Goal: Contribute content: Contribute content

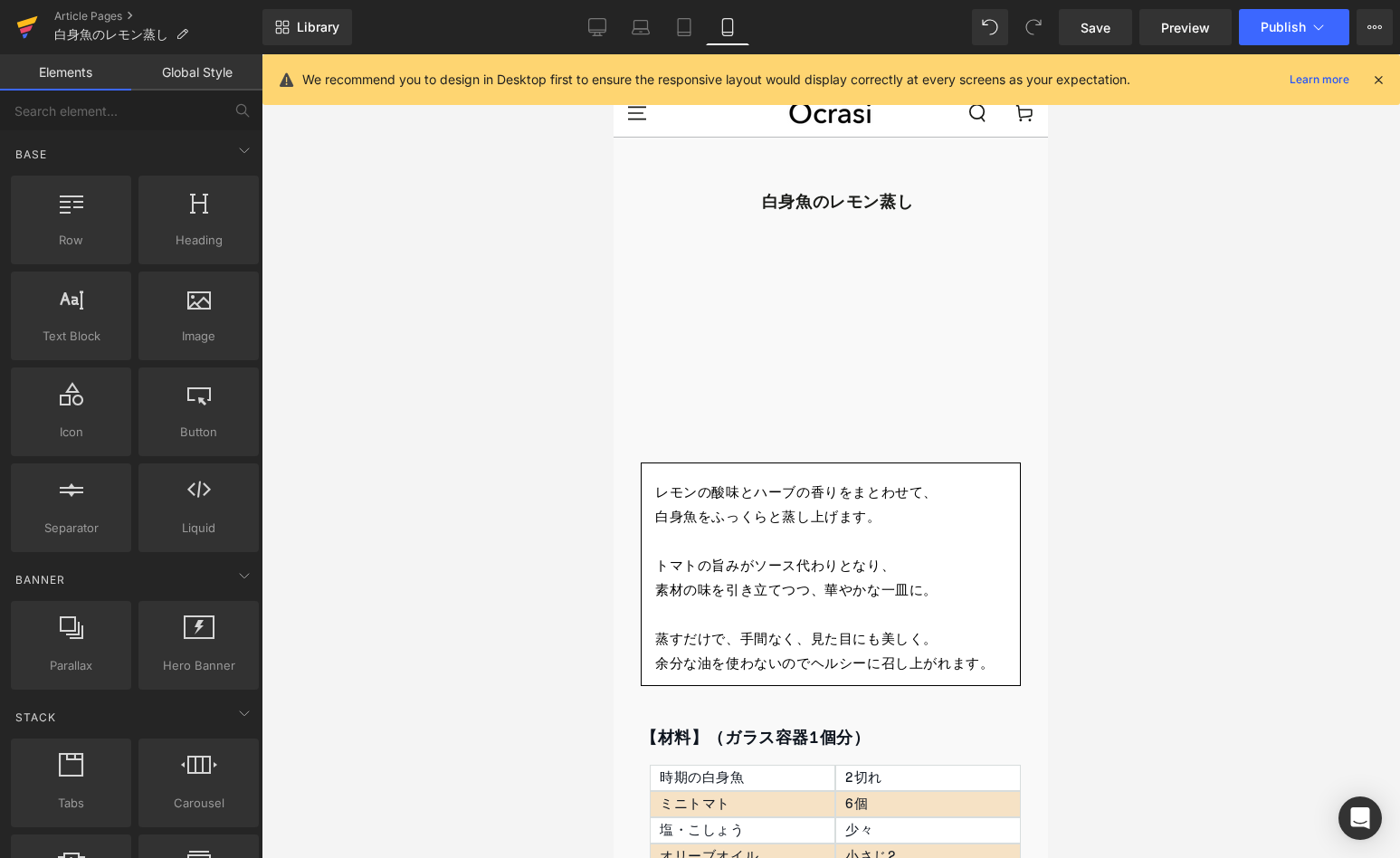
click at [21, 27] on icon at bounding box center [27, 27] width 21 height 46
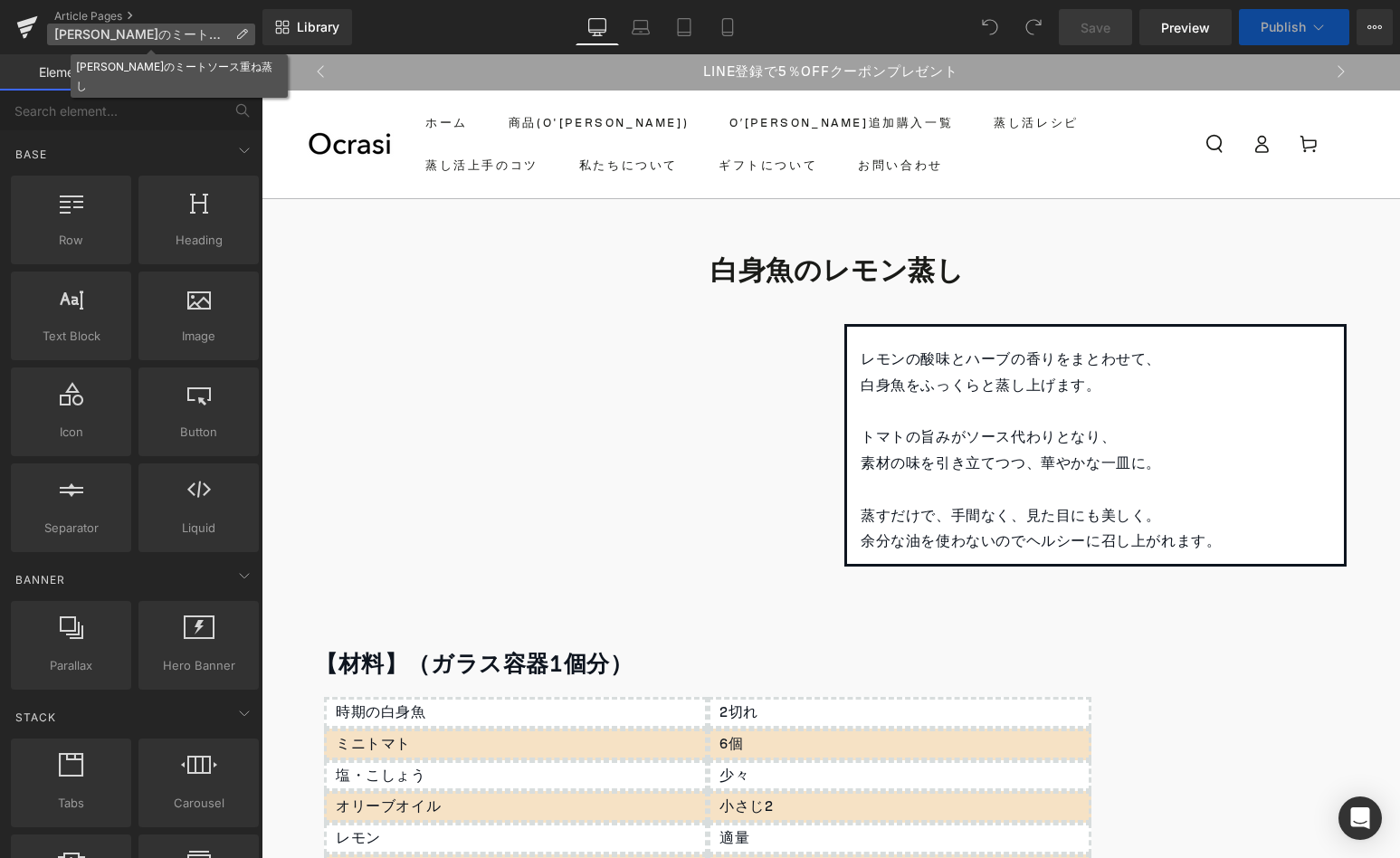
click at [253, 42] on p "夏野菜のミートソース重ね蒸し" at bounding box center [151, 34] width 208 height 21
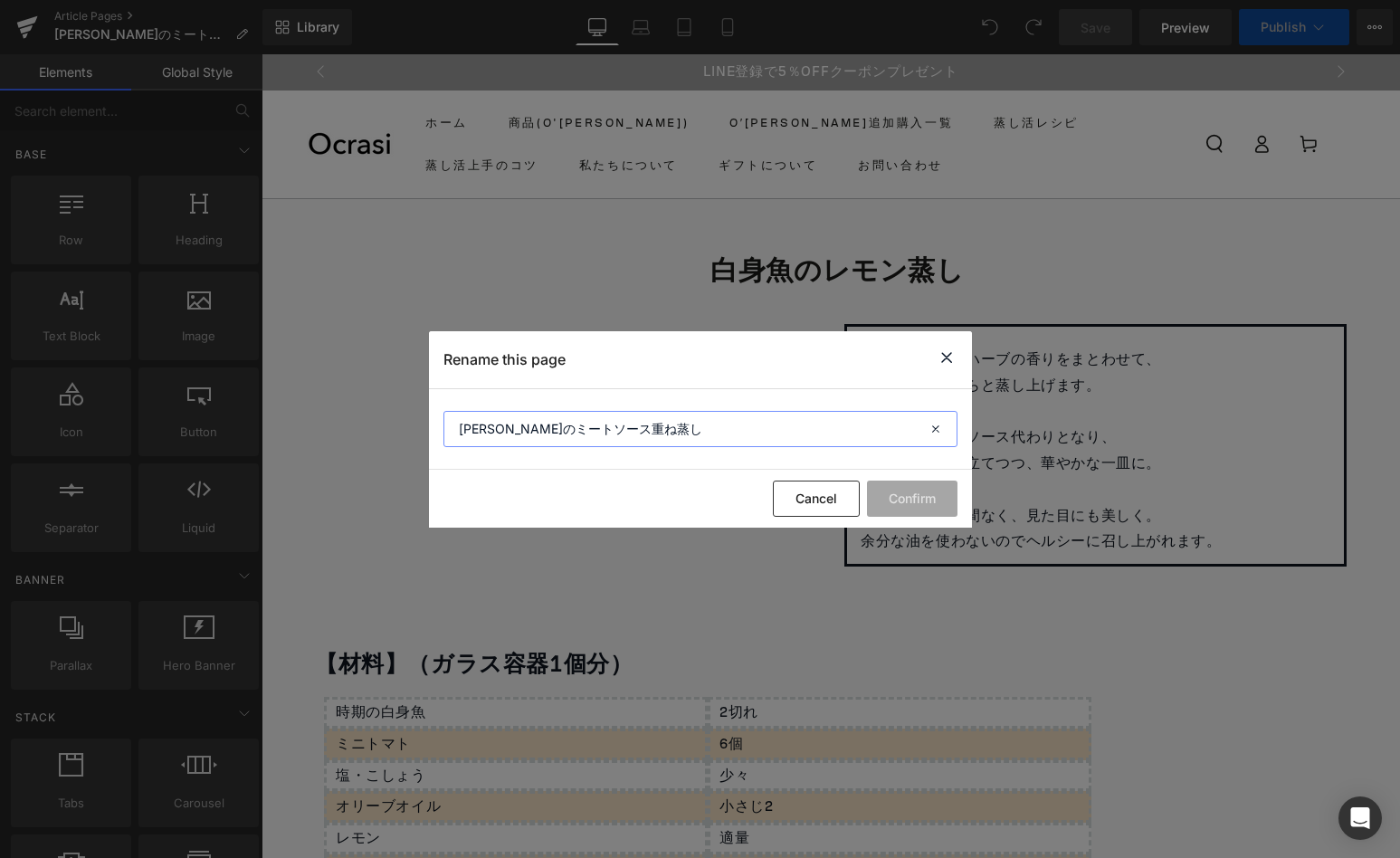
click at [574, 429] on input "夏野菜のミートソース重ね蒸し" at bounding box center [700, 428] width 514 height 36
click at [949, 362] on icon at bounding box center [946, 357] width 21 height 22
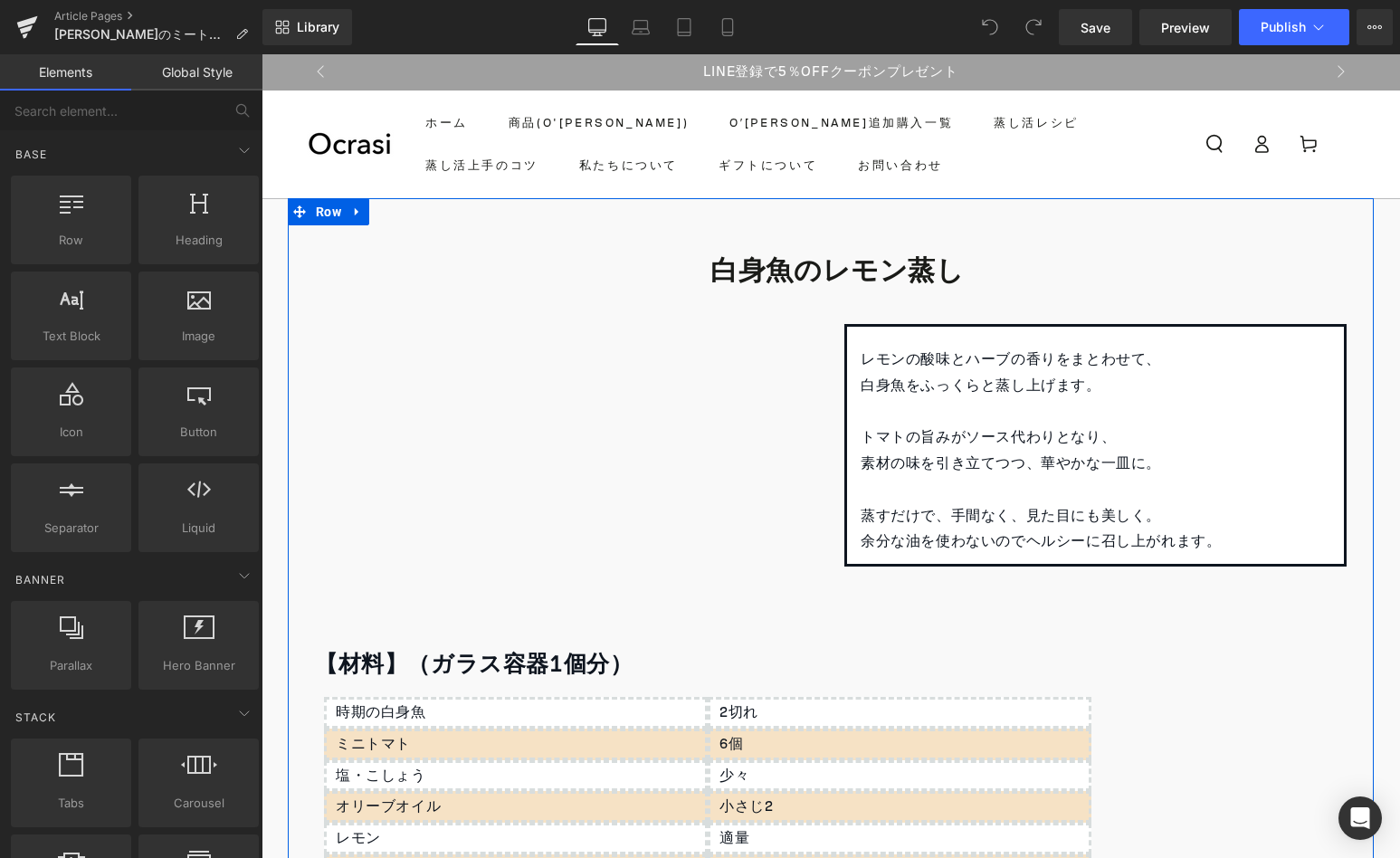
drag, startPoint x: 776, startPoint y: 262, endPoint x: 768, endPoint y: 267, distance: 9.4
click at [768, 266] on b "白身魚のレモン蒸し" at bounding box center [837, 270] width 254 height 52
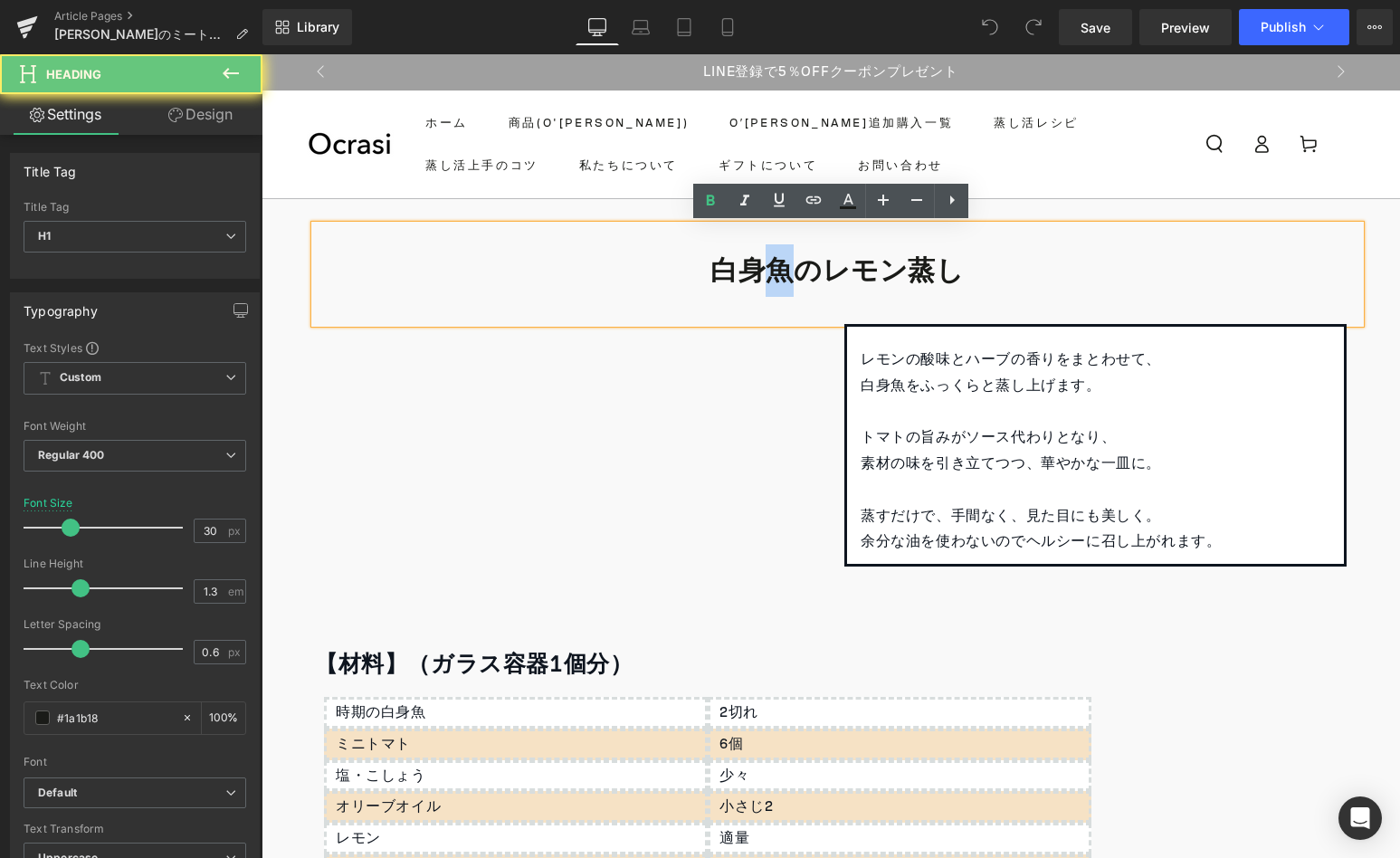
click at [768, 267] on b "白身魚のレモン蒸し" at bounding box center [837, 270] width 254 height 52
click at [766, 268] on b "白身魚のレモン蒸し" at bounding box center [837, 270] width 254 height 52
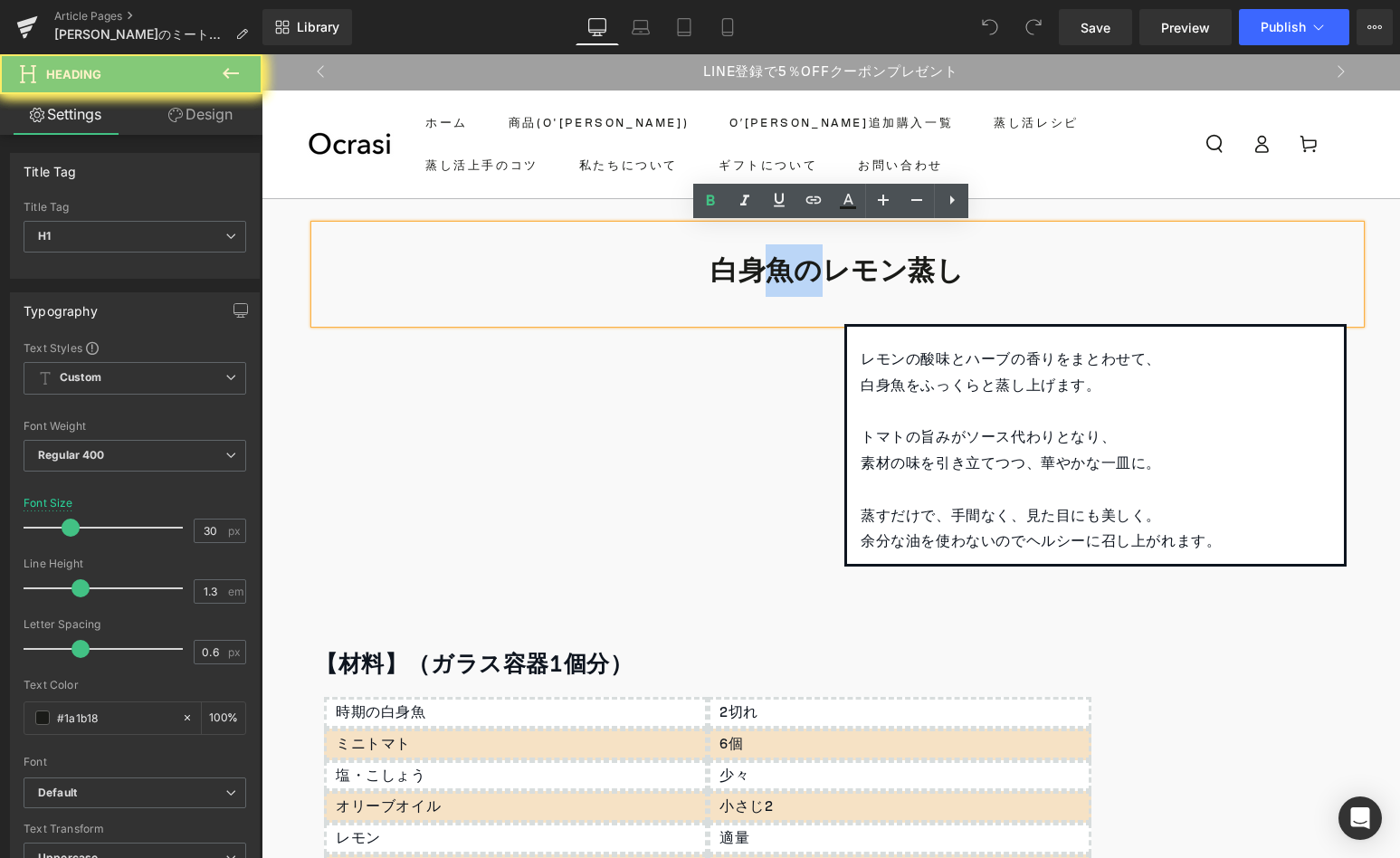
click at [766, 268] on b "白身魚のレモン蒸し" at bounding box center [837, 270] width 254 height 52
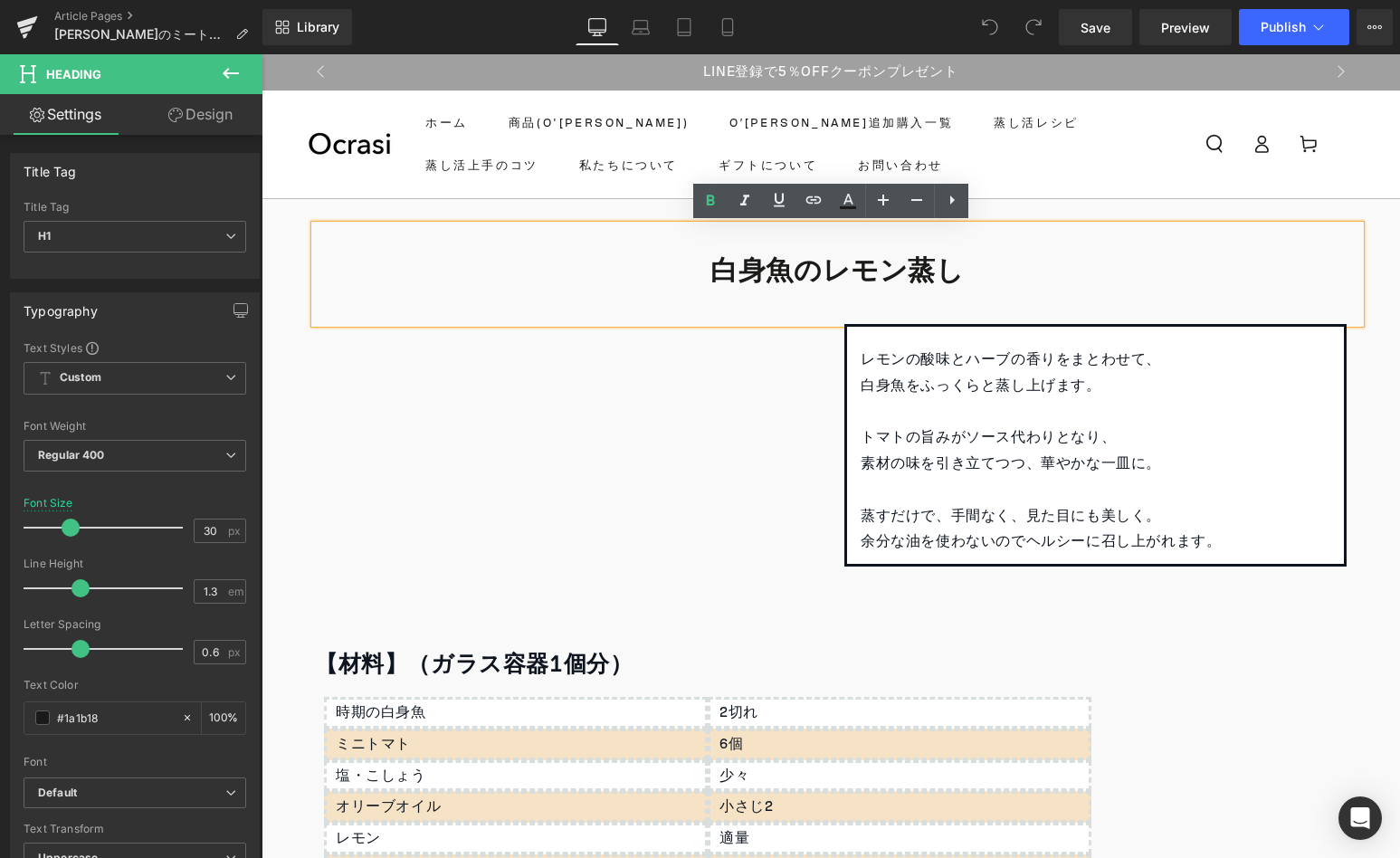
click at [766, 268] on b "白身魚のレモン蒸し" at bounding box center [837, 270] width 254 height 52
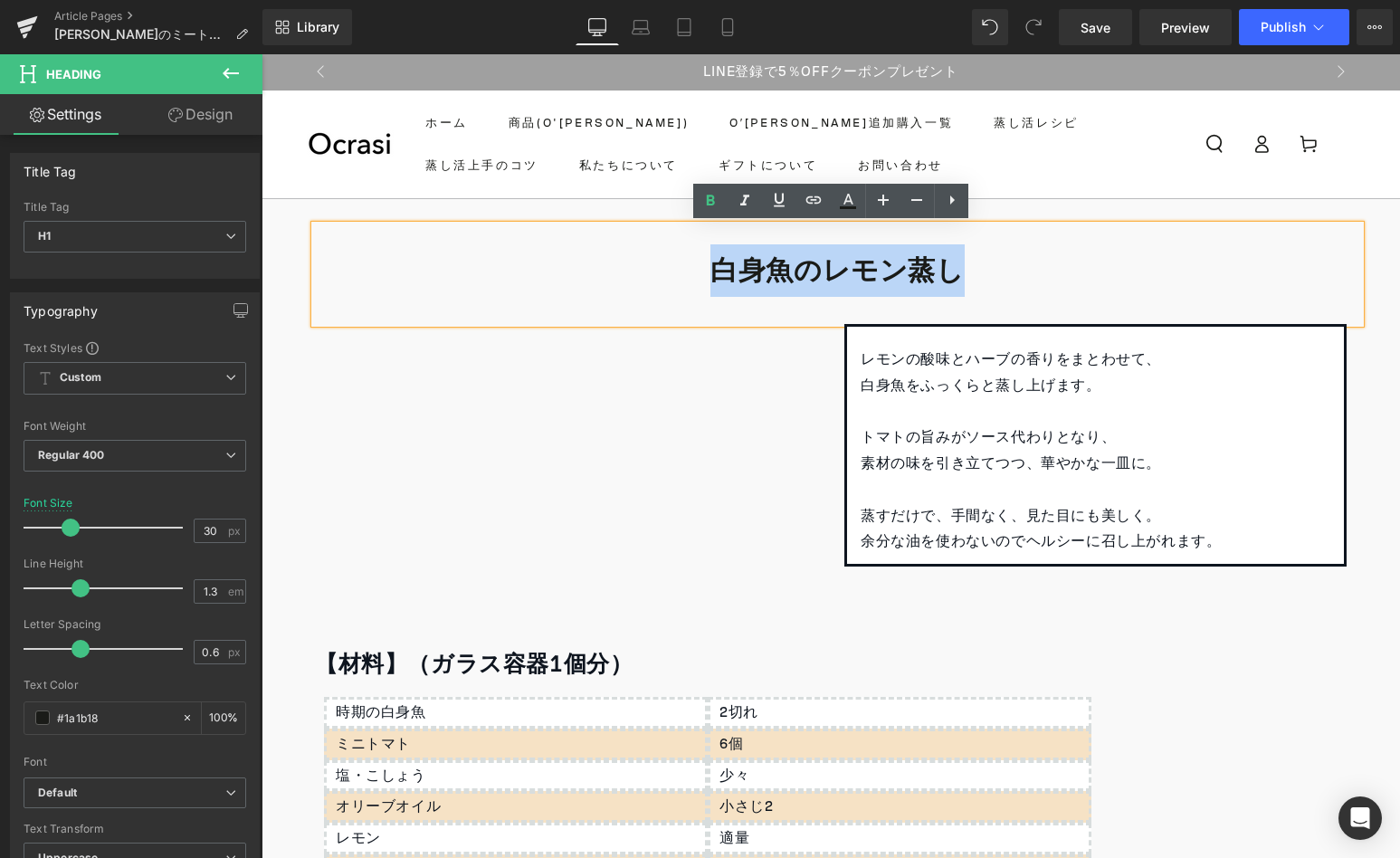
click at [766, 268] on b "白身魚のレモン蒸し" at bounding box center [837, 270] width 254 height 52
paste div
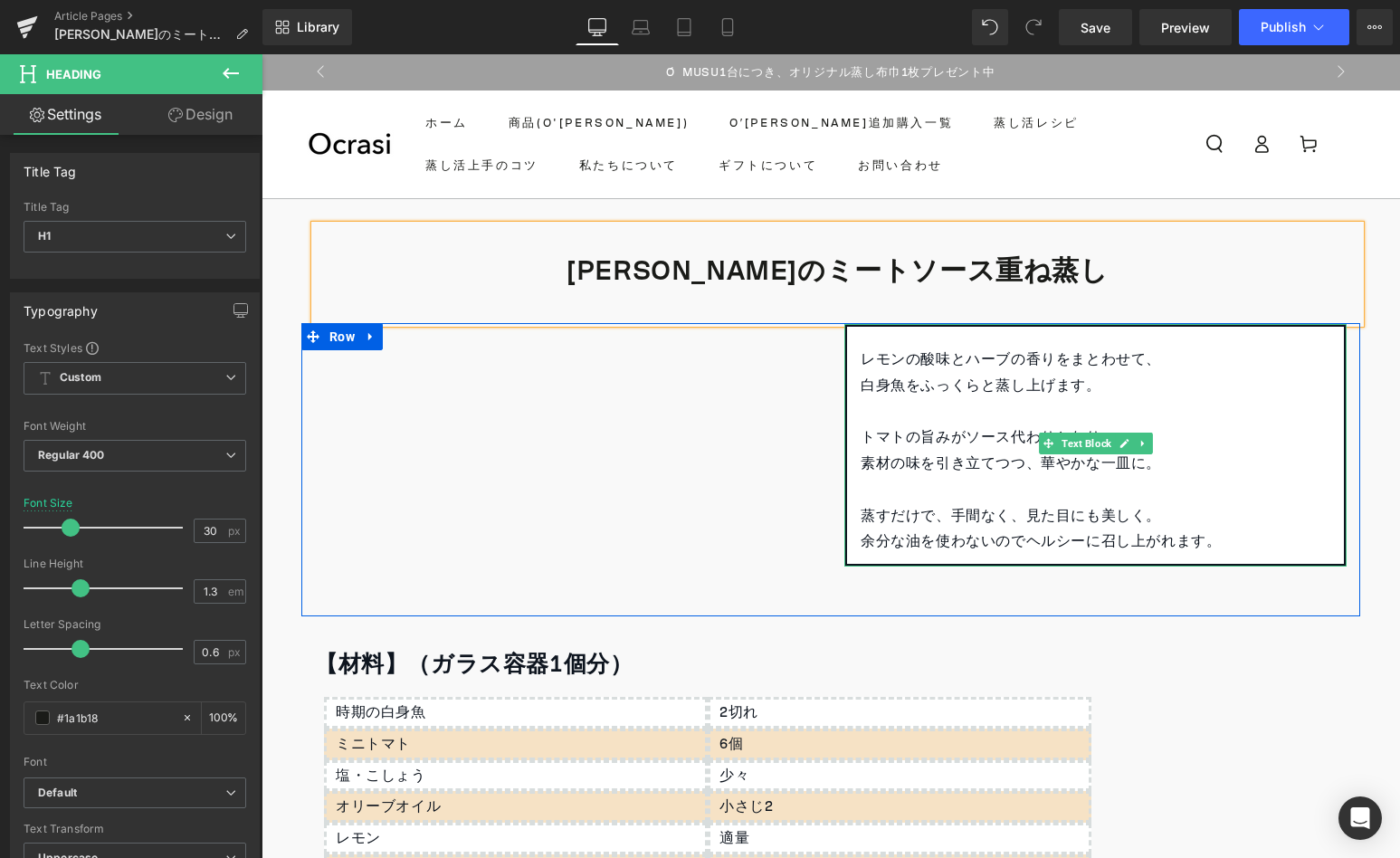
click at [961, 389] on p "白身魚をふっくらと蒸し上げます。" at bounding box center [1095, 385] width 470 height 26
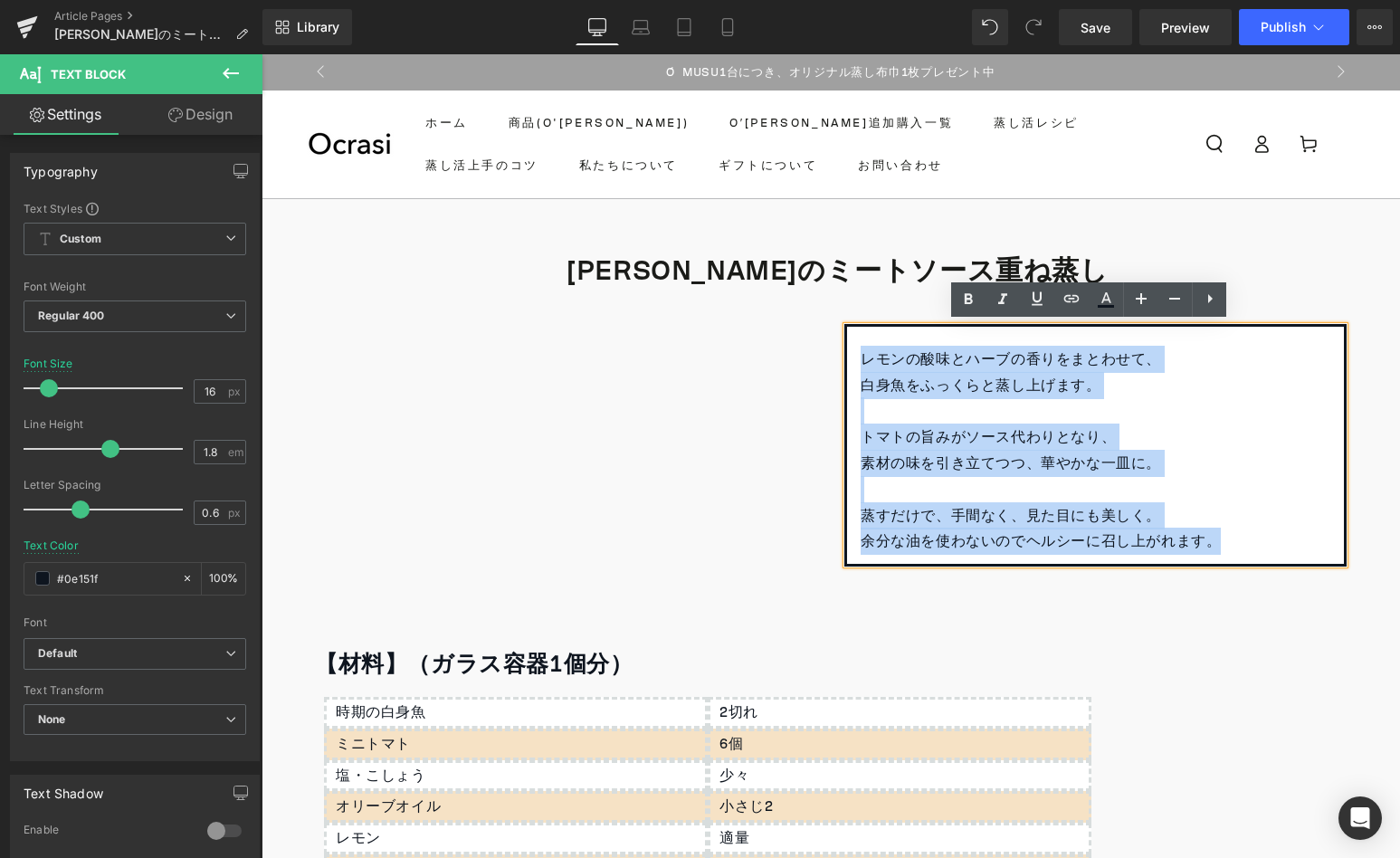
drag, startPoint x: 851, startPoint y: 362, endPoint x: 1226, endPoint y: 546, distance: 417.7
click at [1226, 546] on div "レモンの酸味とハーブの香りをまとわせて、 白身魚をふっくらと蒸し上げます。 トマトの旨みがソース代わりとなり、 素材の味を引き立てつつ、華やかな一皿に。 蒸す…" at bounding box center [1095, 445] width 502 height 242
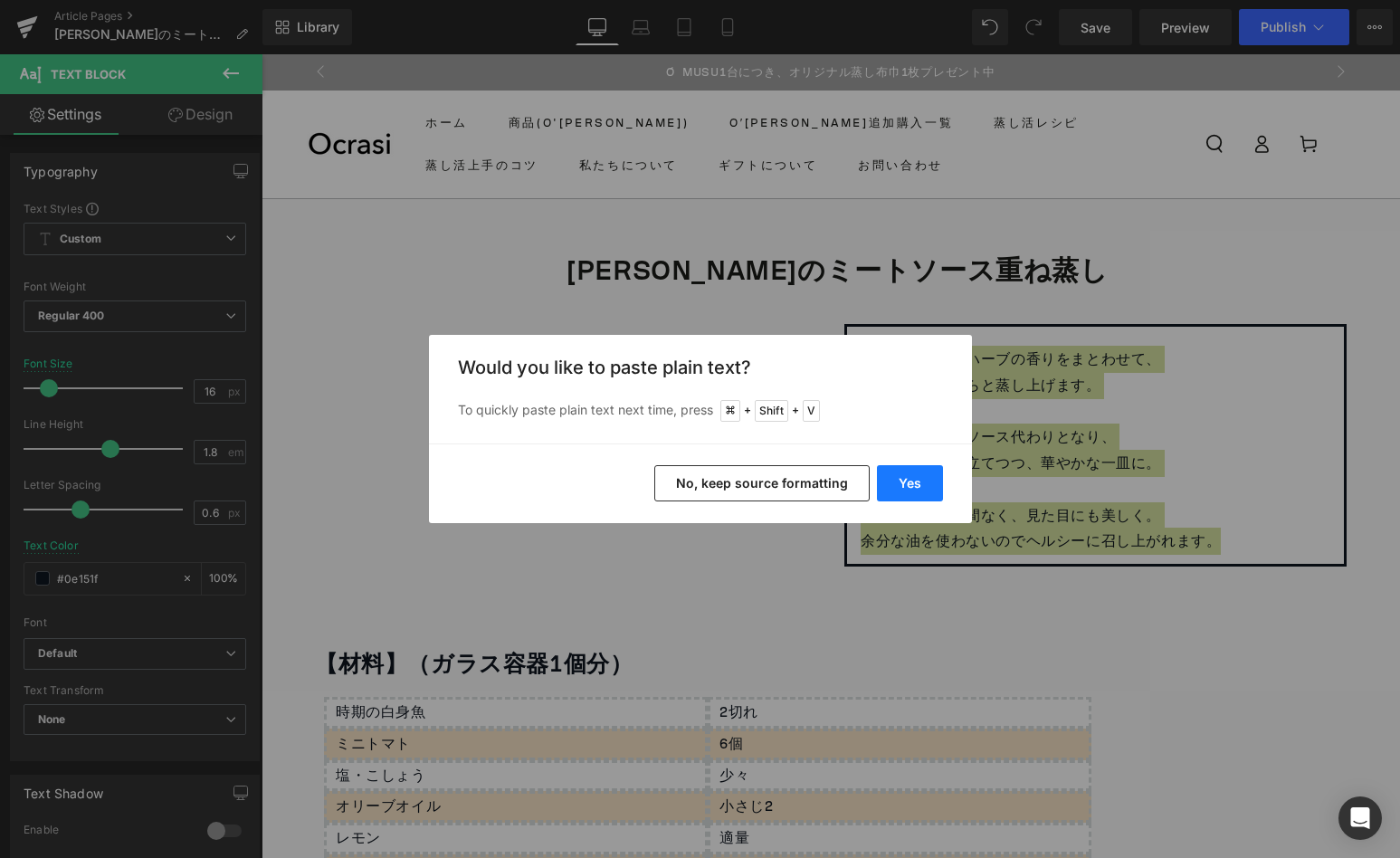
click at [897, 485] on button "Yes" at bounding box center [910, 482] width 66 height 36
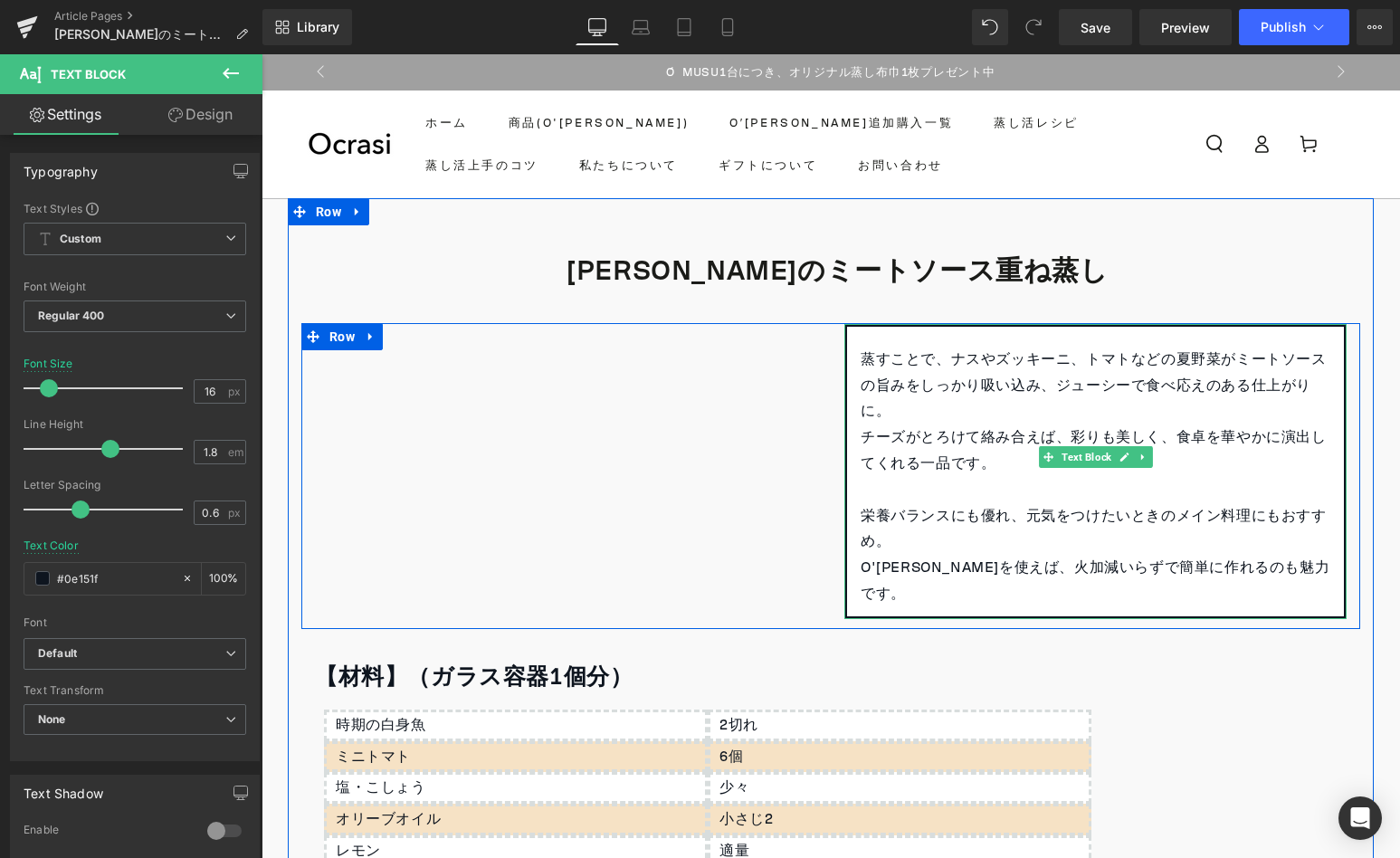
click at [943, 363] on p "蒸すことで、ナスやズッキーニ、トマトなどの夏野菜がミートソースの旨みをしっかり吸い込み、ジューシーで食べ応えのある仕上がりに。" at bounding box center [1095, 385] width 470 height 77
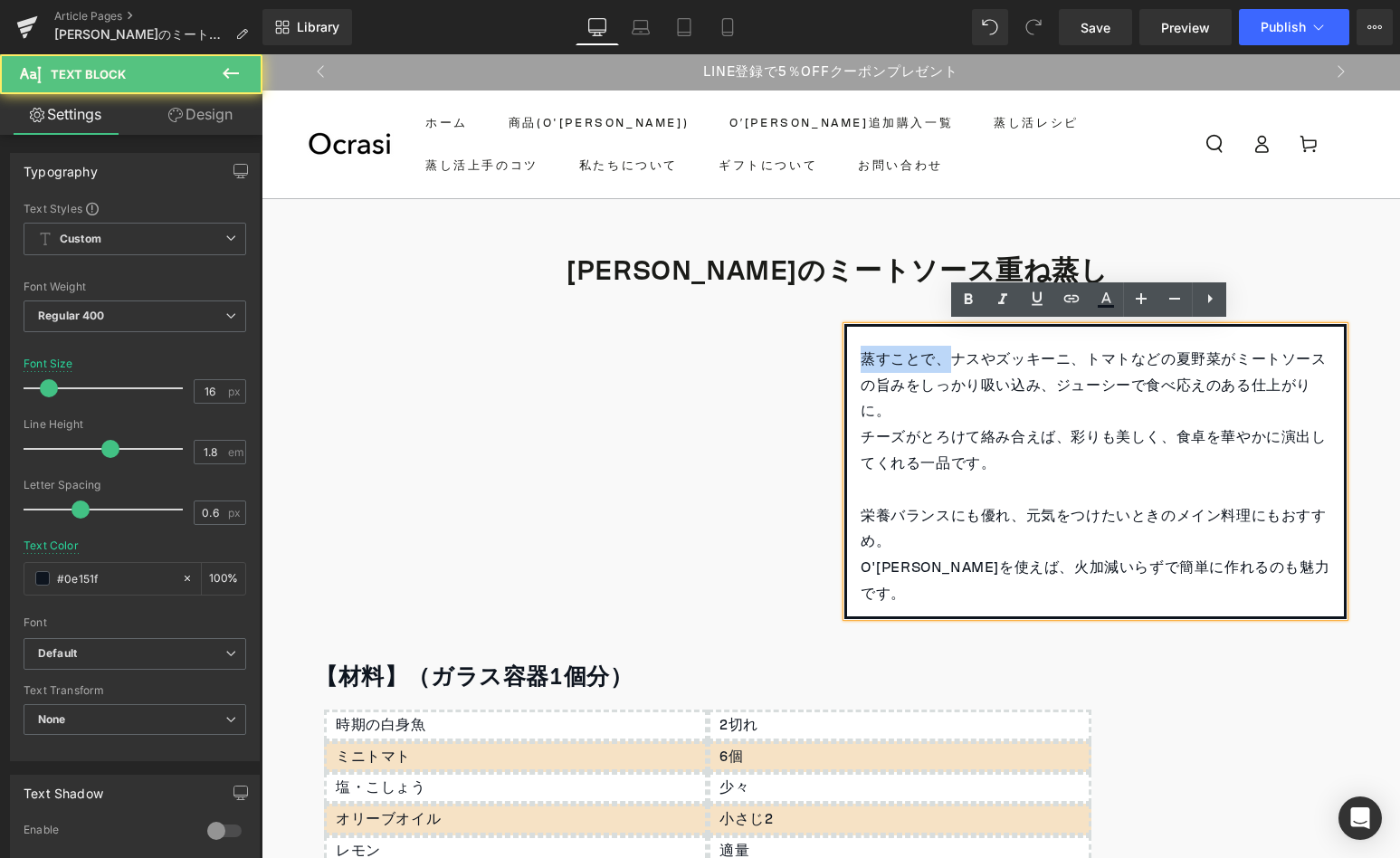
drag, startPoint x: 943, startPoint y: 360, endPoint x: 846, endPoint y: 358, distance: 97.0
click at [847, 358] on div "蒸すことで、ナスやズッキーニ、トマトなどの夏野菜がミートソースの旨みをしっかり吸い込み、ジューシーで食べ応えのある仕上がりに。 チーズがとろけて絡み合えば、彩…" at bounding box center [1095, 472] width 502 height 295
copy p "蒸すことで、"
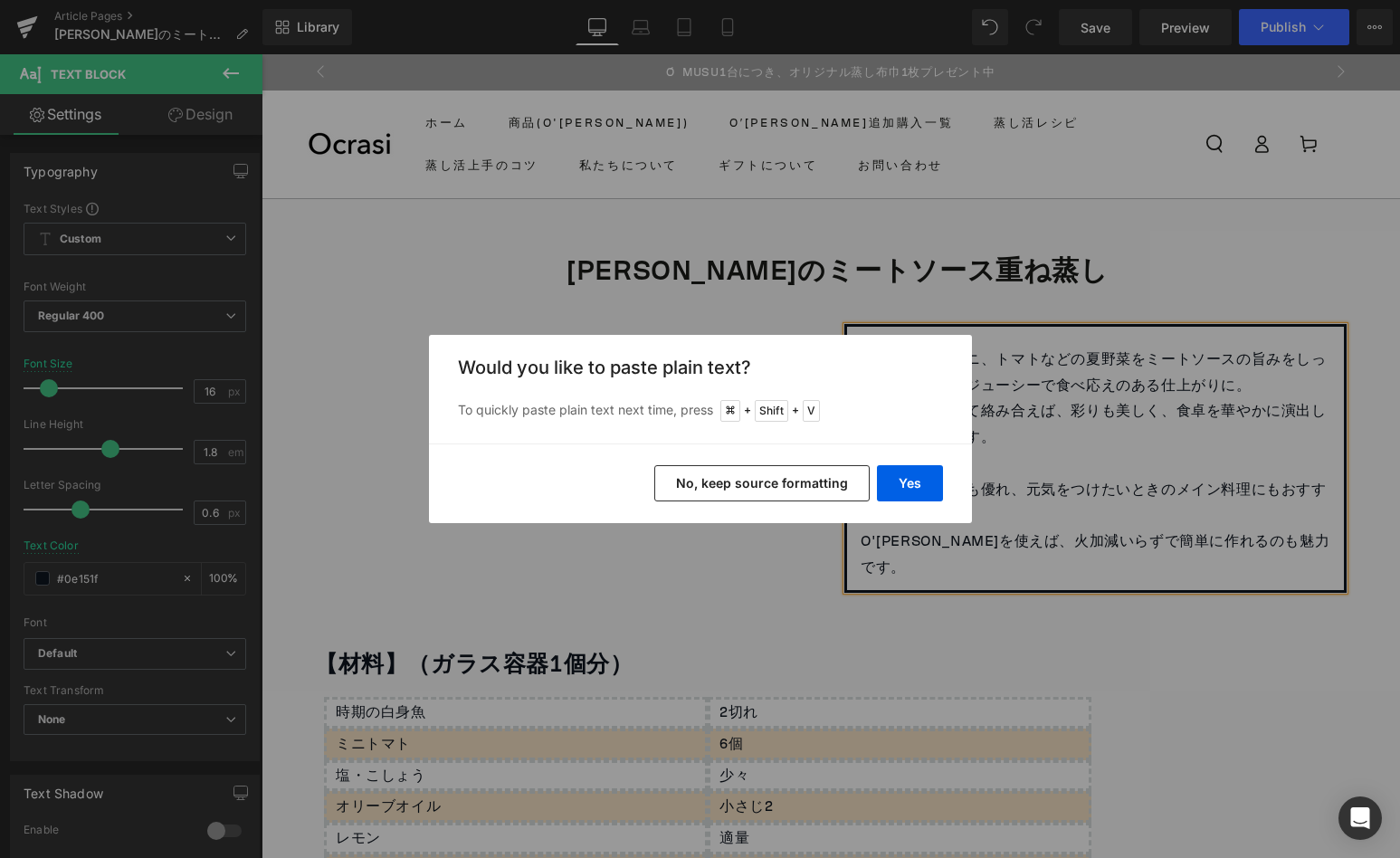
click at [897, 464] on div "Yes No, keep source formatting" at bounding box center [700, 483] width 543 height 79
click at [899, 478] on button "Yes" at bounding box center [910, 482] width 66 height 36
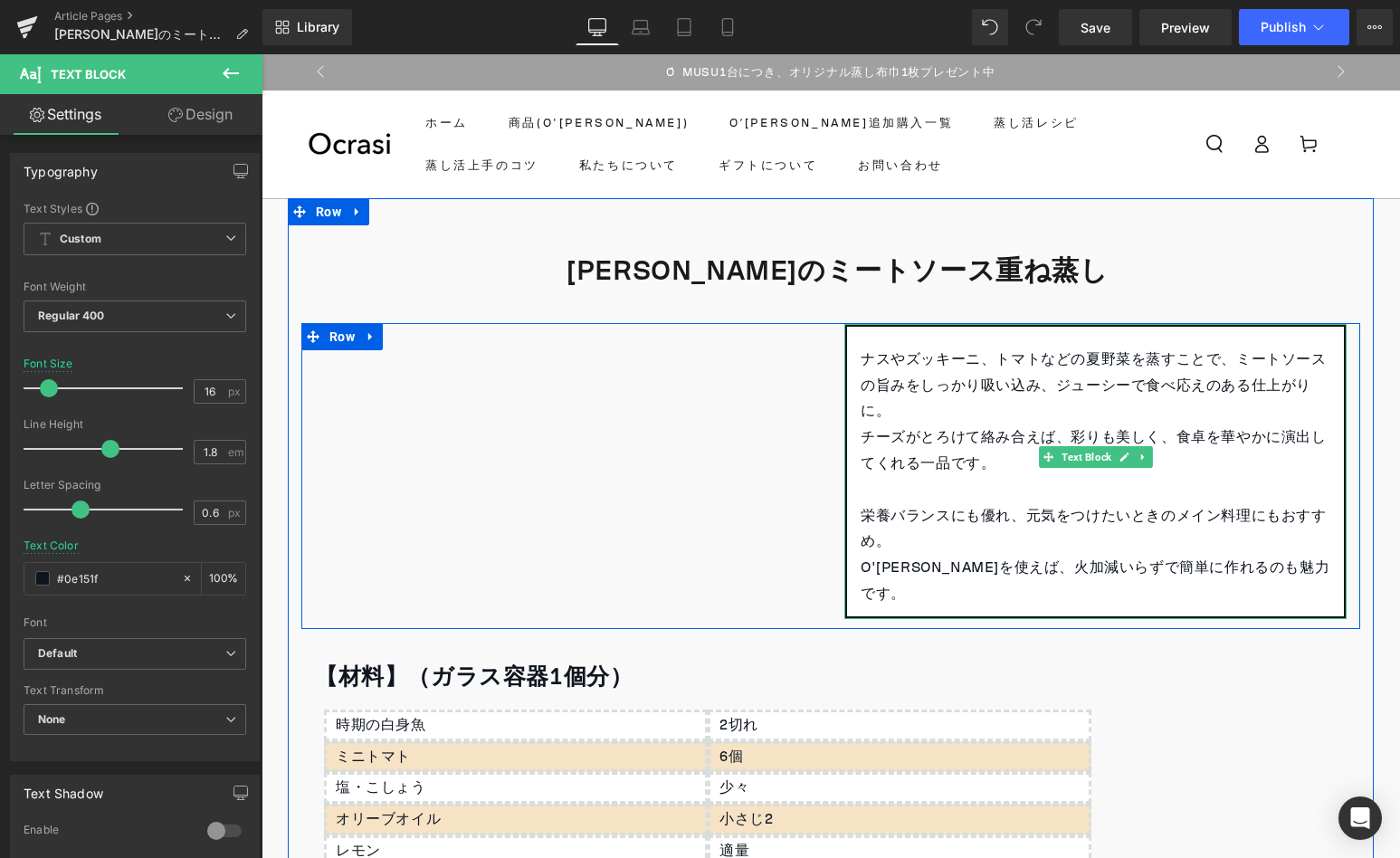
scroll to position [12, 0]
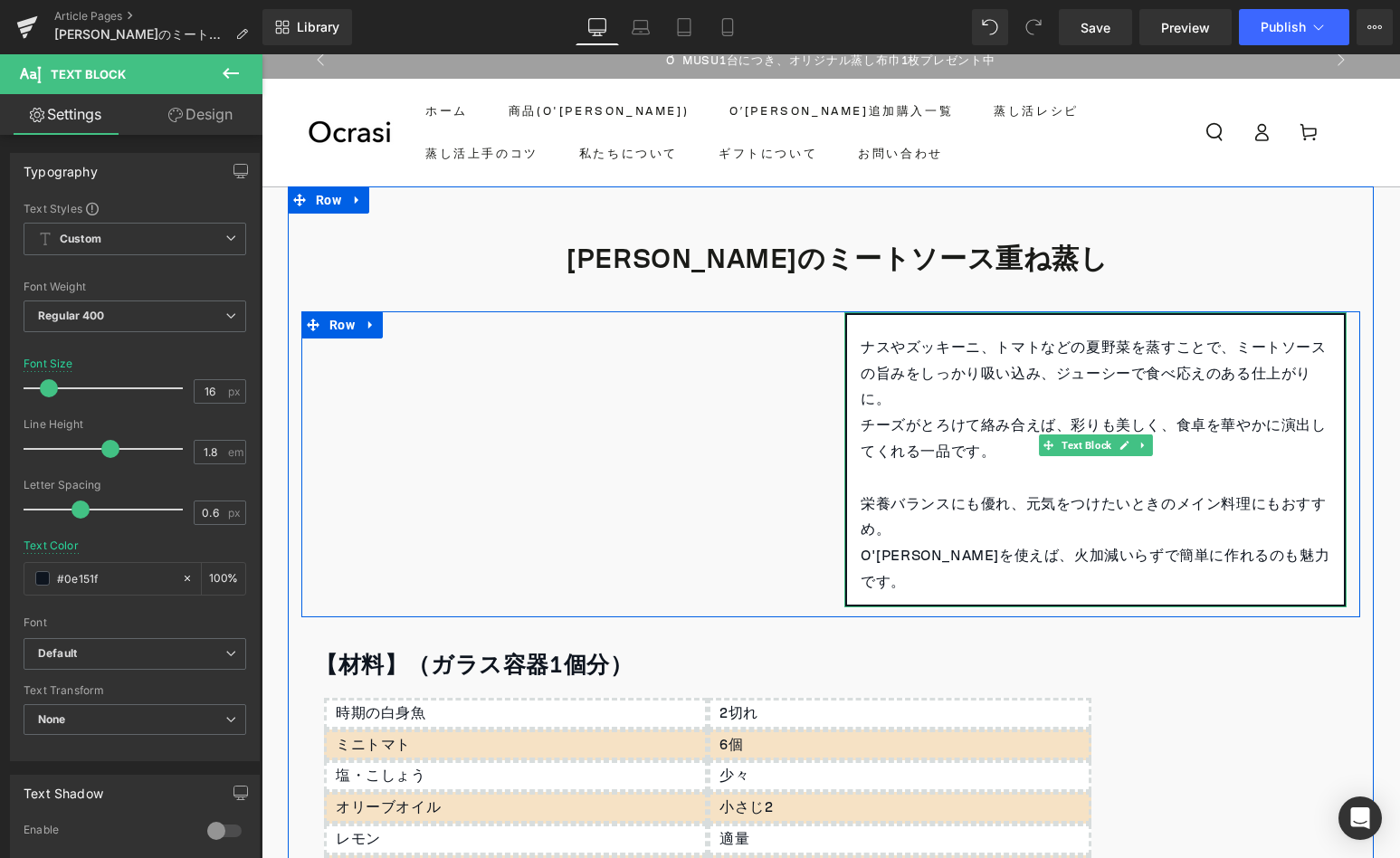
click at [942, 477] on p at bounding box center [1095, 477] width 470 height 26
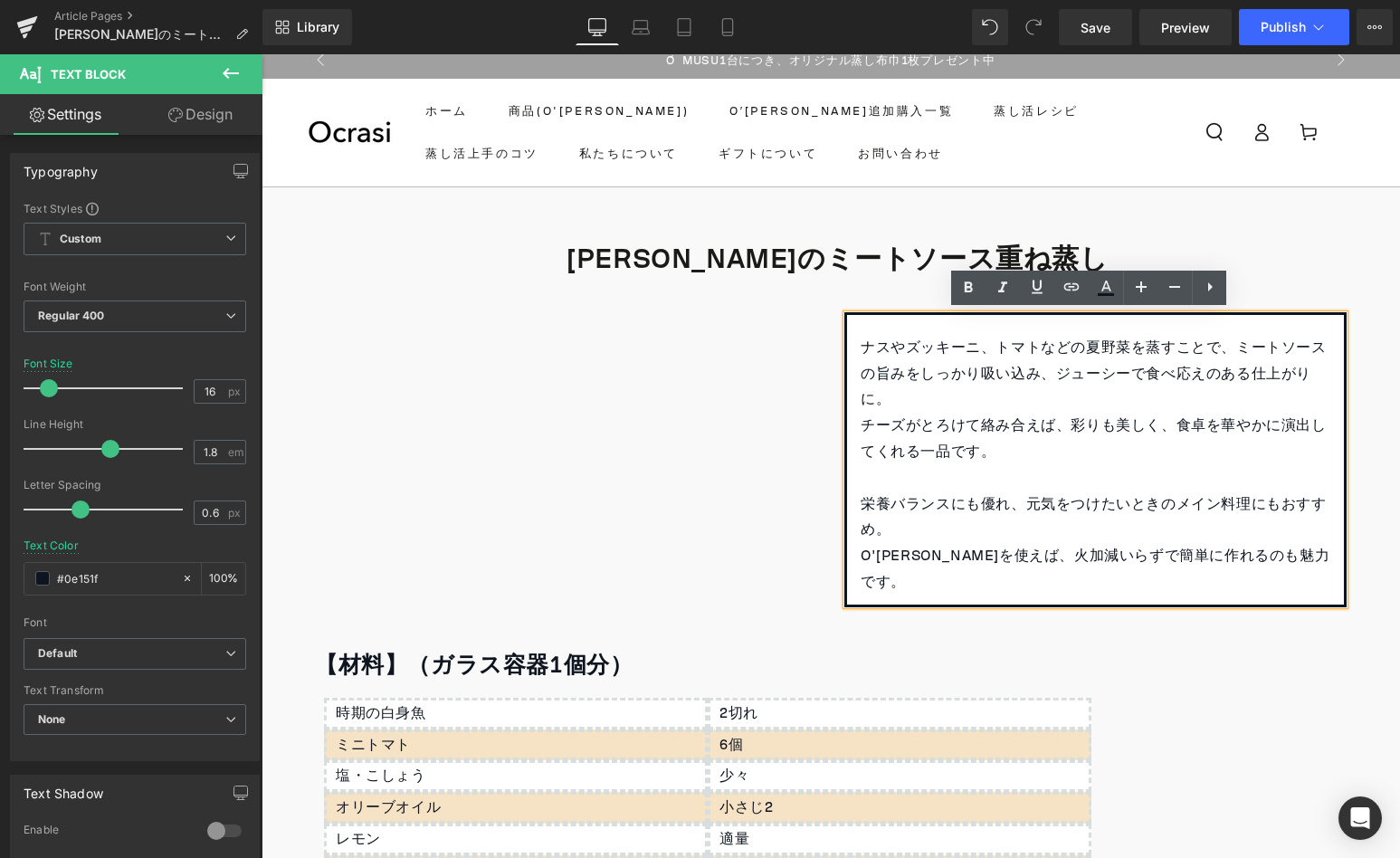
click at [924, 524] on p "栄養バランスにも優れ、元気をつけたいときのメイン料理にもおすすめ。" at bounding box center [1095, 517] width 470 height 52
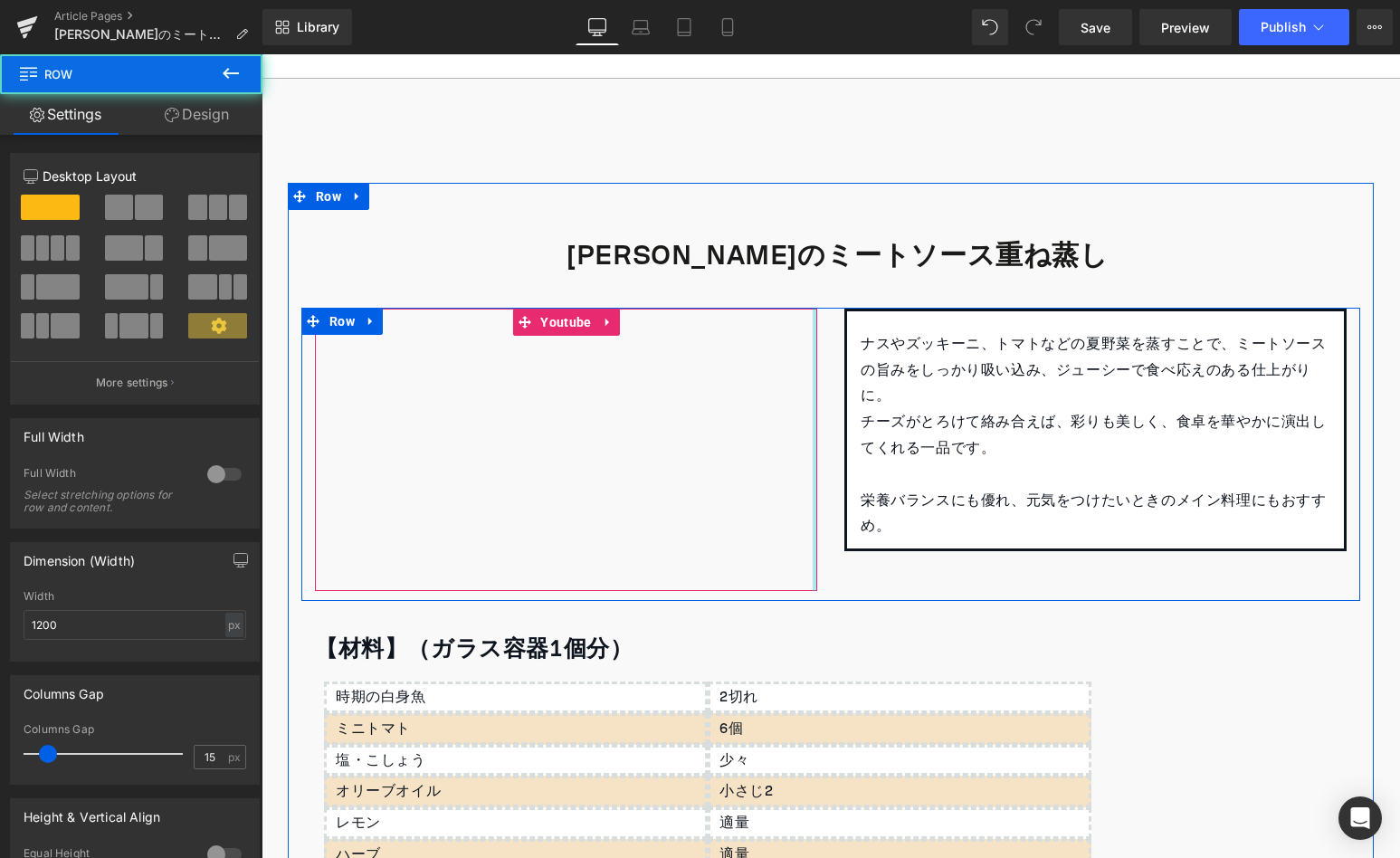
scroll to position [189, 0]
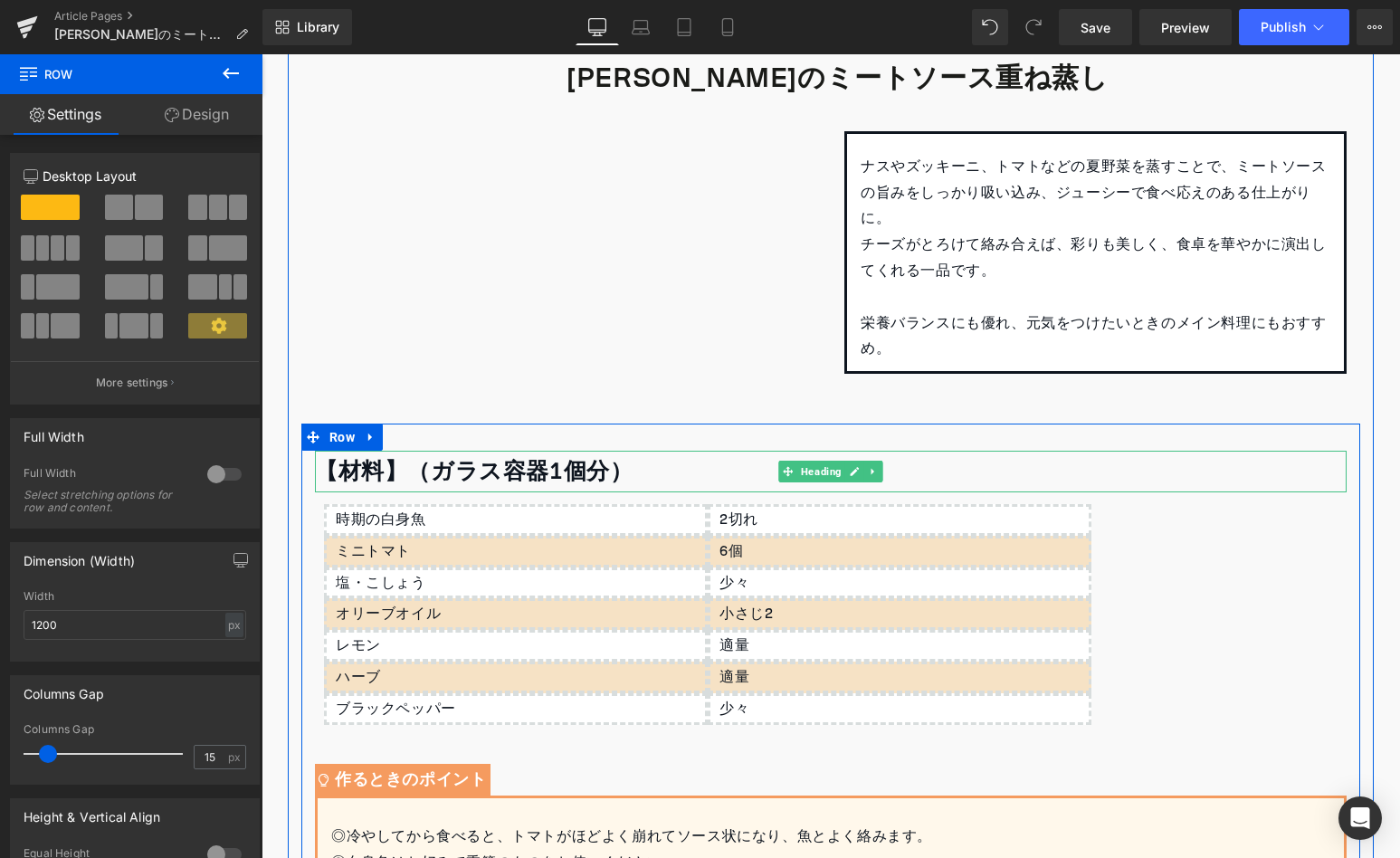
click at [515, 478] on strong "【材料】（ガラス容器1個分）" at bounding box center [473, 471] width 318 height 44
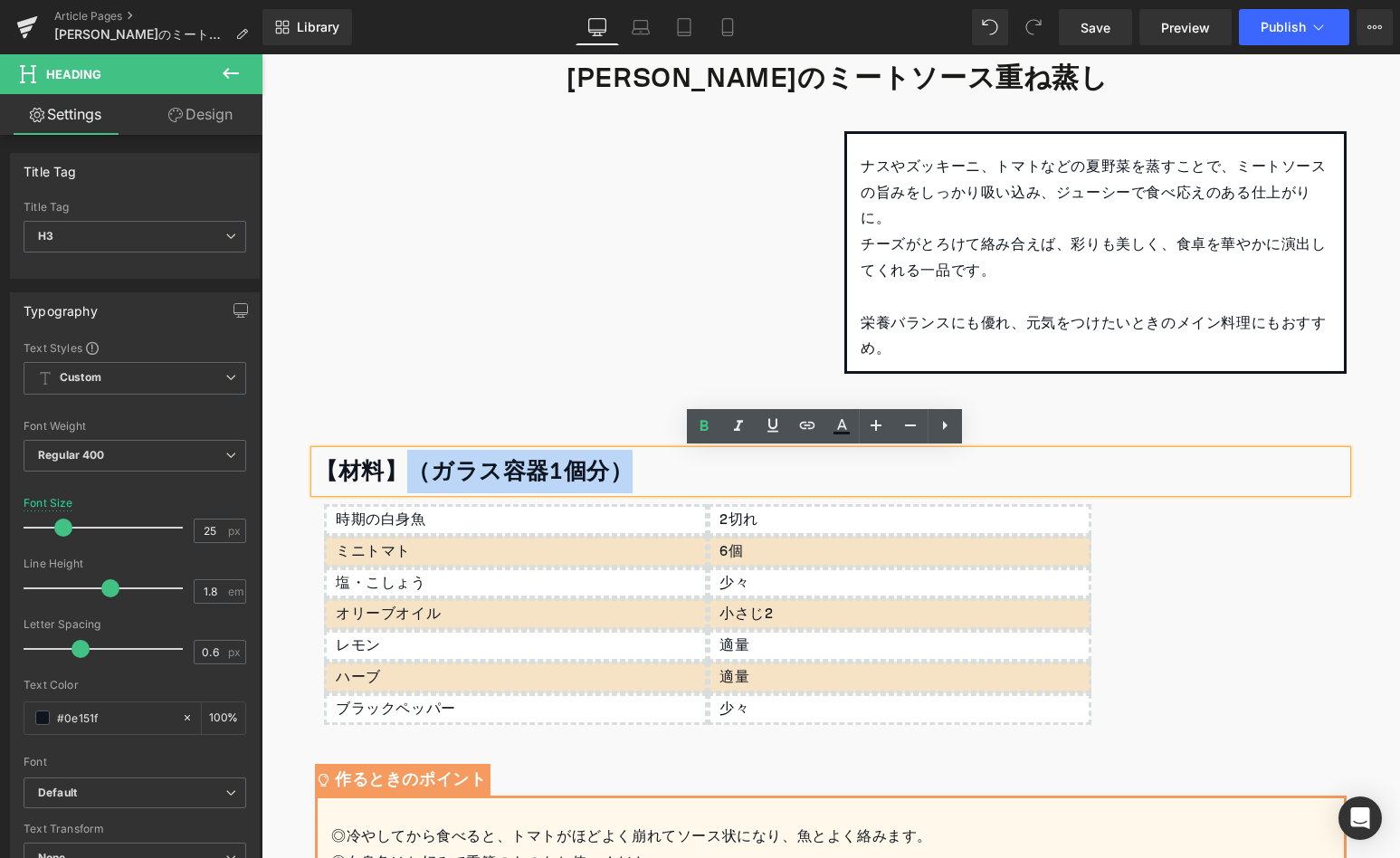
drag, startPoint x: 618, startPoint y: 475, endPoint x: 396, endPoint y: 477, distance: 222.0
click at [402, 476] on div "【材料】（ガラス容器1個分）" at bounding box center [830, 471] width 1031 height 42
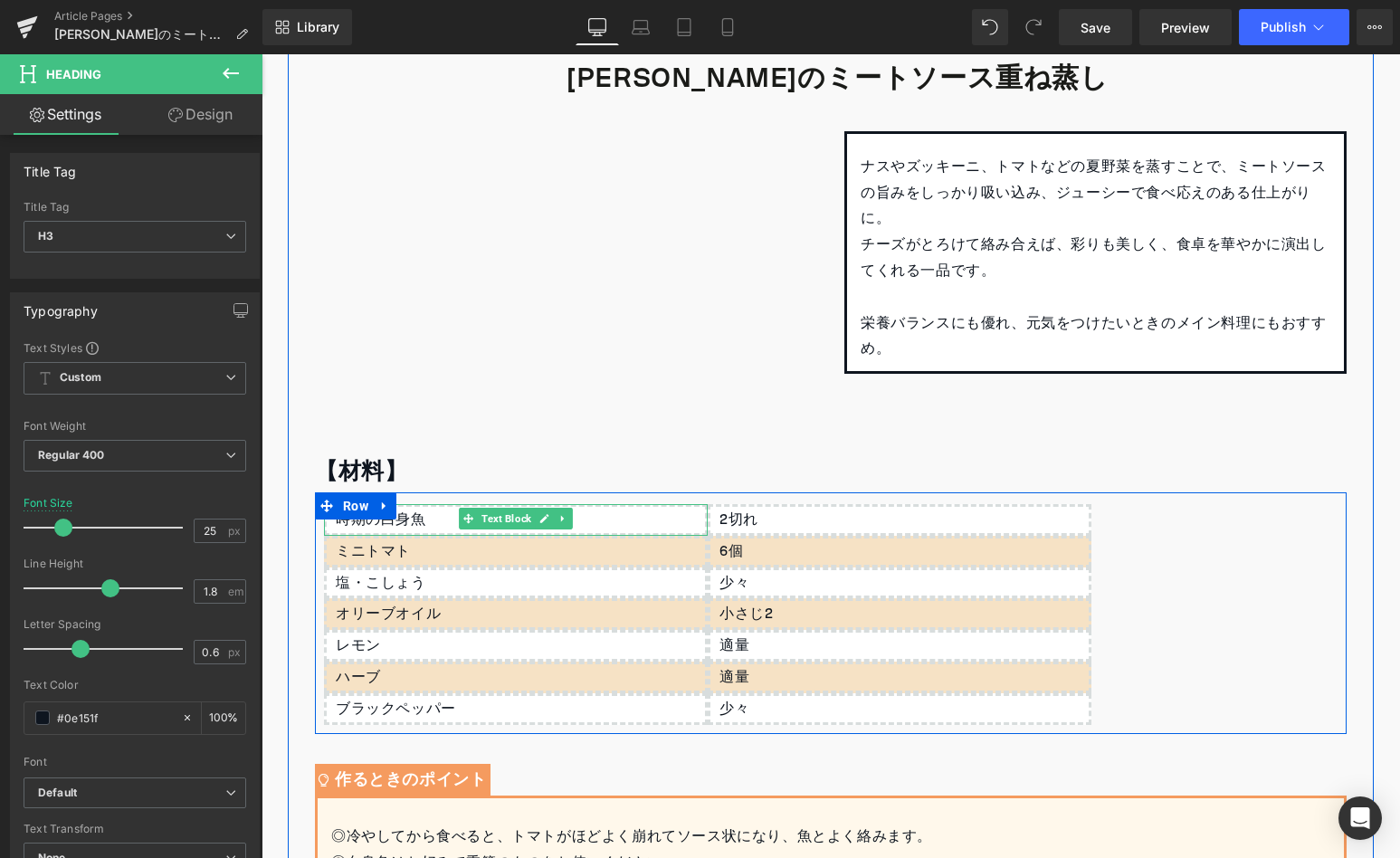
click at [422, 518] on div "時期の白身魚" at bounding box center [516, 520] width 383 height 32
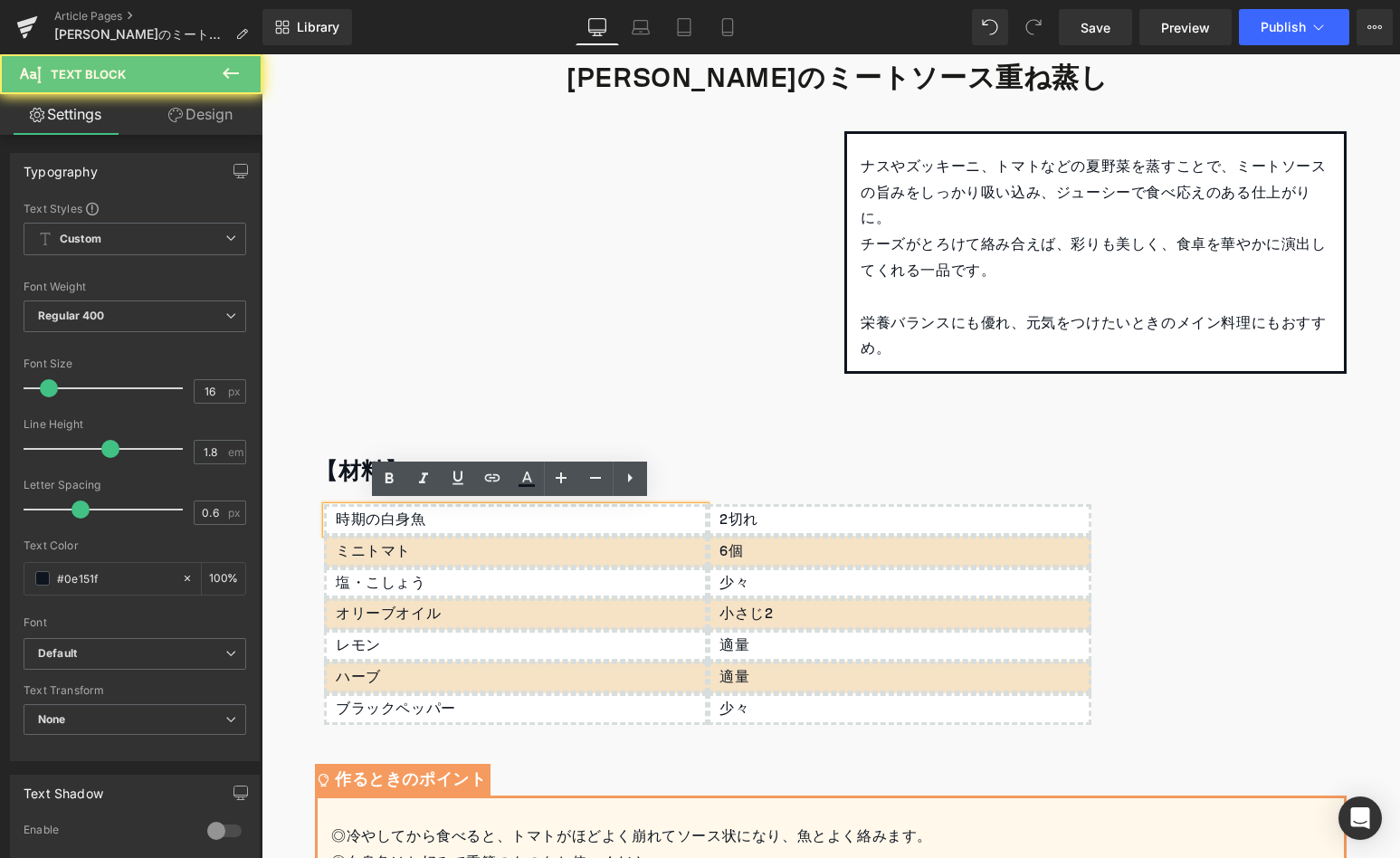
click at [422, 518] on div "時期の白身魚" at bounding box center [516, 520] width 383 height 32
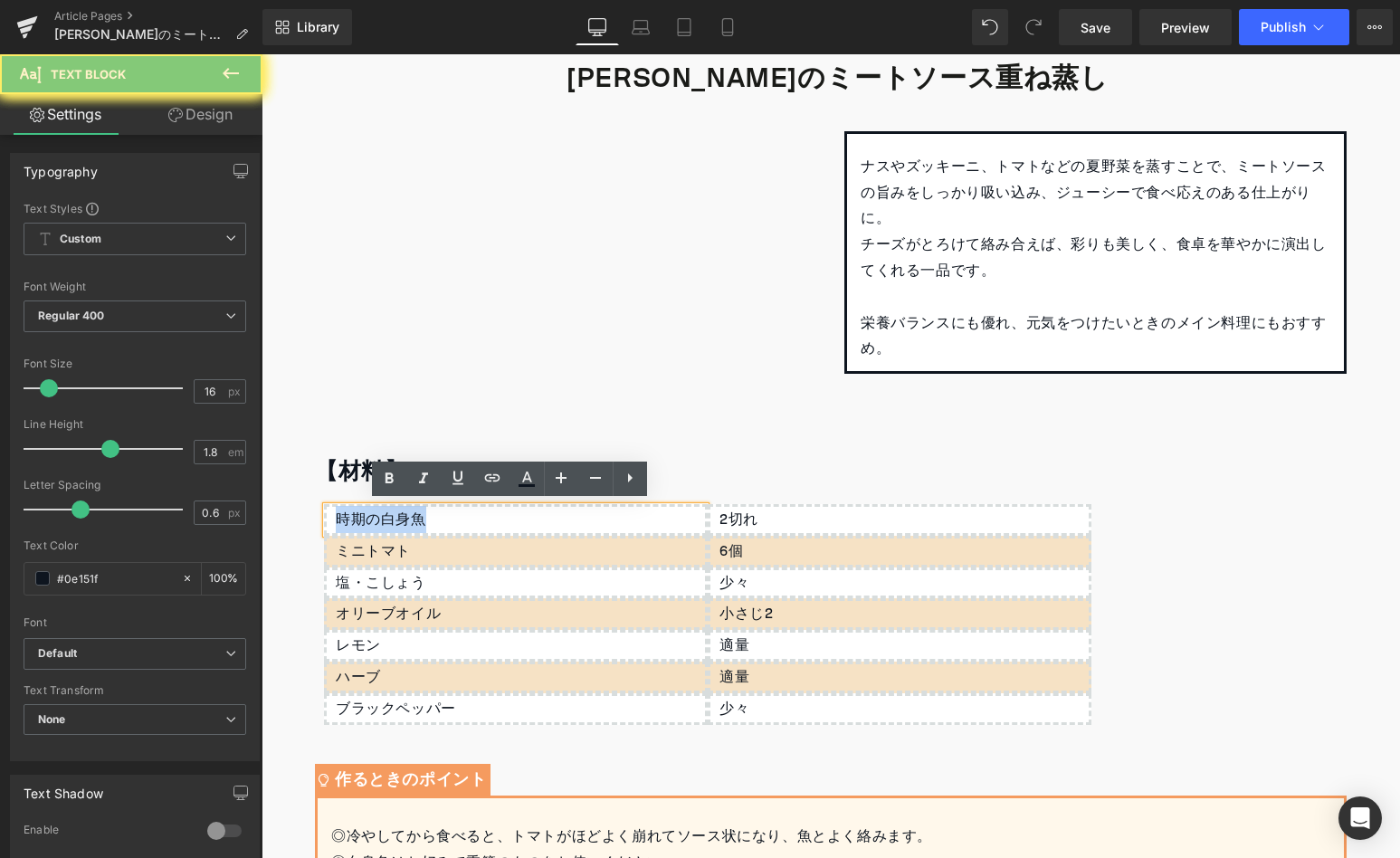
click at [422, 518] on div "時期の白身魚" at bounding box center [516, 520] width 383 height 32
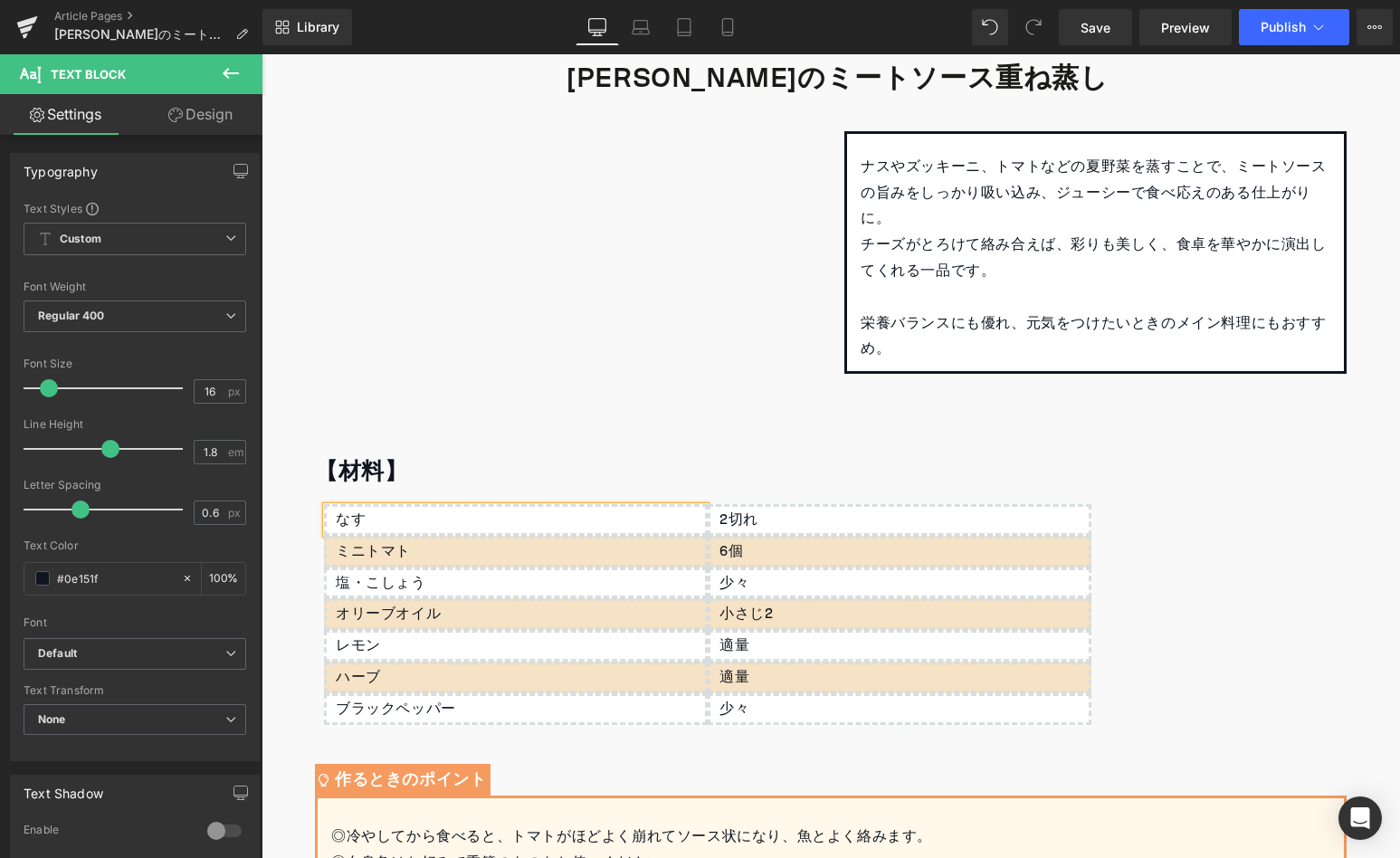
click at [261, 54] on div at bounding box center [261, 54] width 0 height 0
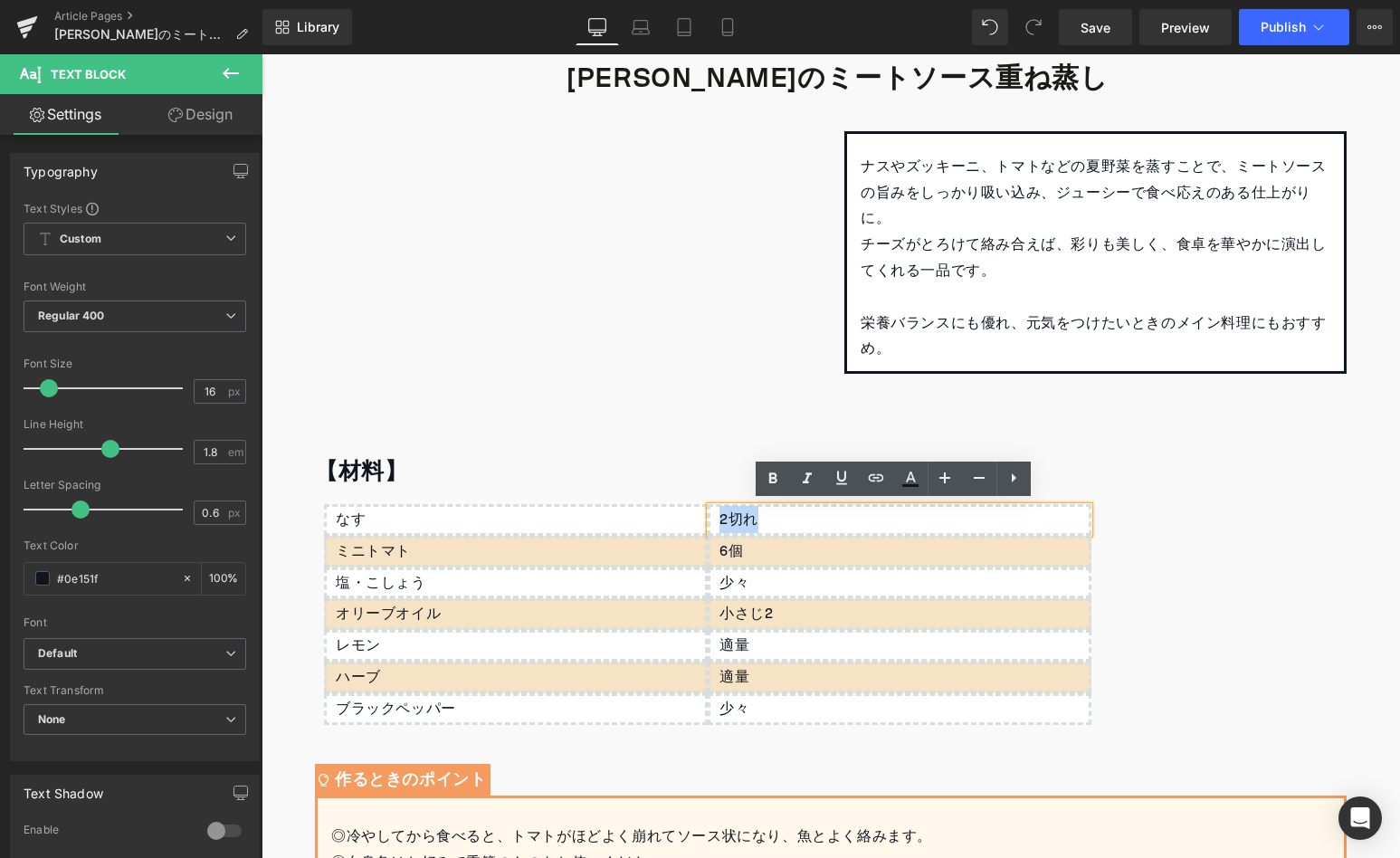
drag, startPoint x: 768, startPoint y: 525, endPoint x: 705, endPoint y: 519, distance: 63.3
click at [708, 519] on div "2切れ" at bounding box center [899, 520] width 383 height 32
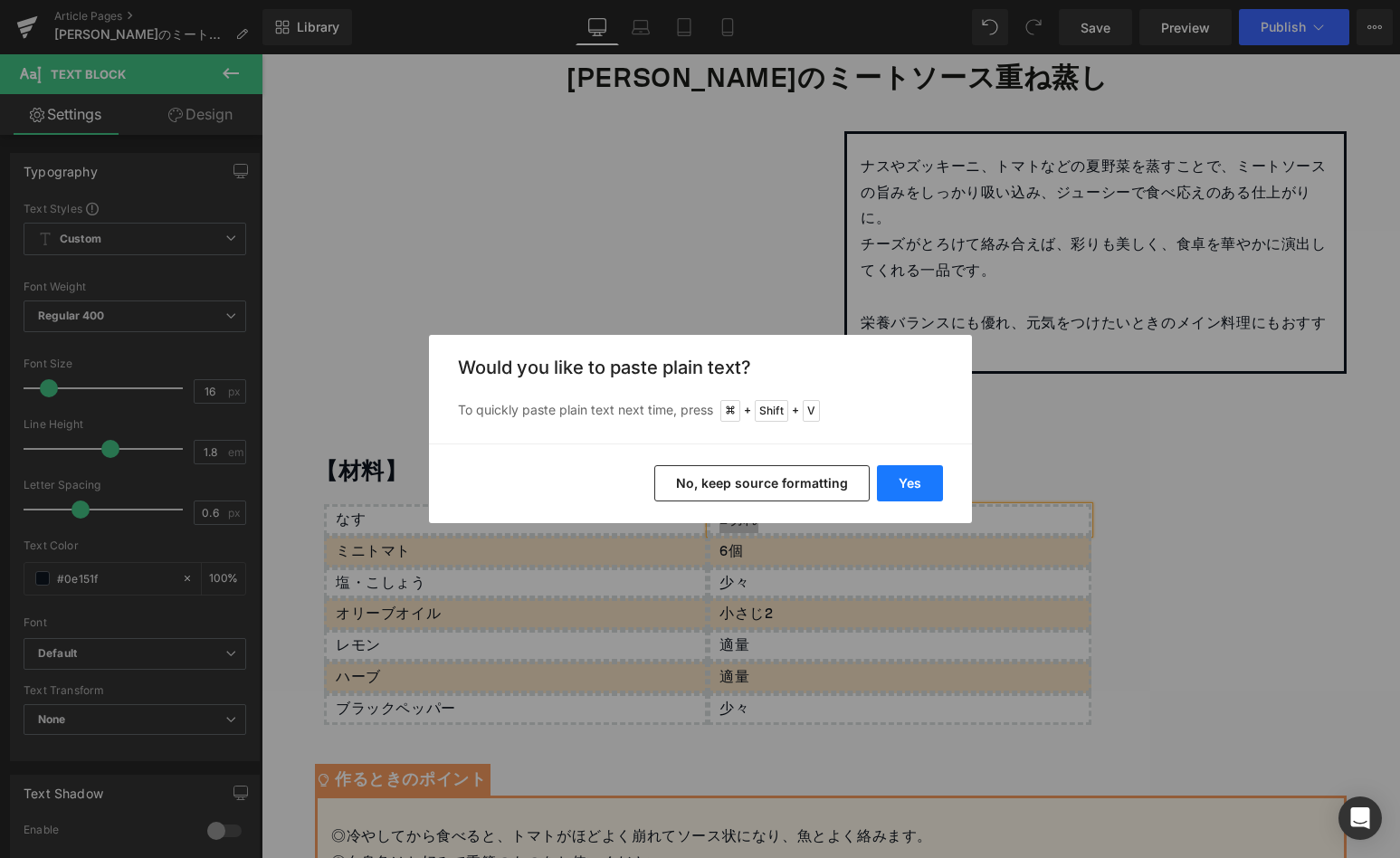
click at [892, 490] on button "Yes" at bounding box center [910, 482] width 66 height 36
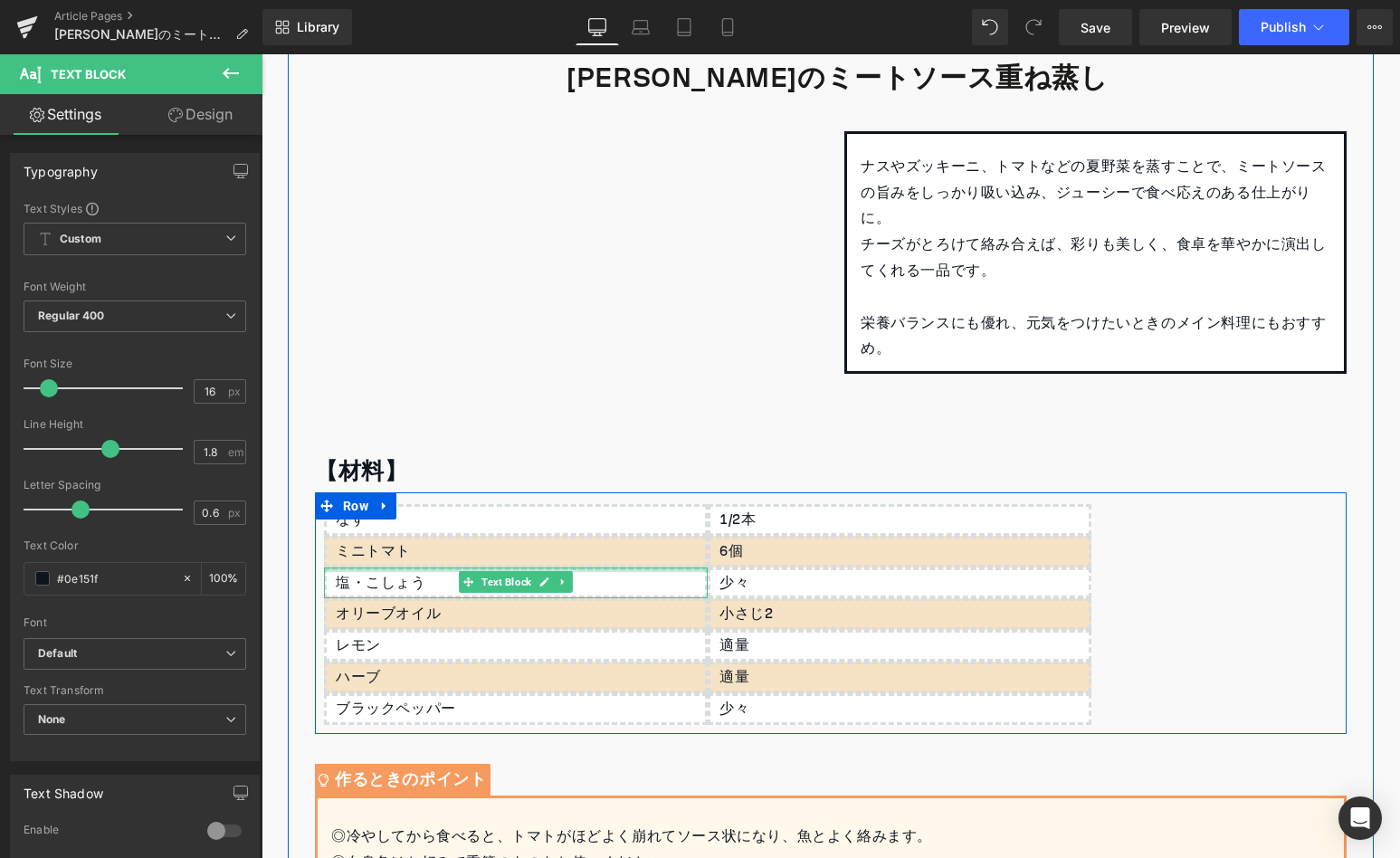
click at [424, 567] on div at bounding box center [516, 569] width 383 height 5
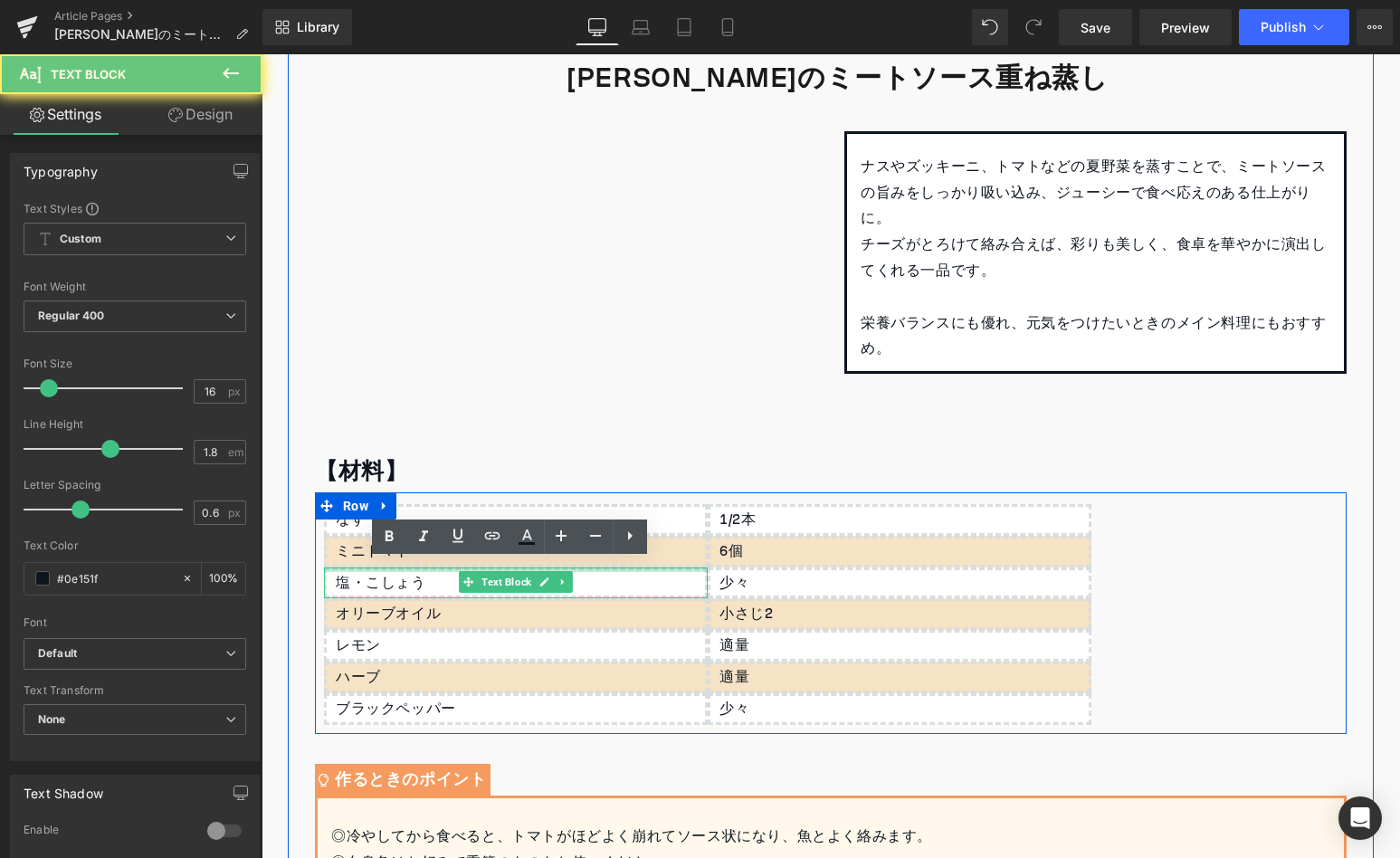
click at [424, 567] on div "塩・こしょう" at bounding box center [516, 583] width 383 height 32
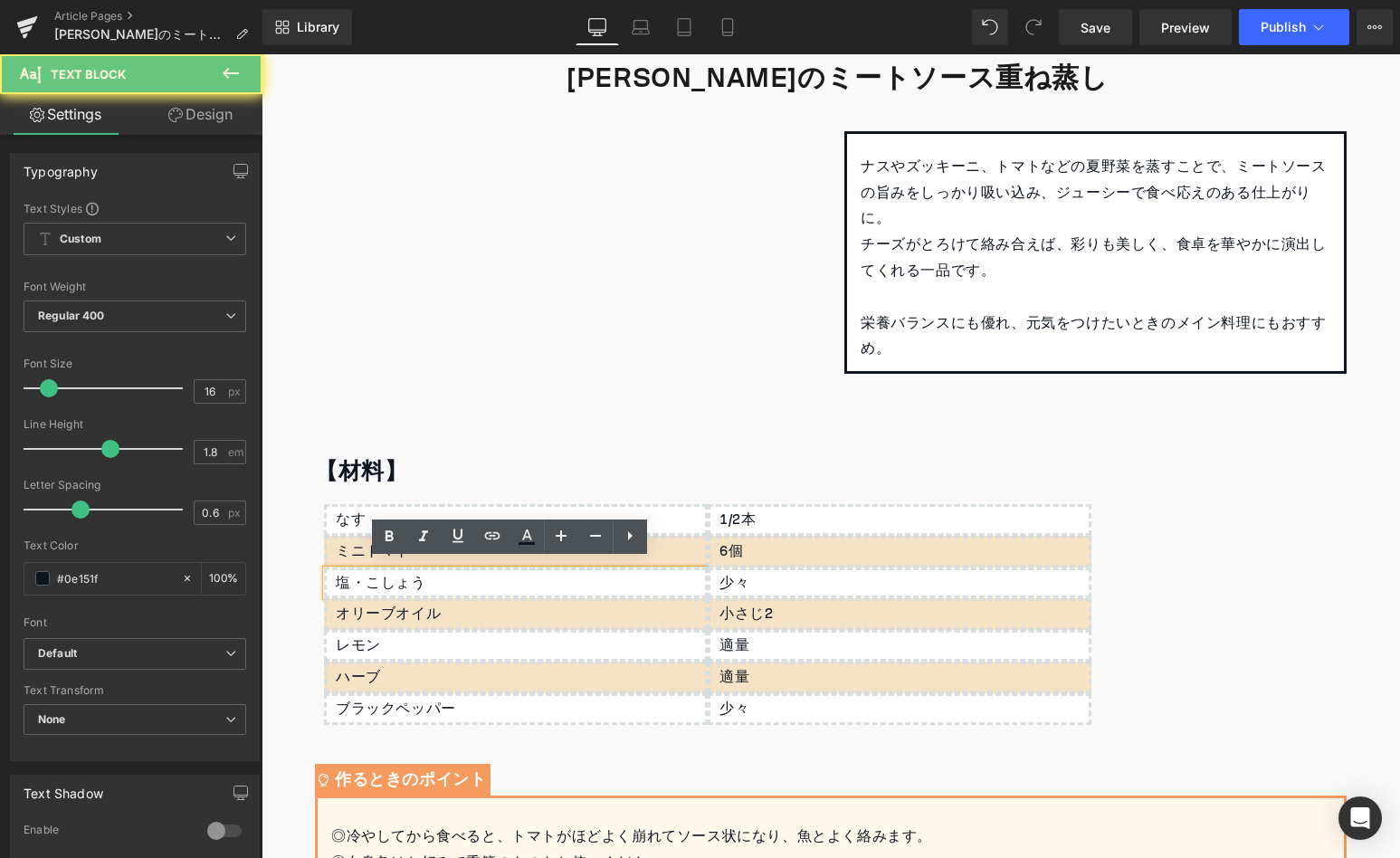
click at [424, 567] on div "塩・こしょう" at bounding box center [516, 583] width 383 height 32
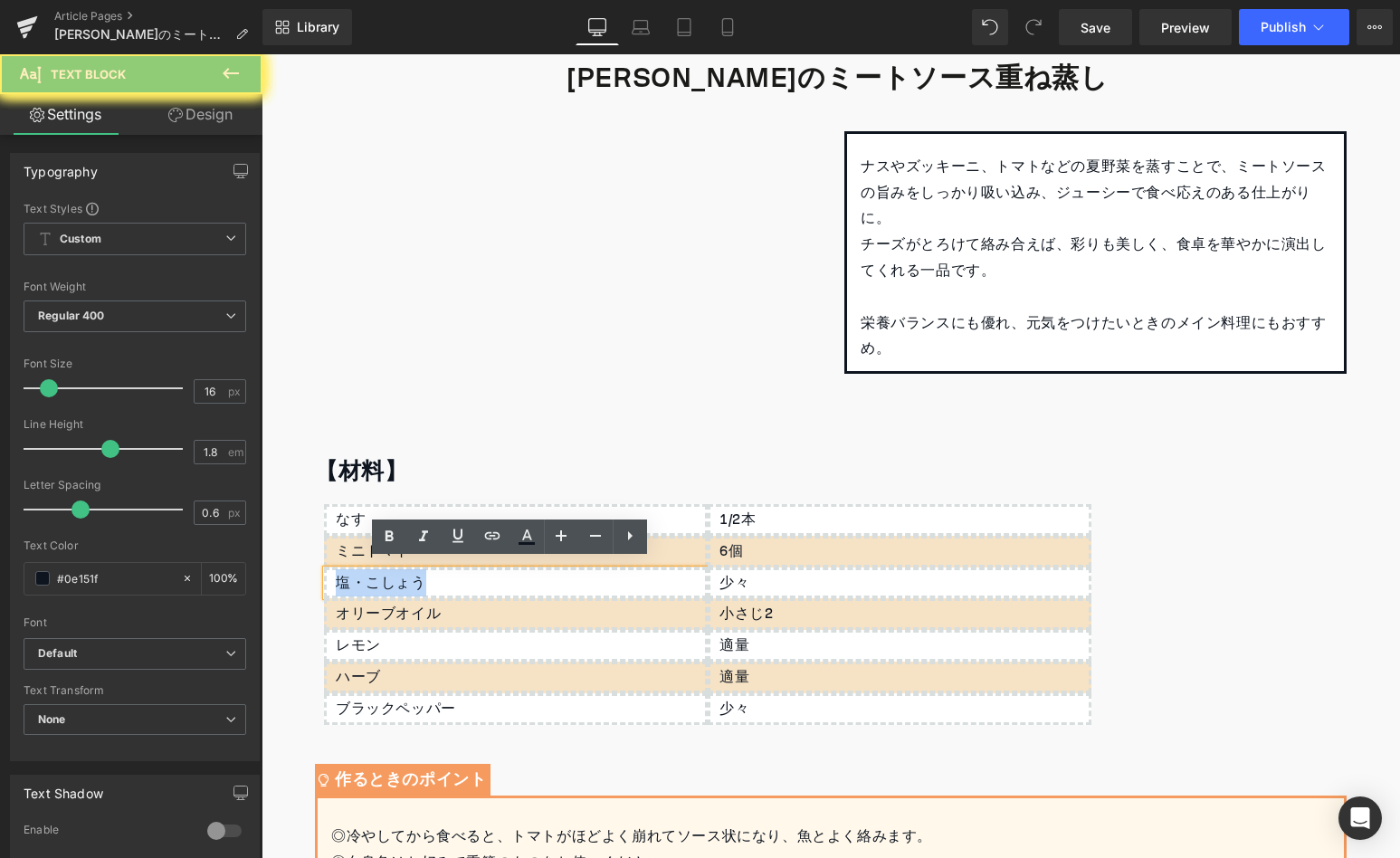
click at [424, 567] on div "塩・こしょう" at bounding box center [516, 583] width 383 height 32
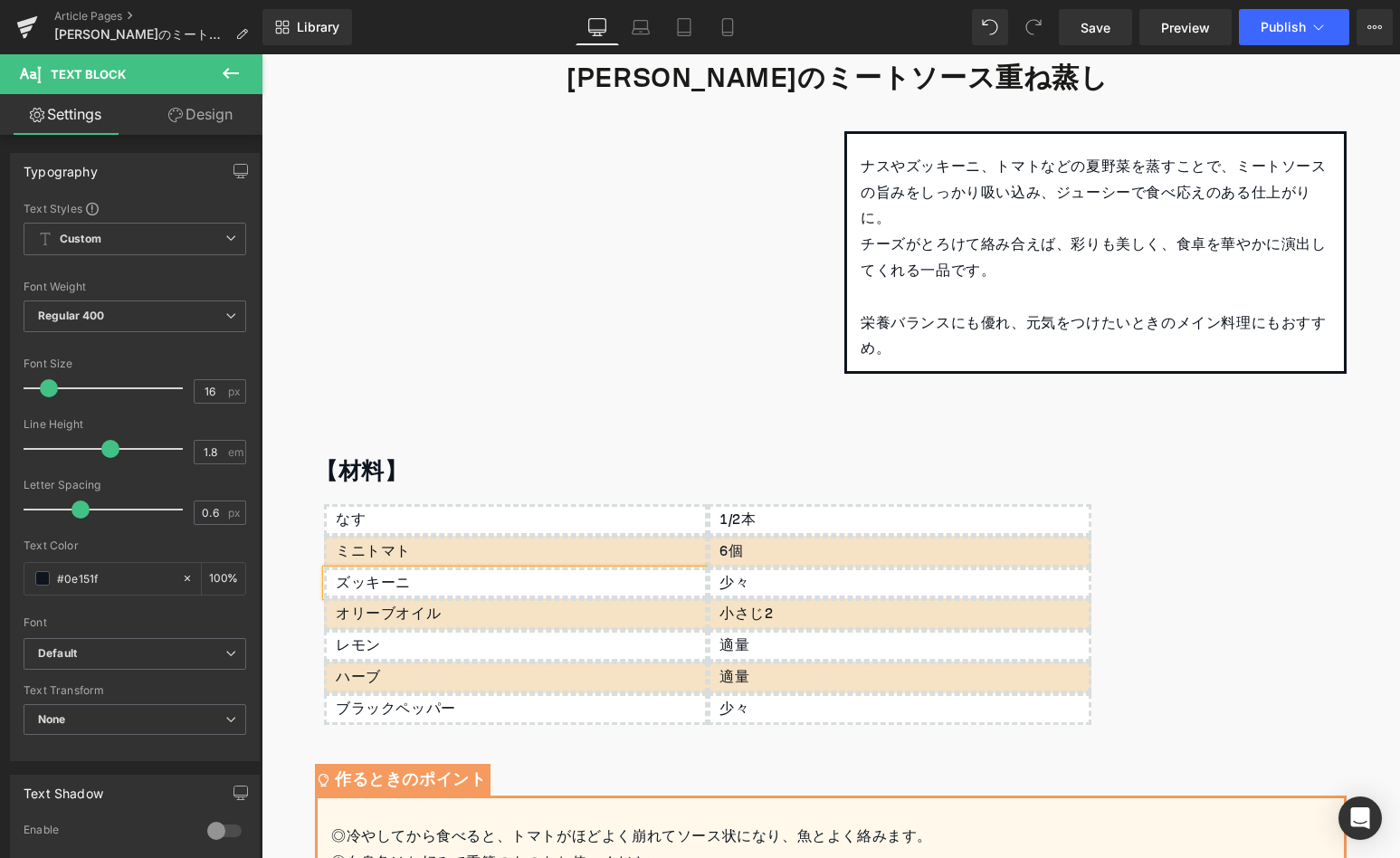
click at [411, 551] on p "ミニトマト" at bounding box center [520, 551] width 369 height 26
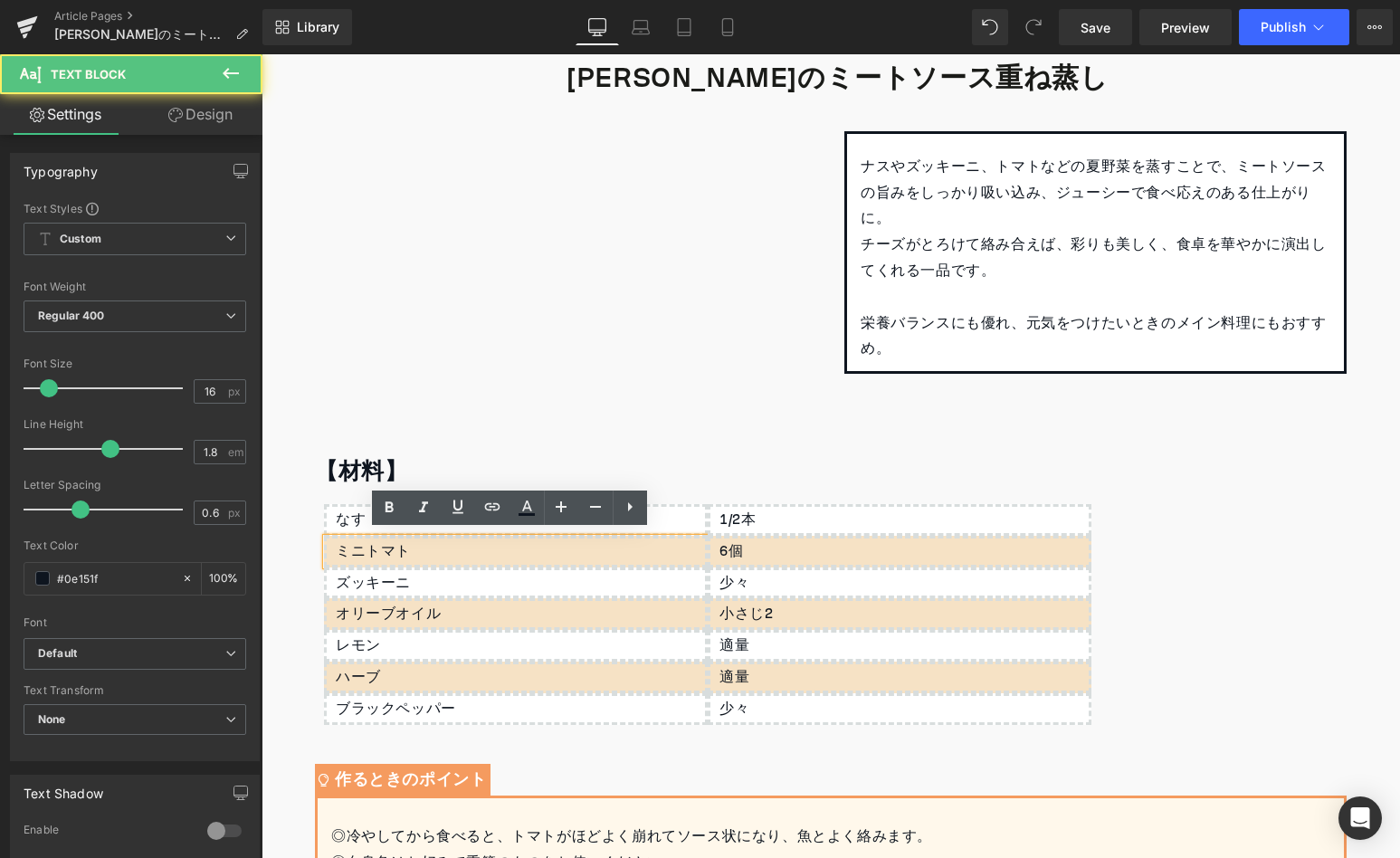
click at [413, 548] on p "ミニトマト" at bounding box center [520, 551] width 369 height 26
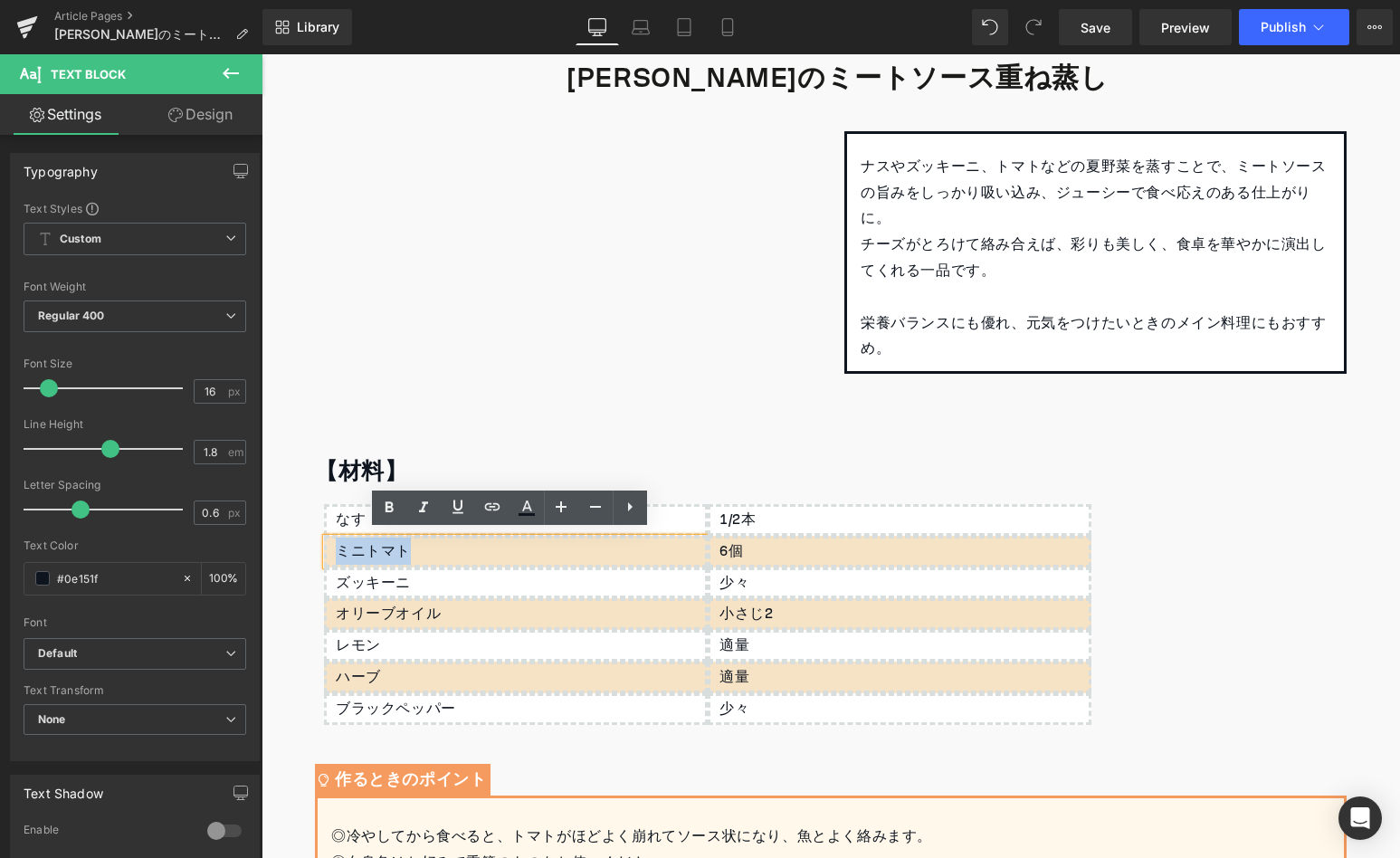
click at [413, 548] on p "ミニトマト" at bounding box center [520, 551] width 369 height 26
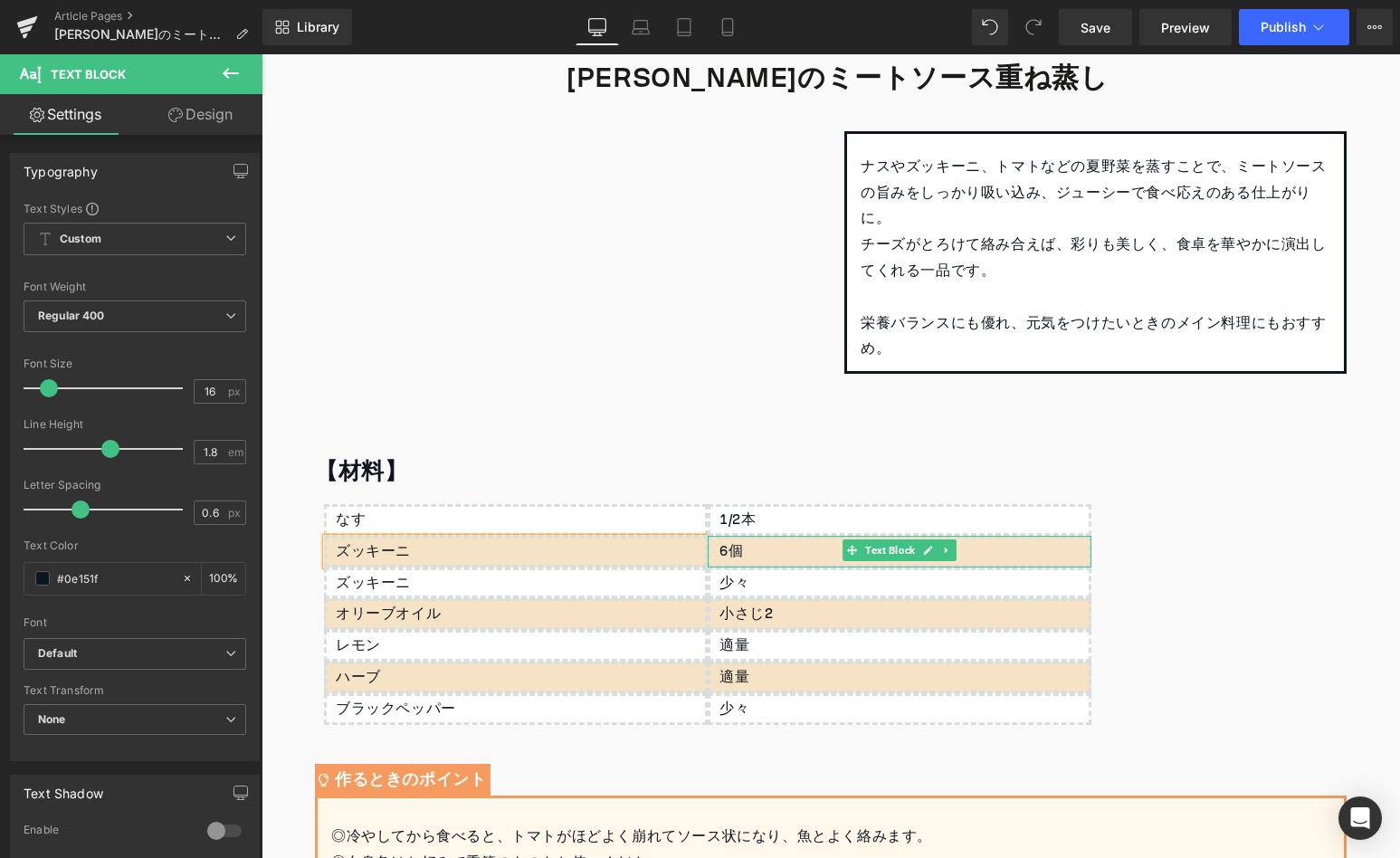
click at [719, 544] on p "6個" at bounding box center [903, 551] width 369 height 26
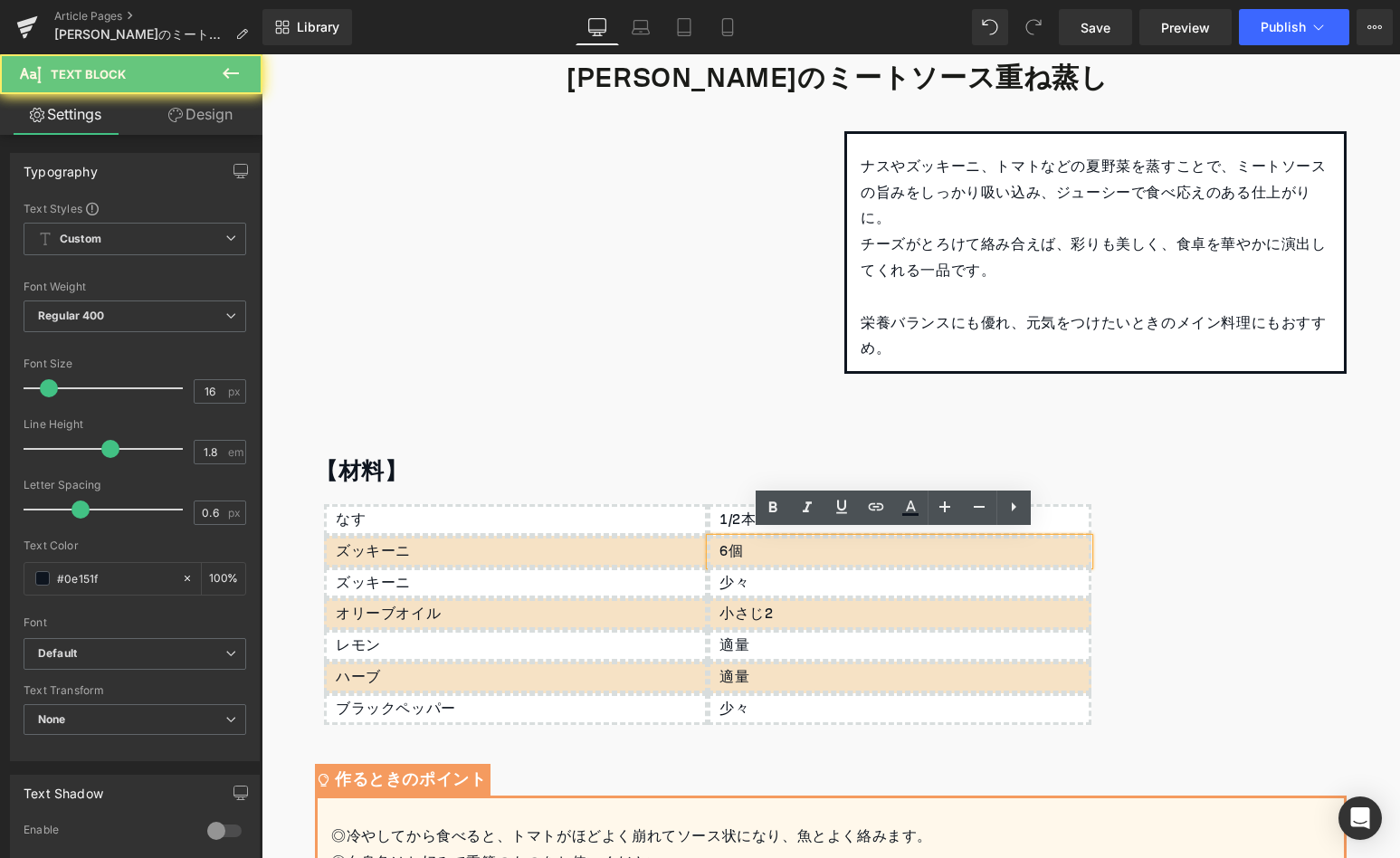
click at [719, 544] on p "6個" at bounding box center [903, 551] width 369 height 26
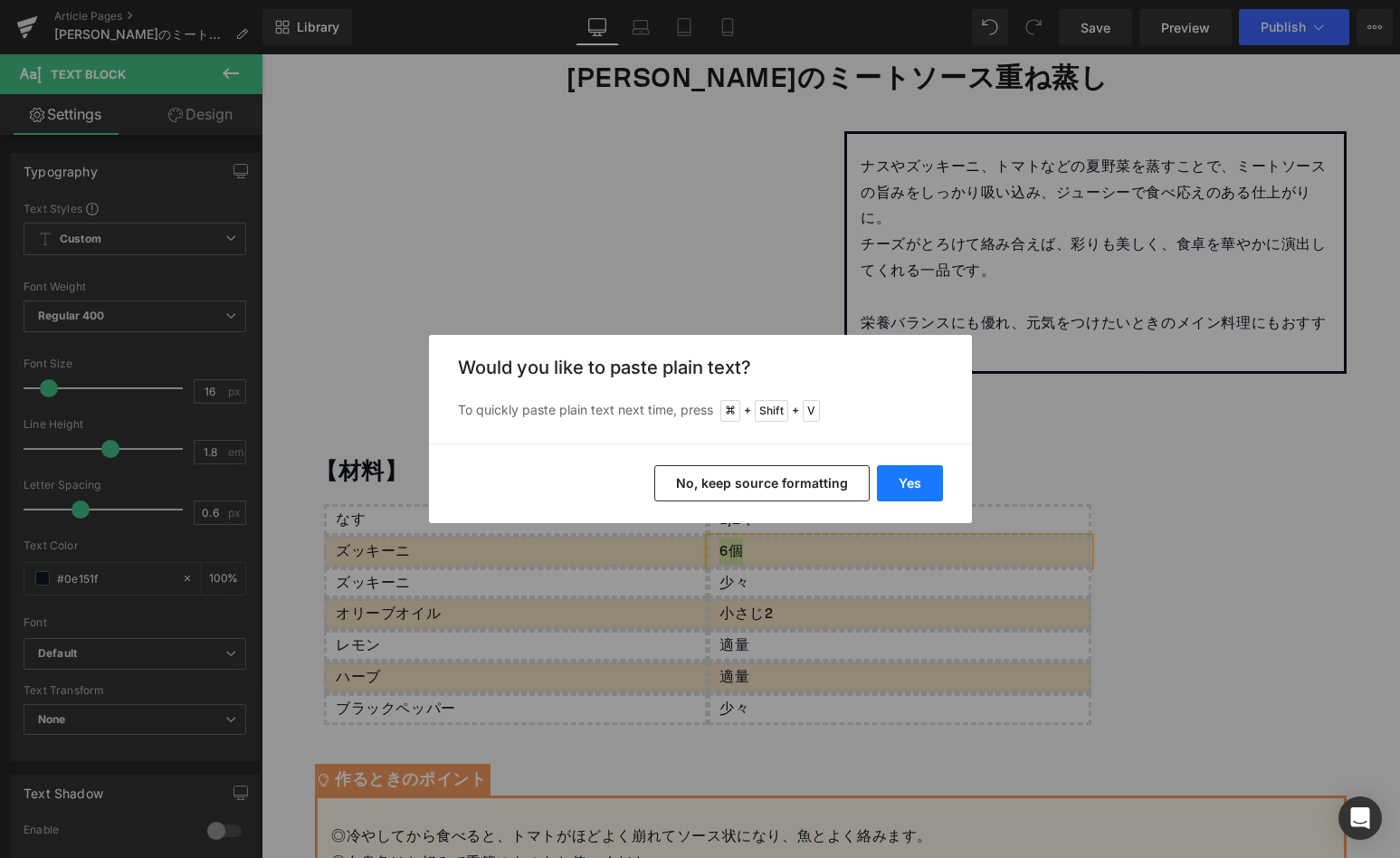
click at [900, 494] on button "Yes" at bounding box center [910, 482] width 66 height 36
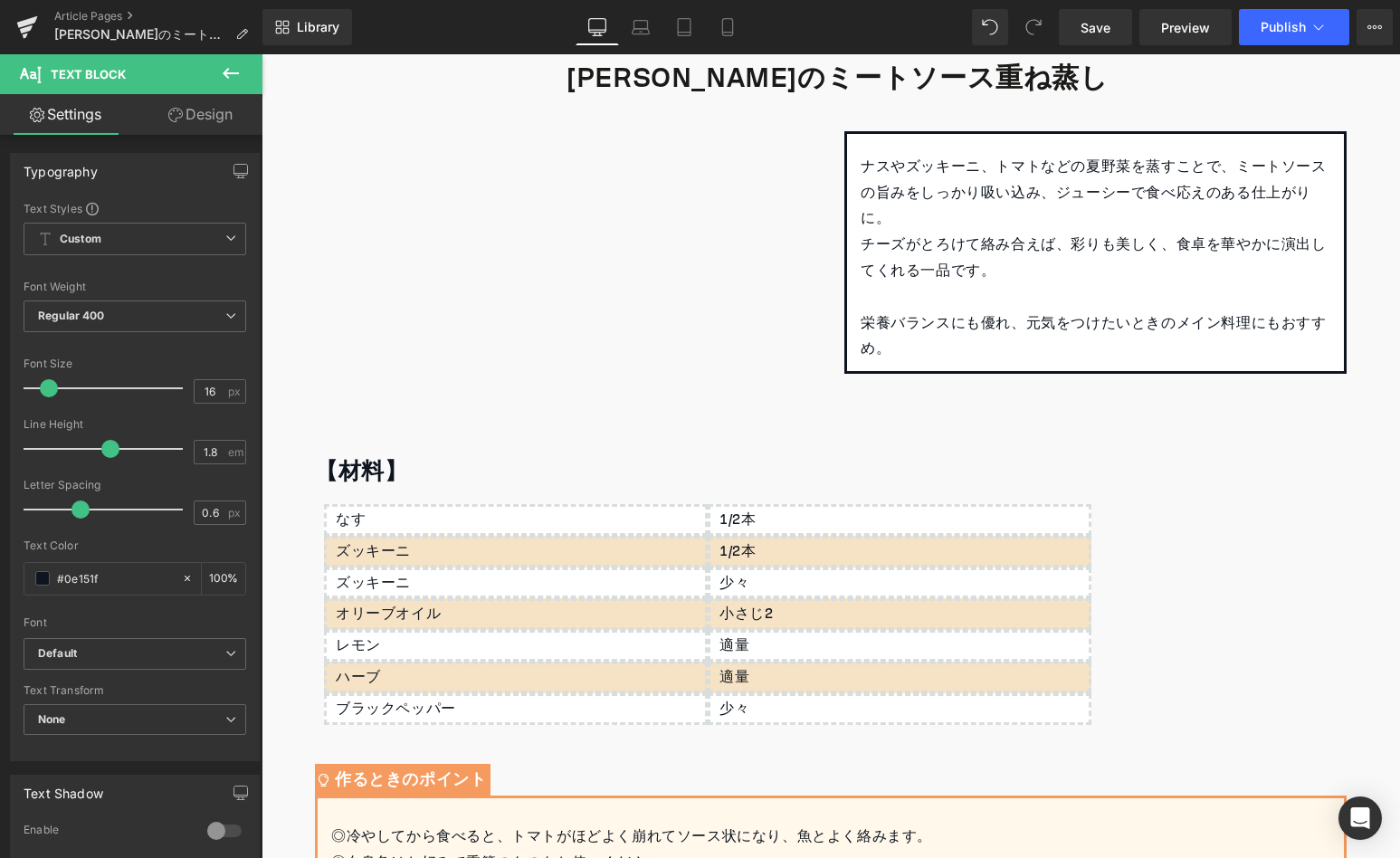
click at [430, 580] on div "ズッキーニ" at bounding box center [516, 583] width 383 height 32
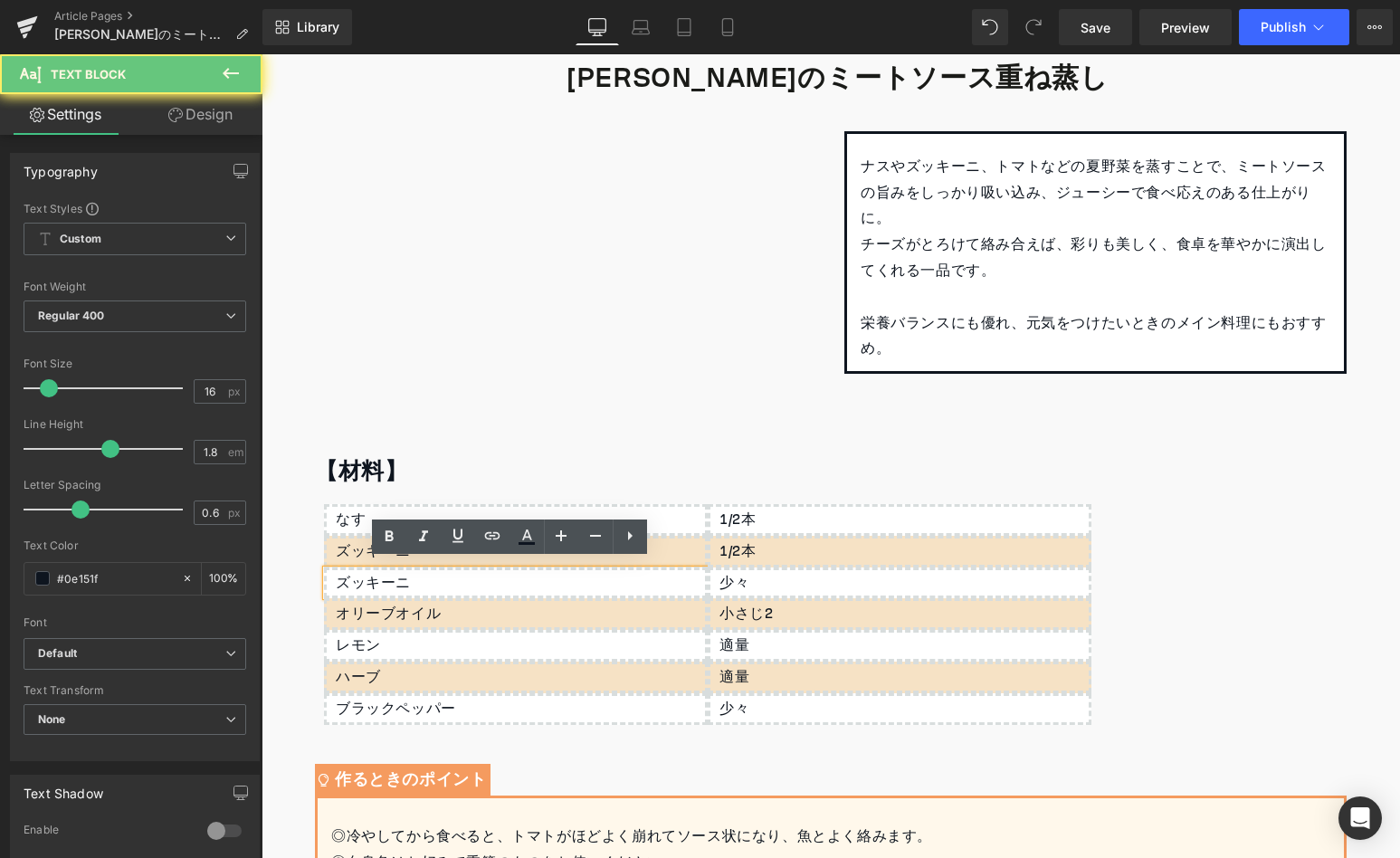
click at [422, 572] on div "ズッキーニ" at bounding box center [516, 583] width 383 height 32
click at [420, 572] on div "ズッキーニ" at bounding box center [516, 583] width 383 height 32
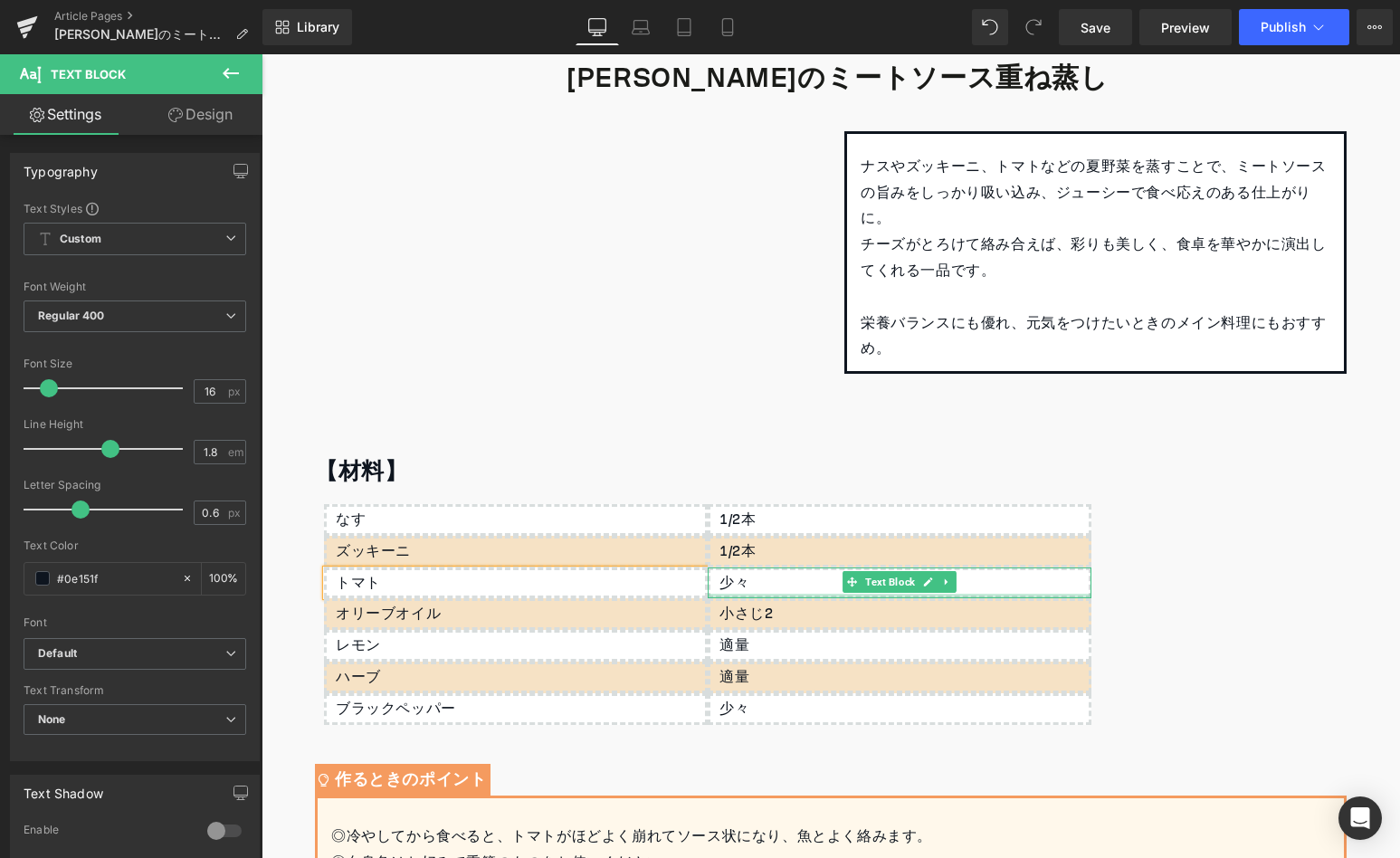
click at [739, 576] on div "少々" at bounding box center [899, 583] width 383 height 32
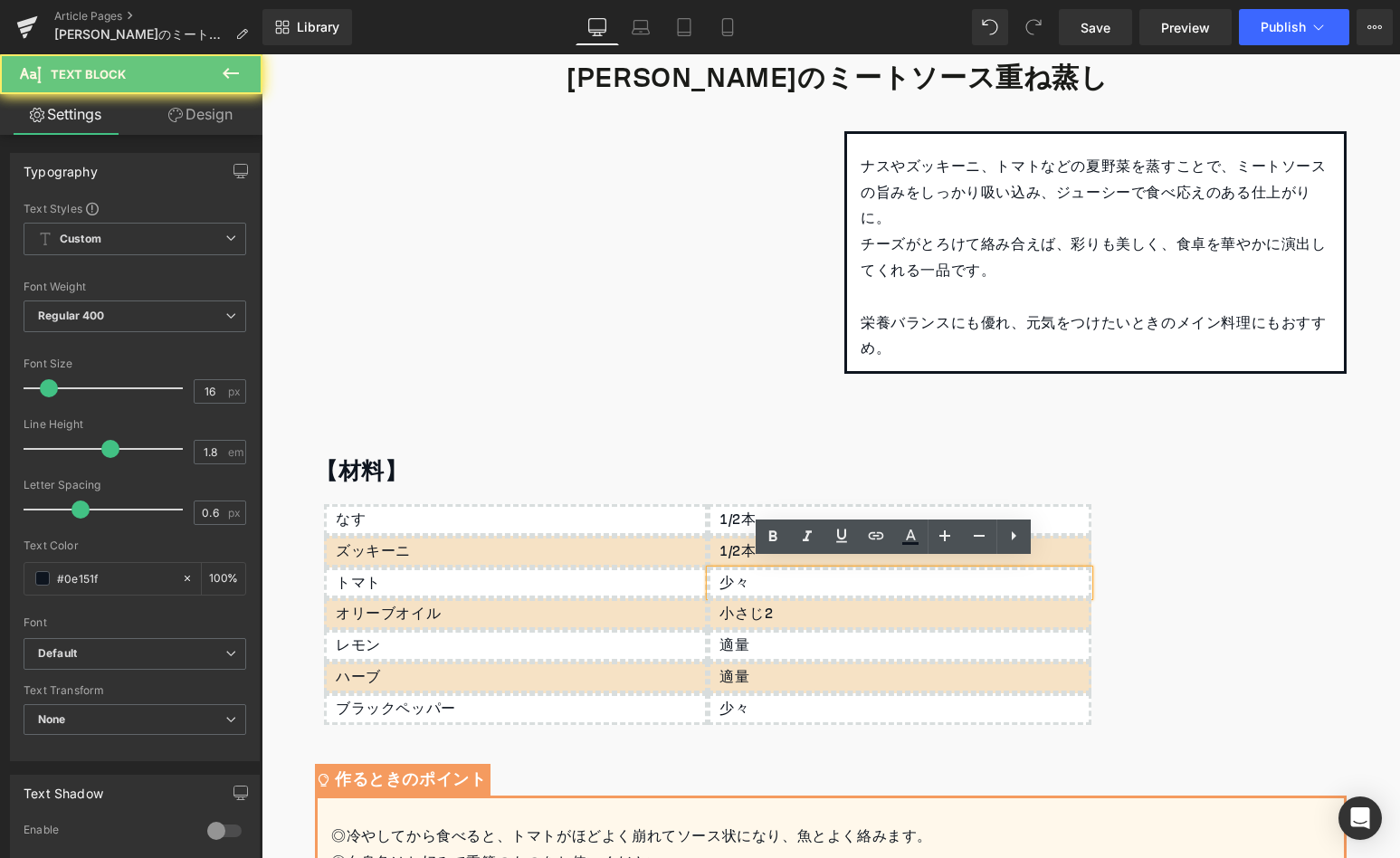
click at [739, 576] on div "少々" at bounding box center [899, 583] width 383 height 32
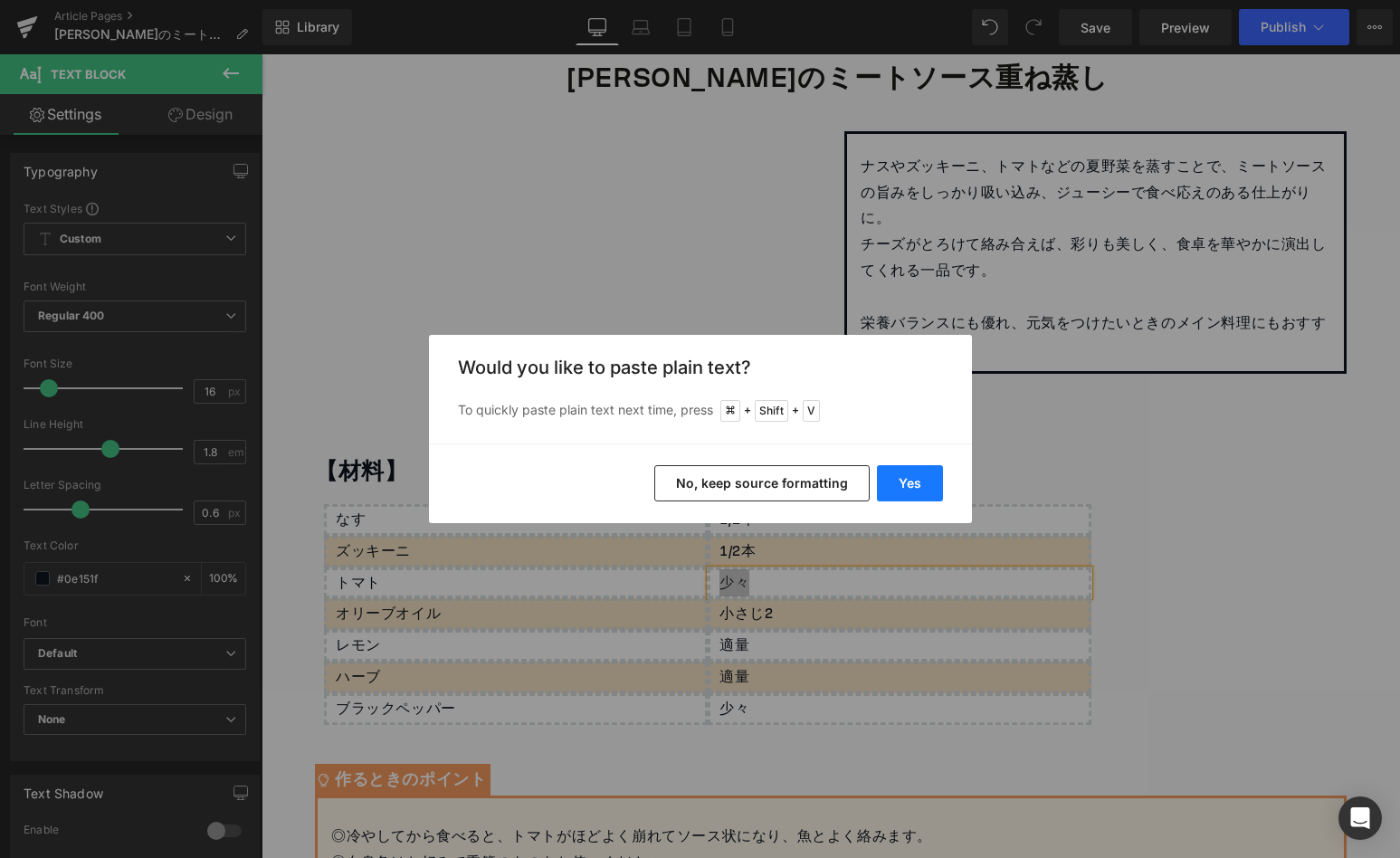
click at [895, 493] on button "Yes" at bounding box center [910, 482] width 66 height 36
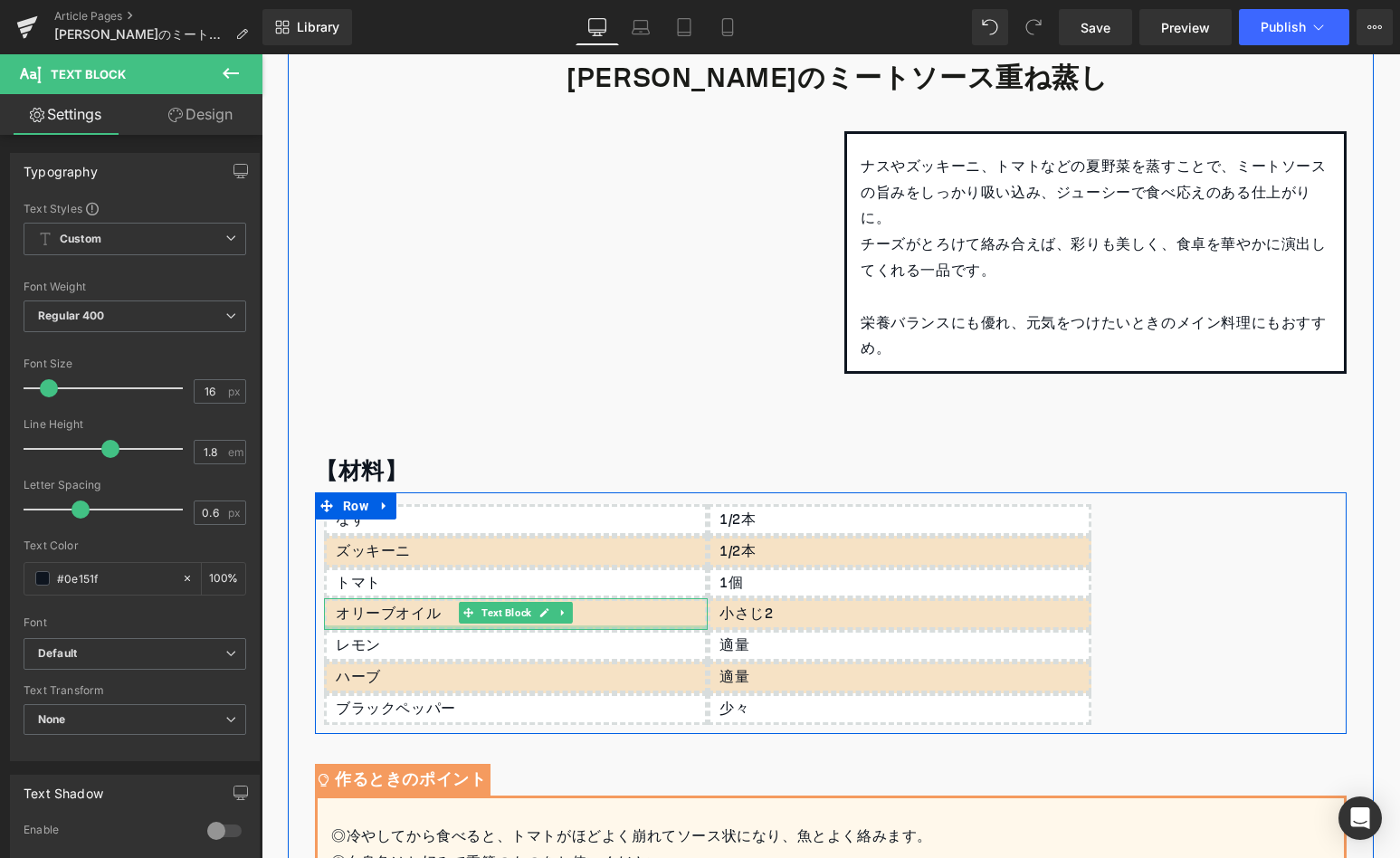
click at [394, 614] on div "オリーブオイル Text Block" at bounding box center [516, 614] width 383 height 32
click at [394, 614] on div "オリーブオイル" at bounding box center [516, 614] width 383 height 32
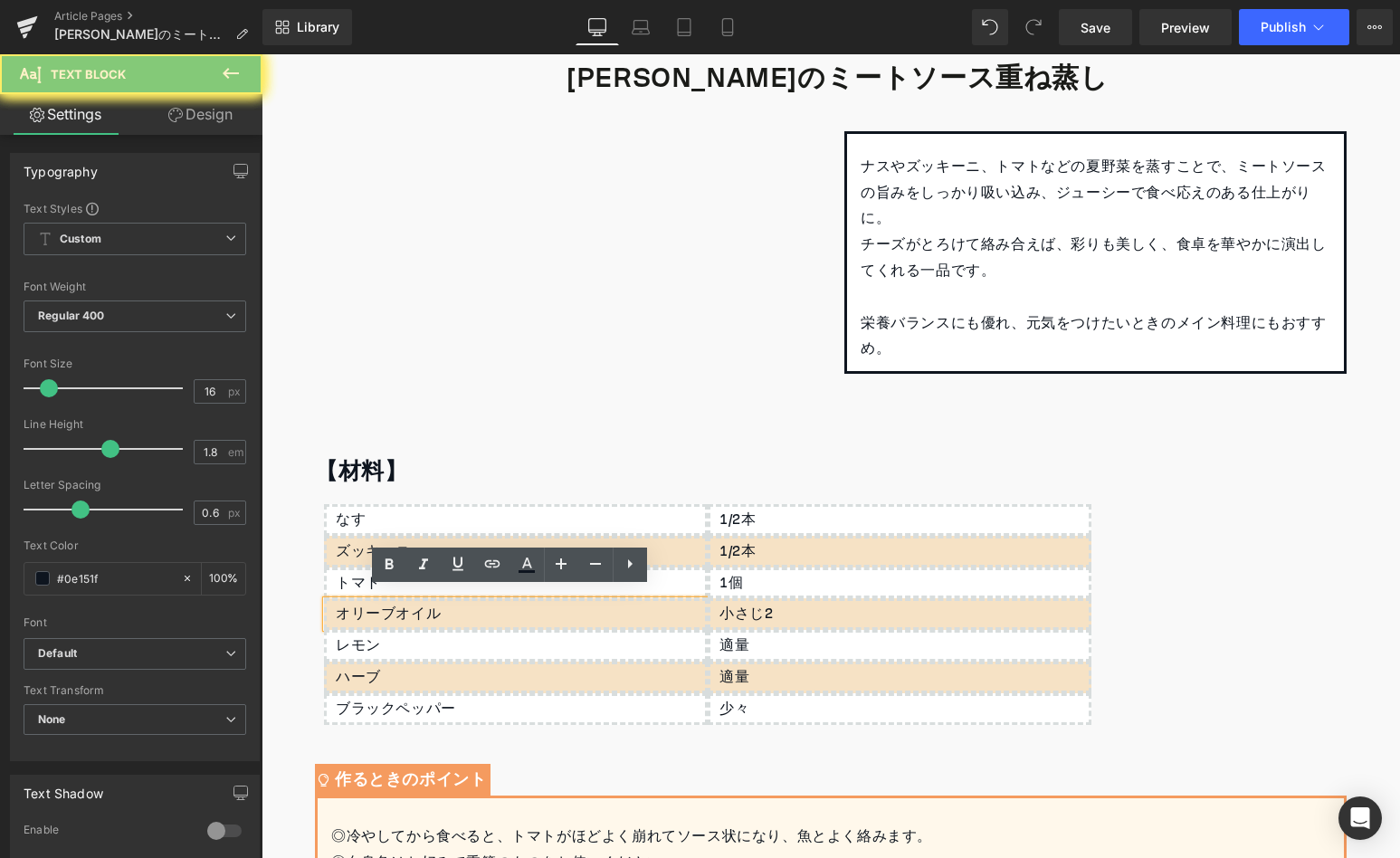
click at [394, 614] on div "オリーブオイル" at bounding box center [516, 614] width 383 height 32
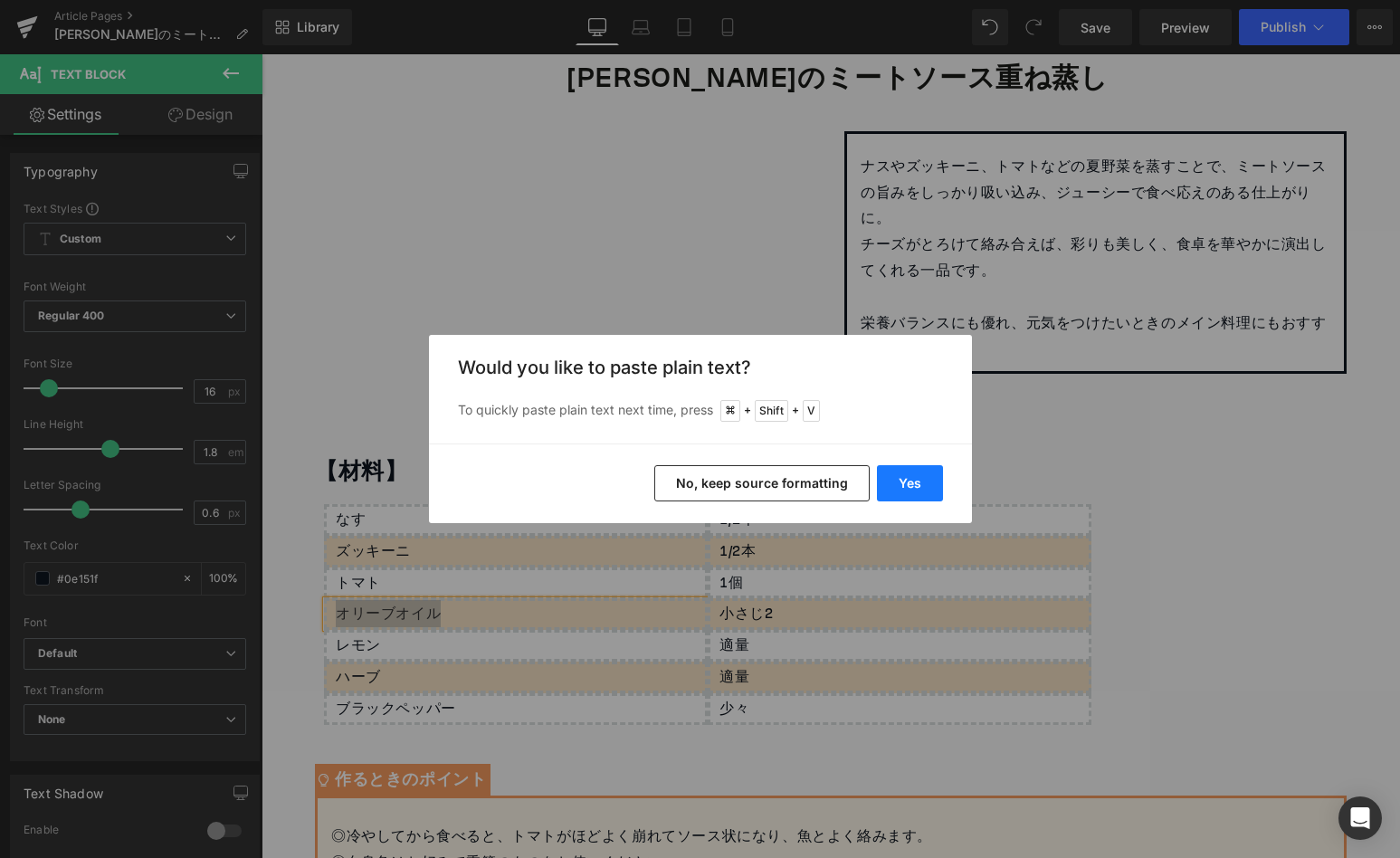
click at [910, 482] on button "Yes" at bounding box center [910, 482] width 66 height 36
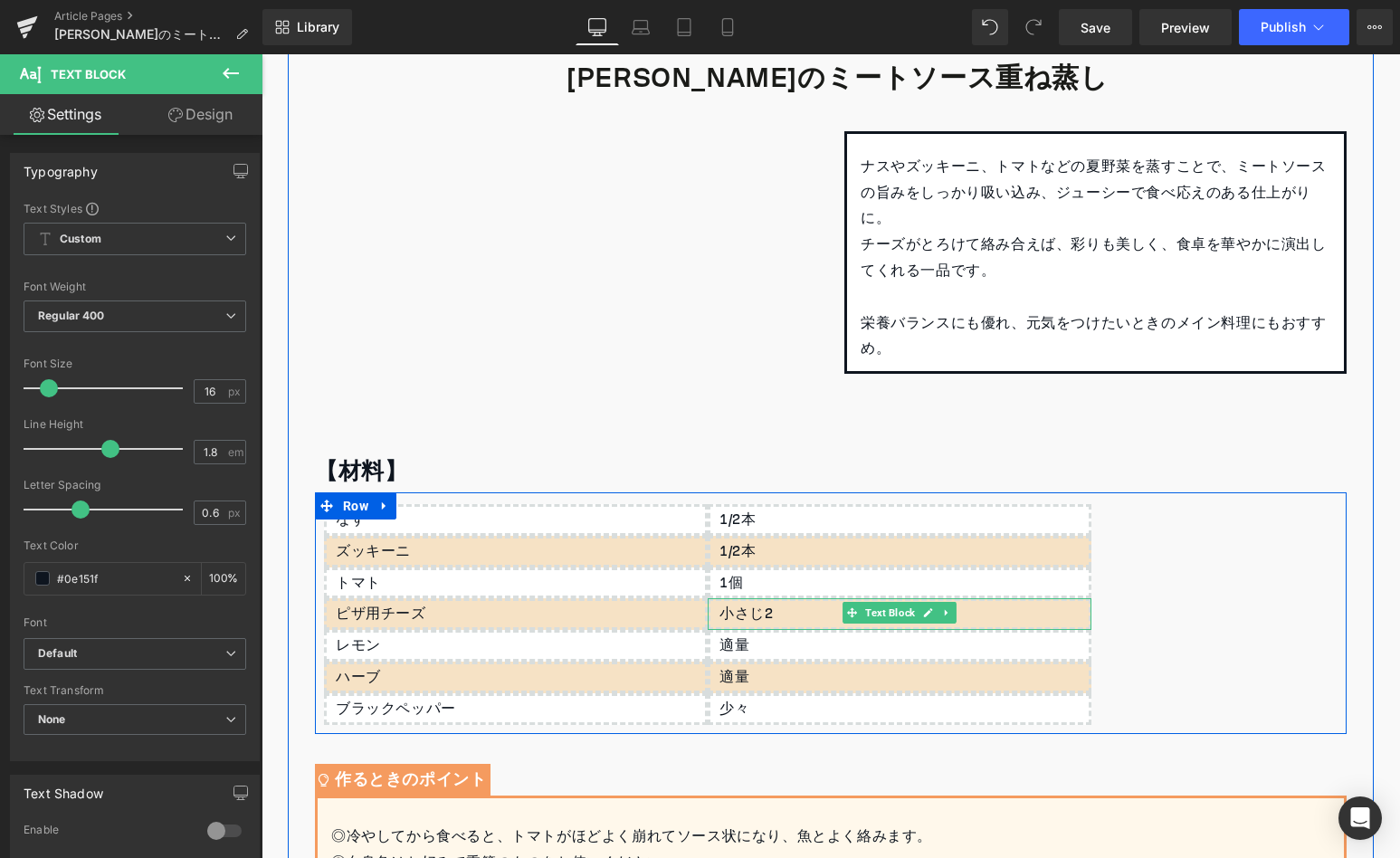
click at [754, 602] on p "小さじ2" at bounding box center [903, 614] width 369 height 26
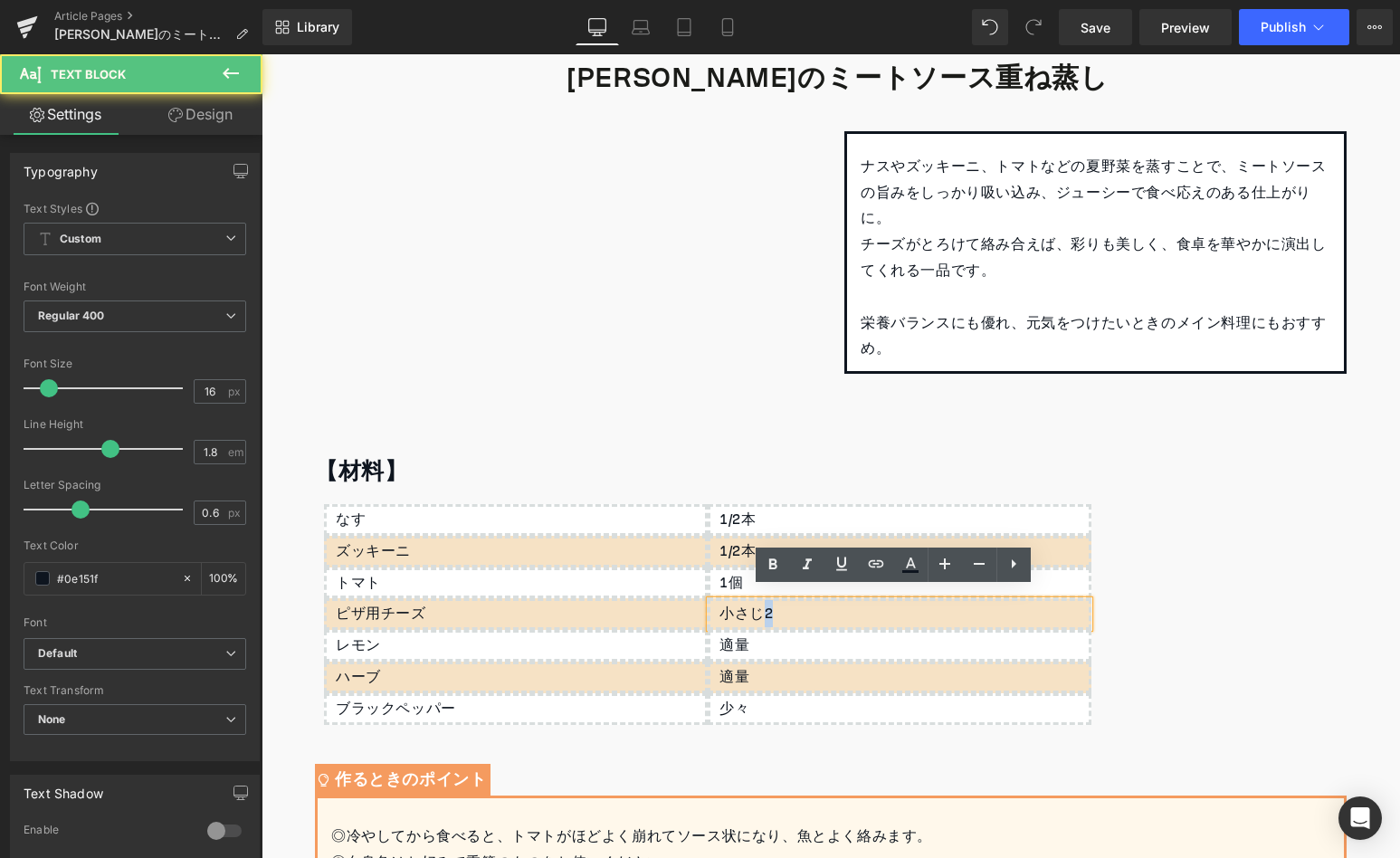
click at [754, 602] on p "小さじ2" at bounding box center [903, 614] width 369 height 26
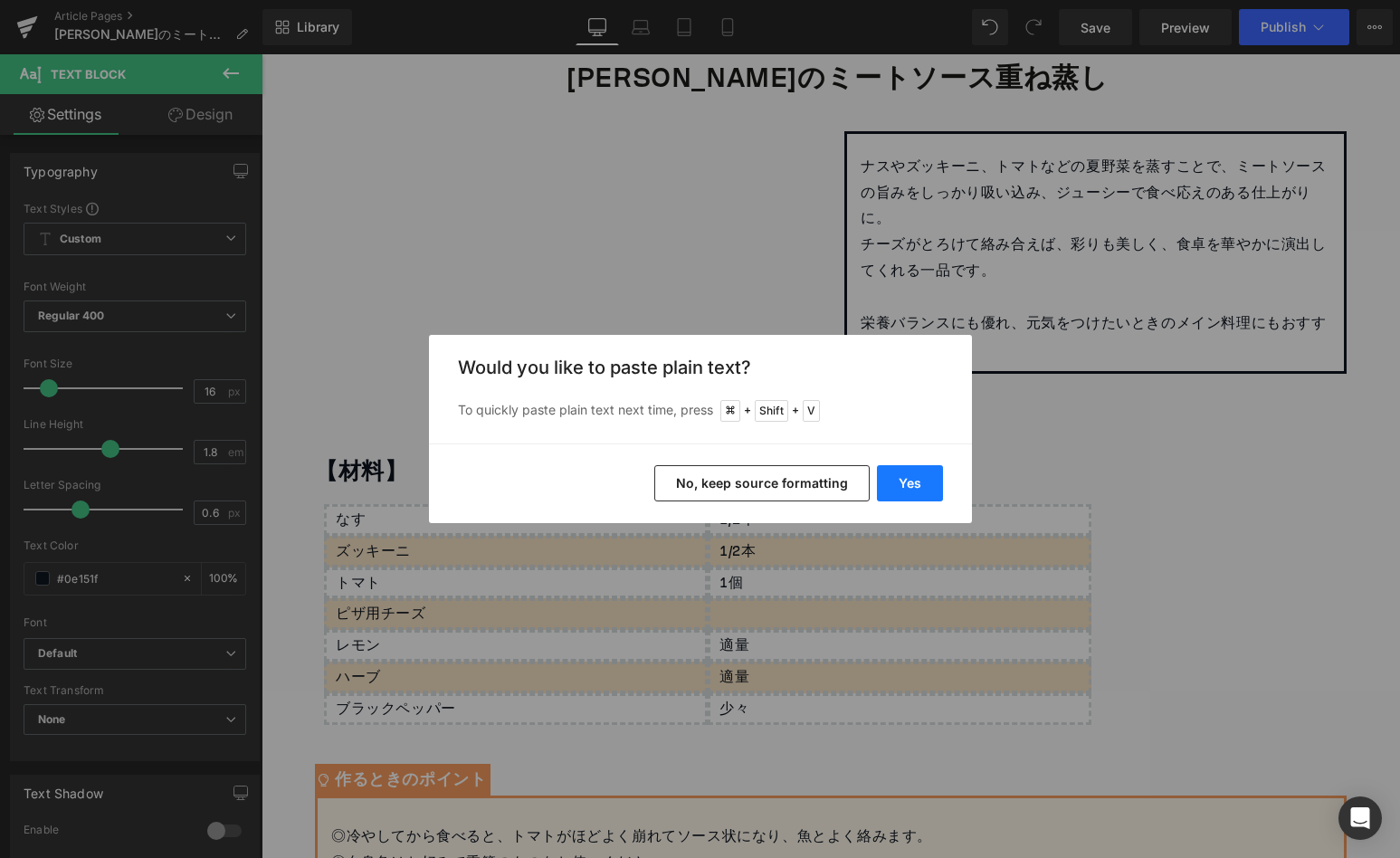
click at [920, 471] on button "Yes" at bounding box center [910, 482] width 66 height 36
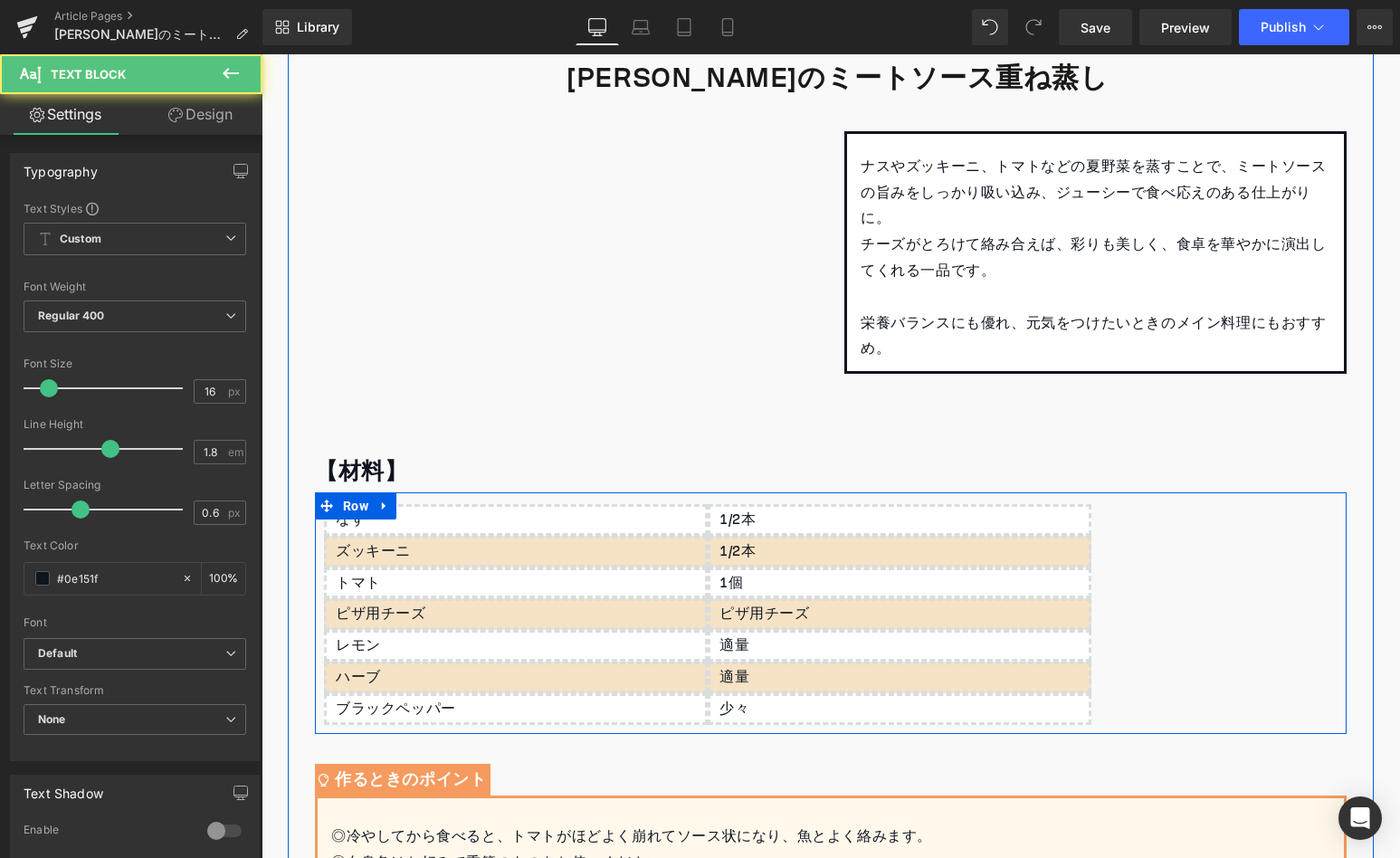
click at [719, 601] on p "ピザ用チーズ" at bounding box center [903, 614] width 369 height 26
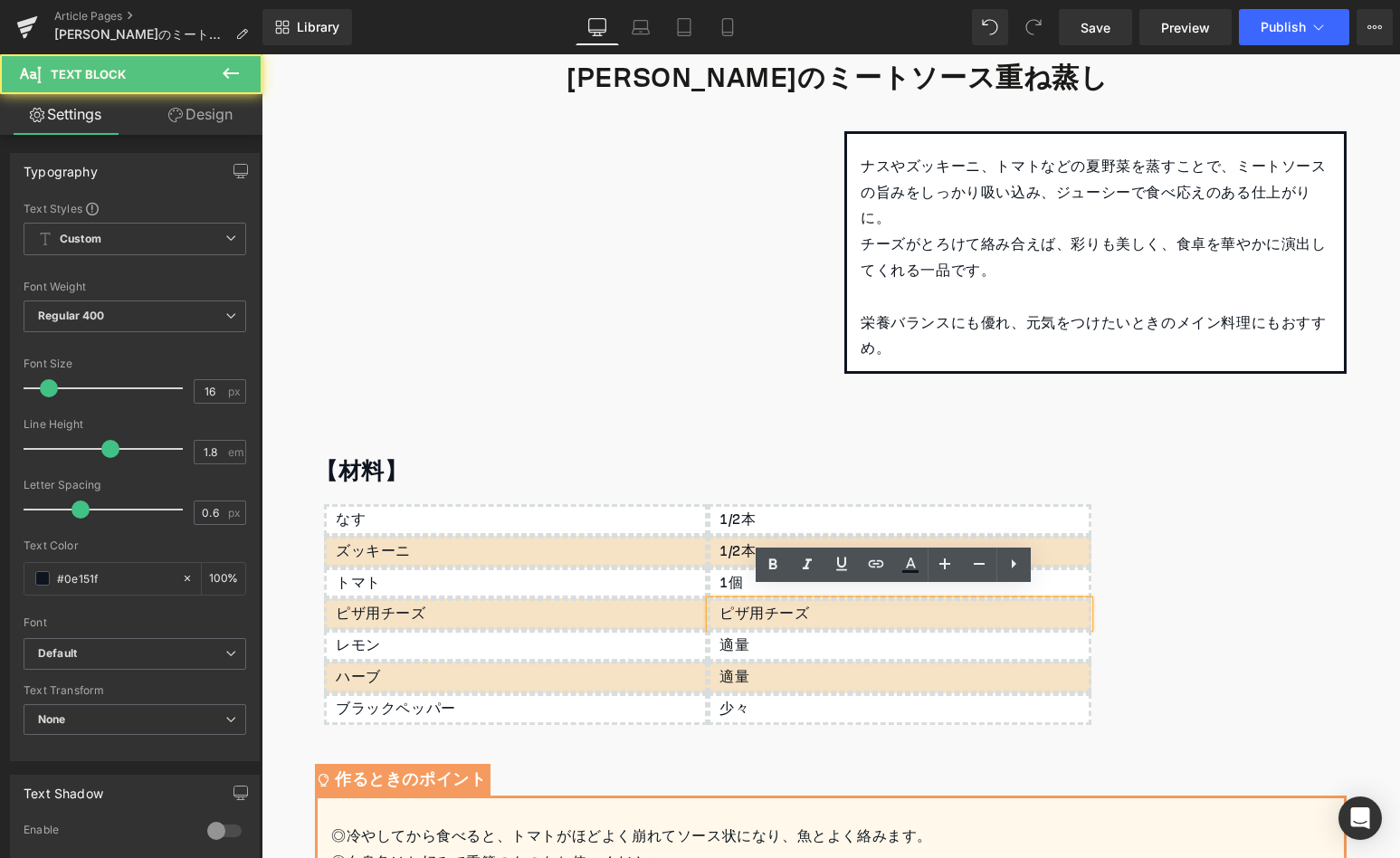
click at [735, 607] on p "ピザ用チーズ" at bounding box center [903, 614] width 369 height 26
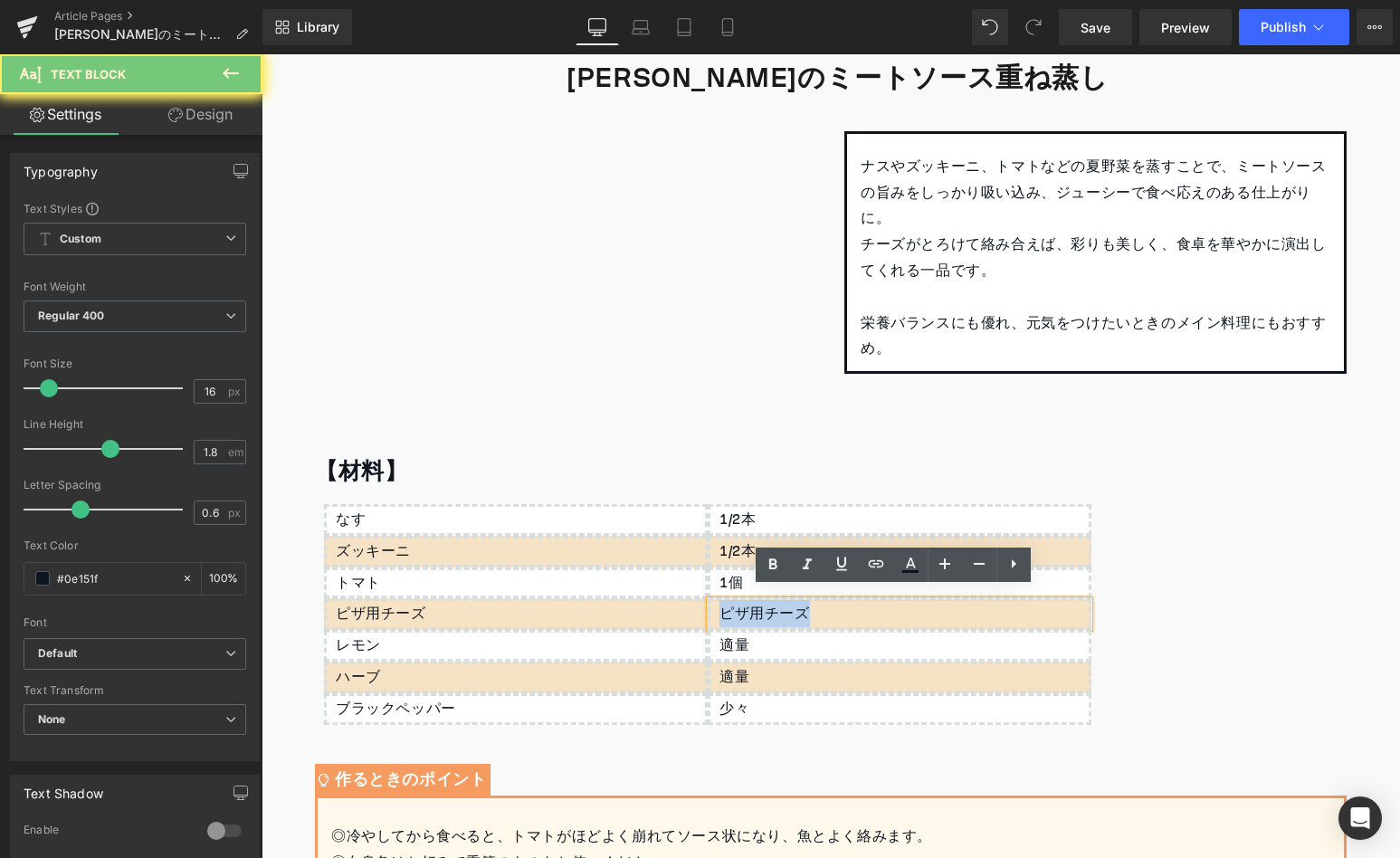
click at [735, 607] on p "ピザ用チーズ" at bounding box center [903, 614] width 369 height 26
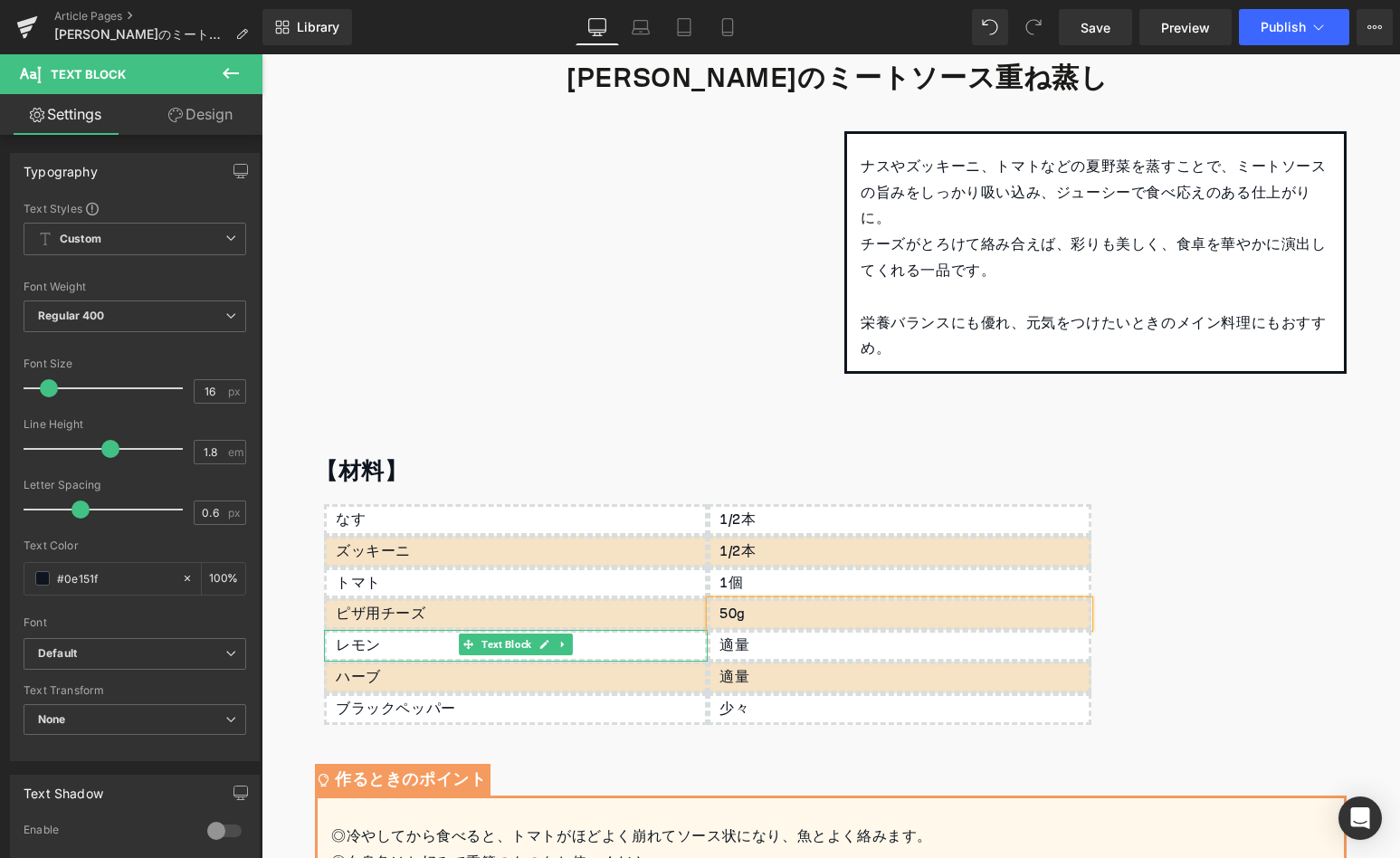
click at [434, 629] on div "レモン" at bounding box center [516, 645] width 383 height 32
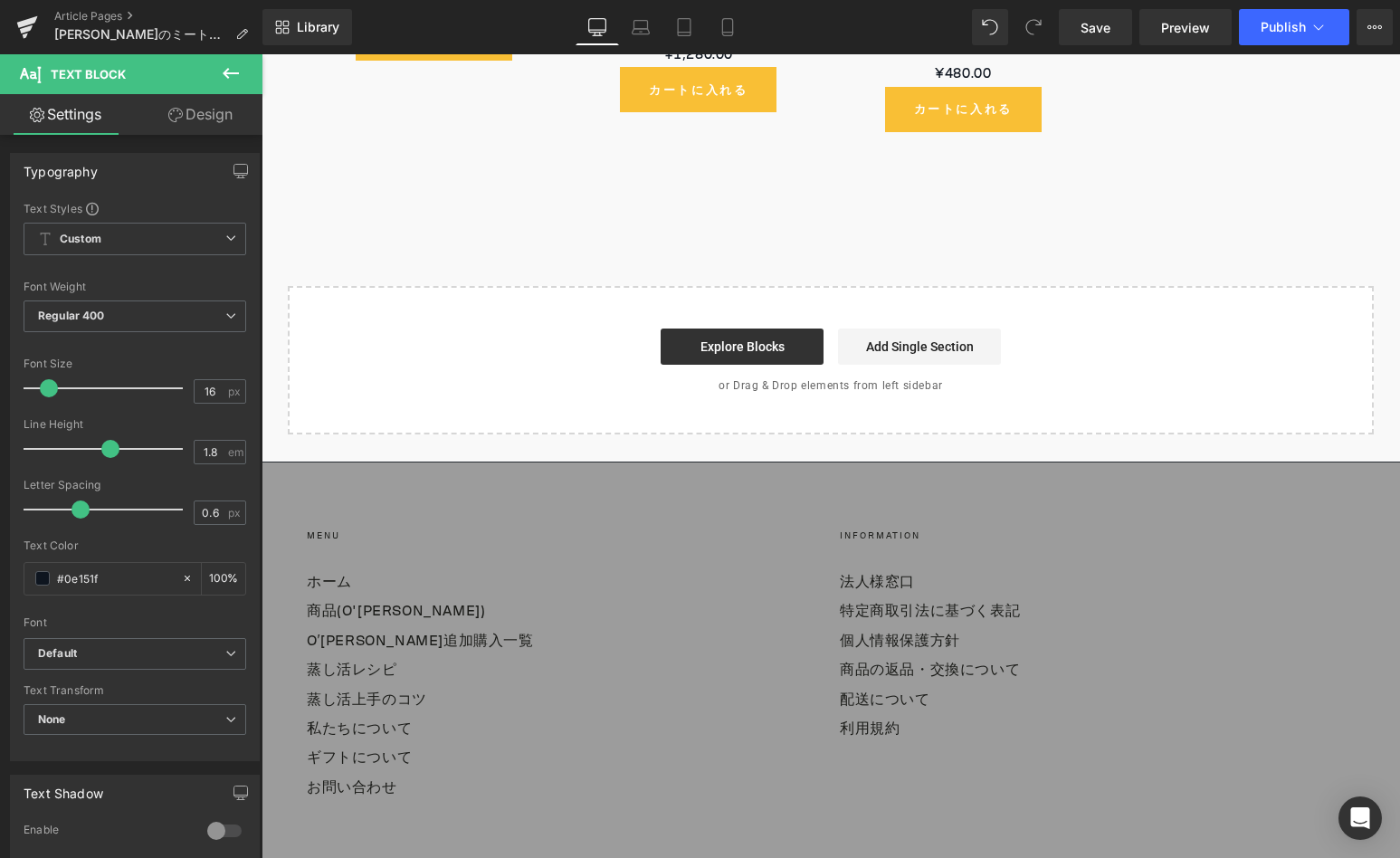
scroll to position [6022, 0]
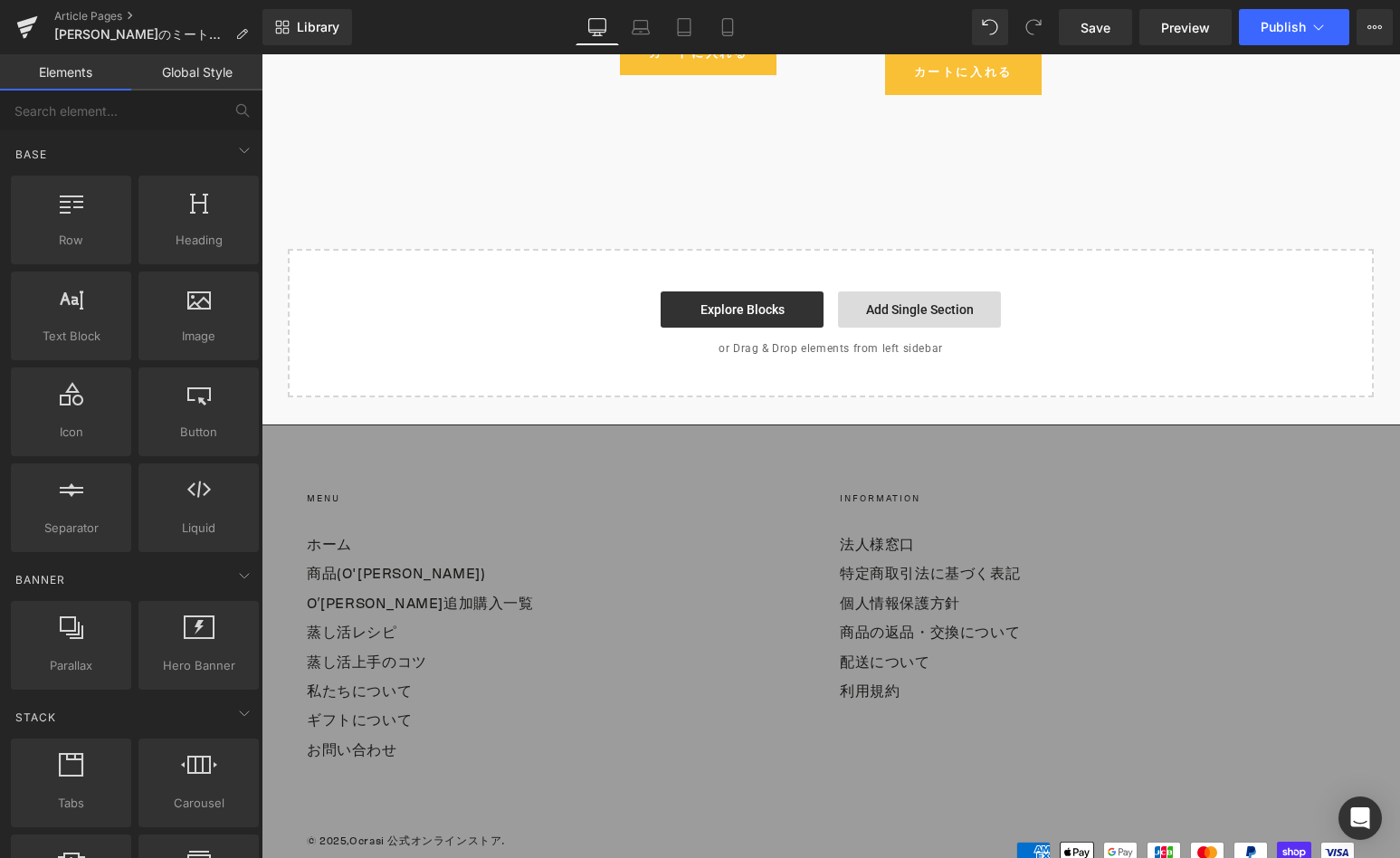
click at [922, 291] on link "Add Single Section" at bounding box center [919, 309] width 163 height 36
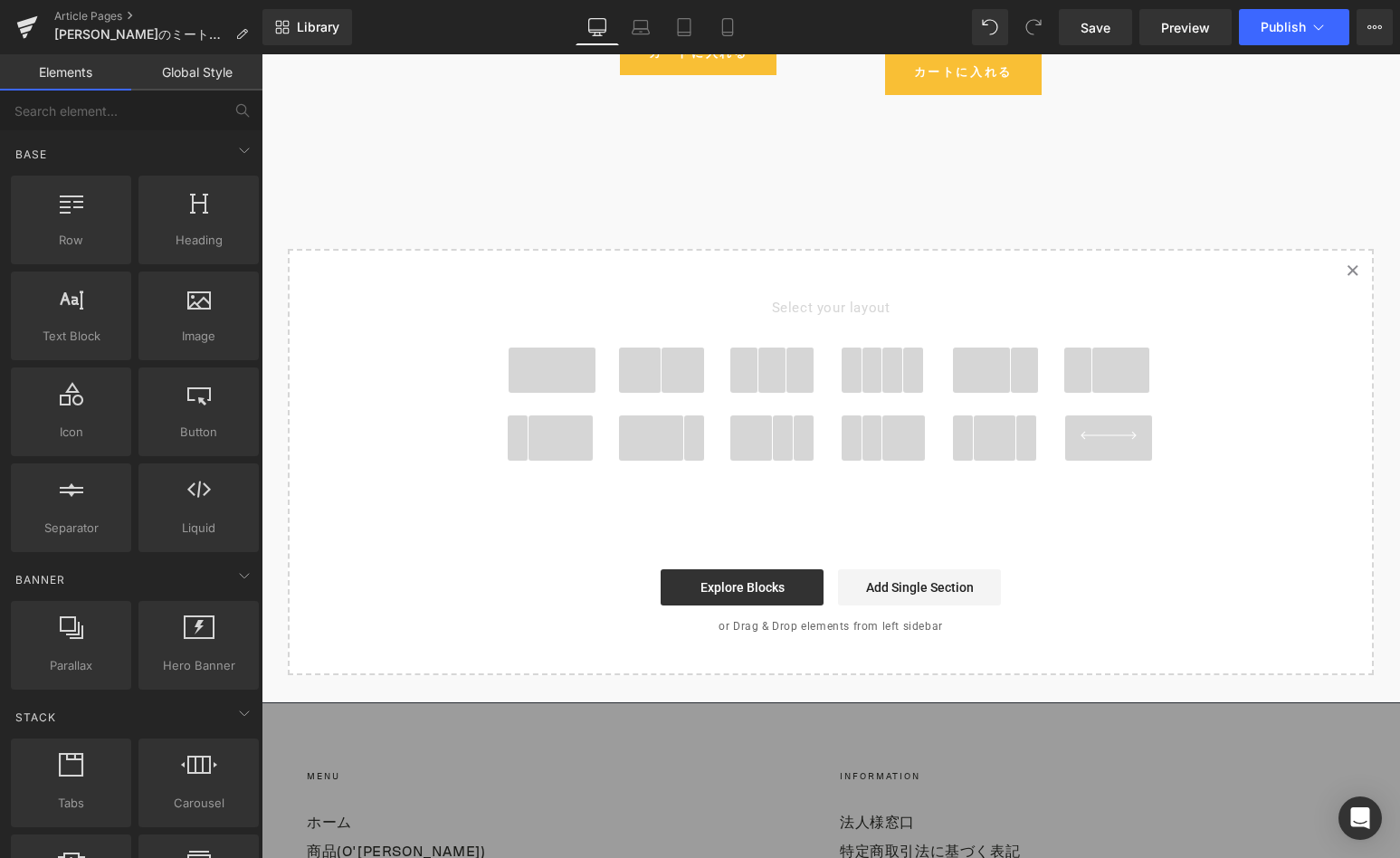
click at [1354, 251] on link "Created with Sketch." at bounding box center [1352, 270] width 40 height 40
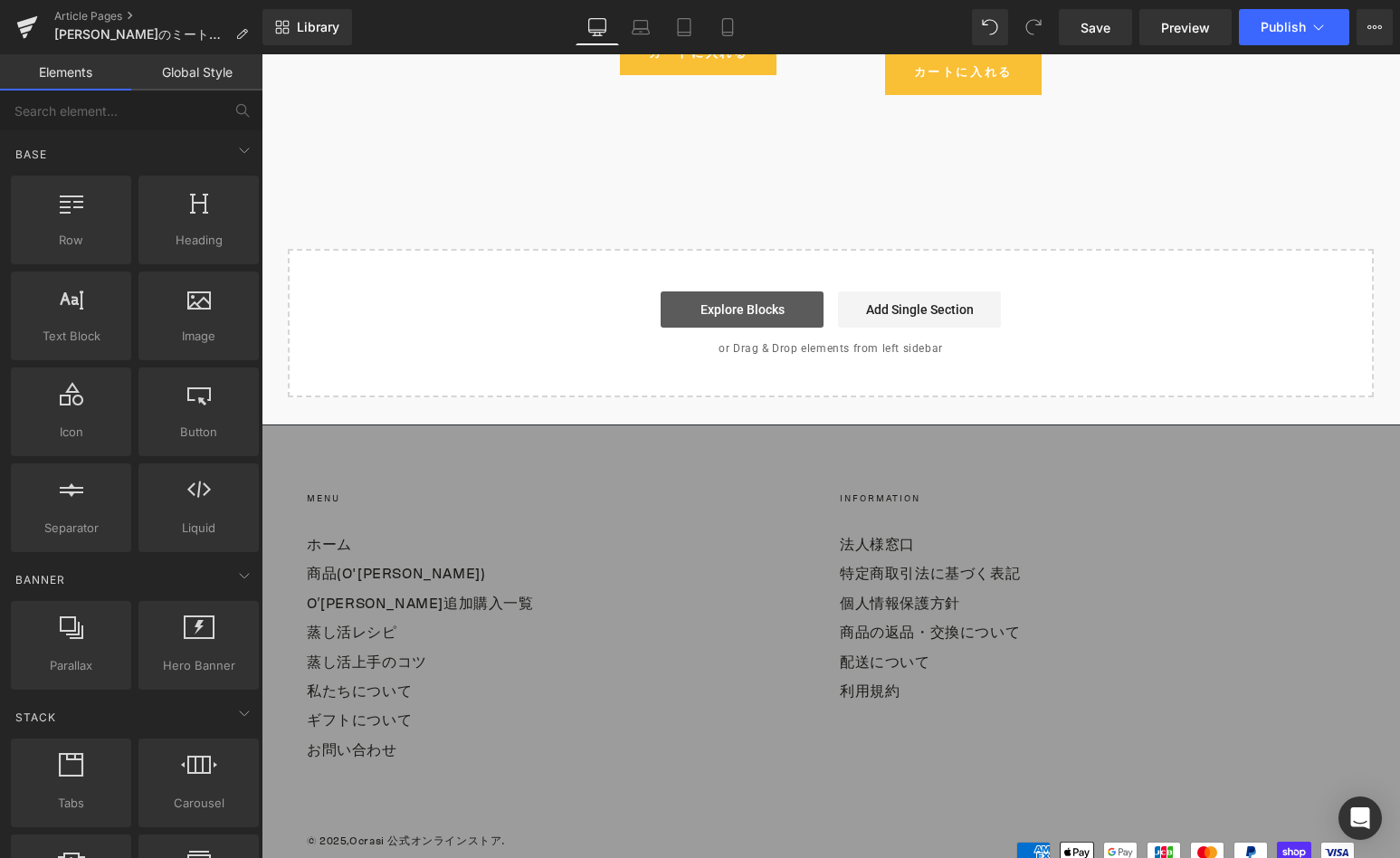
click at [759, 291] on link "Explore Blocks" at bounding box center [742, 309] width 163 height 36
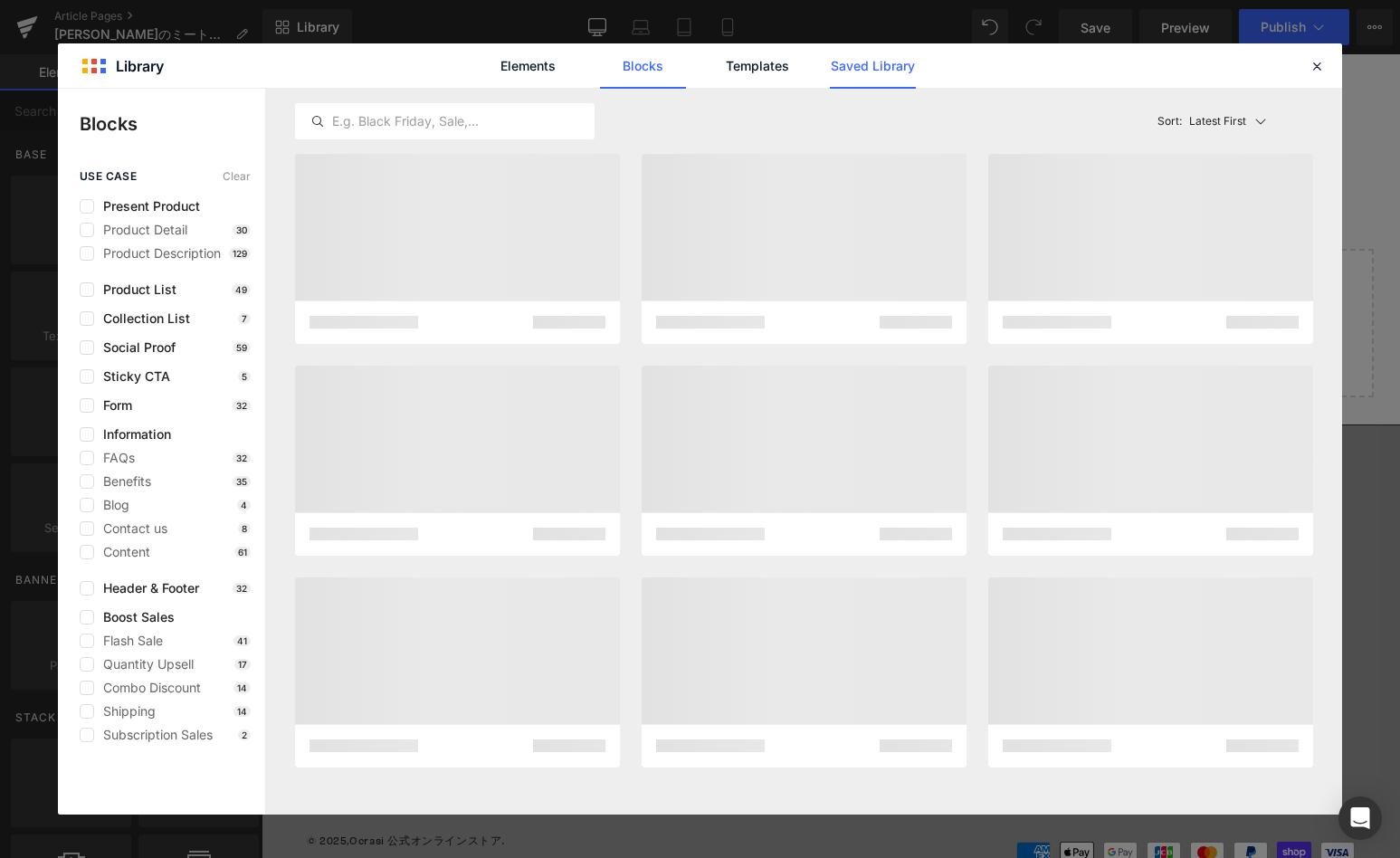
click at [857, 70] on link "Saved Library" at bounding box center [872, 66] width 86 height 46
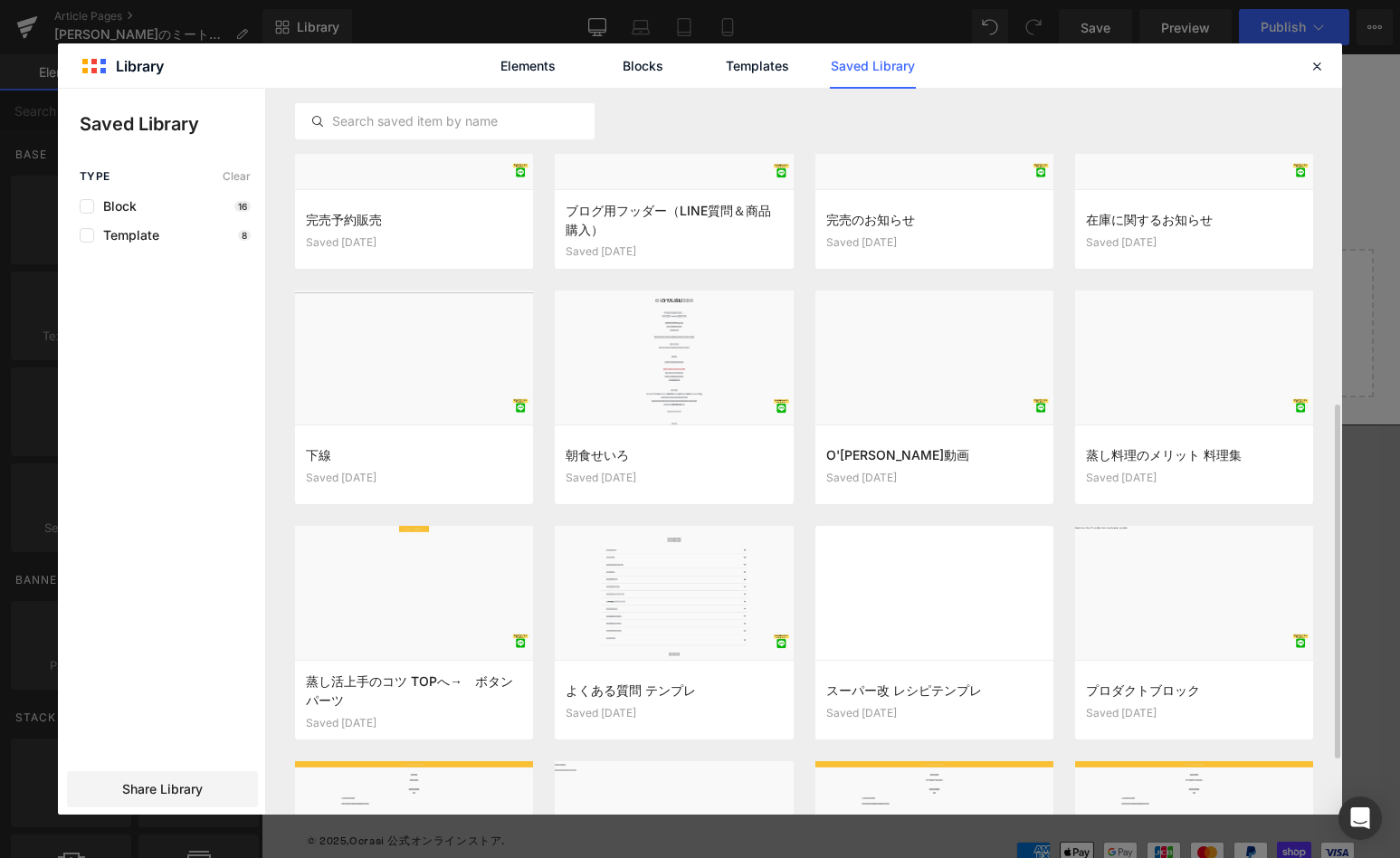
scroll to position [665, 0]
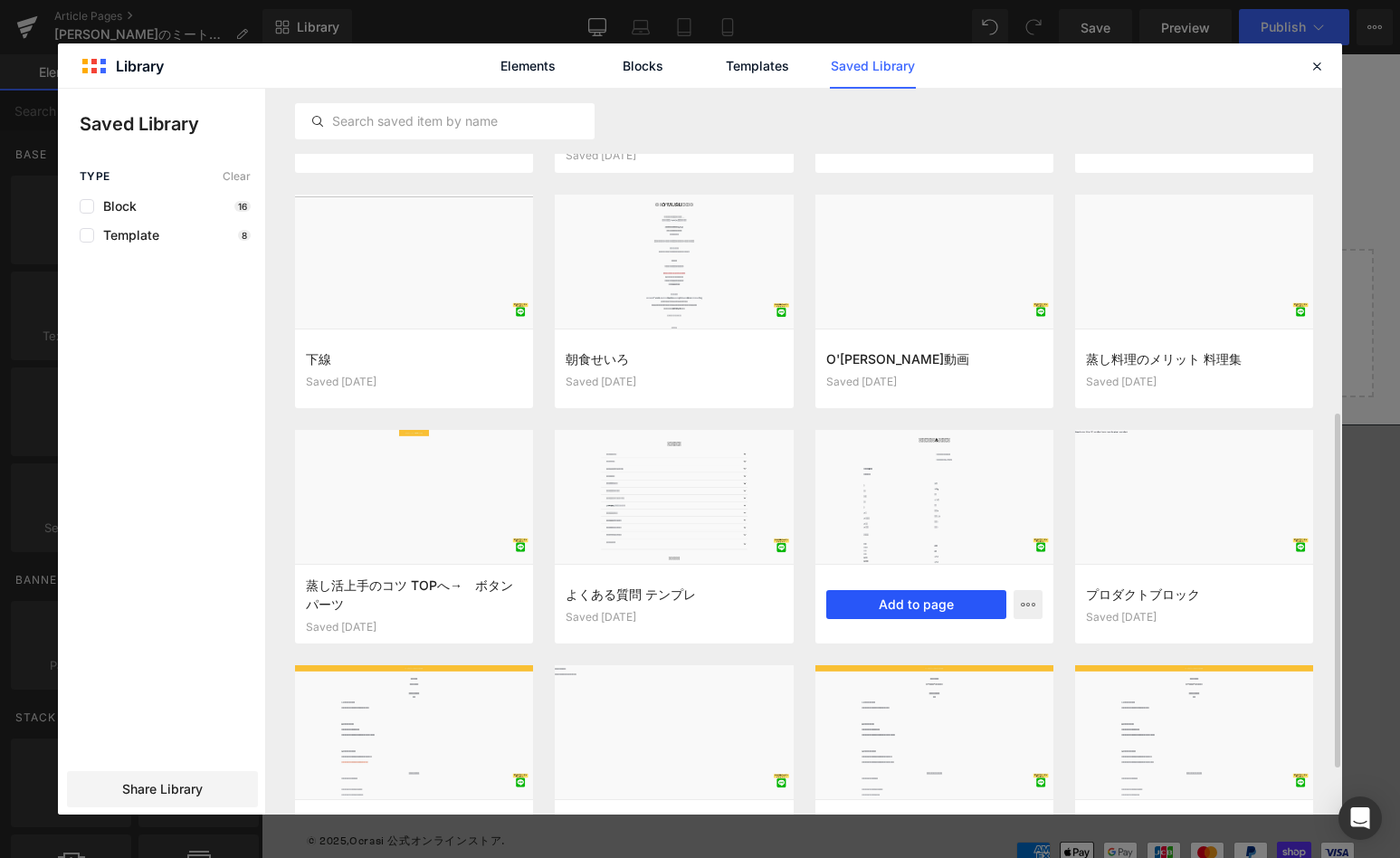
click at [953, 617] on button "Add to page" at bounding box center [916, 604] width 180 height 29
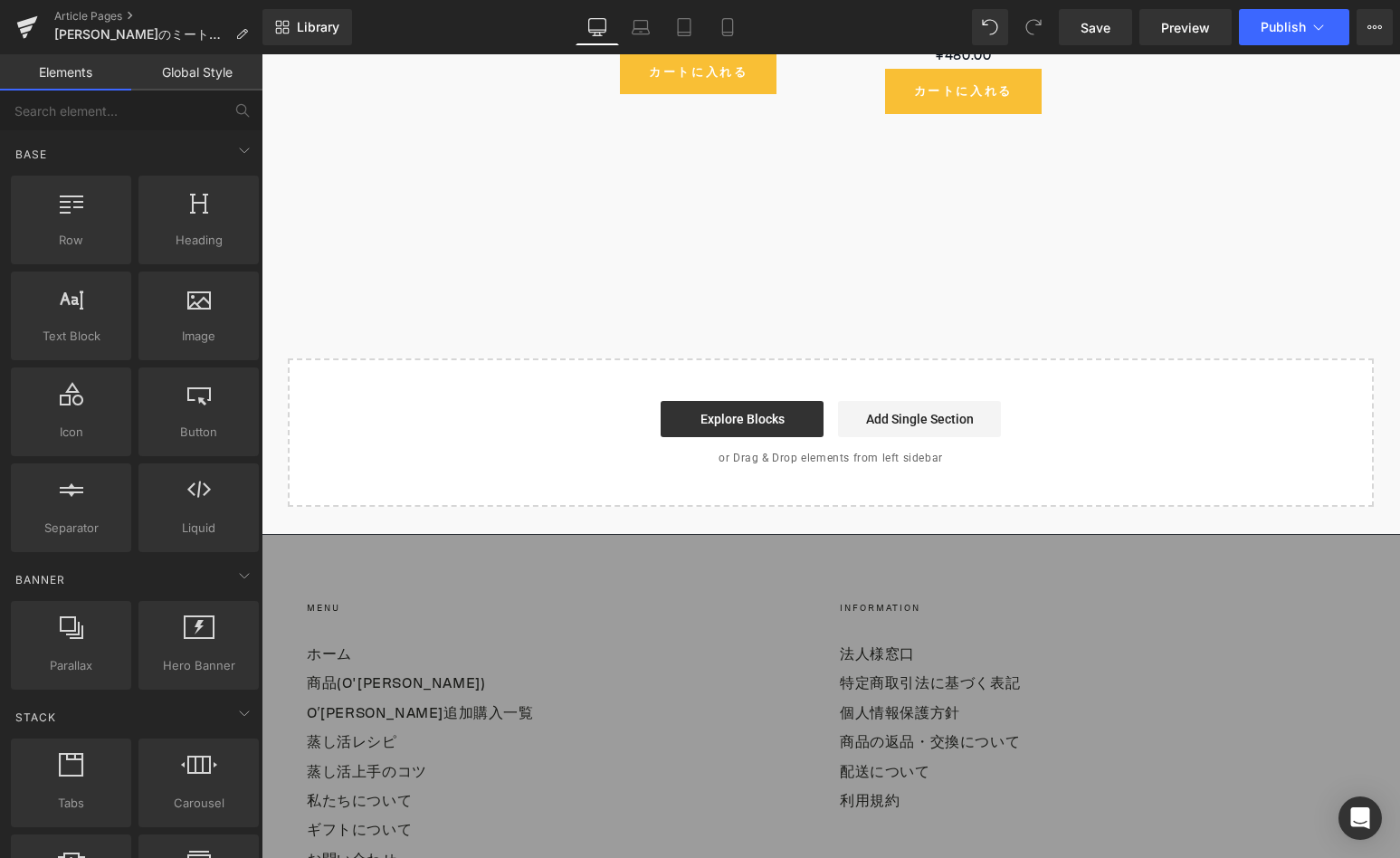
scroll to position [6002, 0]
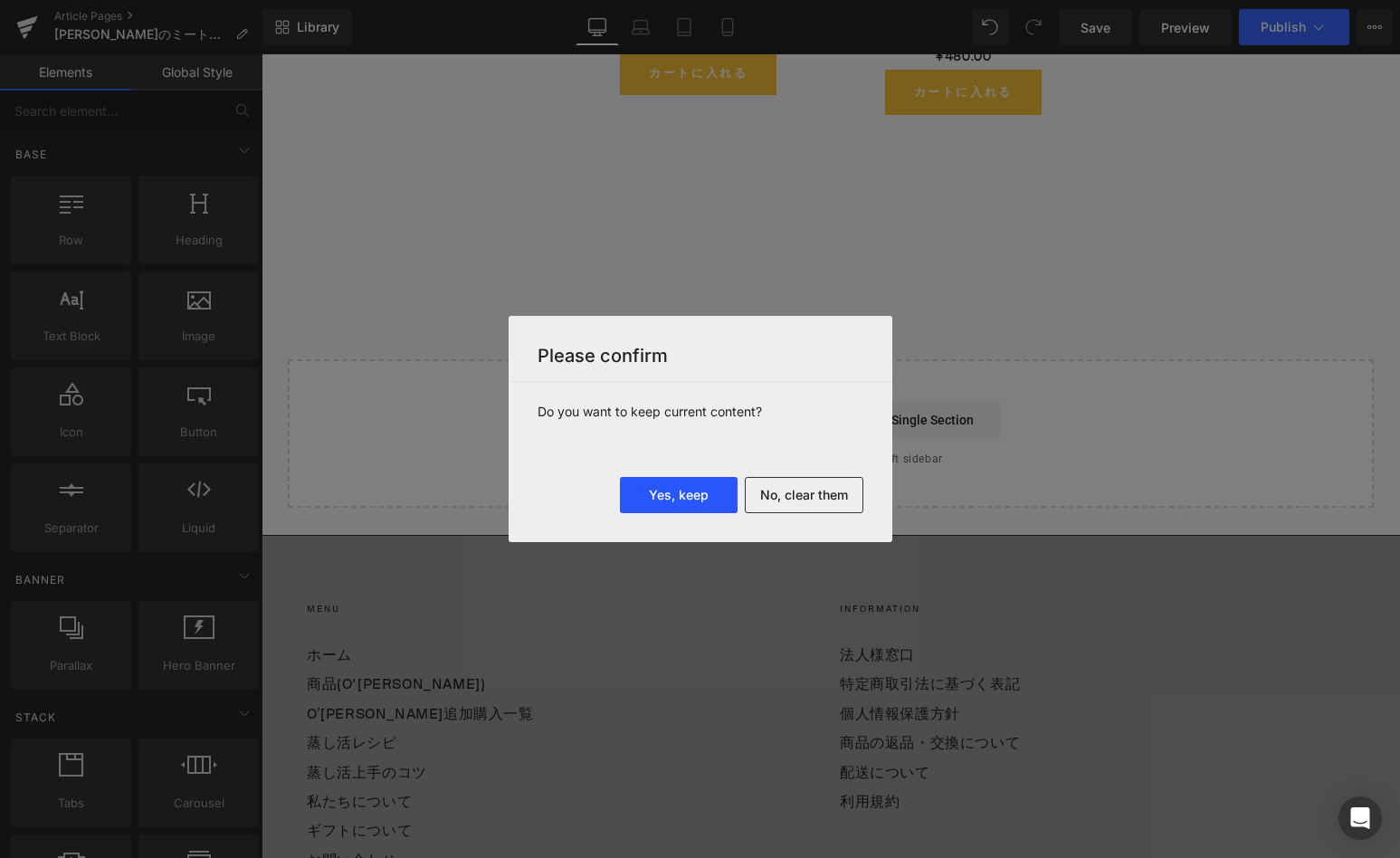
click at [712, 496] on button "Yes, keep" at bounding box center [678, 495] width 117 height 36
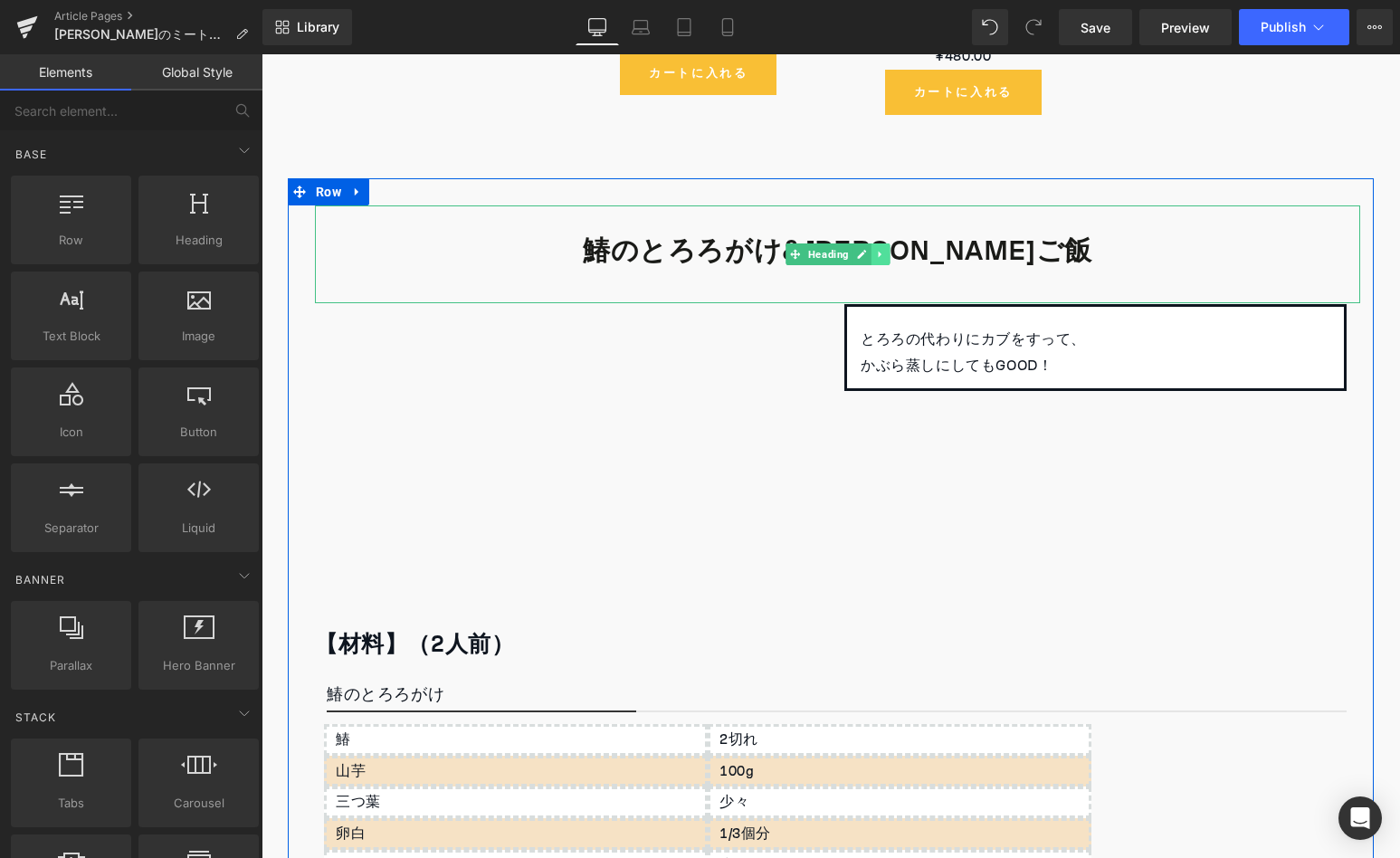
click at [874, 243] on link at bounding box center [880, 254] width 19 height 21
click at [880, 243] on link at bounding box center [890, 254] width 19 height 21
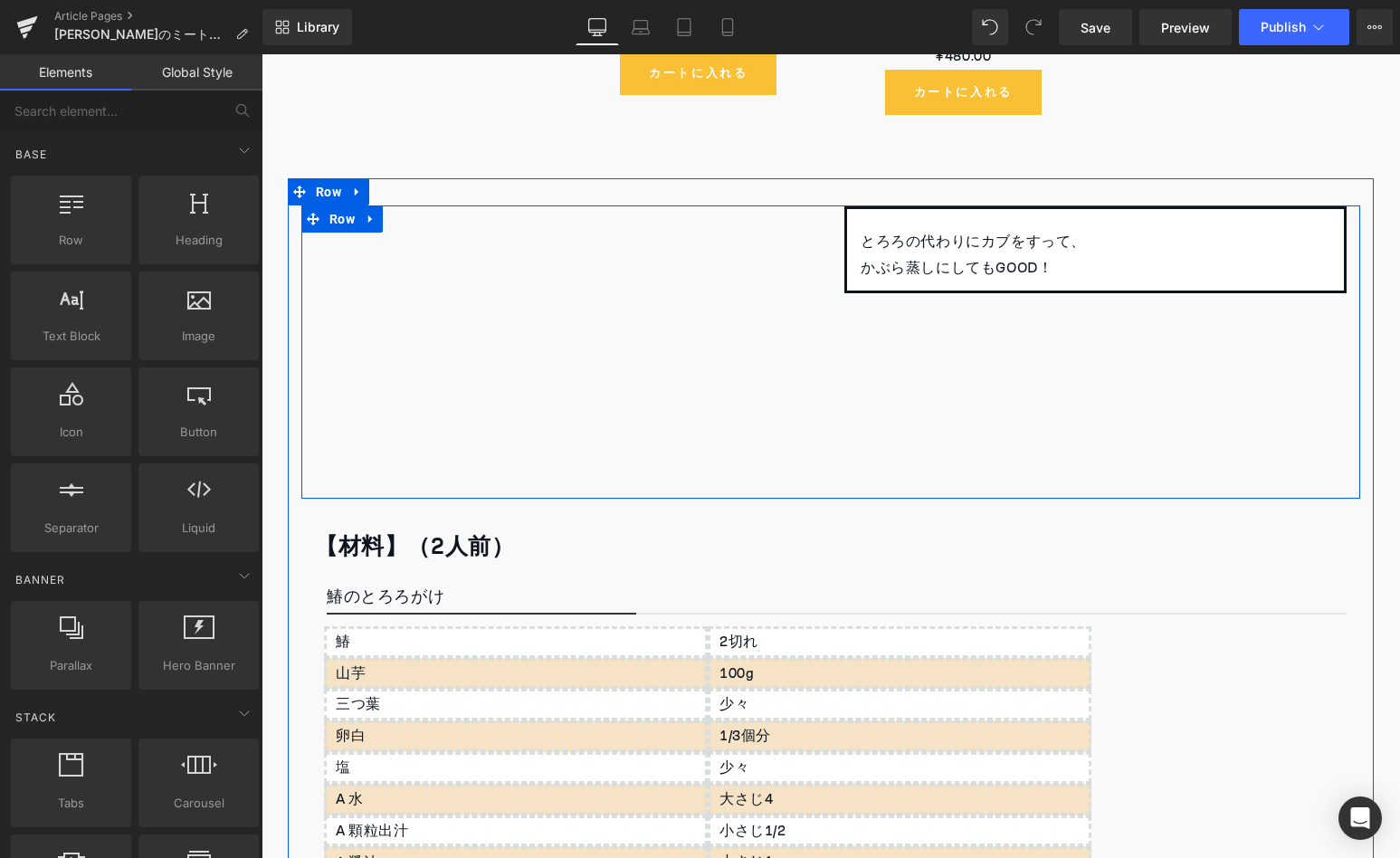
click at [368, 205] on link at bounding box center [371, 219] width 23 height 27
click at [422, 205] on link at bounding box center [418, 219] width 23 height 27
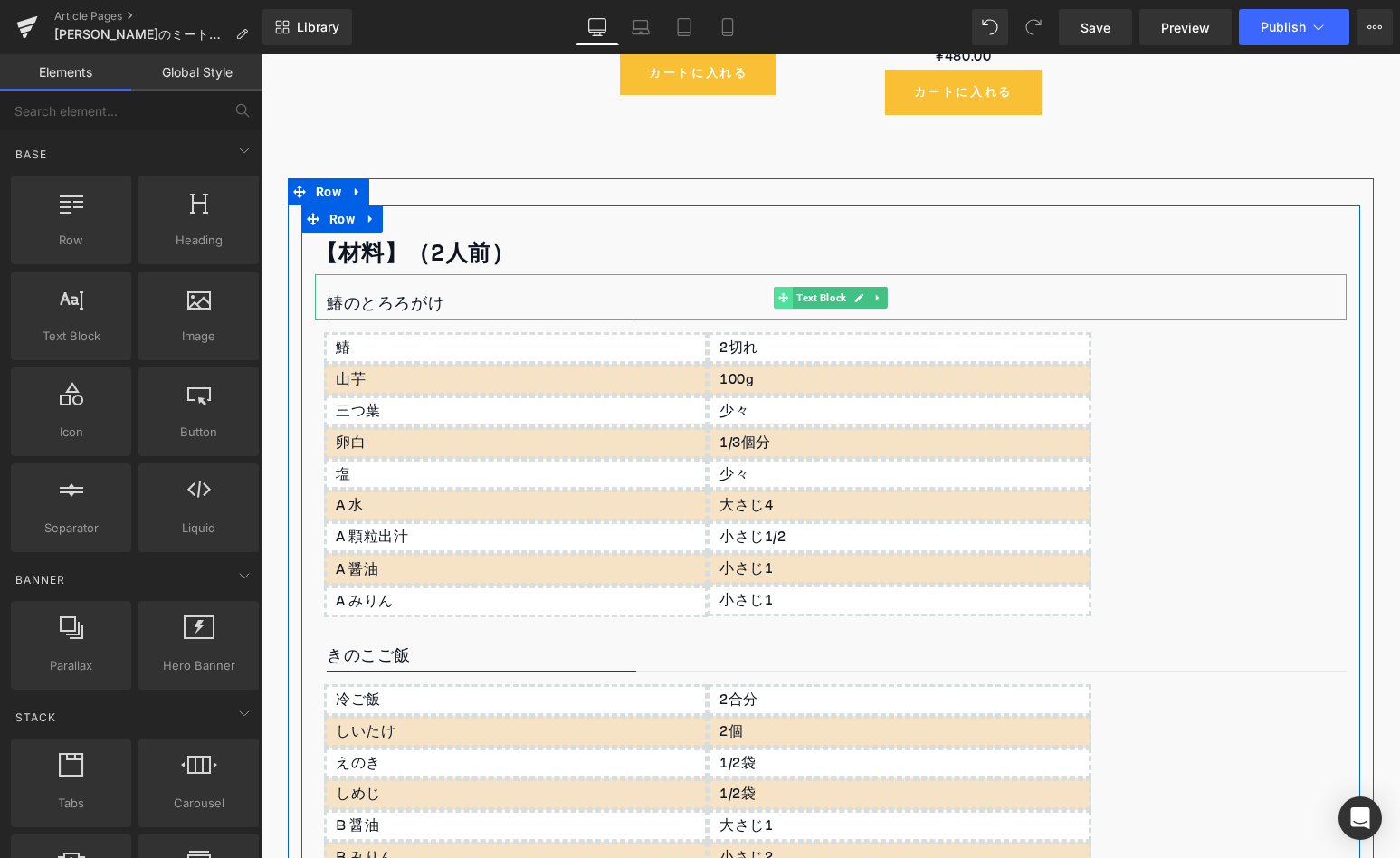
click at [778, 292] on icon at bounding box center [783, 297] width 10 height 11
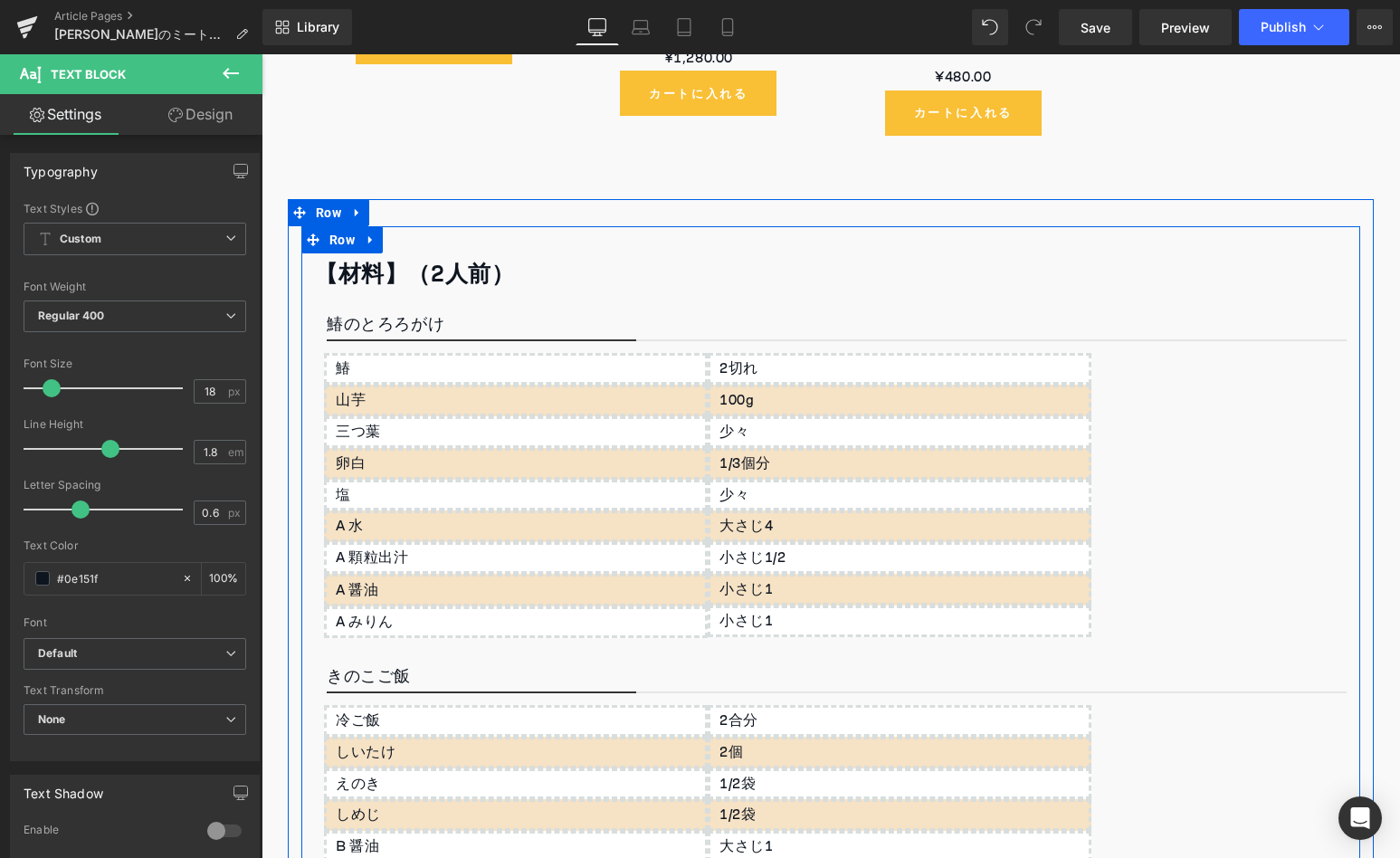
scroll to position [5978, 0]
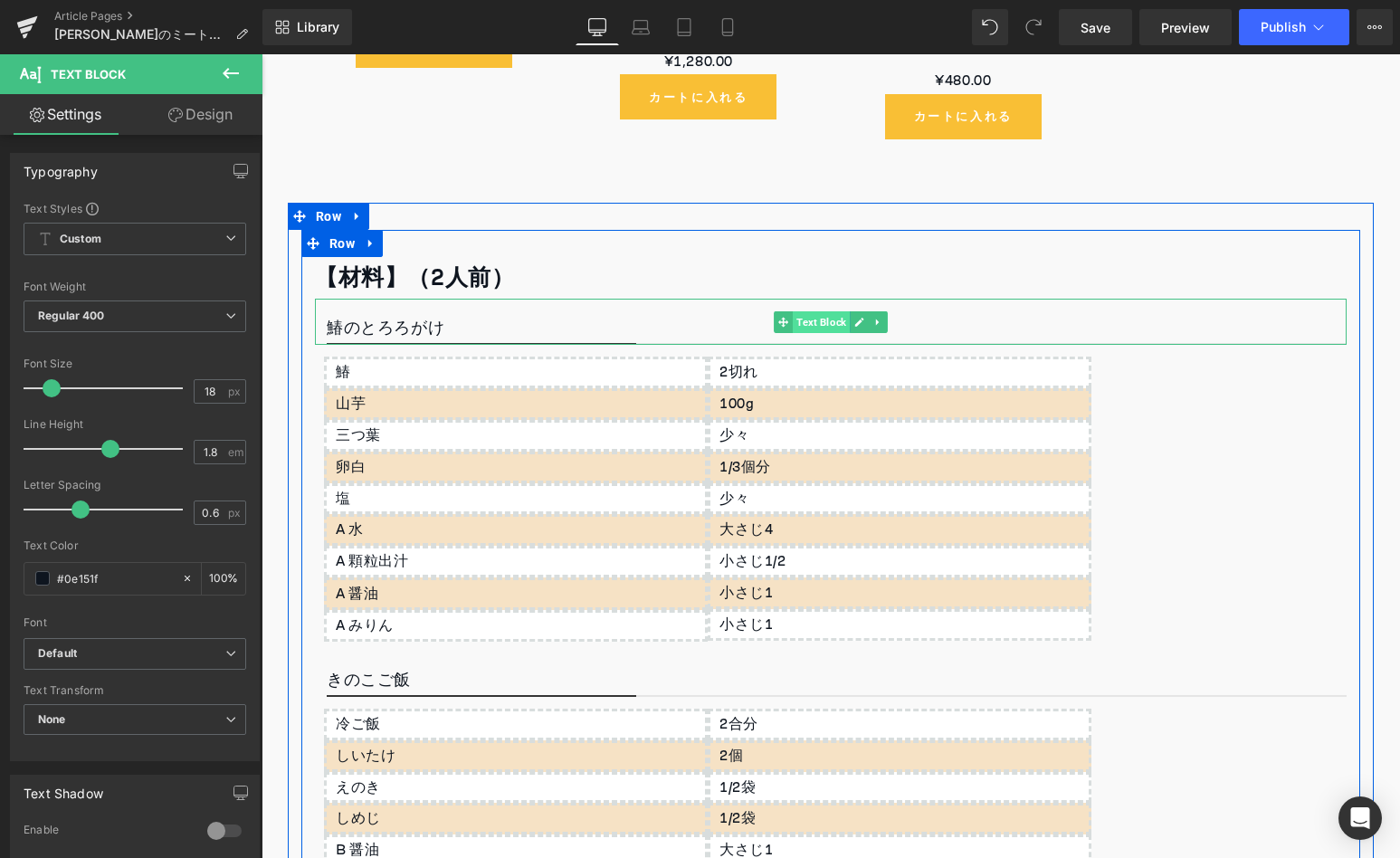
click at [793, 312] on span "Text Block" at bounding box center [821, 322] width 57 height 21
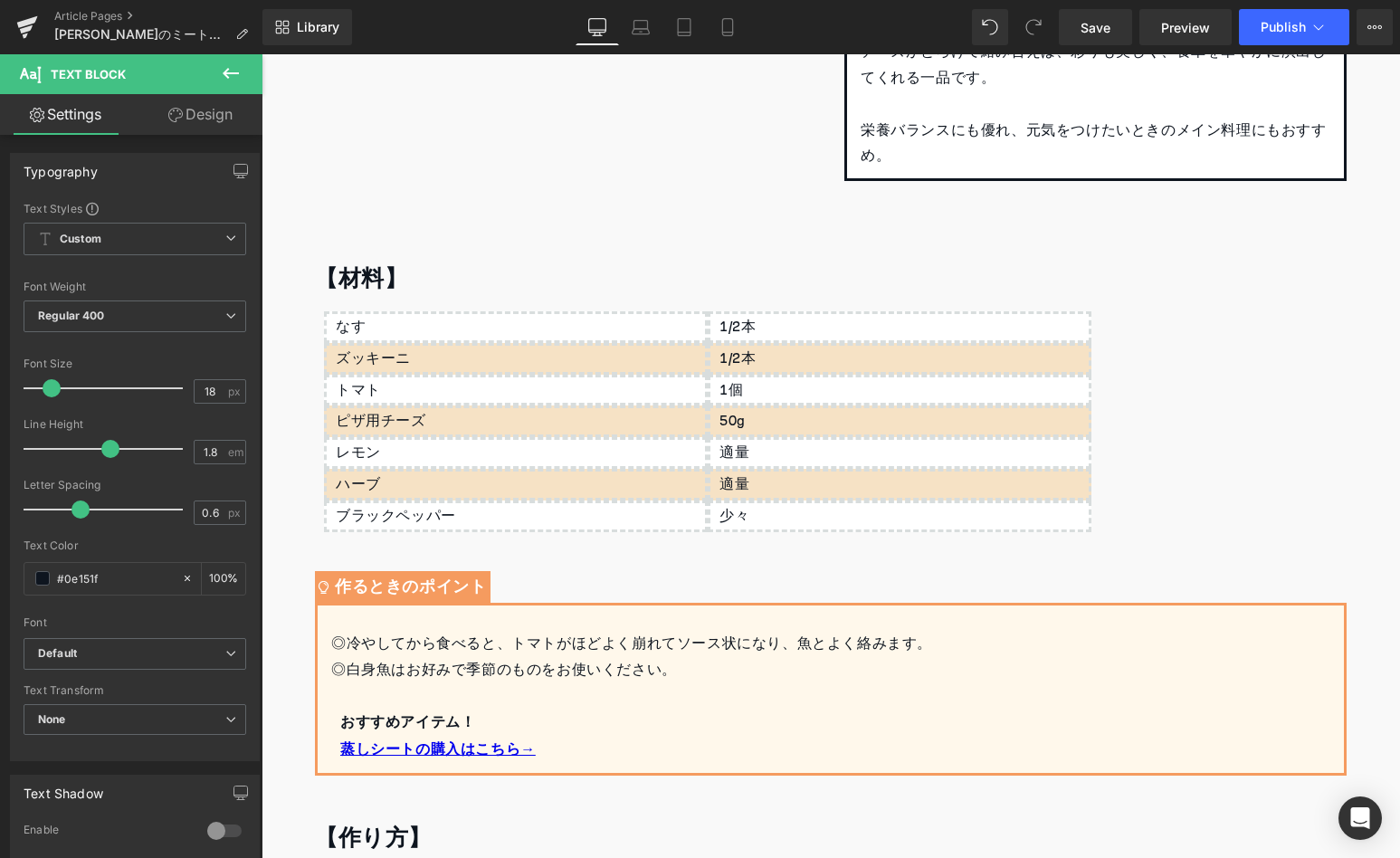
scroll to position [415, 0]
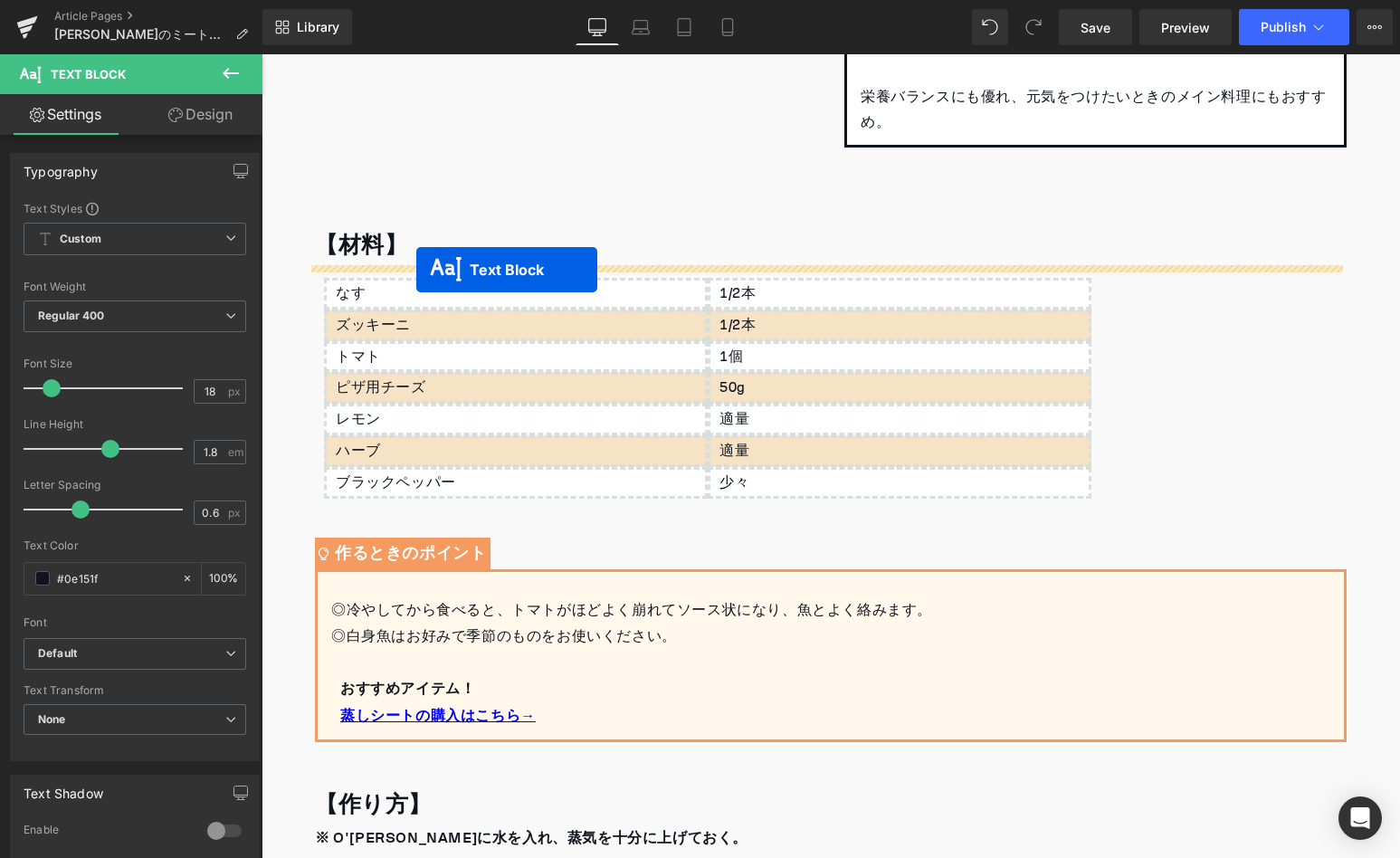
drag, startPoint x: 775, startPoint y: 284, endPoint x: 416, endPoint y: 270, distance: 359.3
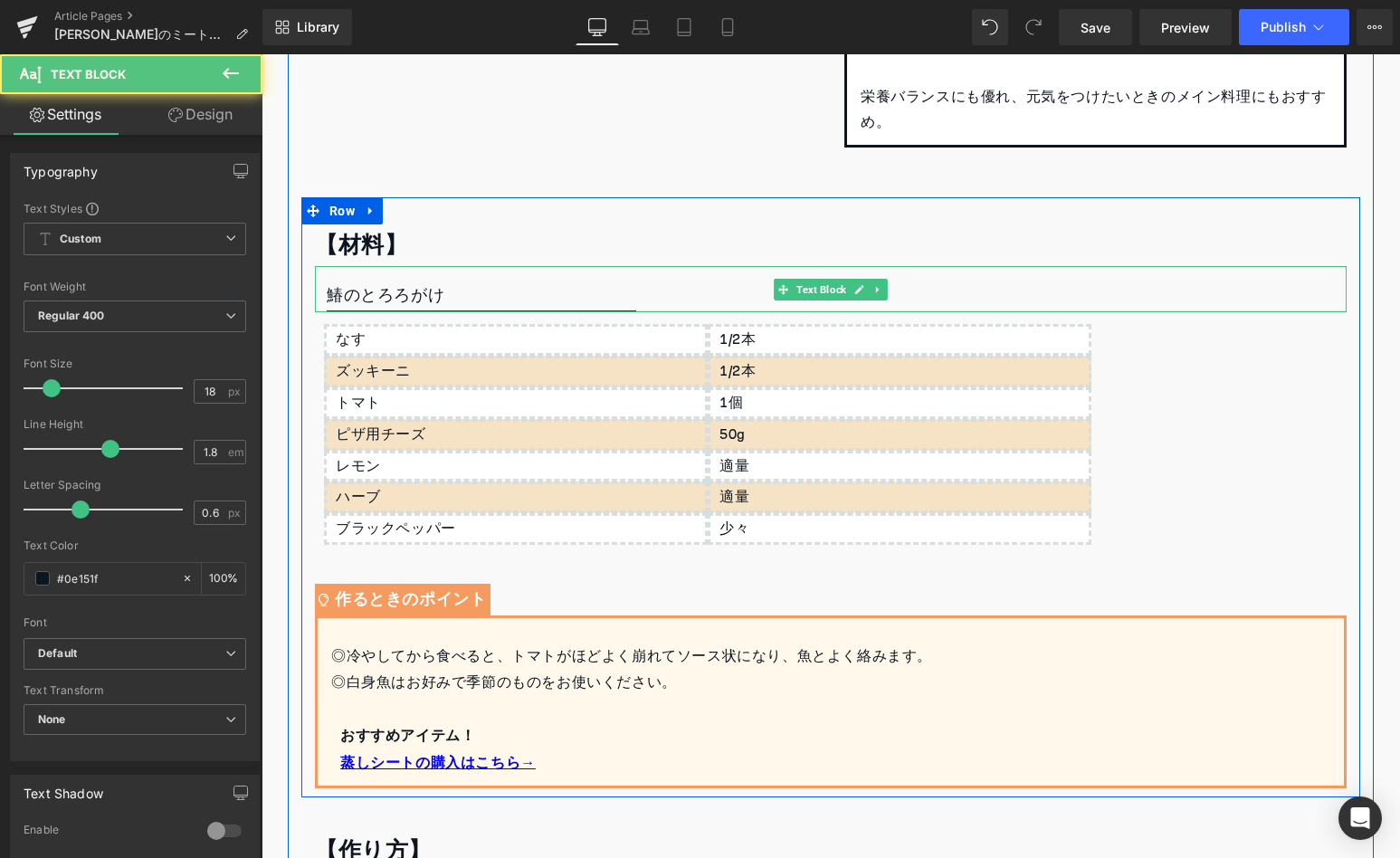
click at [473, 284] on p "鰆のとろろがけ" at bounding box center [836, 297] width 1020 height 31
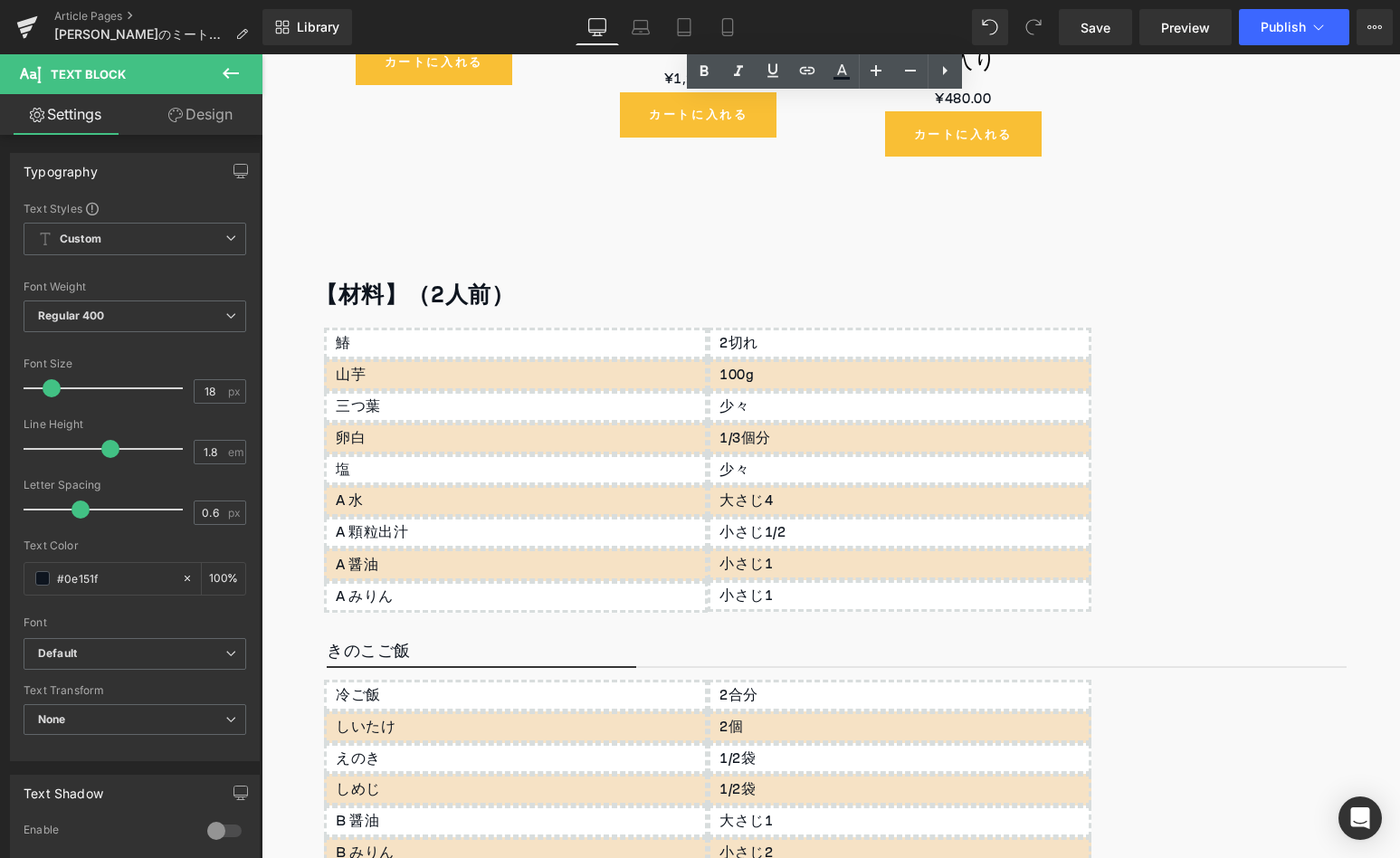
scroll to position [6001, 0]
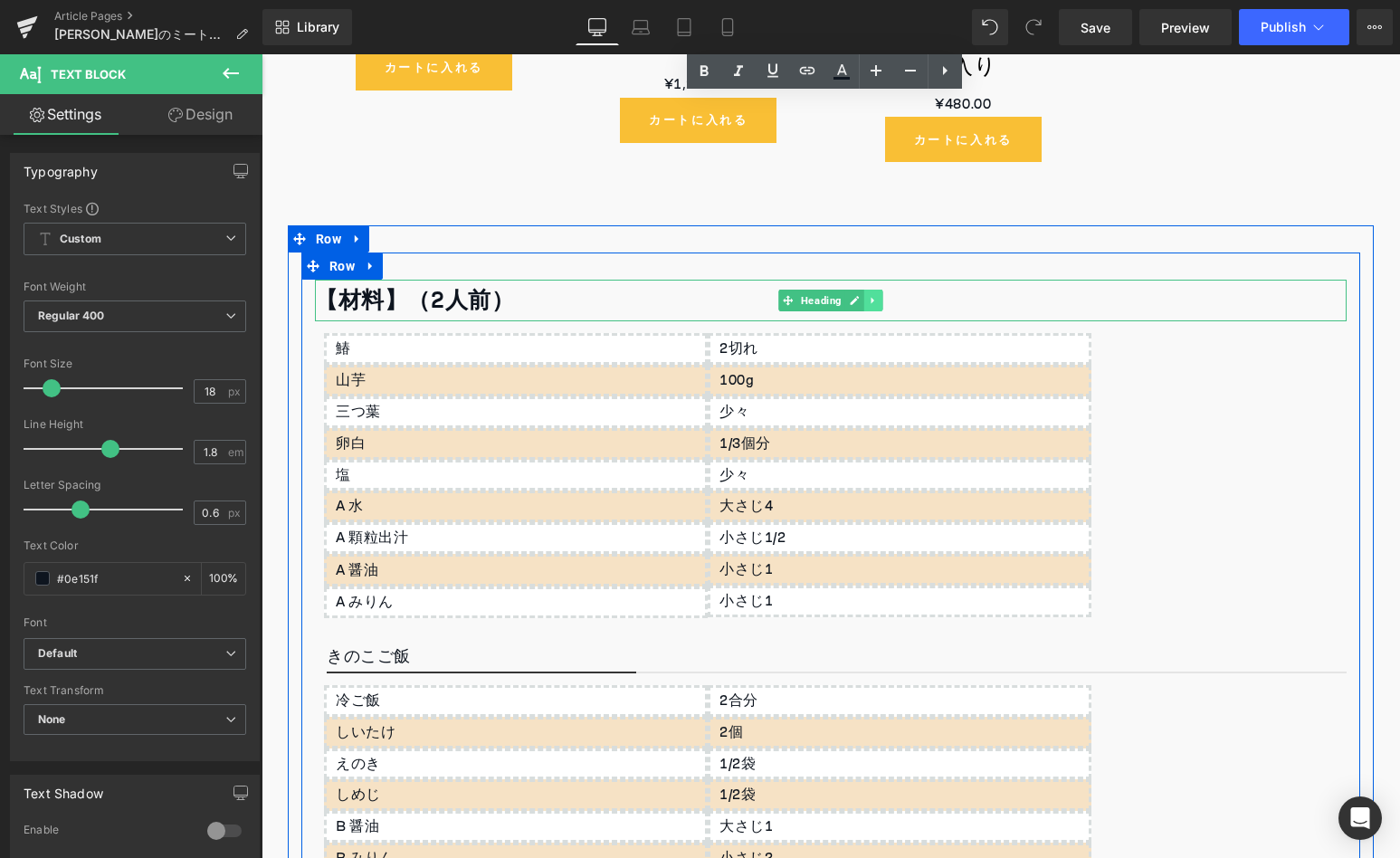
click at [868, 295] on icon at bounding box center [873, 300] width 10 height 11
click at [878, 296] on icon at bounding box center [883, 301] width 10 height 10
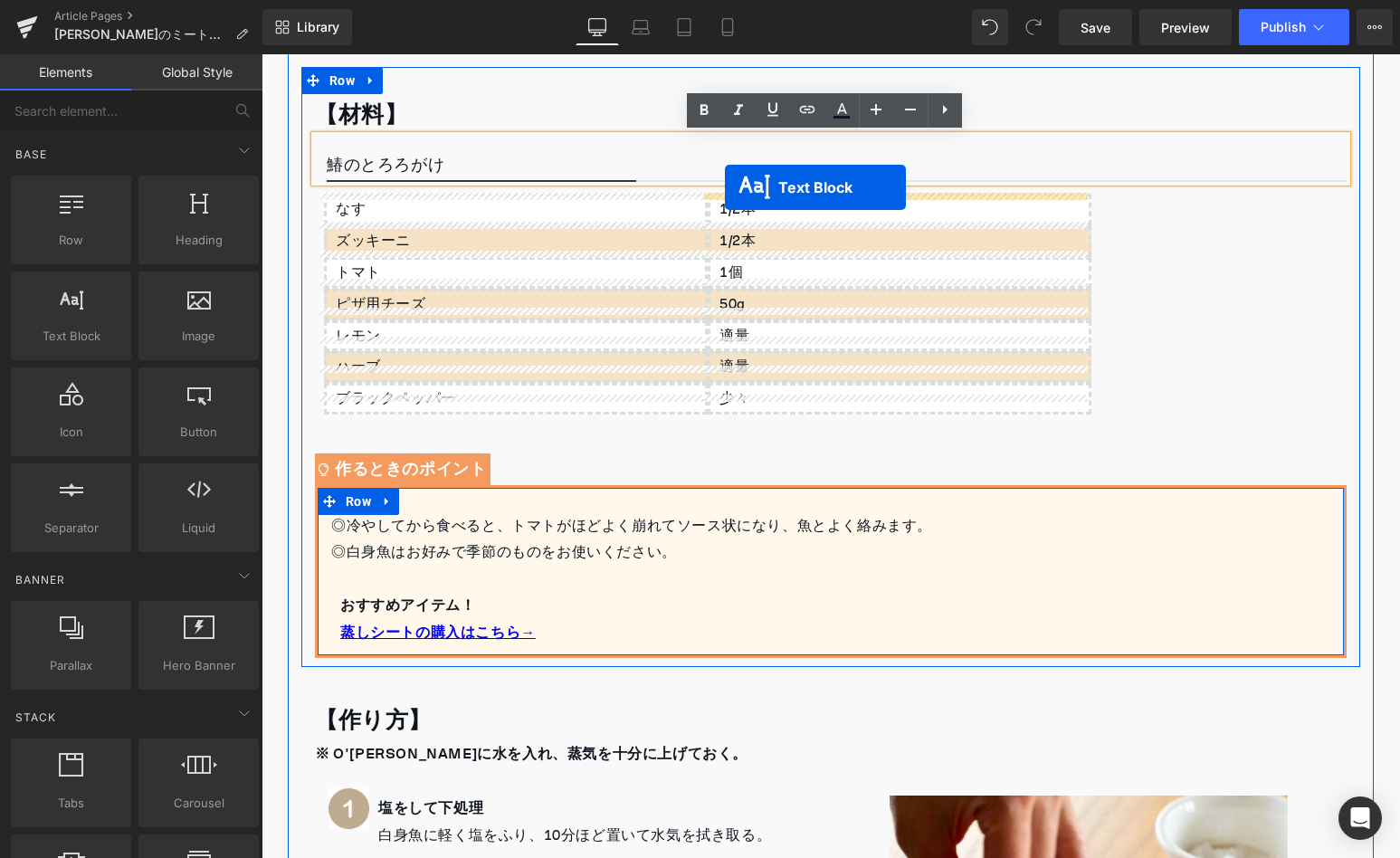
scroll to position [547, 0]
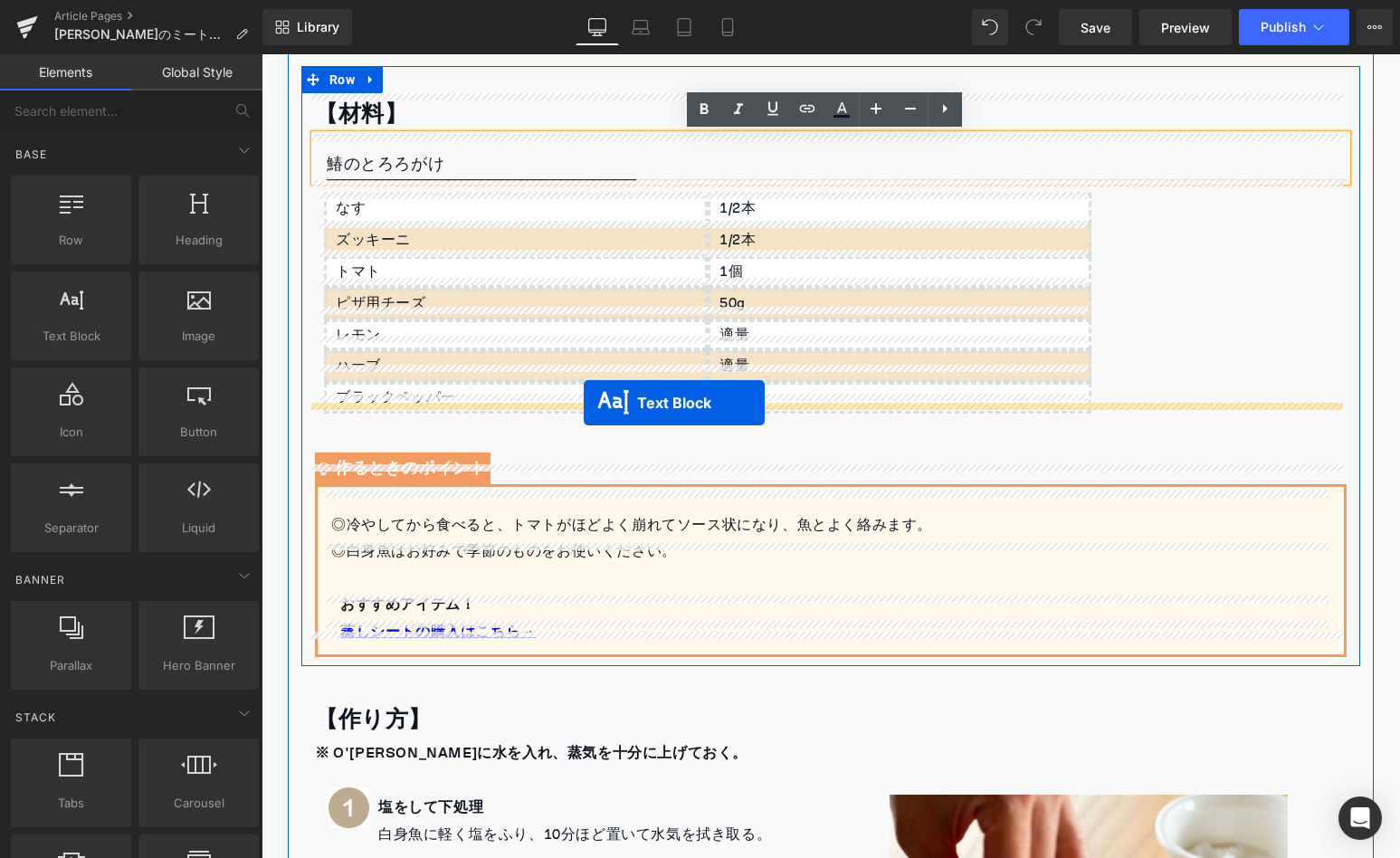
drag, startPoint x: 780, startPoint y: 551, endPoint x: 584, endPoint y: 403, distance: 245.6
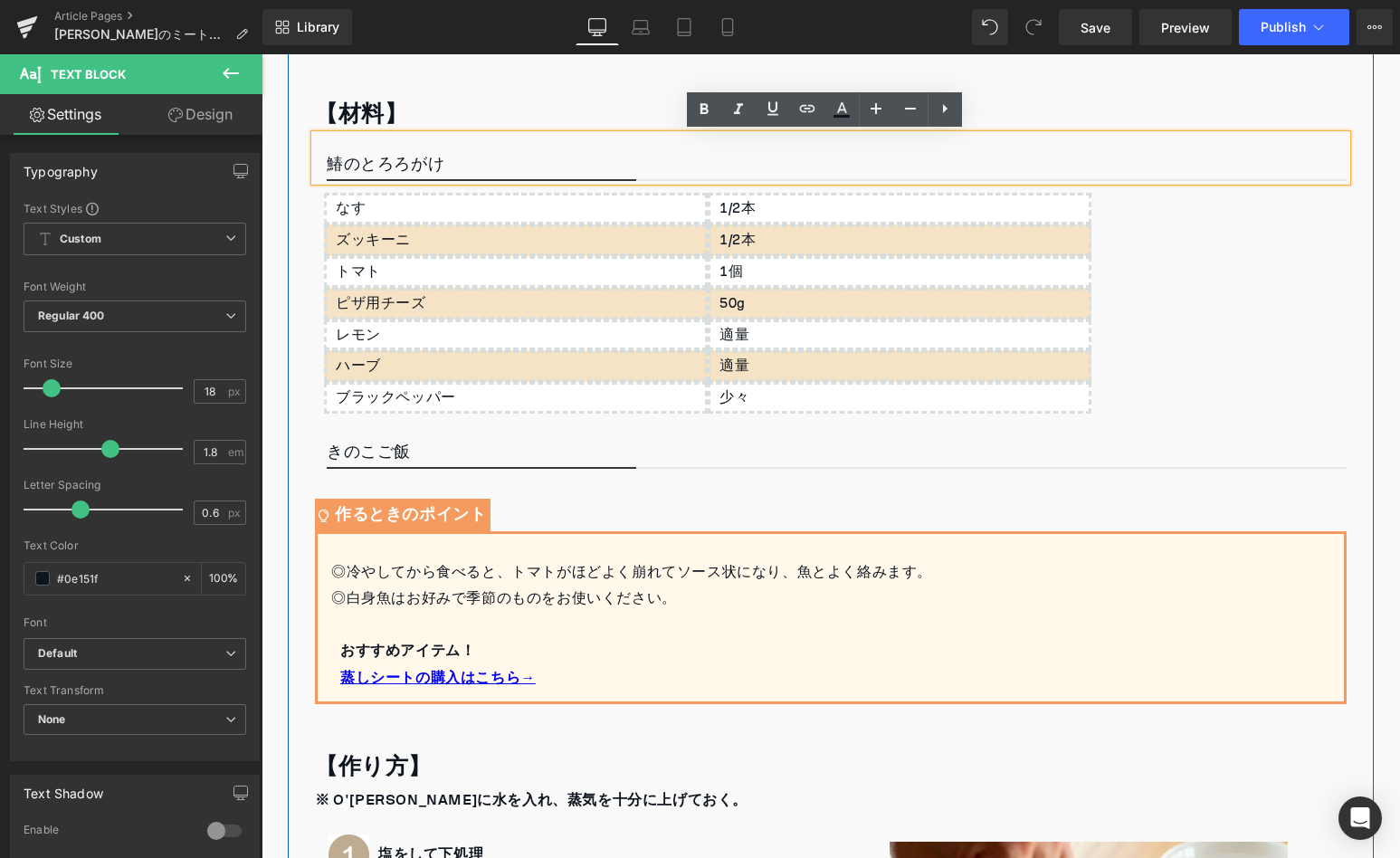
click at [555, 104] on div "【材料】" at bounding box center [830, 113] width 1031 height 42
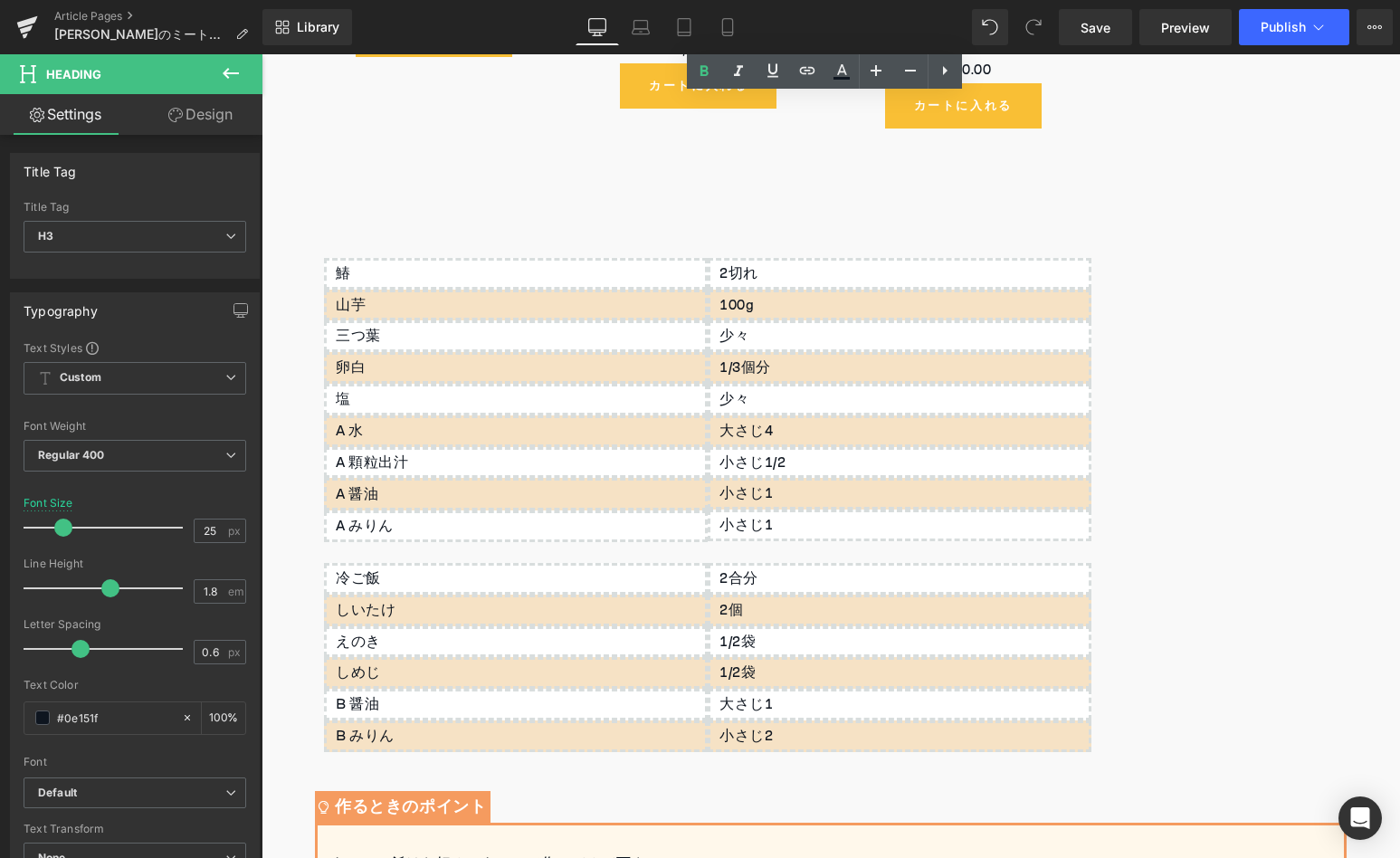
scroll to position [6076, 0]
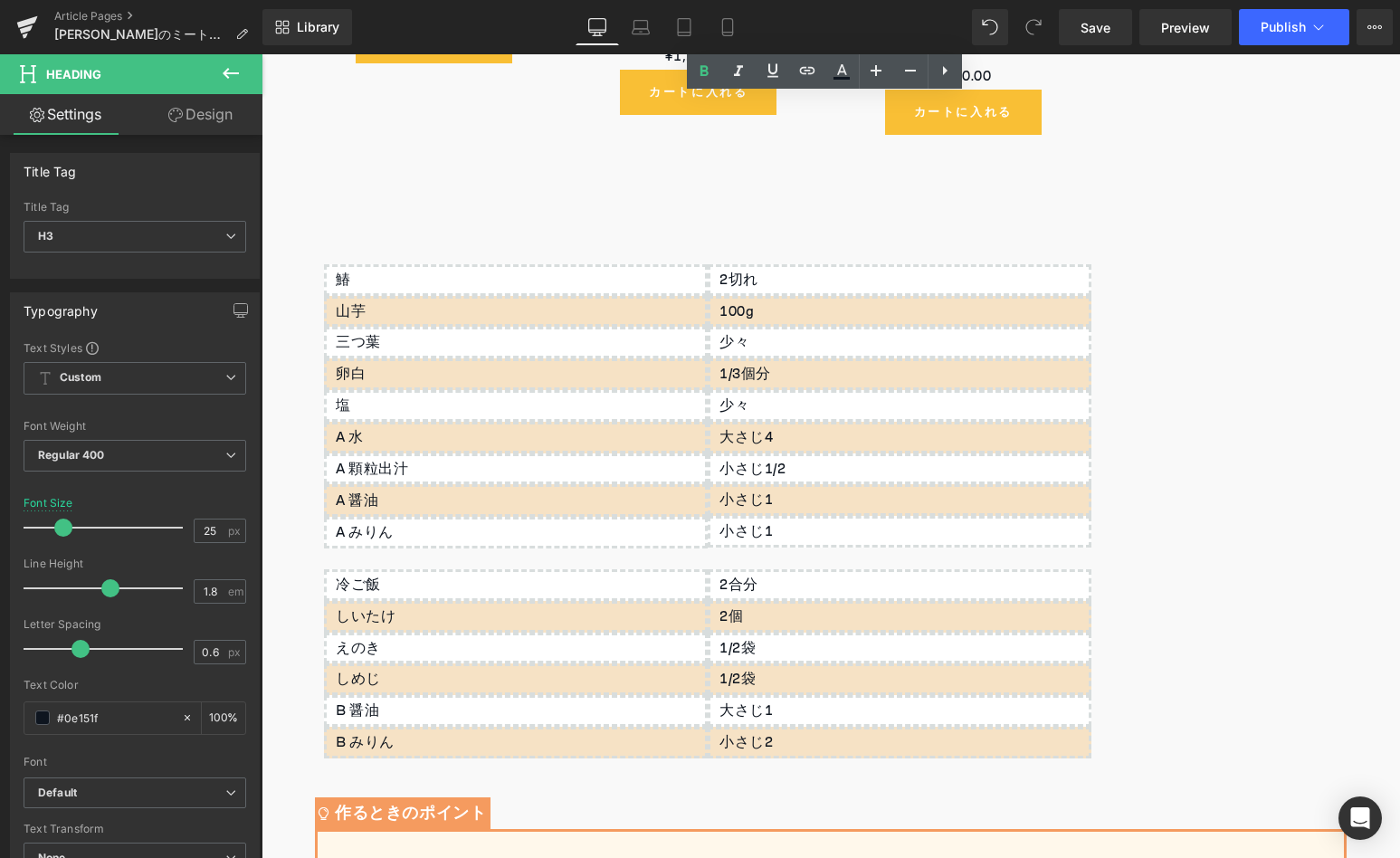
click at [511, 226] on div "鰆 Text Block 山芋 Text Block 三つ葉 Text Block 卵白 Text Block 塩 Text Block A 水 Text B…" at bounding box center [830, 604] width 1058 height 757
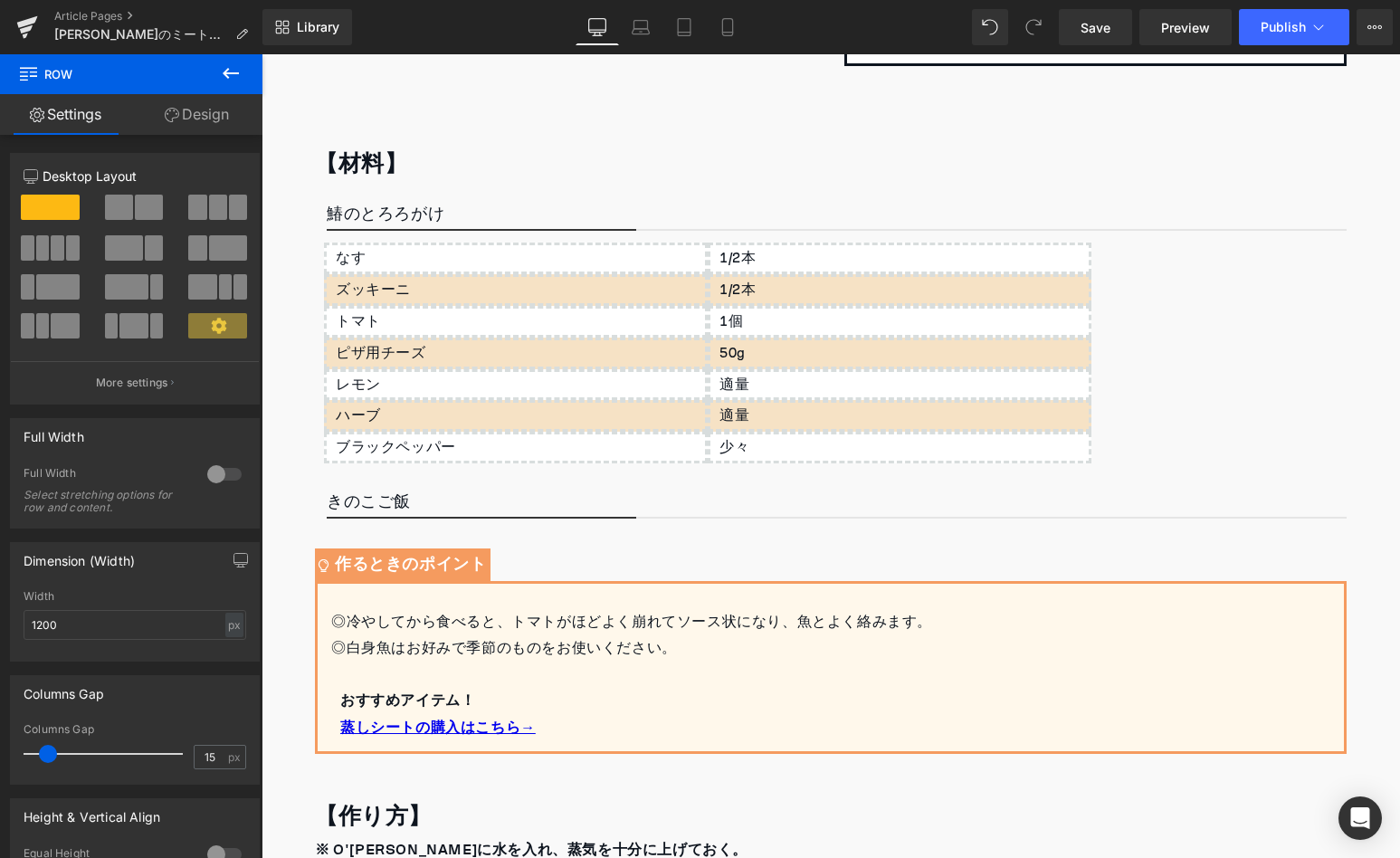
scroll to position [465, 0]
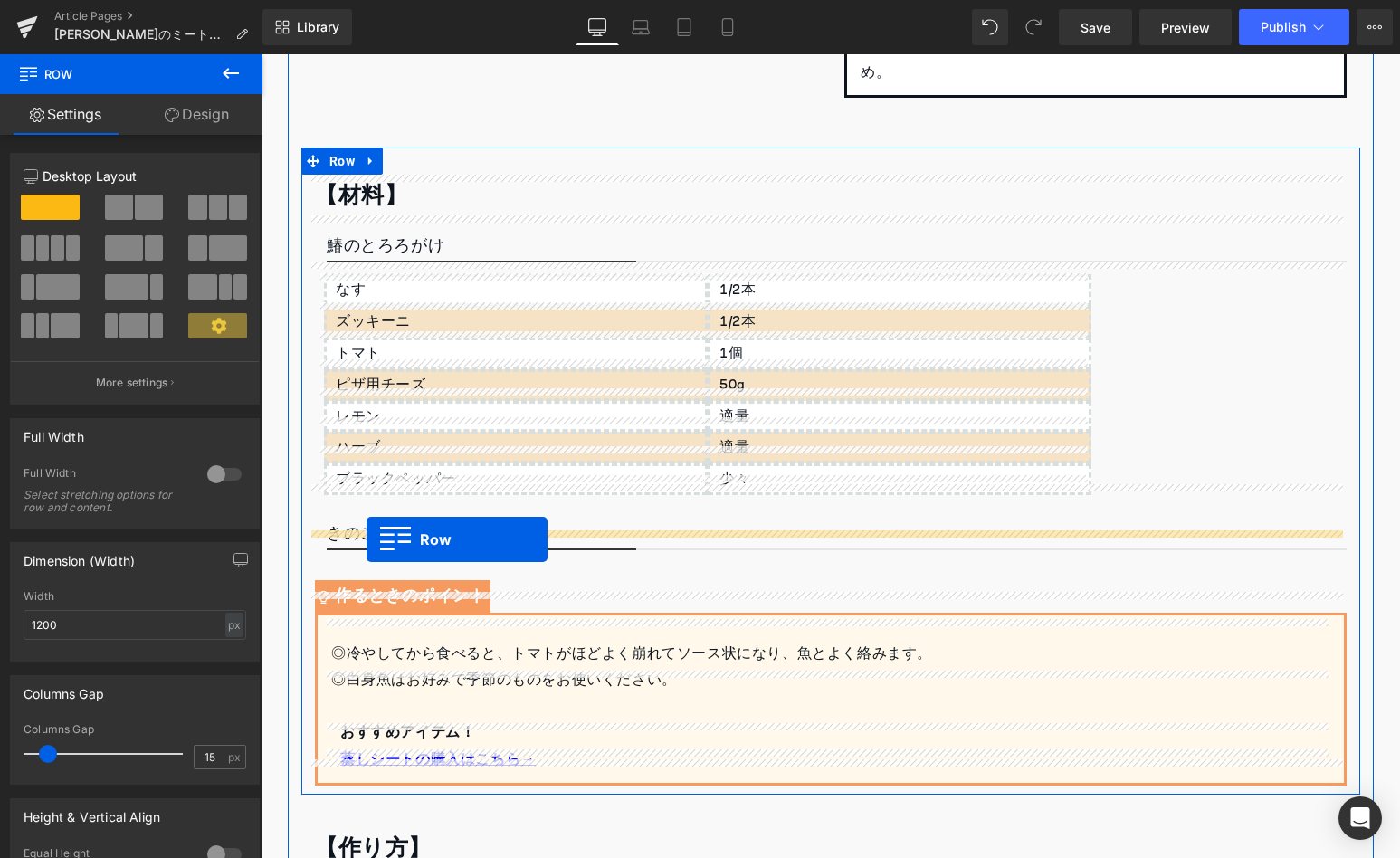
drag, startPoint x: 310, startPoint y: 201, endPoint x: 367, endPoint y: 539, distance: 342.8
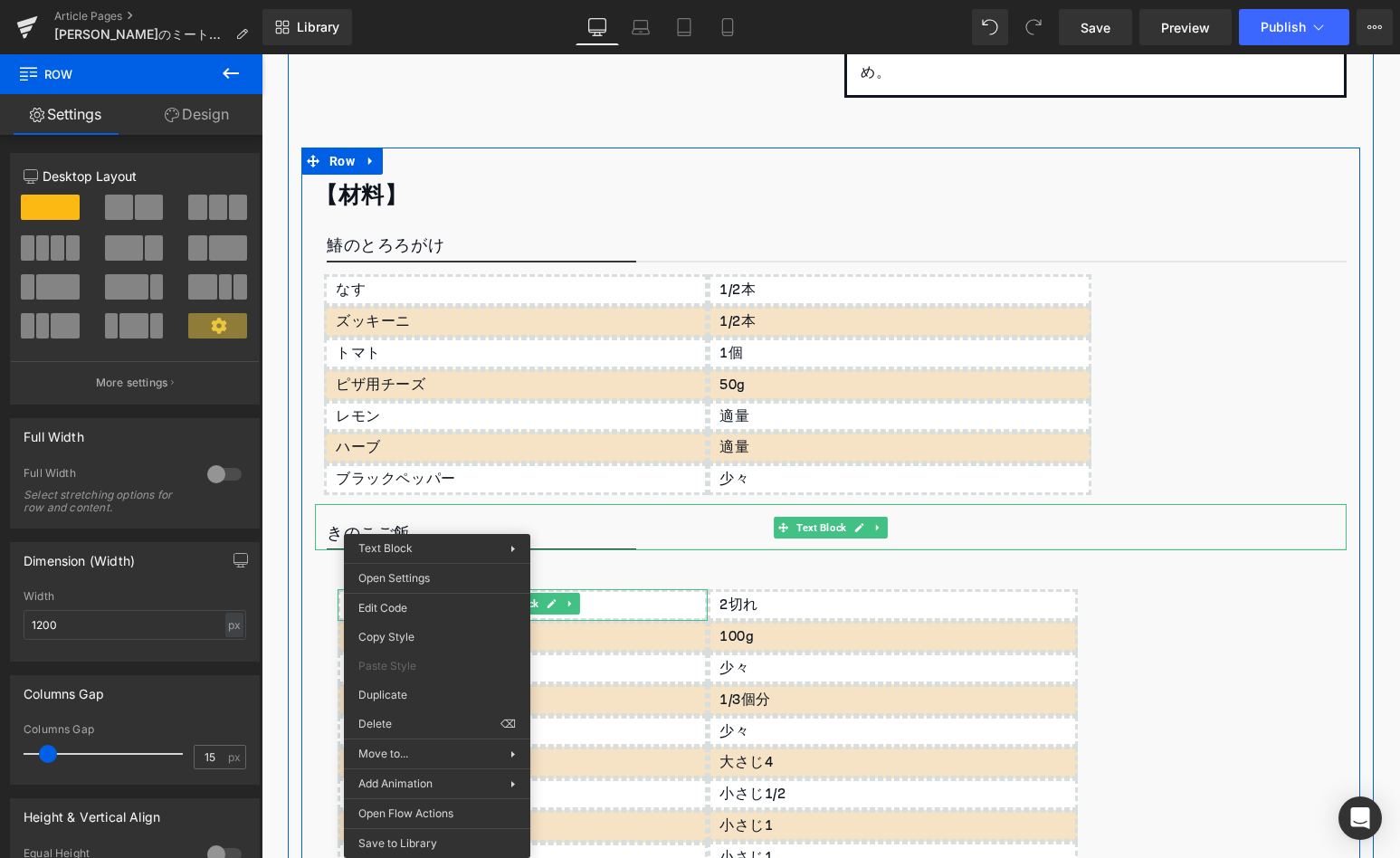
click at [375, 505] on div "きのこご飯" at bounding box center [830, 528] width 1031 height 46
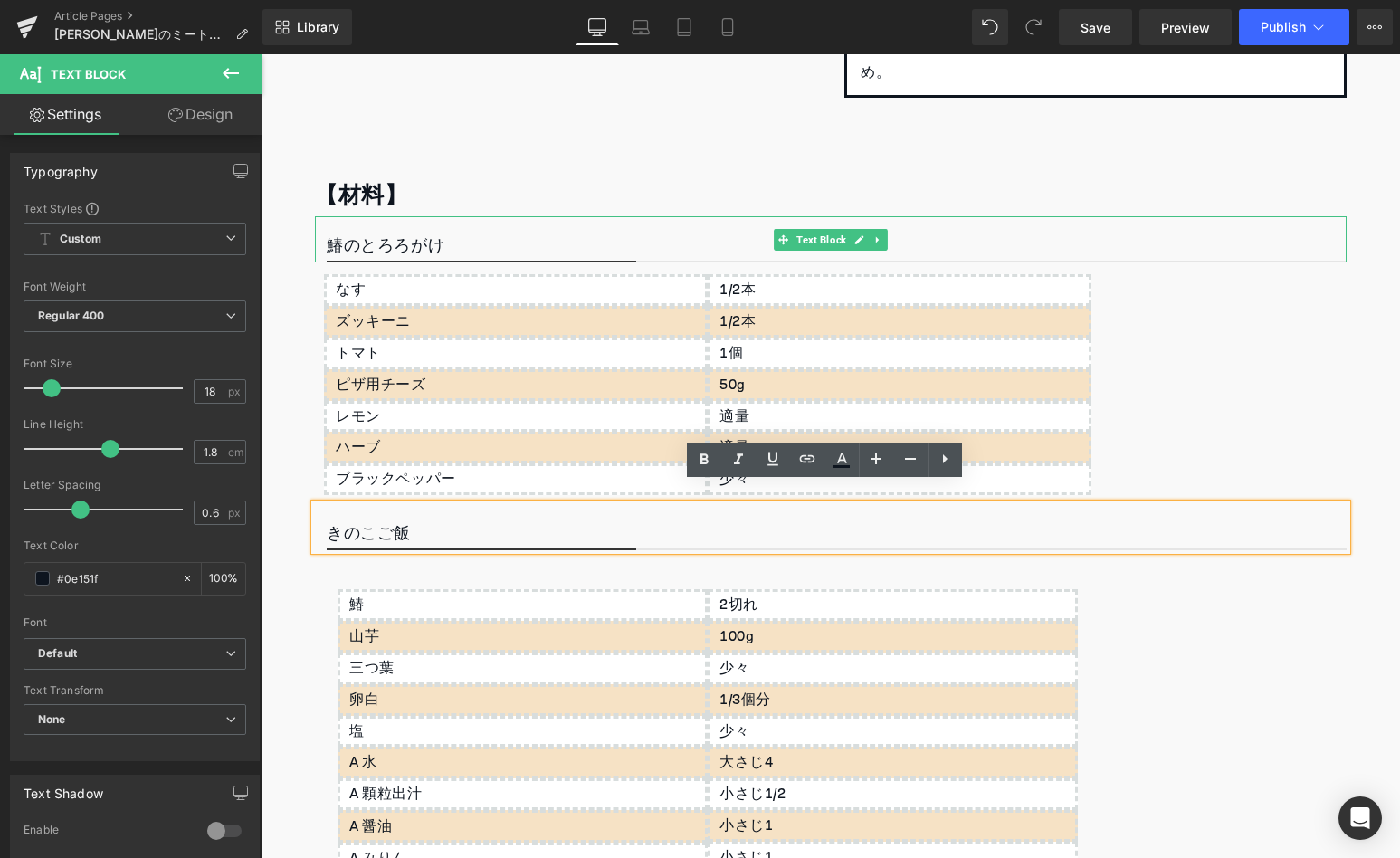
click at [356, 249] on p "鰆のとろろがけ" at bounding box center [836, 247] width 1020 height 31
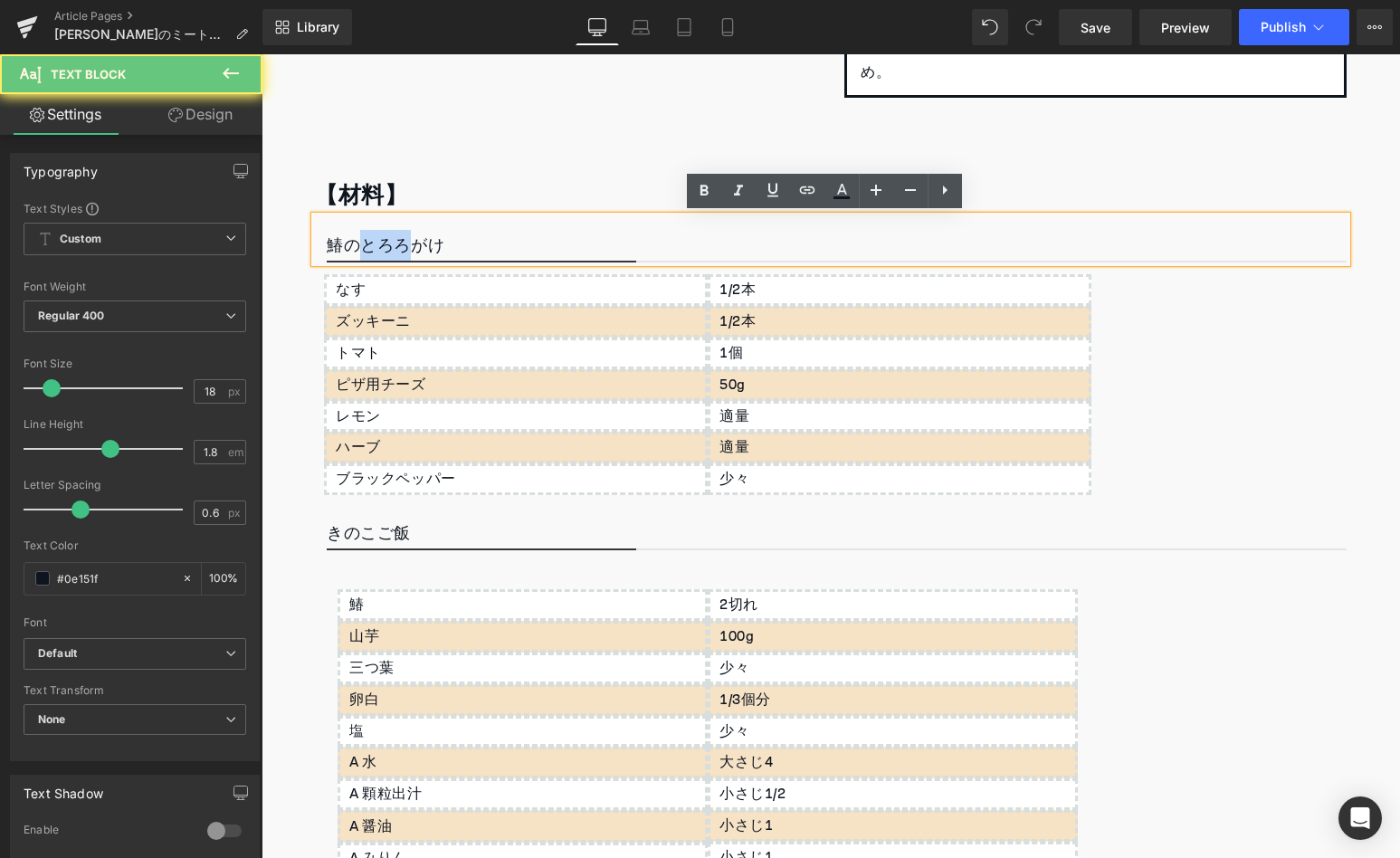
click at [356, 249] on p "鰆のとろろがけ" at bounding box center [836, 247] width 1020 height 31
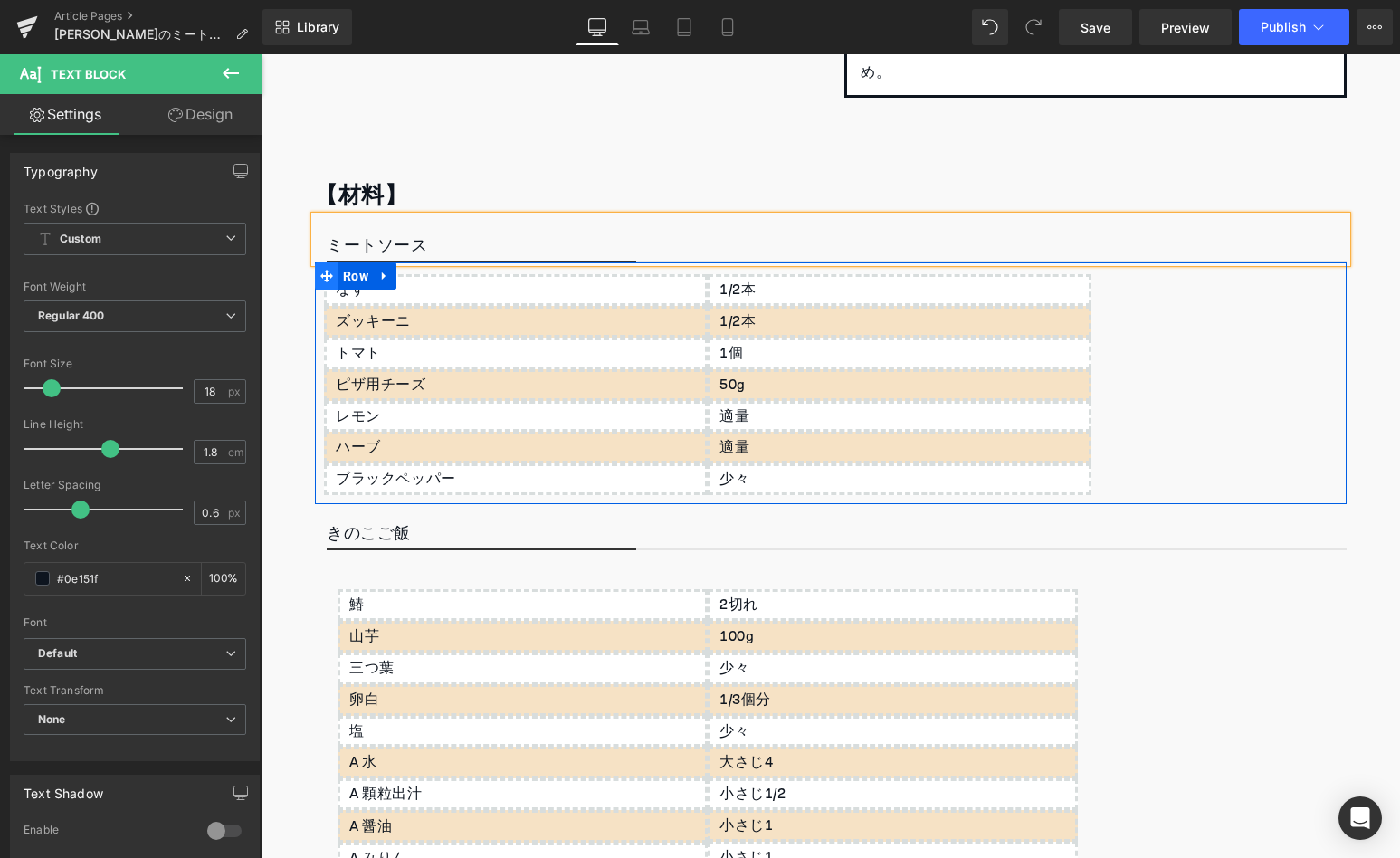
click at [323, 276] on icon at bounding box center [326, 276] width 13 height 13
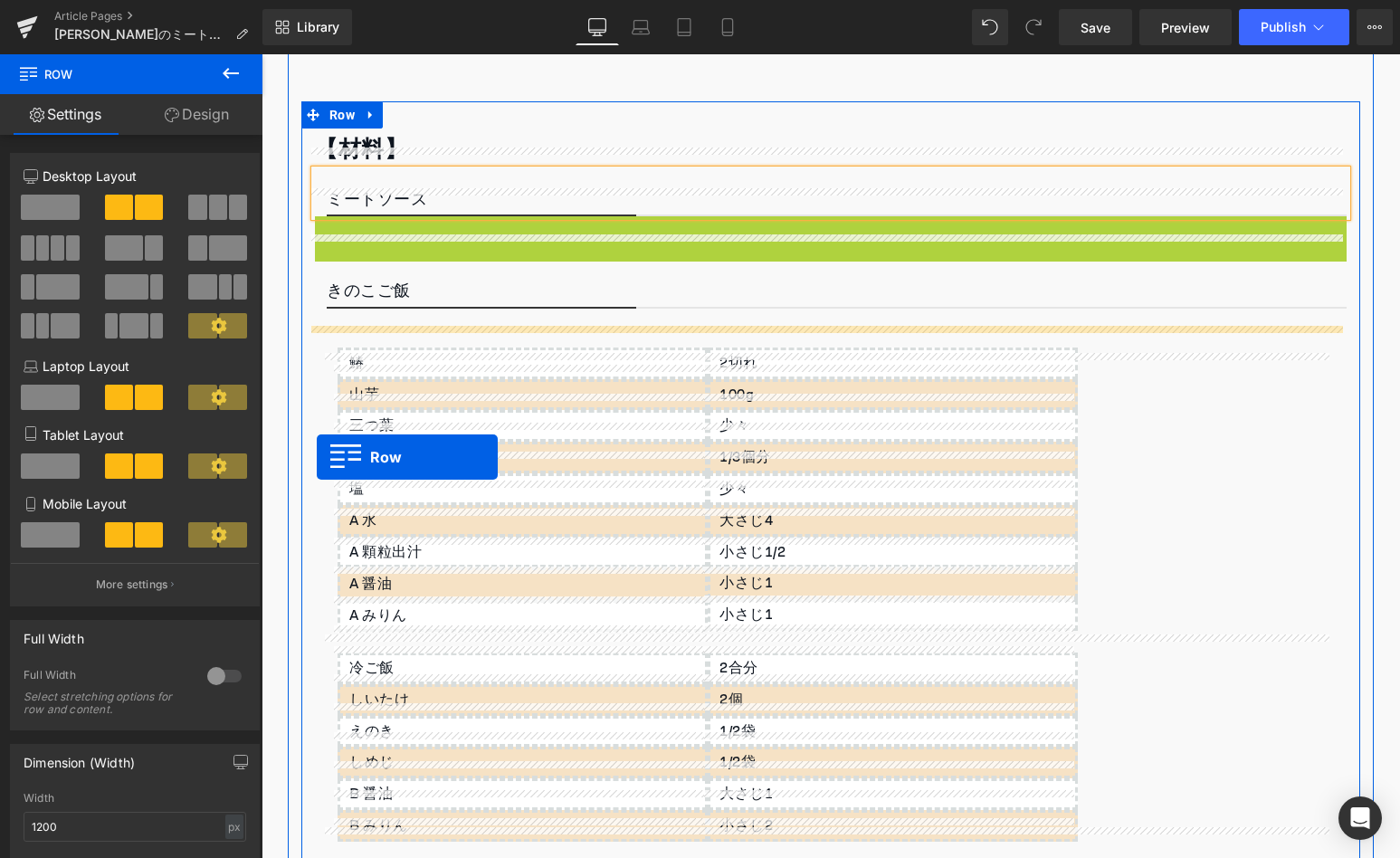
scroll to position [514, 0]
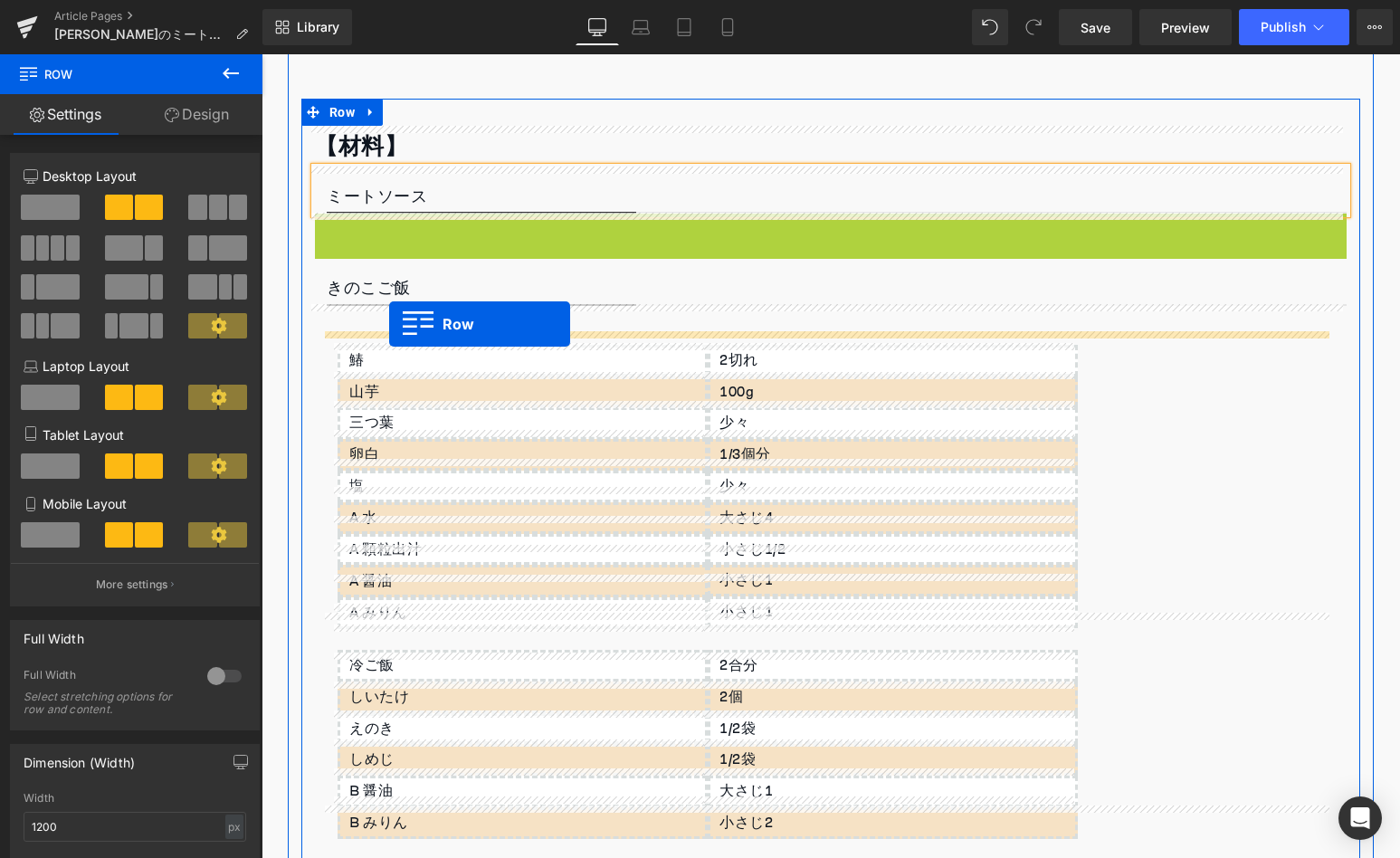
drag, startPoint x: 321, startPoint y: 275, endPoint x: 389, endPoint y: 324, distance: 83.8
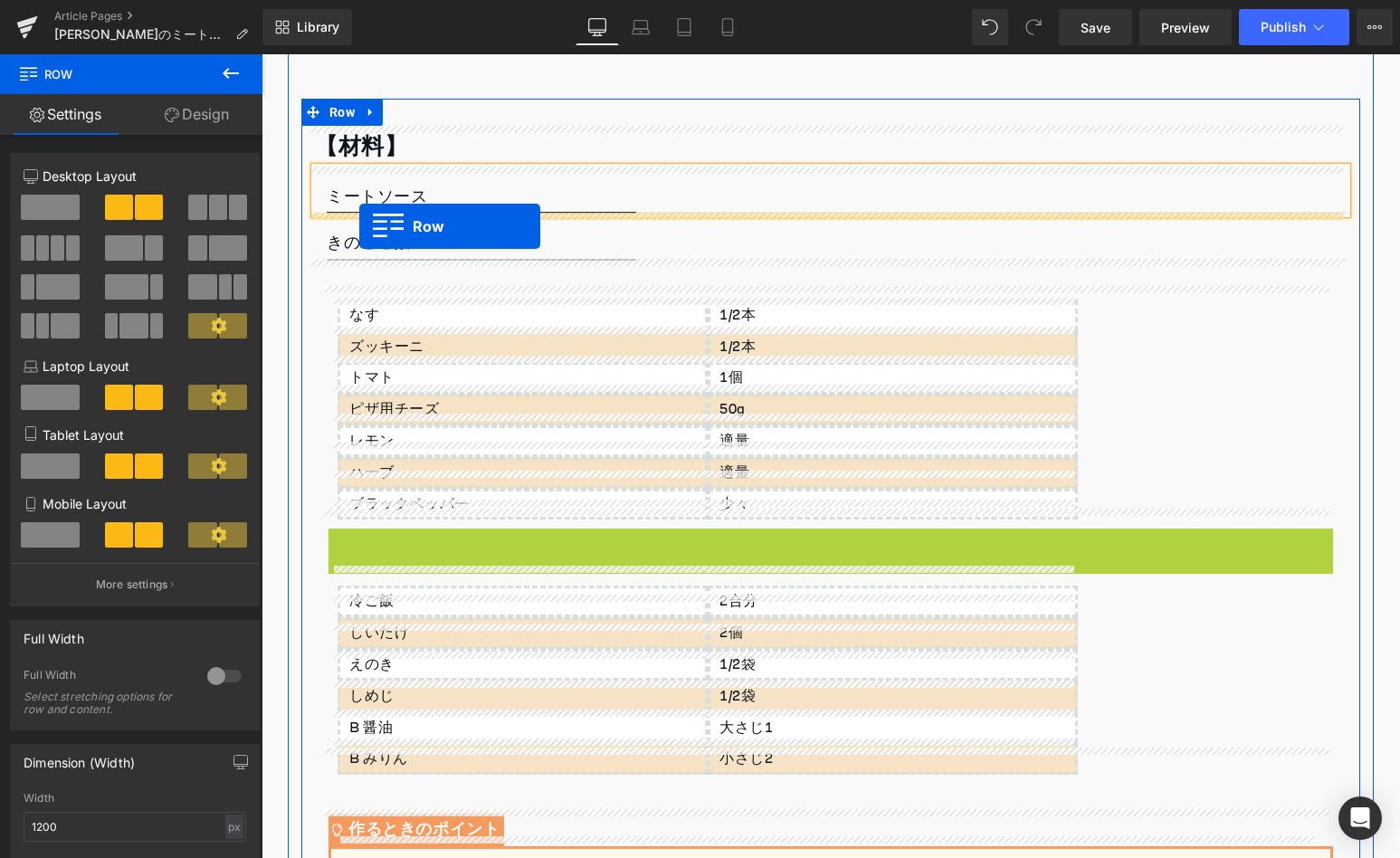
drag, startPoint x: 328, startPoint y: 522, endPoint x: 359, endPoint y: 227, distance: 296.6
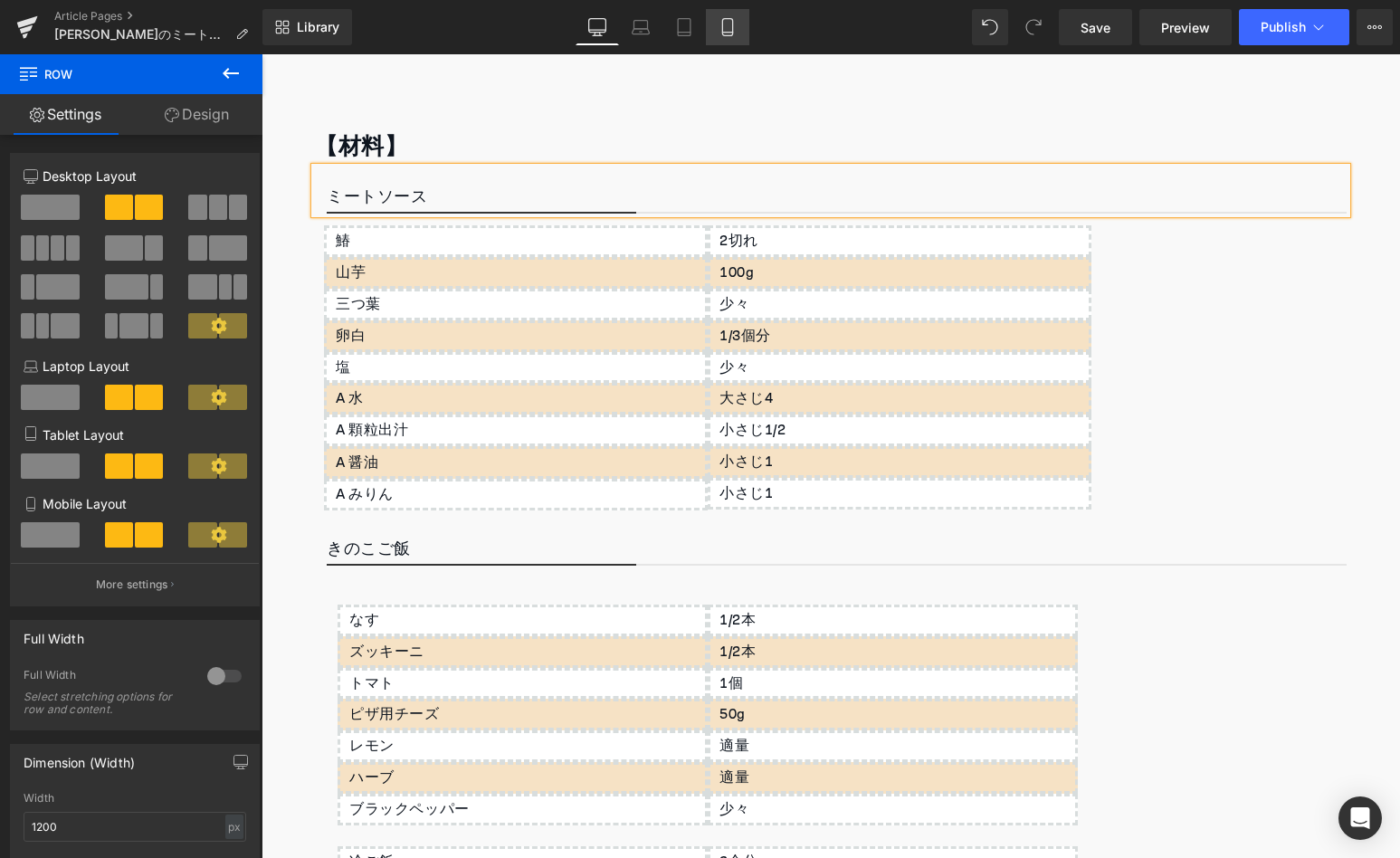
click at [730, 34] on icon at bounding box center [727, 27] width 18 height 18
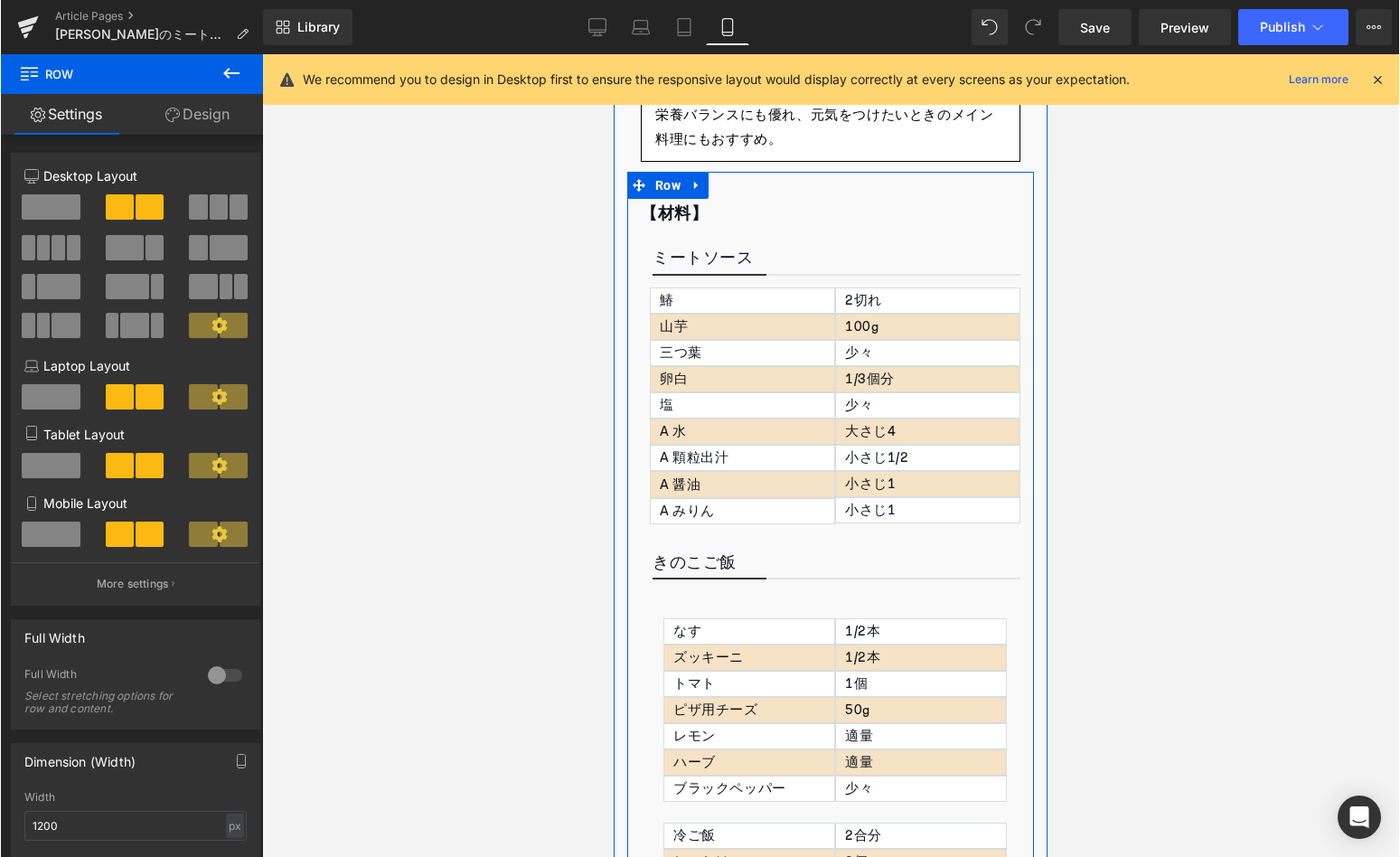
scroll to position [520, 0]
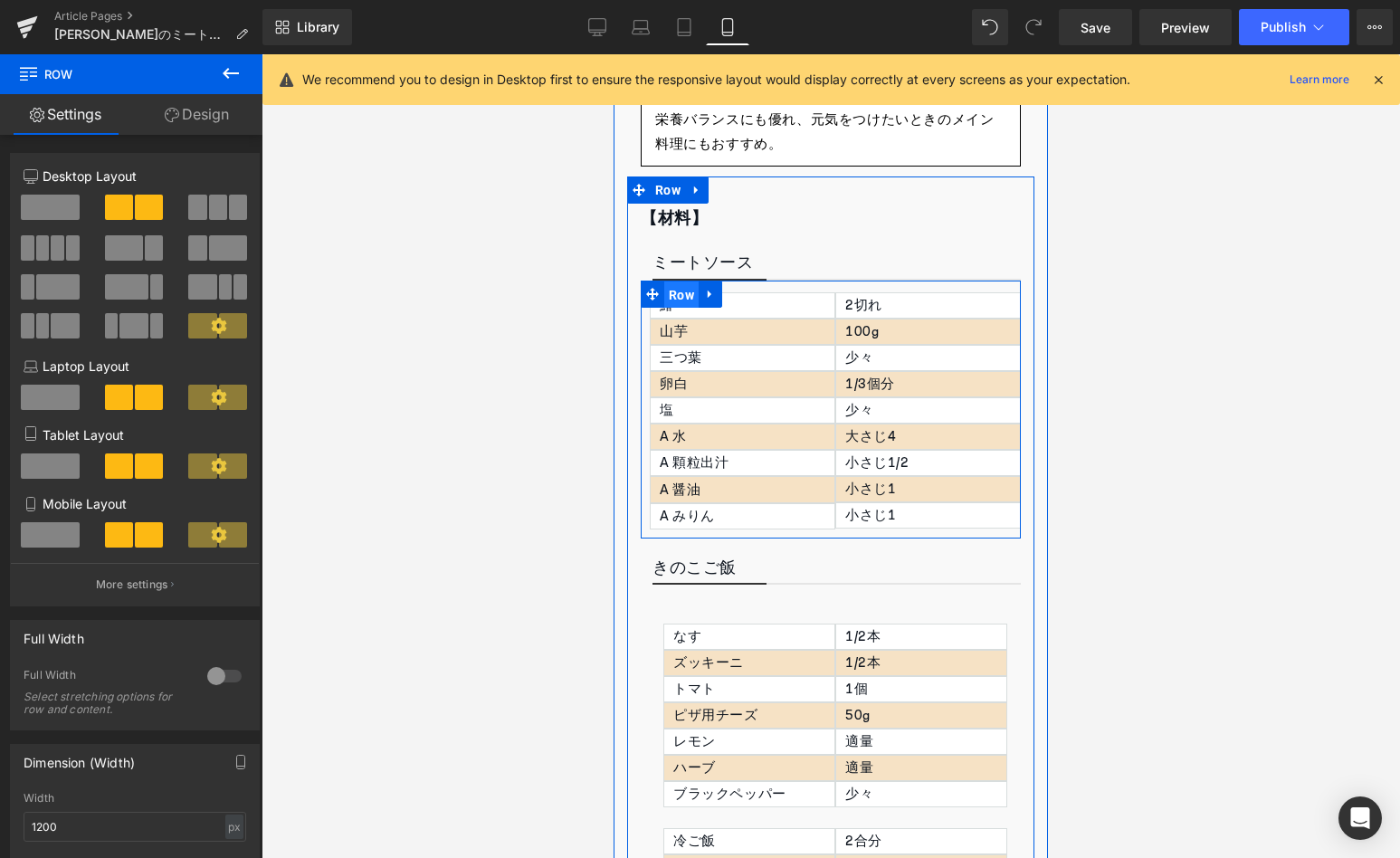
click at [675, 298] on span "Row" at bounding box center [682, 295] width 35 height 27
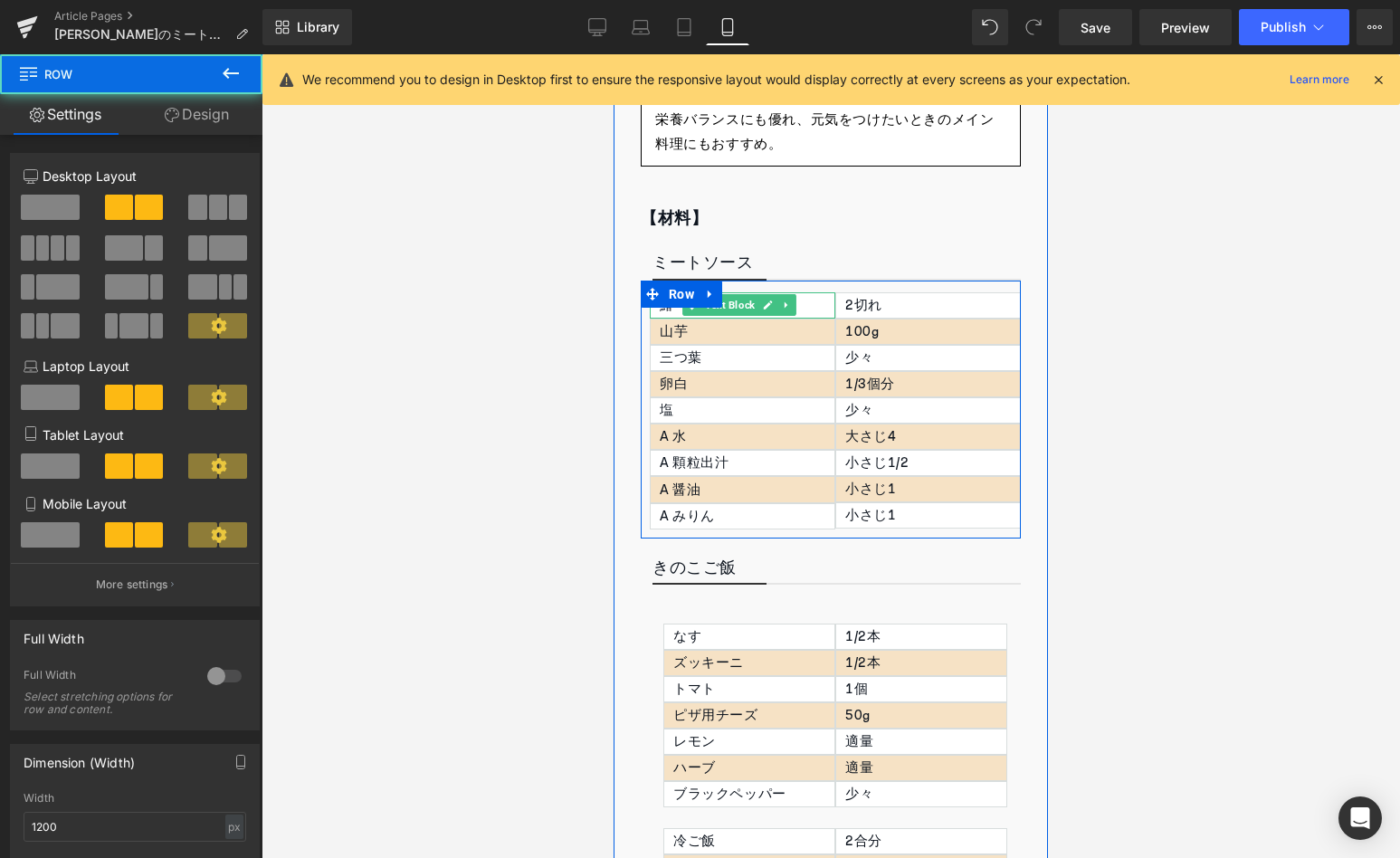
click at [667, 302] on p "鰆" at bounding box center [746, 305] width 174 height 24
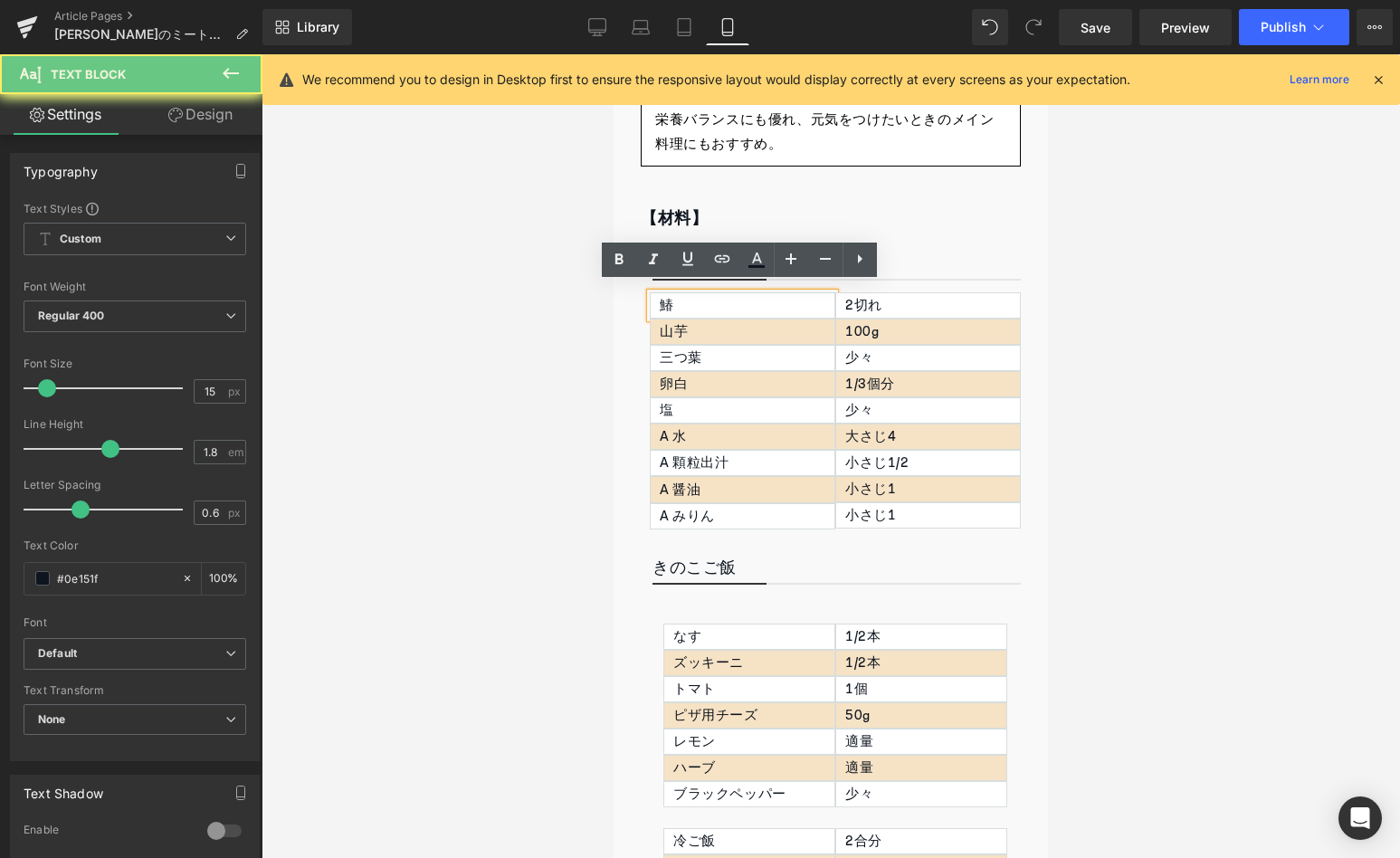
click at [667, 302] on p "鰆" at bounding box center [746, 305] width 174 height 24
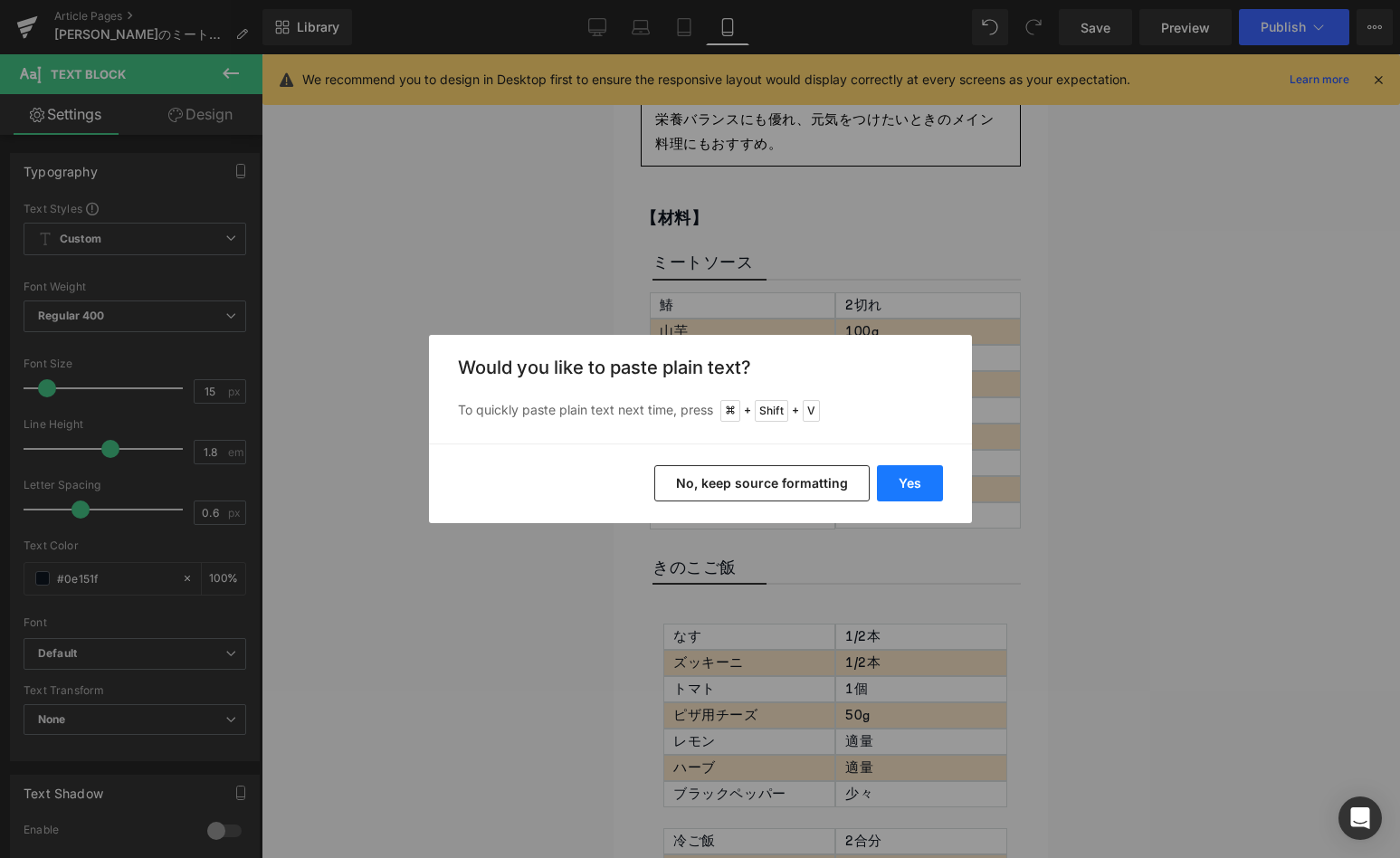
click at [893, 478] on button "Yes" at bounding box center [910, 482] width 66 height 36
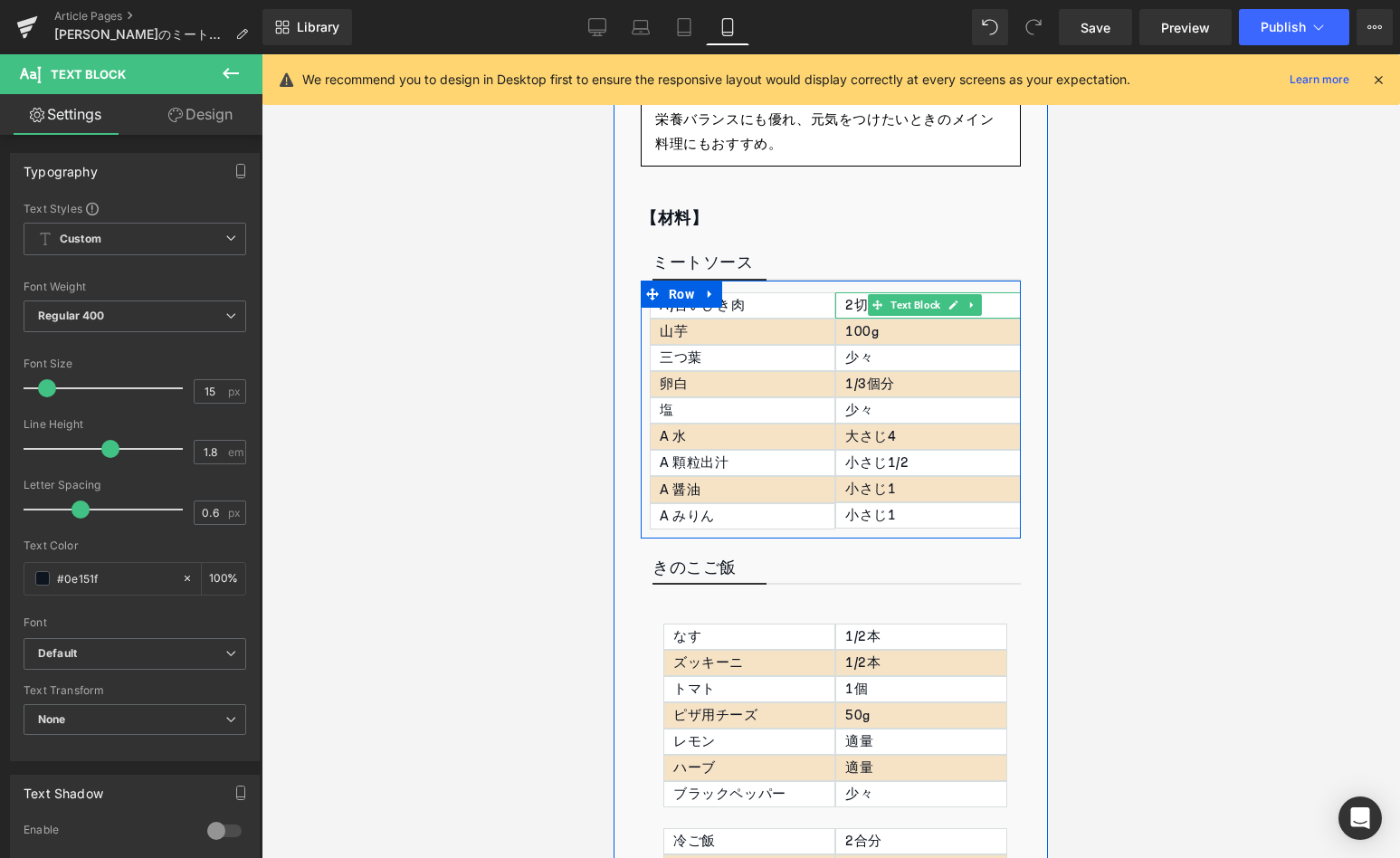
click at [848, 297] on div "2切れ" at bounding box center [928, 305] width 186 height 26
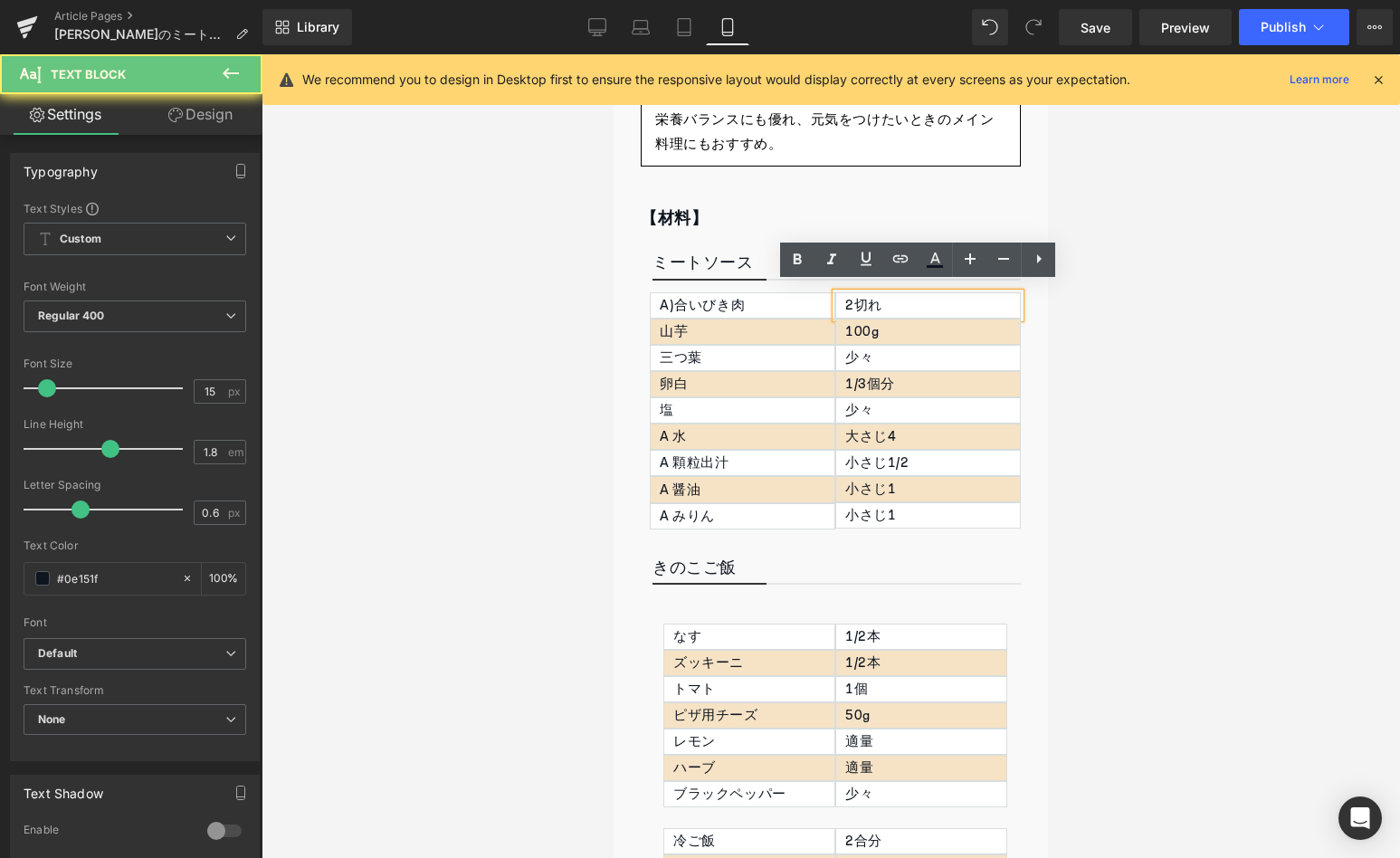
click at [848, 298] on div "2切れ" at bounding box center [928, 305] width 186 height 26
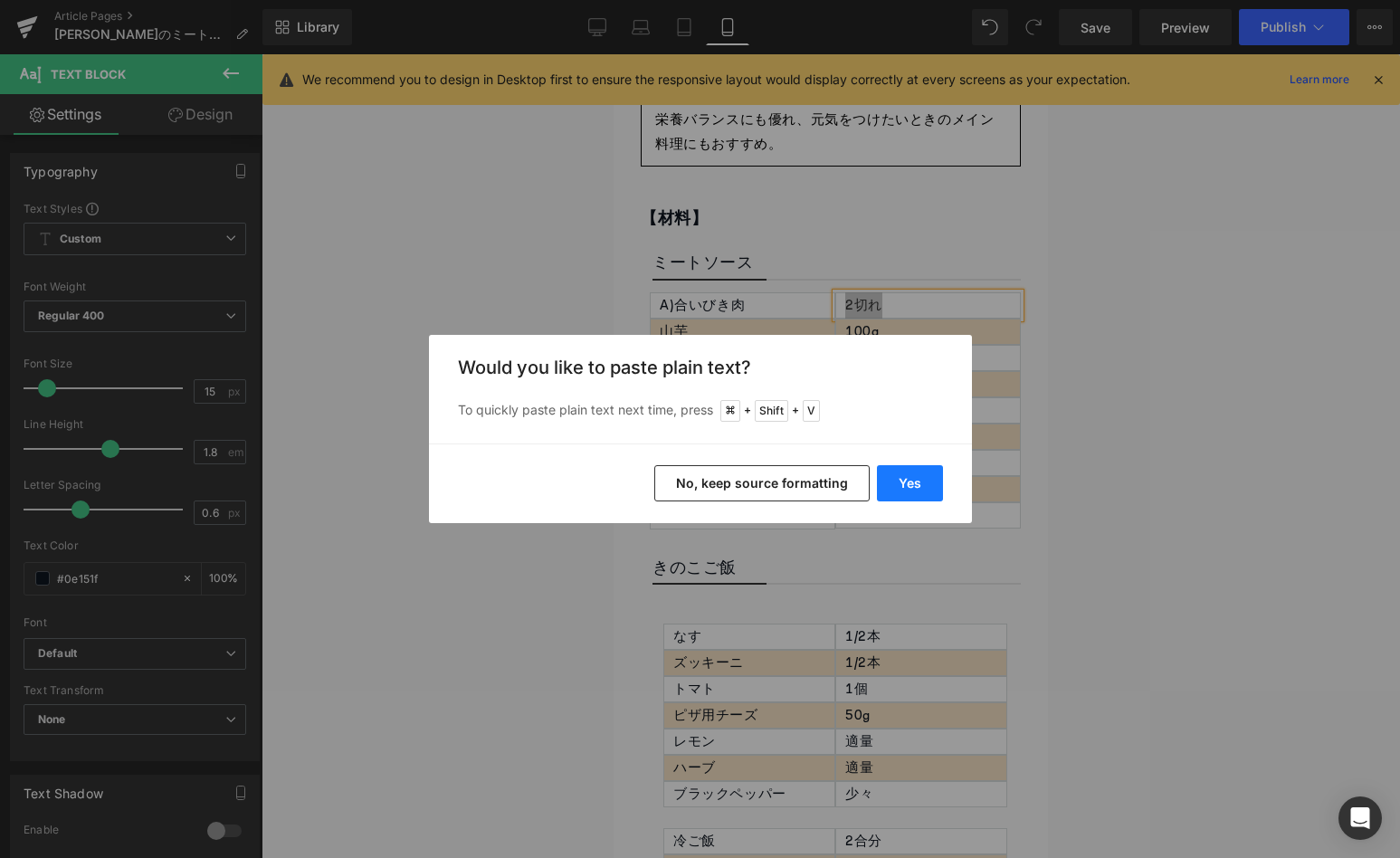
click at [905, 475] on button "Yes" at bounding box center [910, 482] width 66 height 36
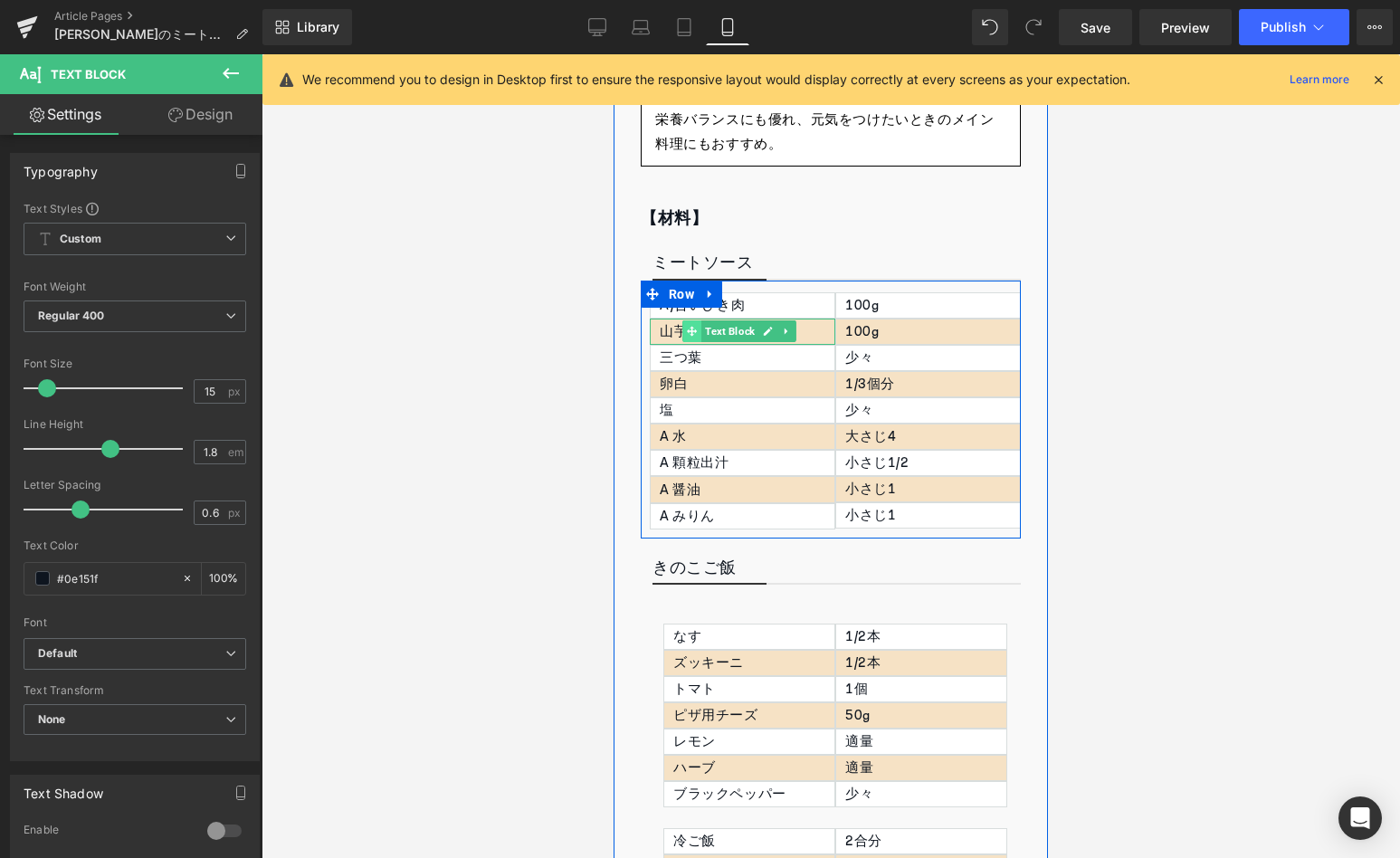
click at [693, 325] on icon at bounding box center [691, 330] width 10 height 10
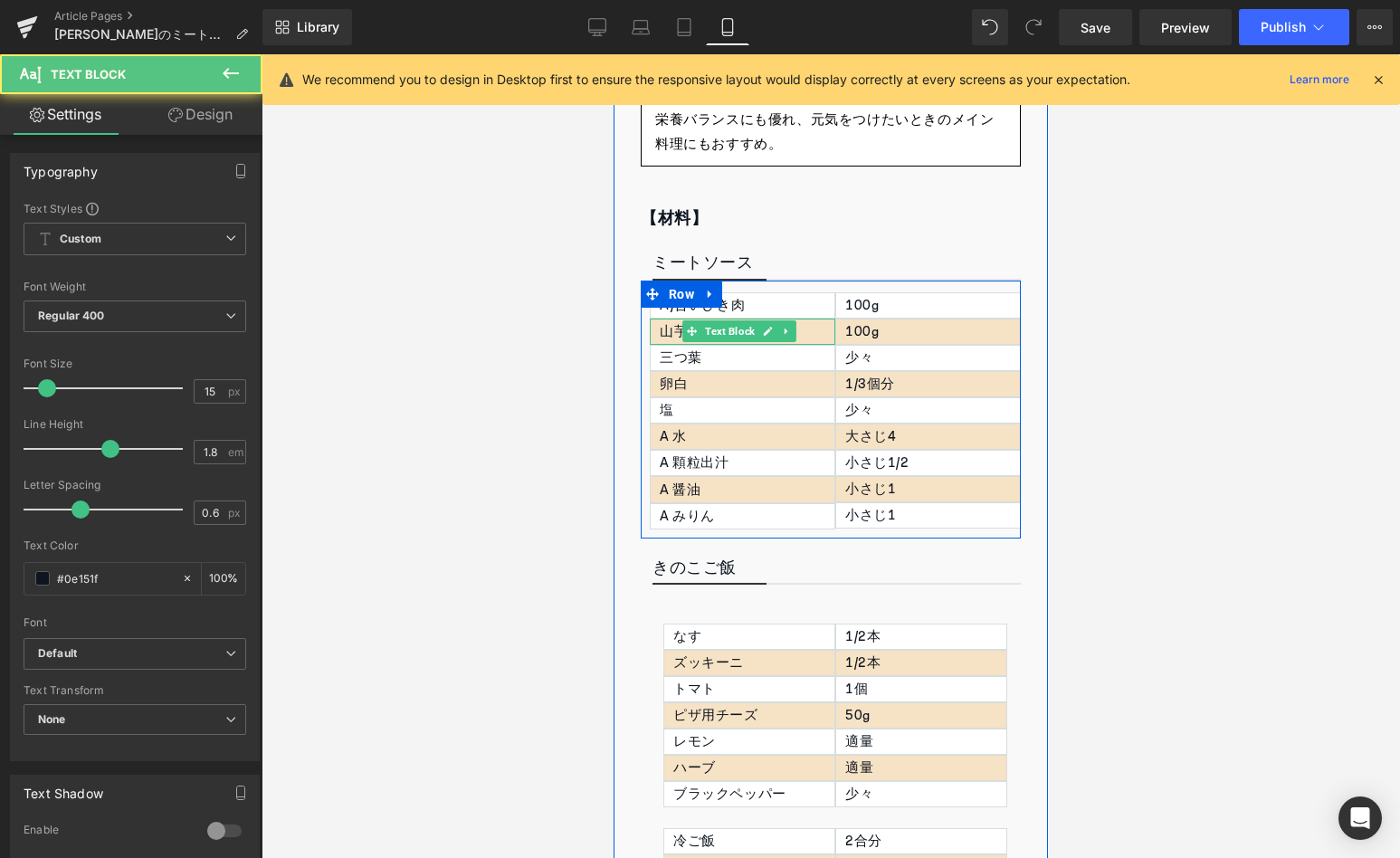
click at [676, 322] on p "山芋" at bounding box center [746, 331] width 174 height 24
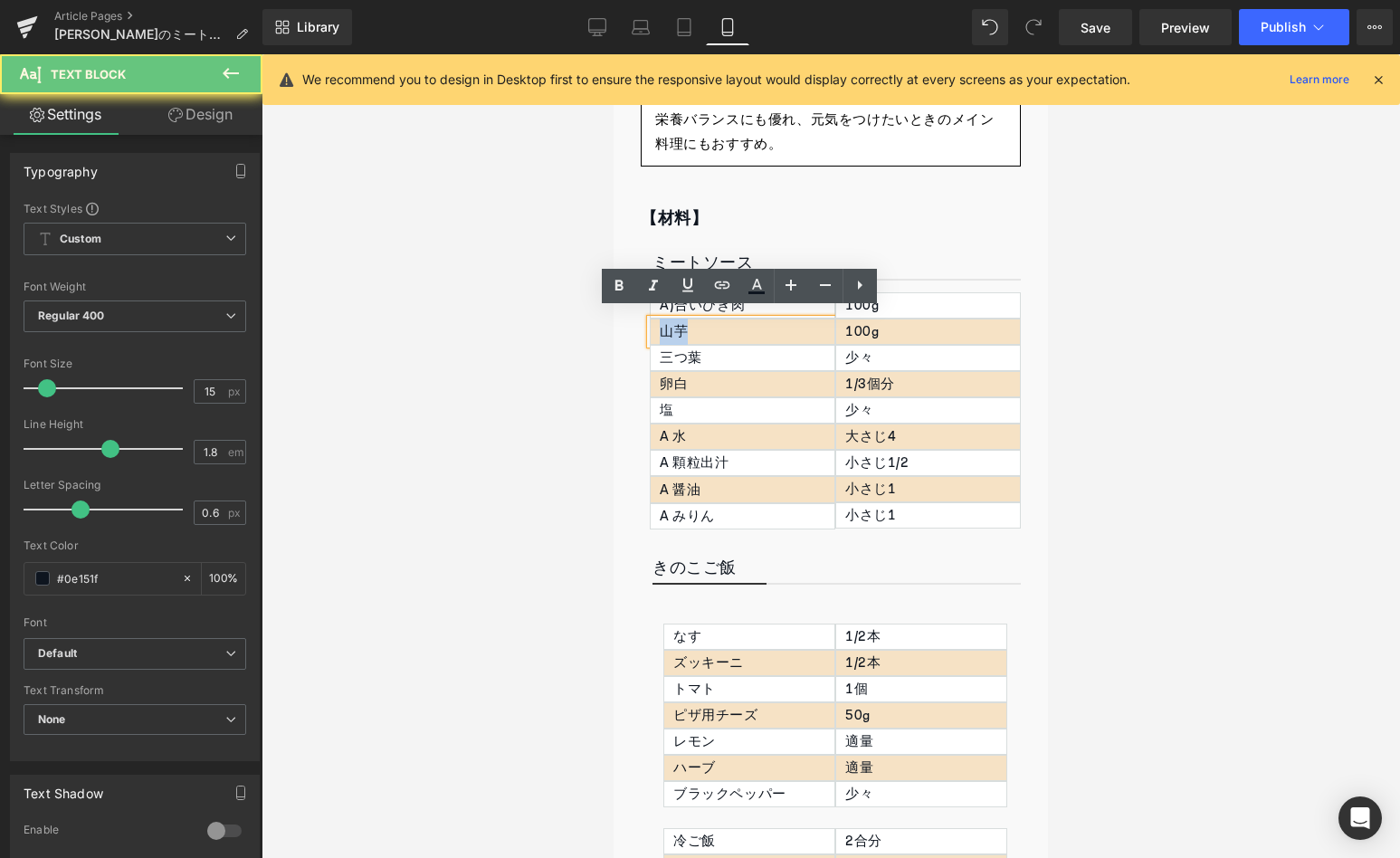
click at [676, 322] on p "山芋" at bounding box center [746, 331] width 174 height 24
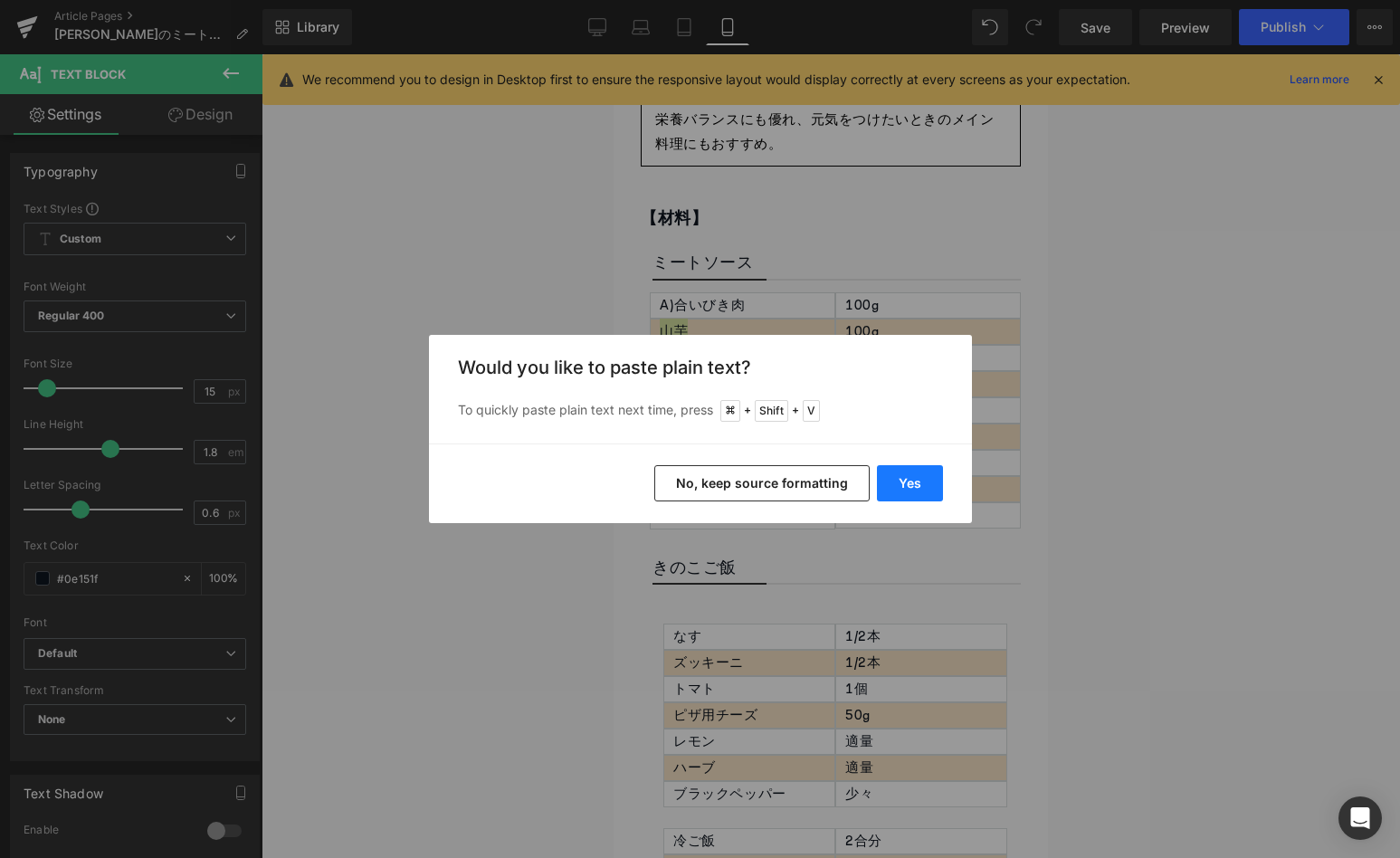
click at [893, 467] on button "Yes" at bounding box center [910, 482] width 66 height 36
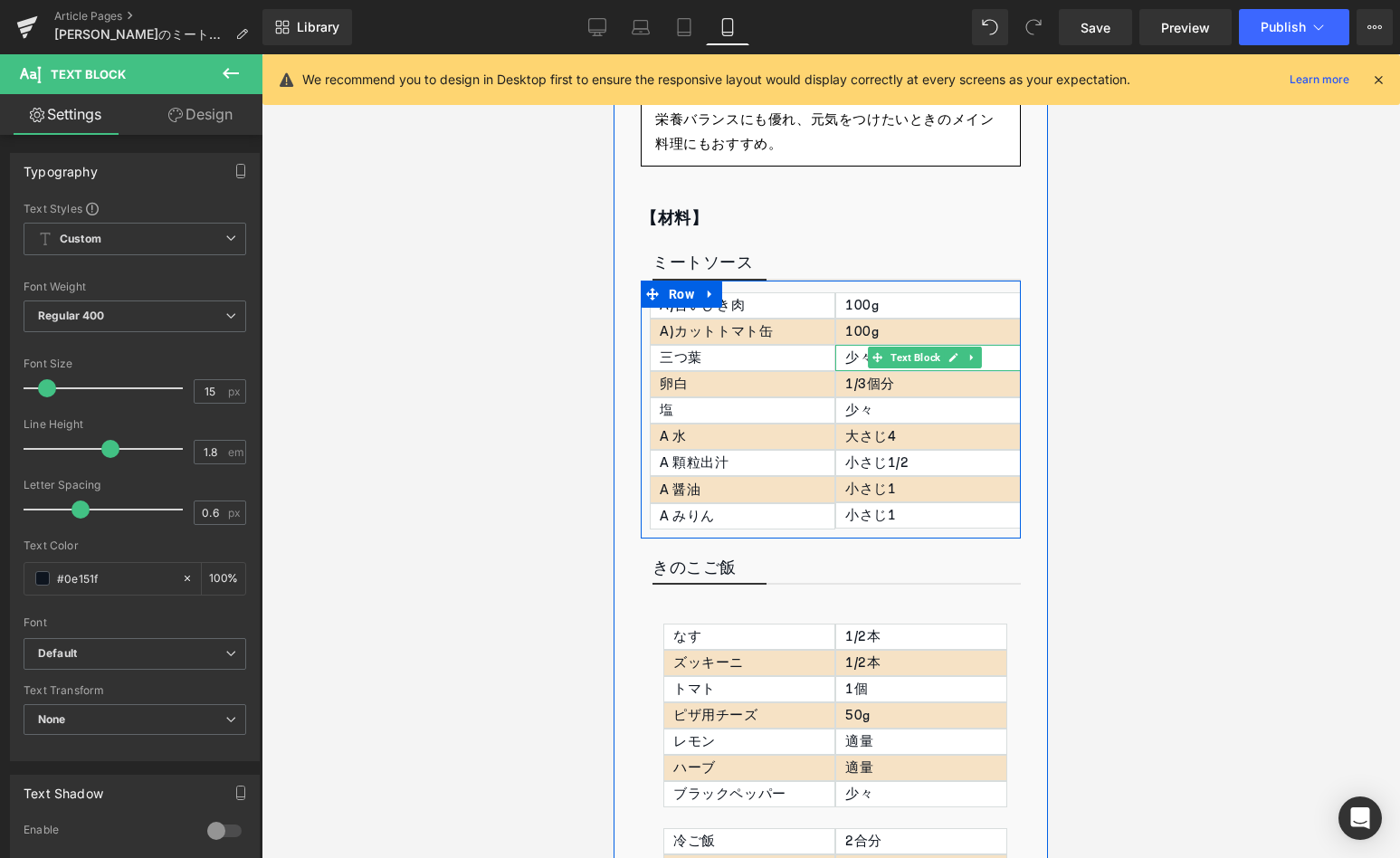
click at [846, 351] on div "少々" at bounding box center [928, 357] width 186 height 26
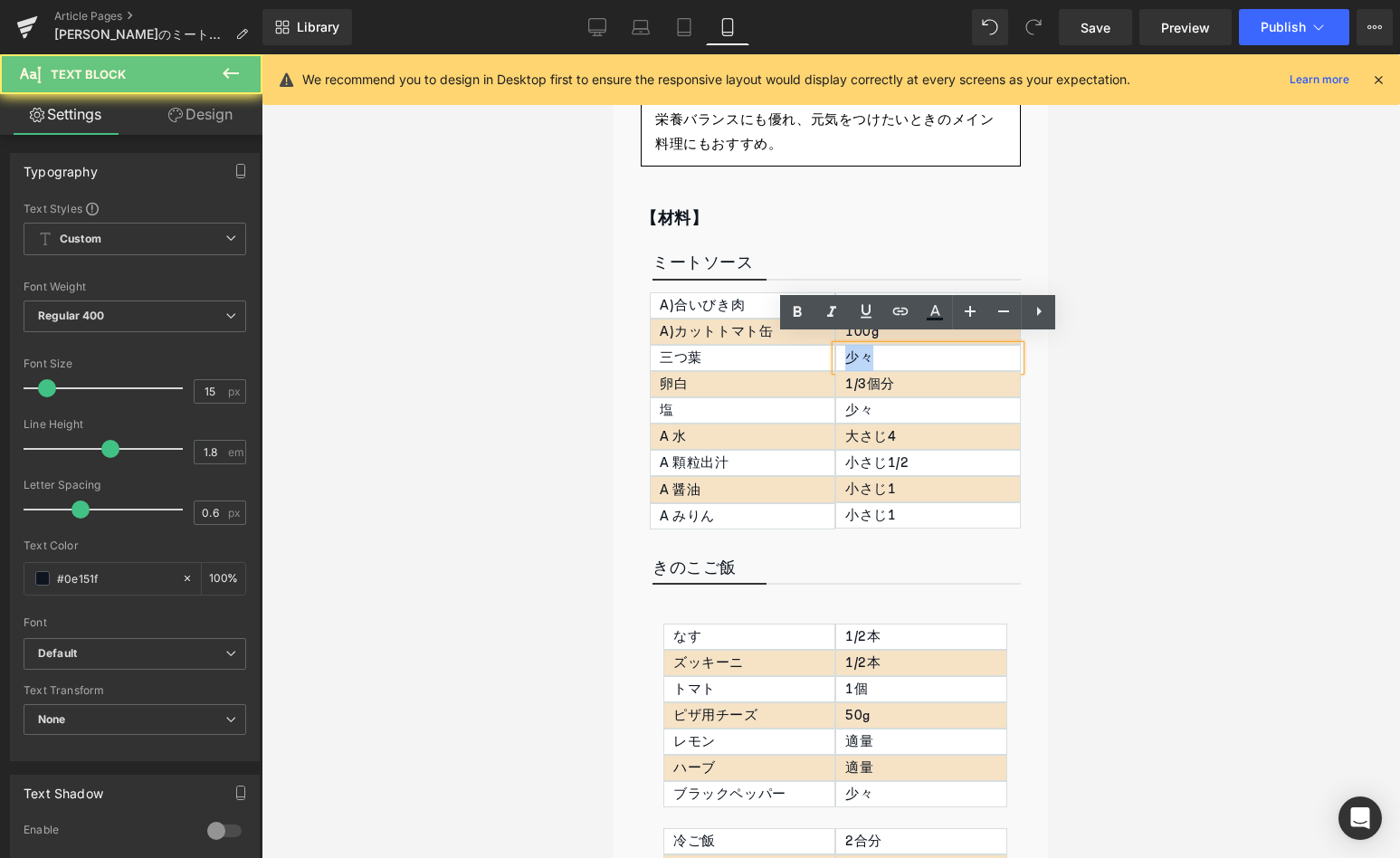
click at [846, 351] on div "少々" at bounding box center [928, 357] width 186 height 26
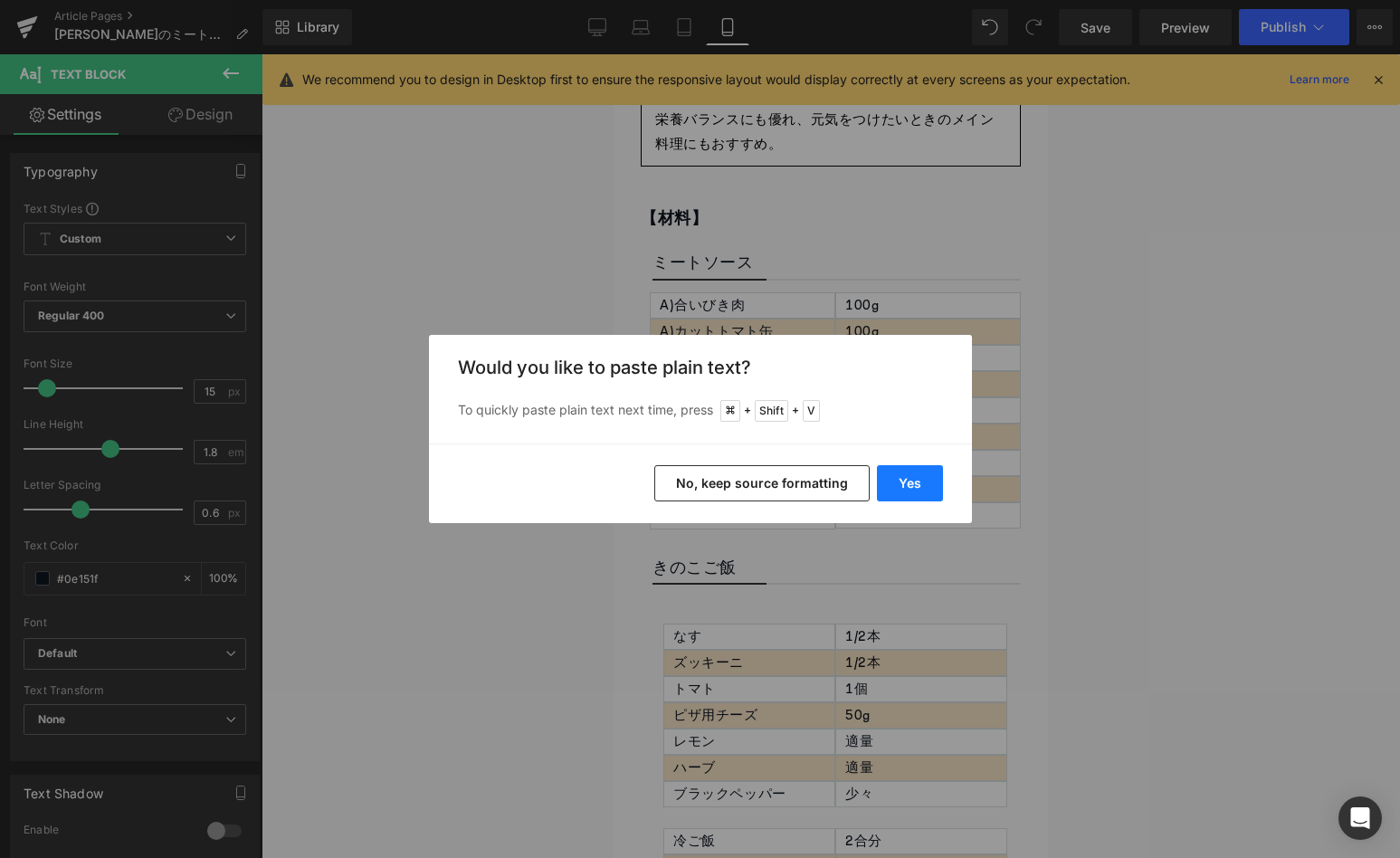
click at [933, 483] on button "Yes" at bounding box center [910, 482] width 66 height 36
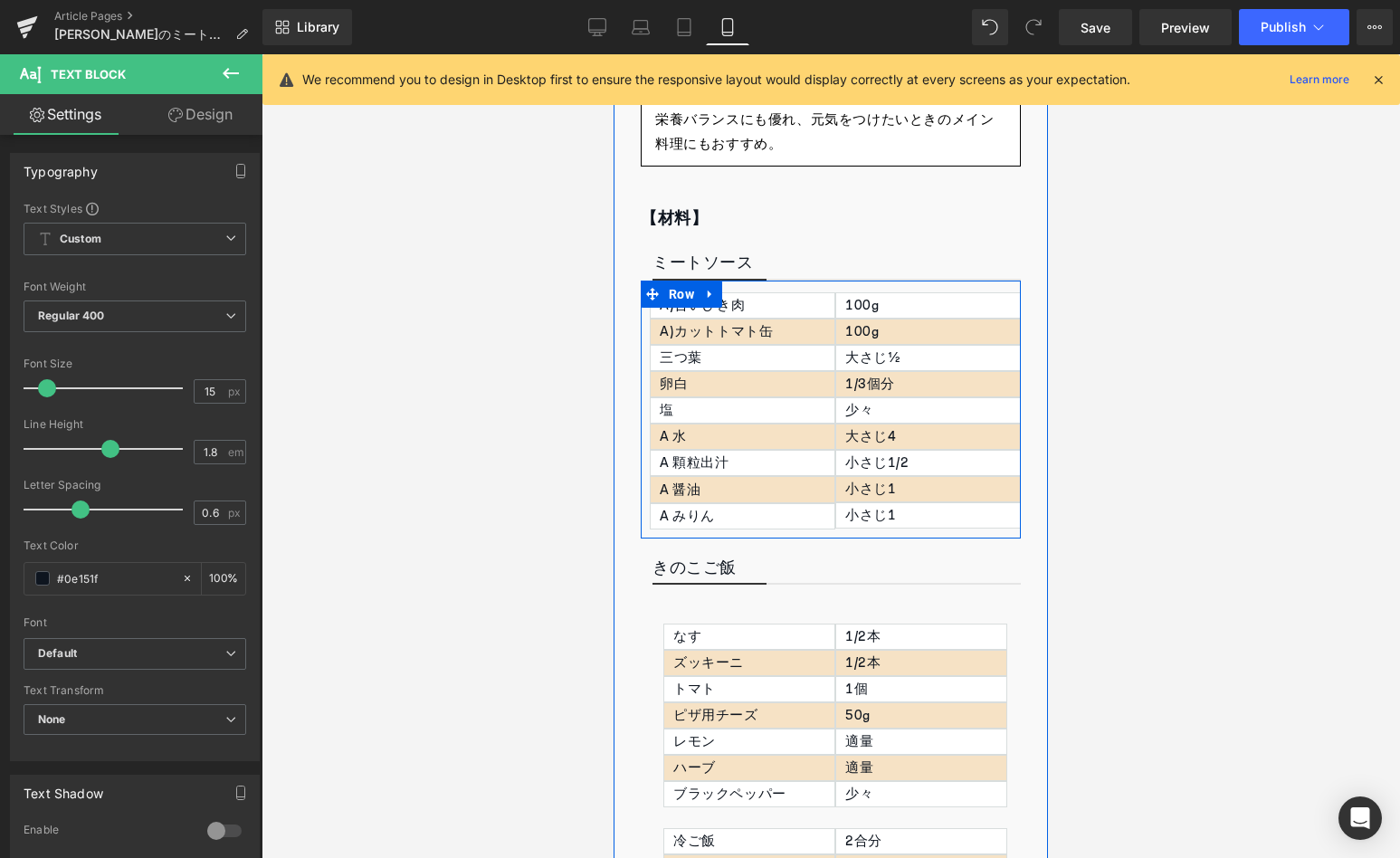
click at [685, 355] on span at bounding box center [692, 357] width 19 height 21
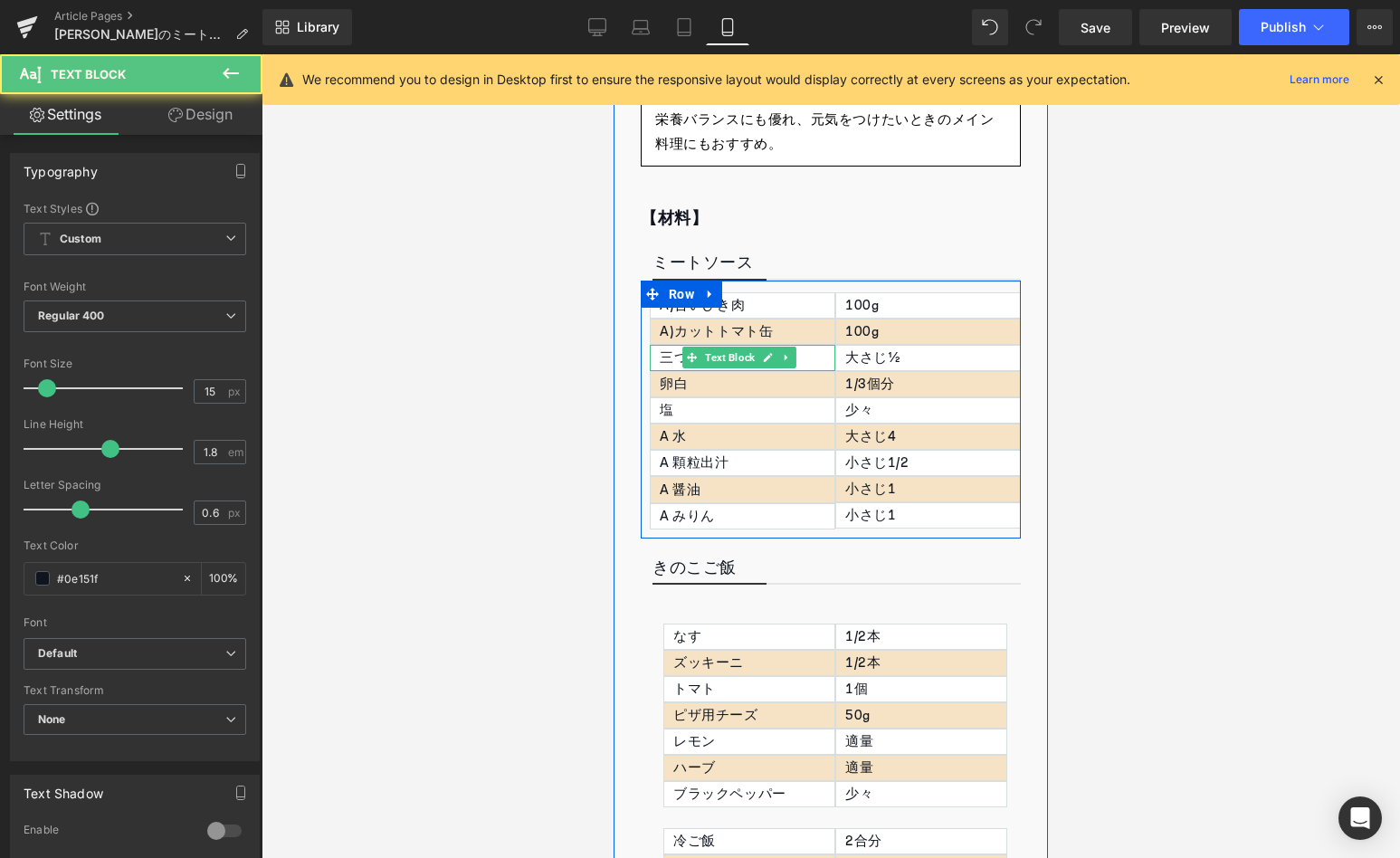
click at [685, 355] on span at bounding box center [692, 357] width 19 height 21
click at [666, 352] on div "三つ葉" at bounding box center [743, 357] width 186 height 26
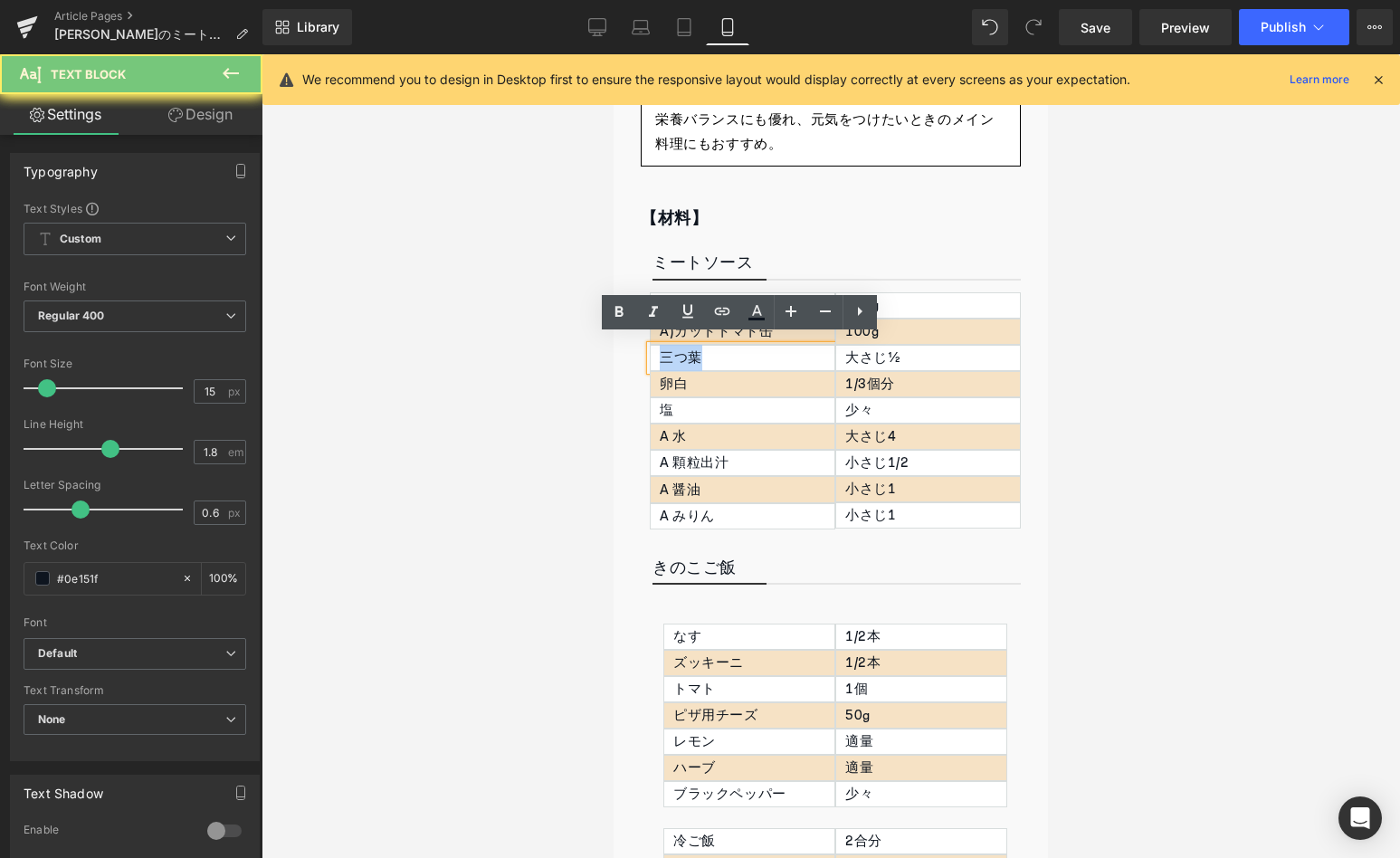
click at [666, 352] on div "三つ葉" at bounding box center [743, 357] width 186 height 26
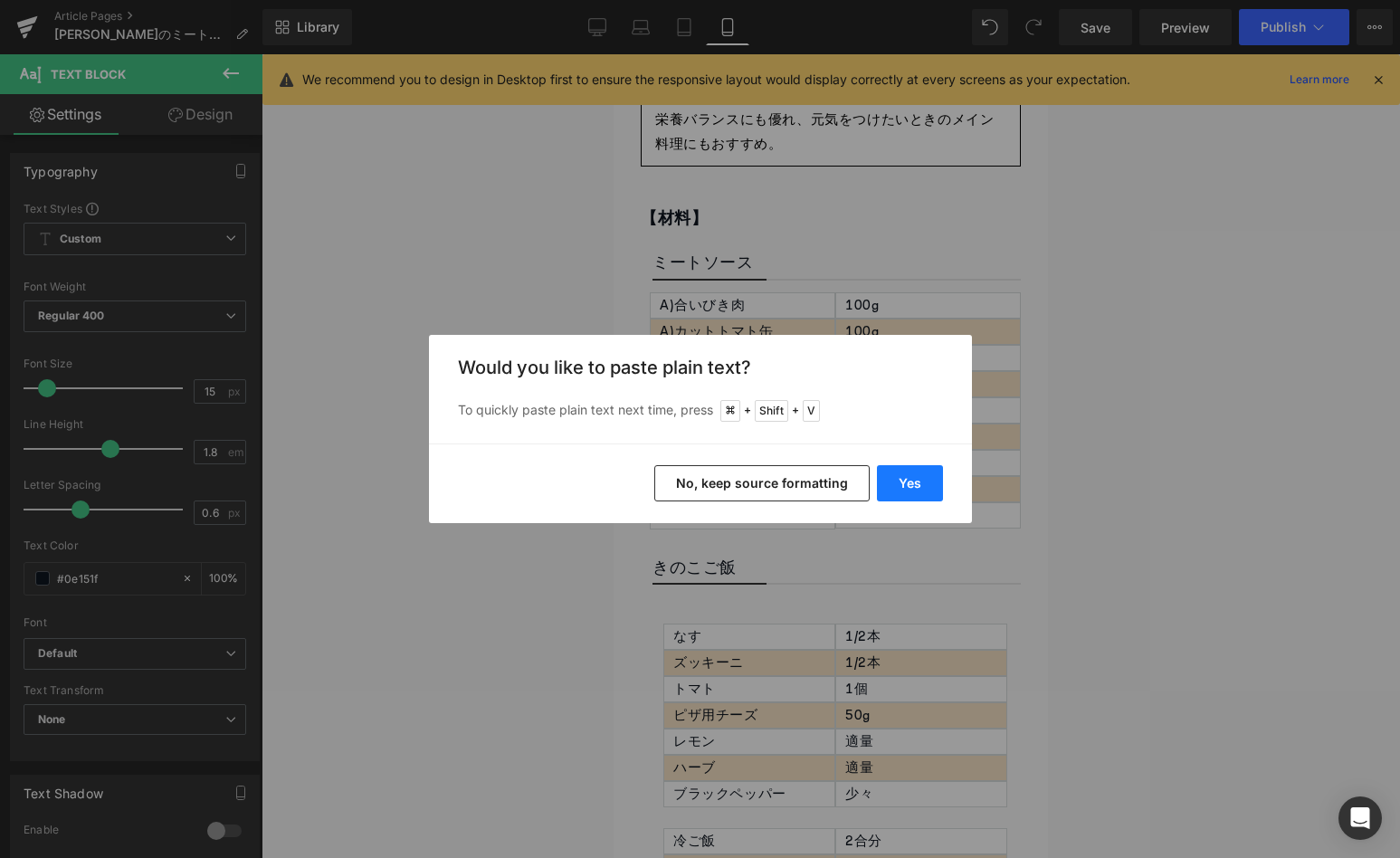
click at [891, 493] on button "Yes" at bounding box center [910, 482] width 66 height 36
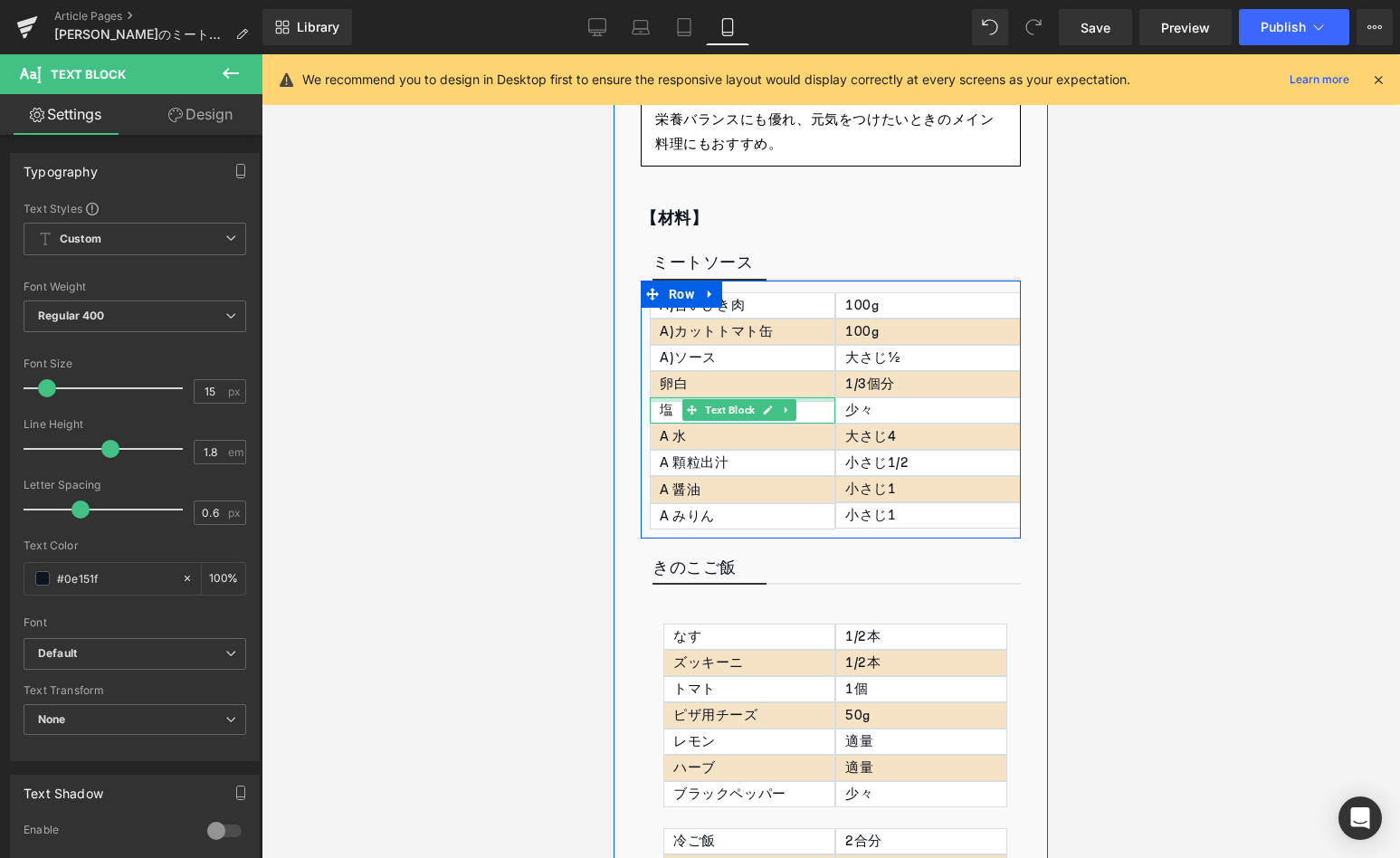
click at [664, 376] on p "卵白" at bounding box center [746, 383] width 174 height 24
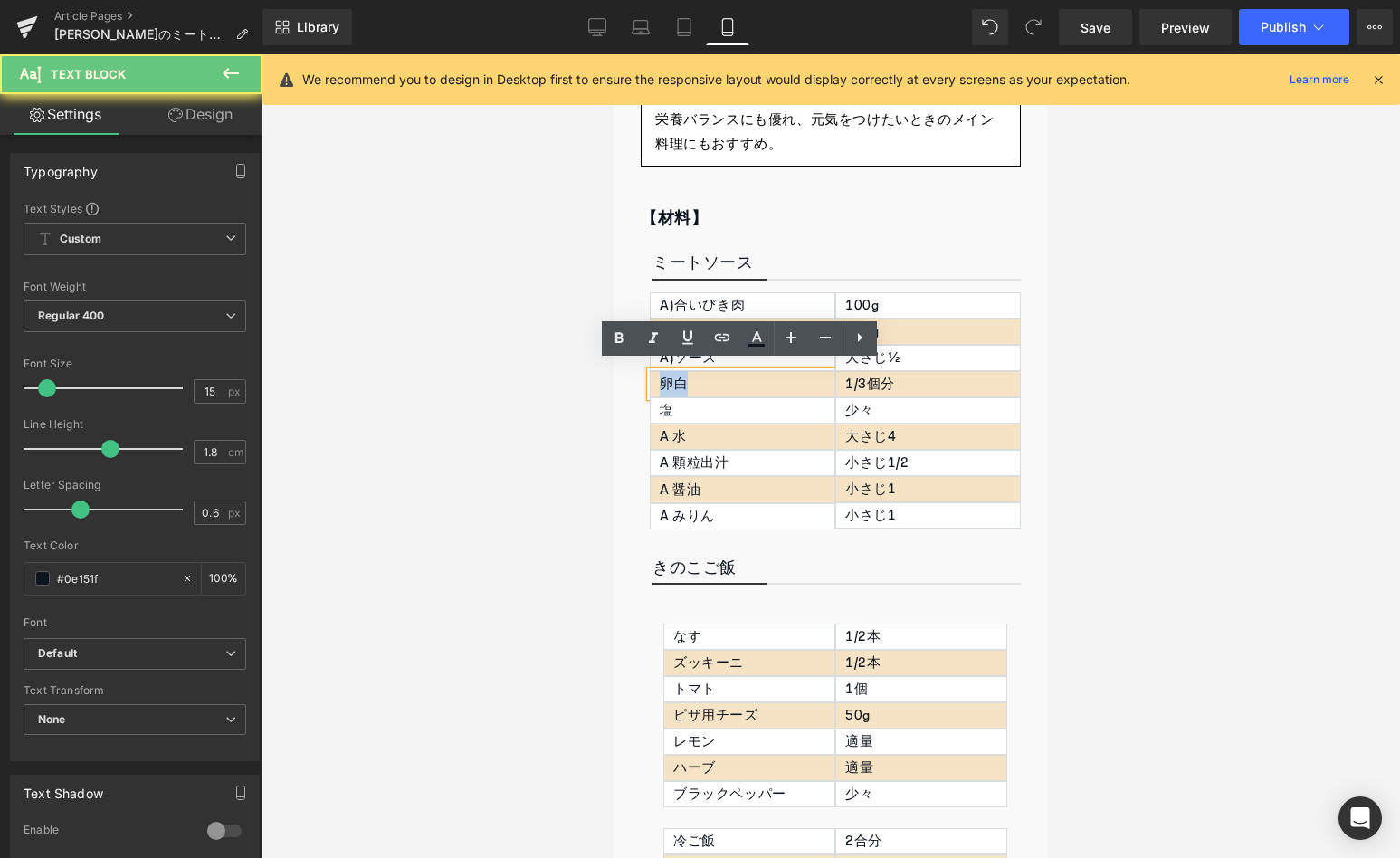
click at [664, 376] on p "卵白" at bounding box center [746, 383] width 174 height 24
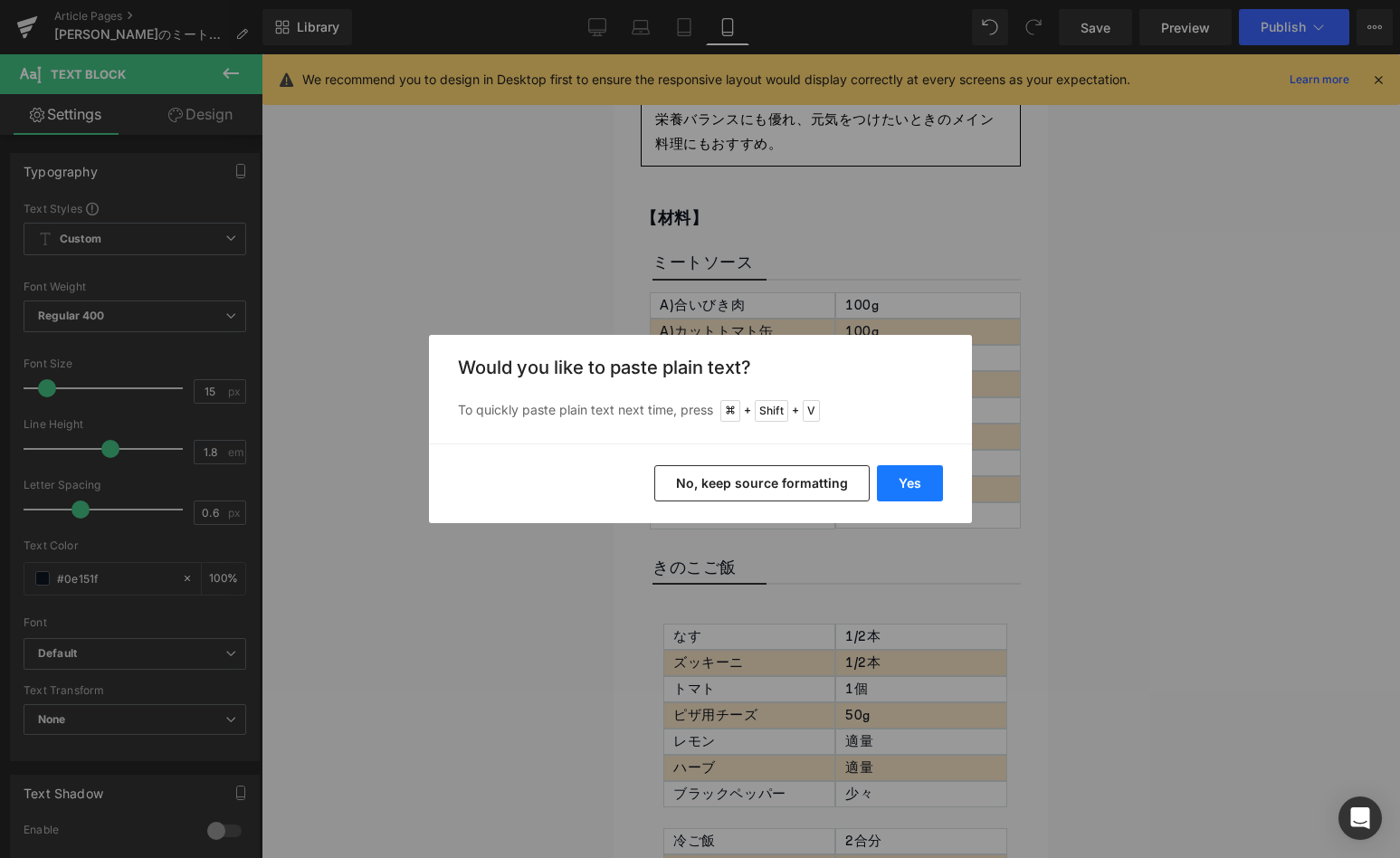
drag, startPoint x: 923, startPoint y: 493, endPoint x: 310, endPoint y: 438, distance: 615.5
click at [923, 493] on button "Yes" at bounding box center [910, 482] width 66 height 36
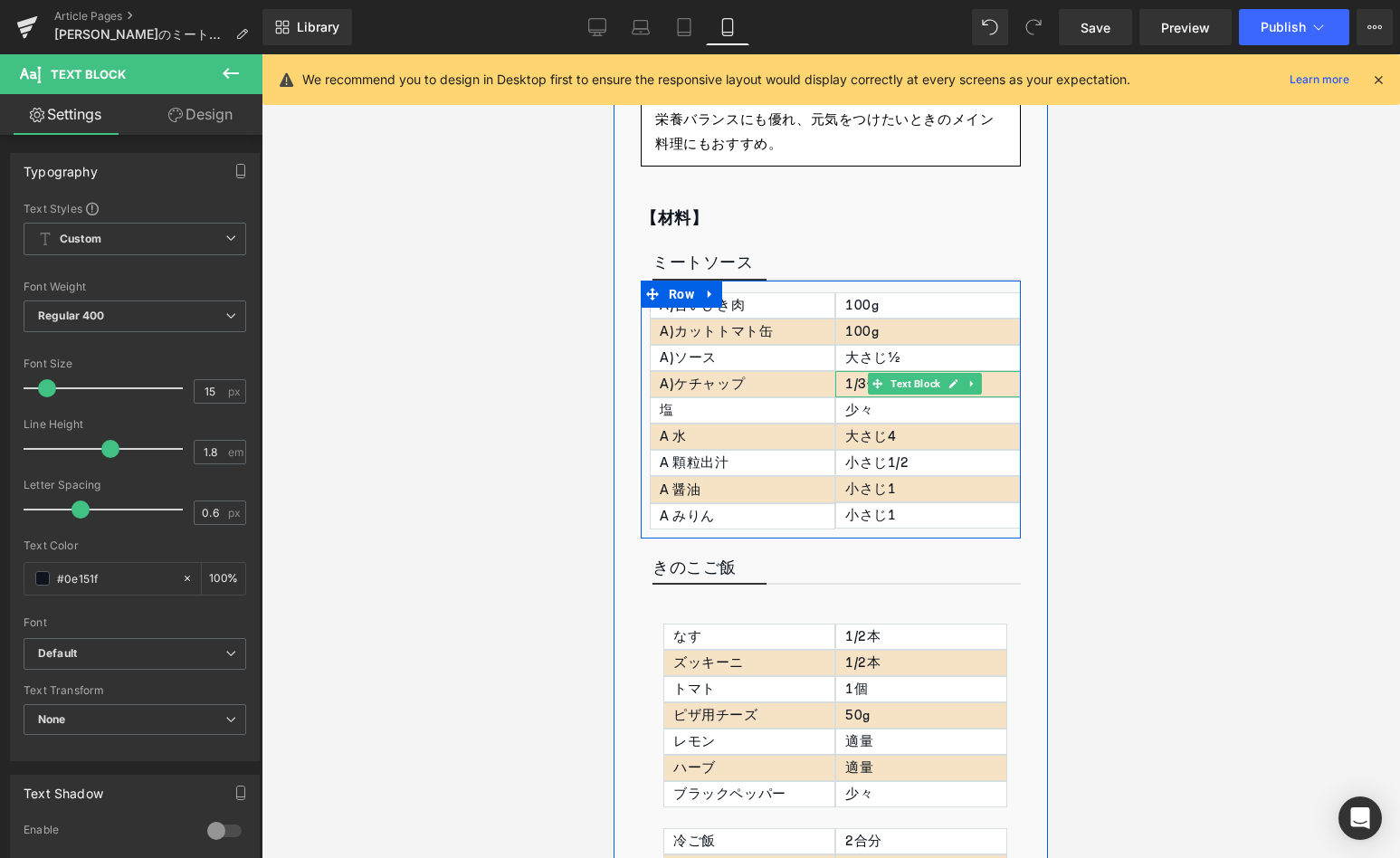
click at [845, 382] on p "1/3個分" at bounding box center [932, 383] width 174 height 24
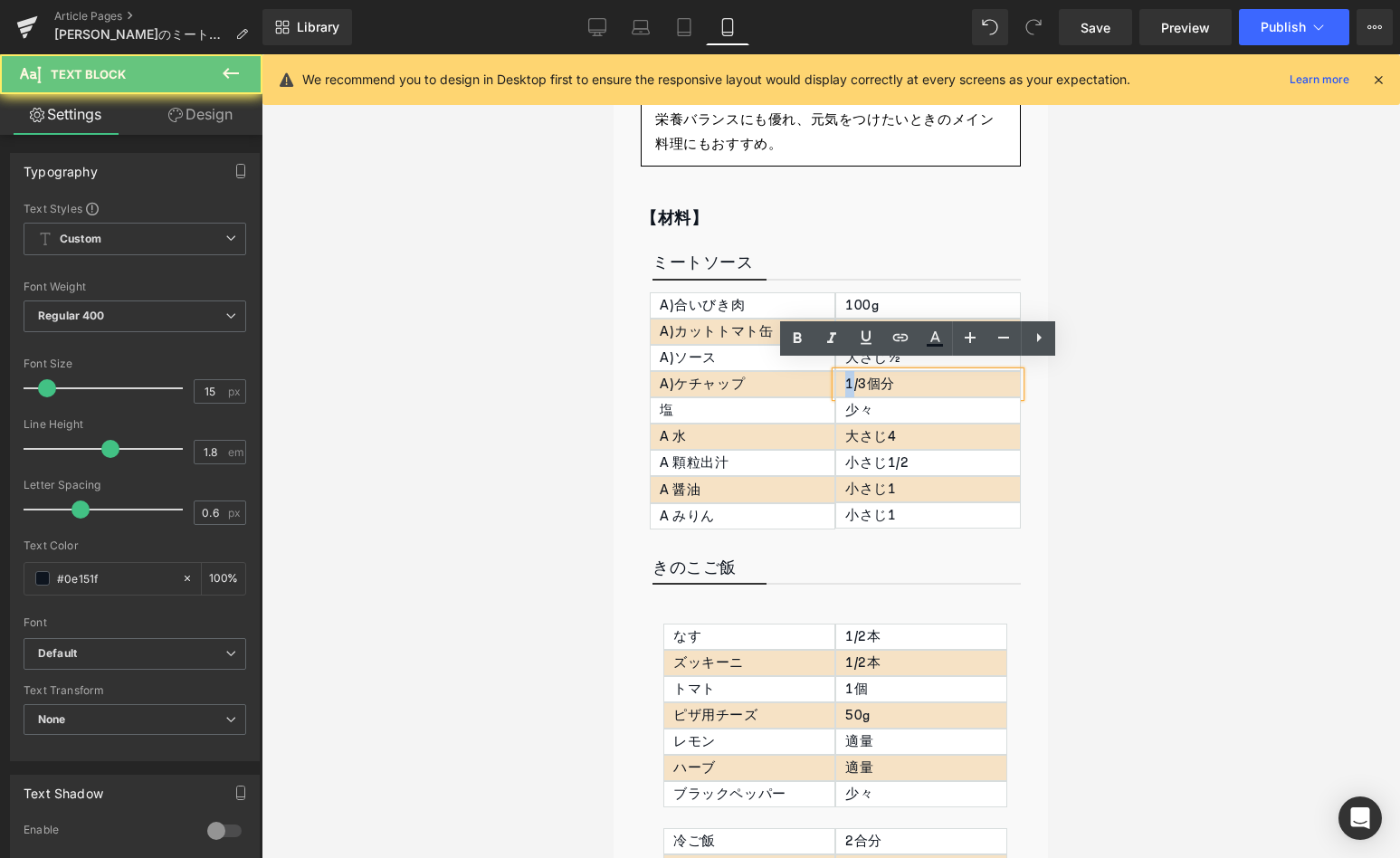
click at [845, 382] on p "1/3個分" at bounding box center [932, 383] width 174 height 24
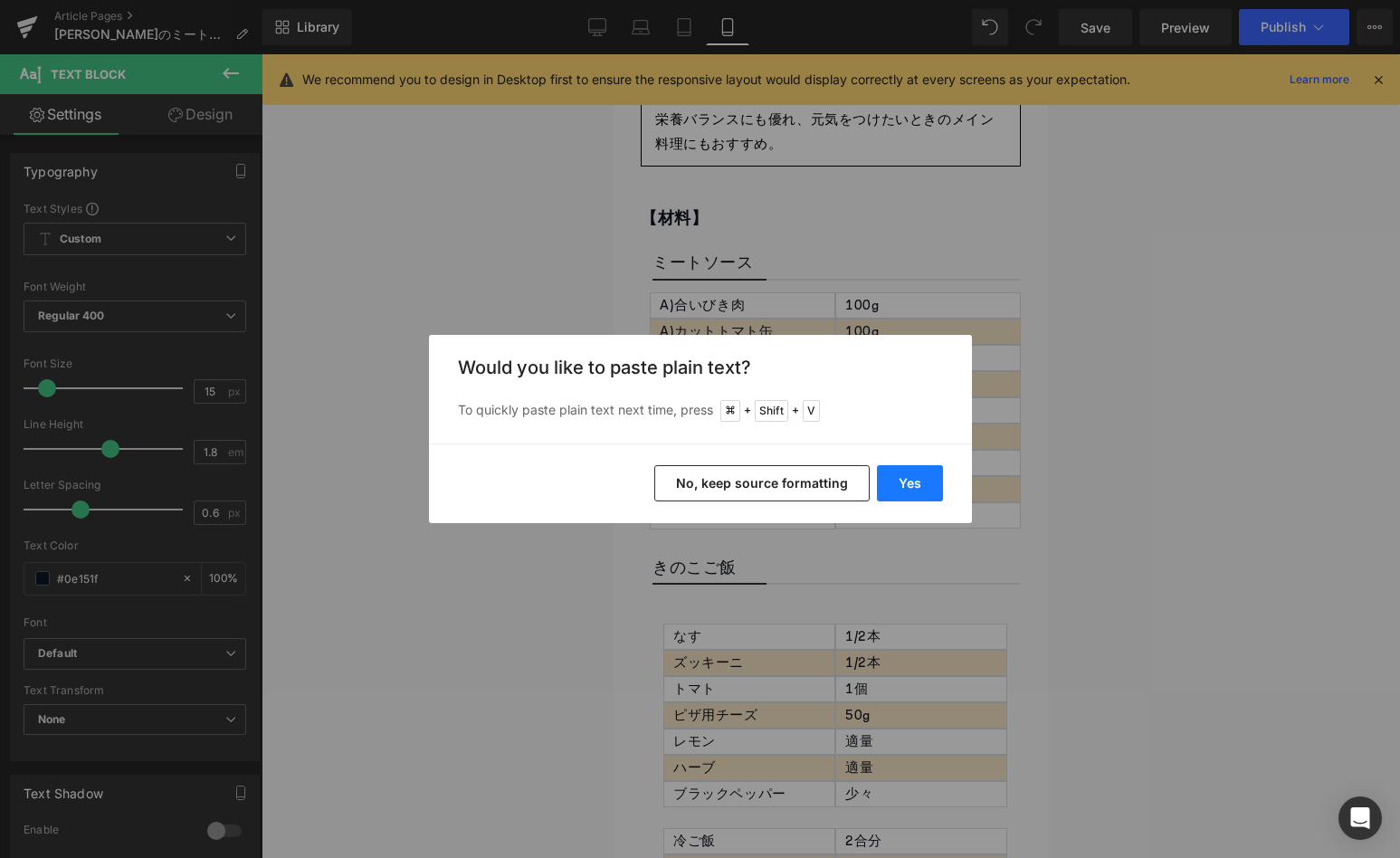
click at [926, 476] on button "Yes" at bounding box center [910, 482] width 66 height 36
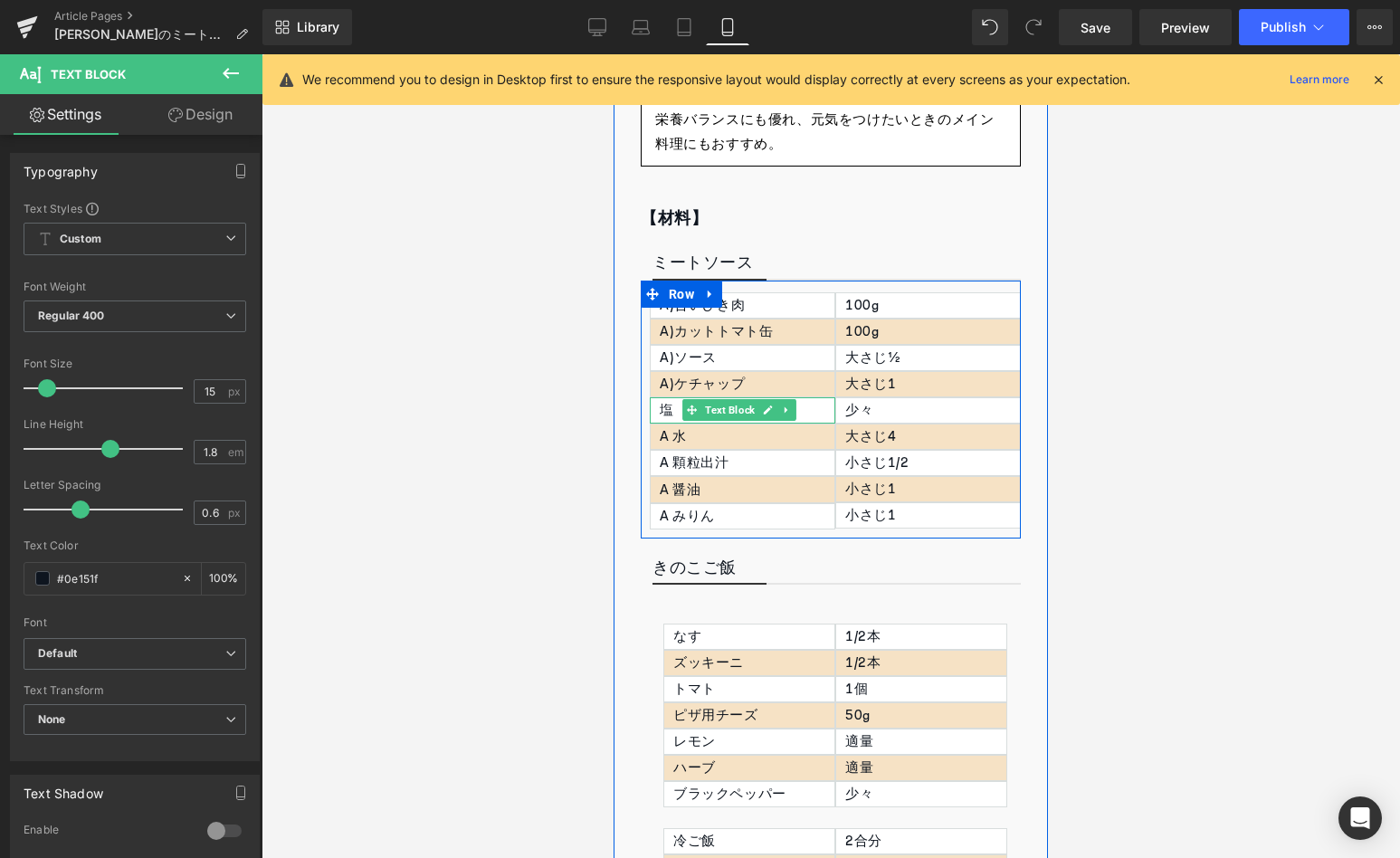
click at [666, 407] on p "塩" at bounding box center [746, 410] width 174 height 24
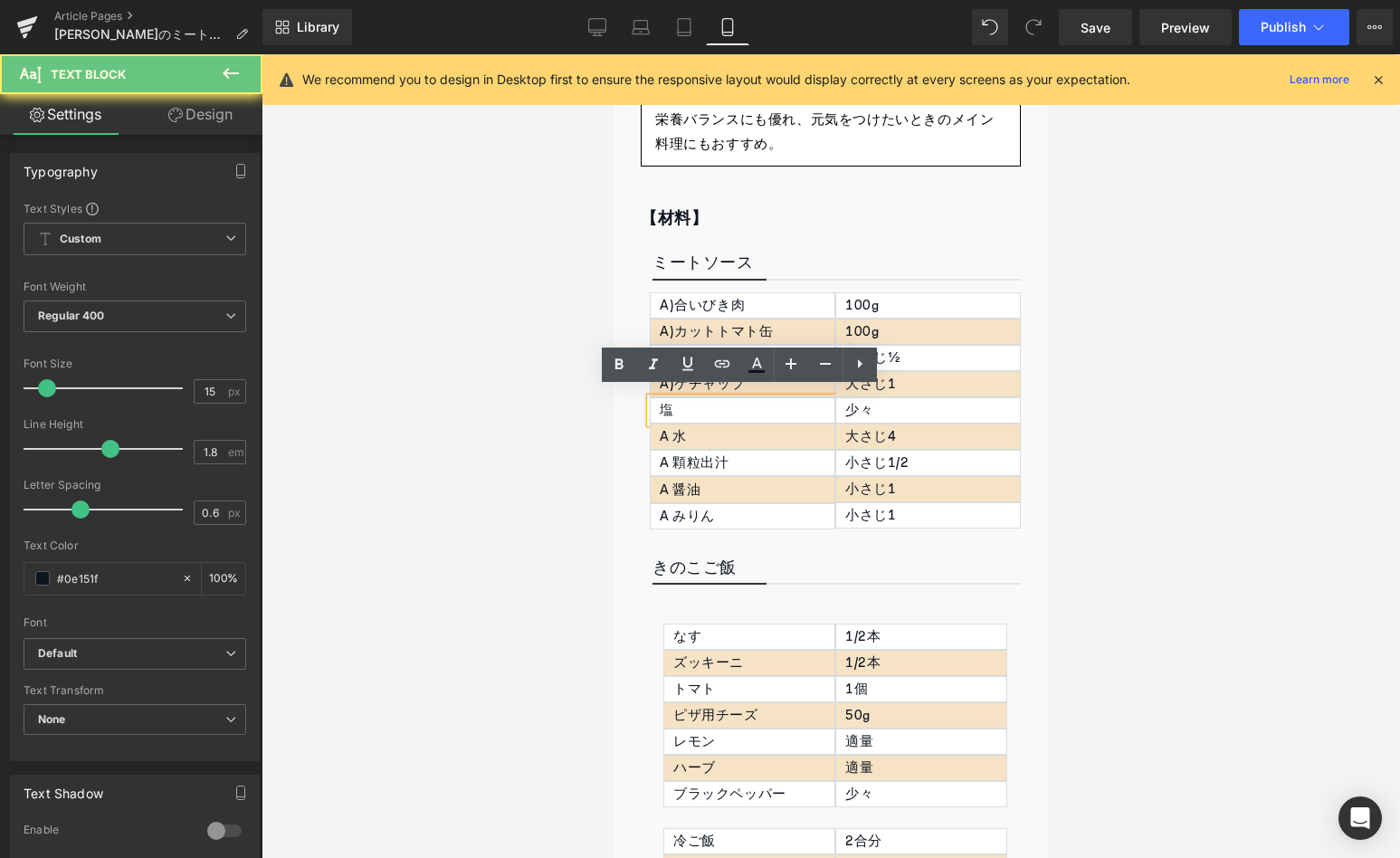
click at [666, 407] on p "塩" at bounding box center [746, 410] width 174 height 24
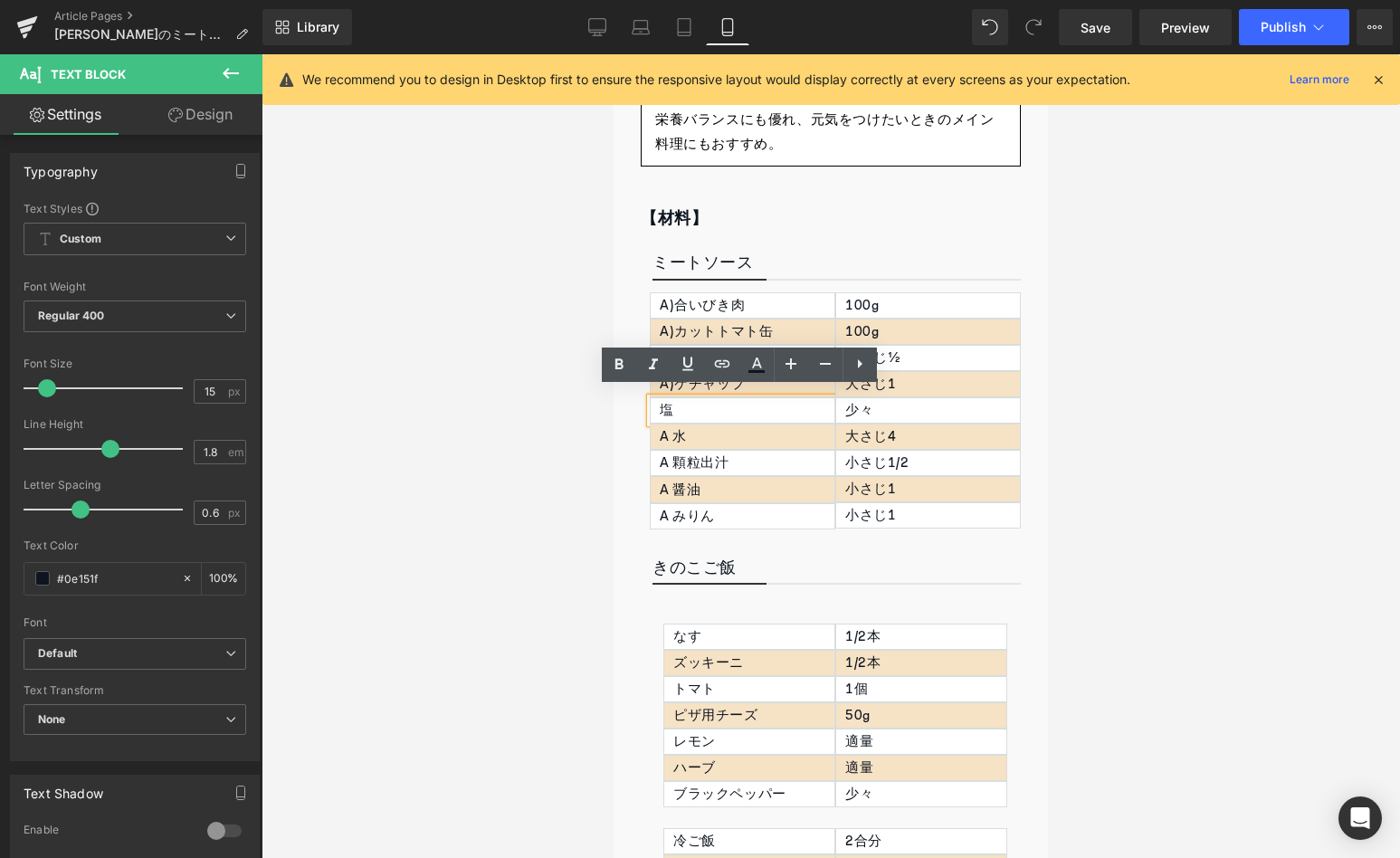
click at [666, 407] on p "塩" at bounding box center [746, 410] width 174 height 24
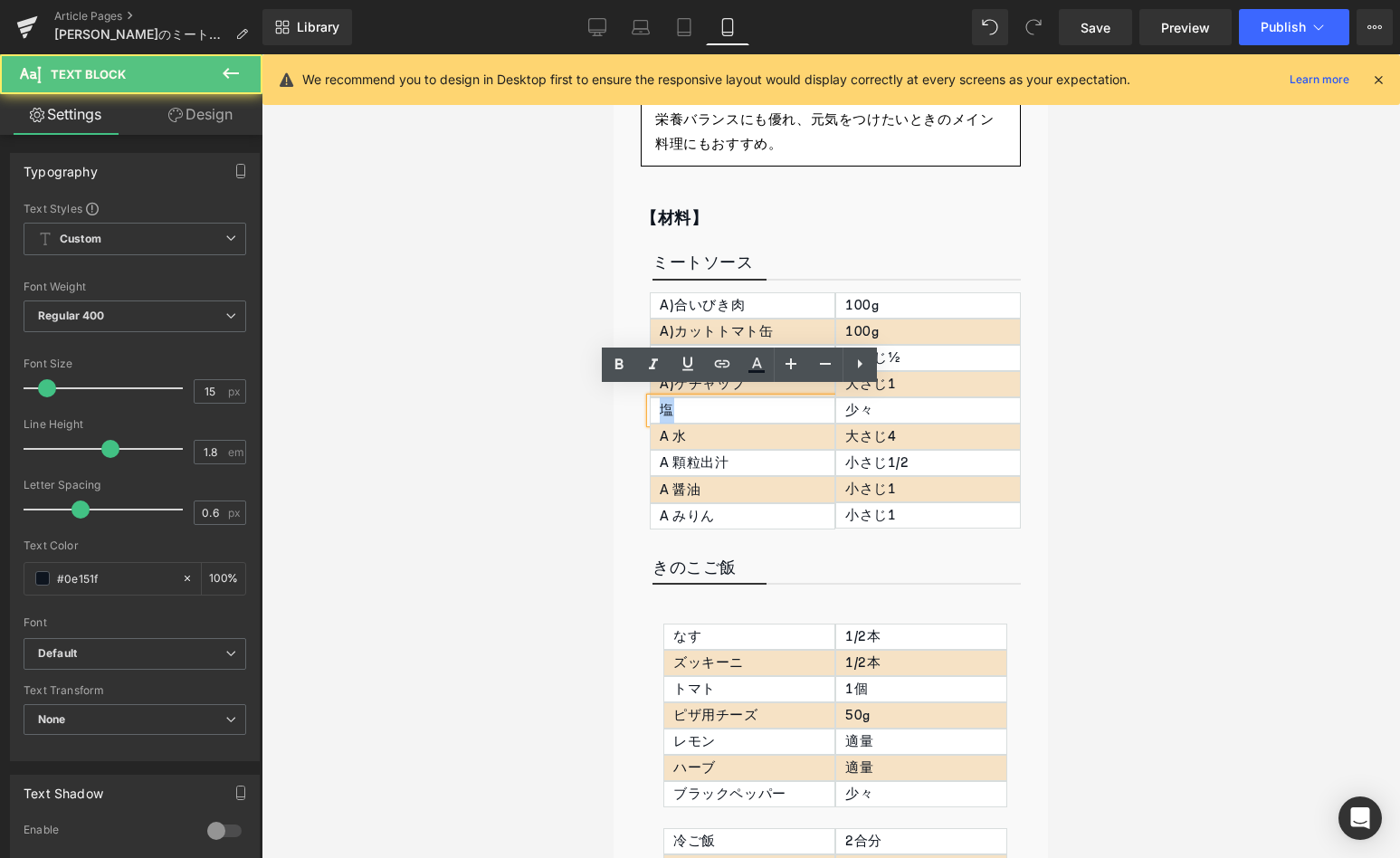
click at [666, 407] on p "塩" at bounding box center [746, 410] width 174 height 24
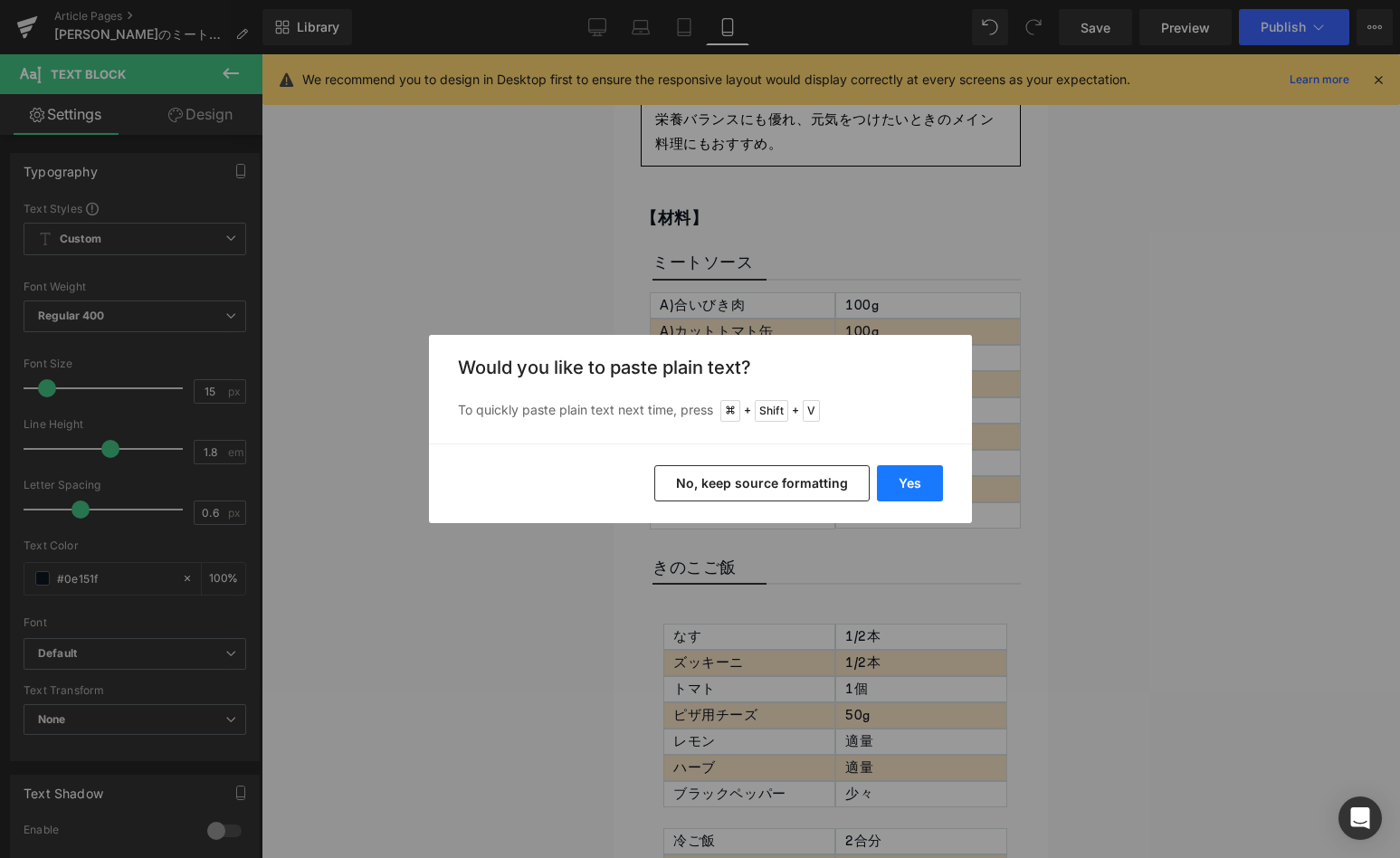
click at [898, 494] on button "Yes" at bounding box center [910, 482] width 66 height 36
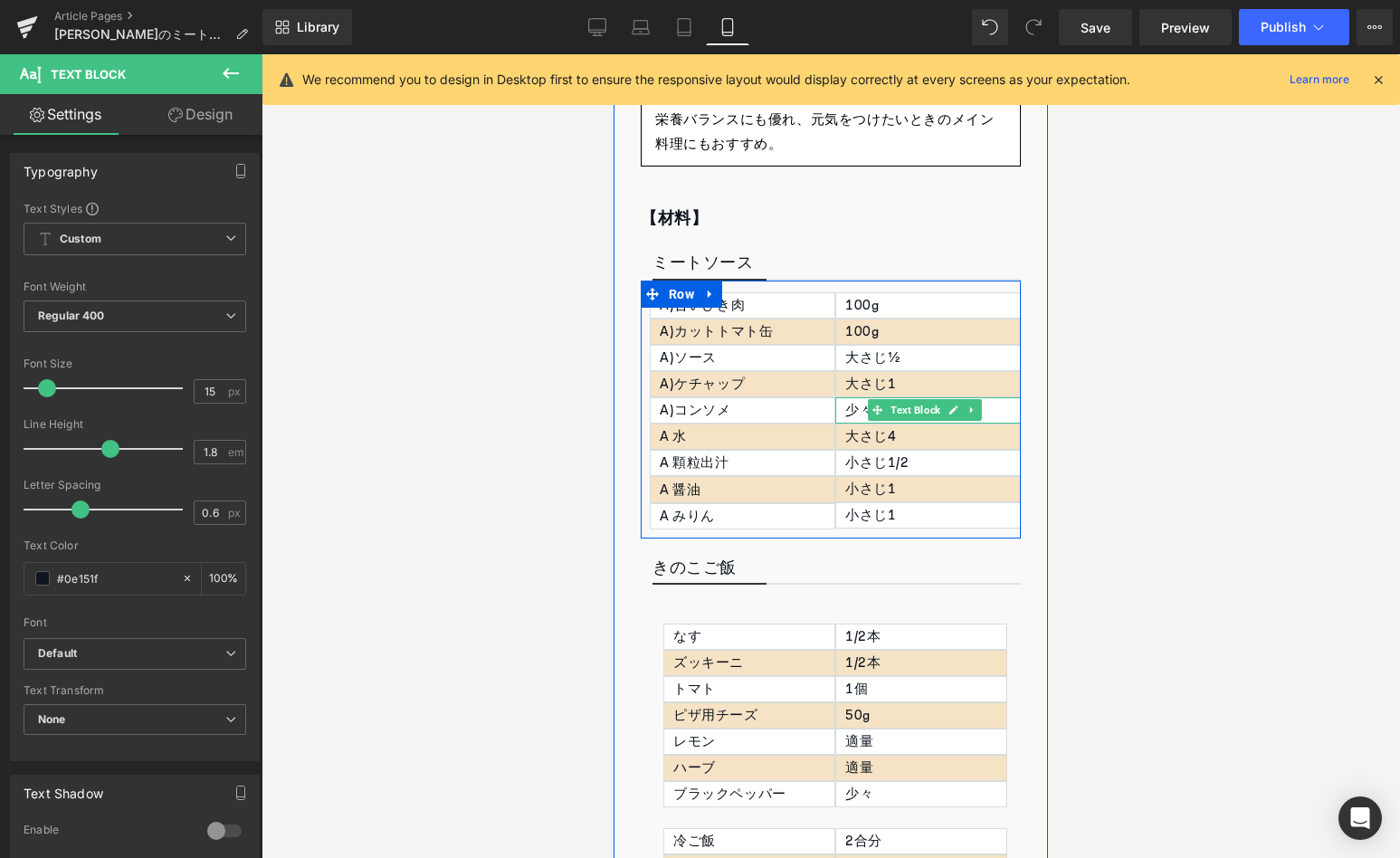
click at [855, 402] on div "少々" at bounding box center [928, 410] width 186 height 26
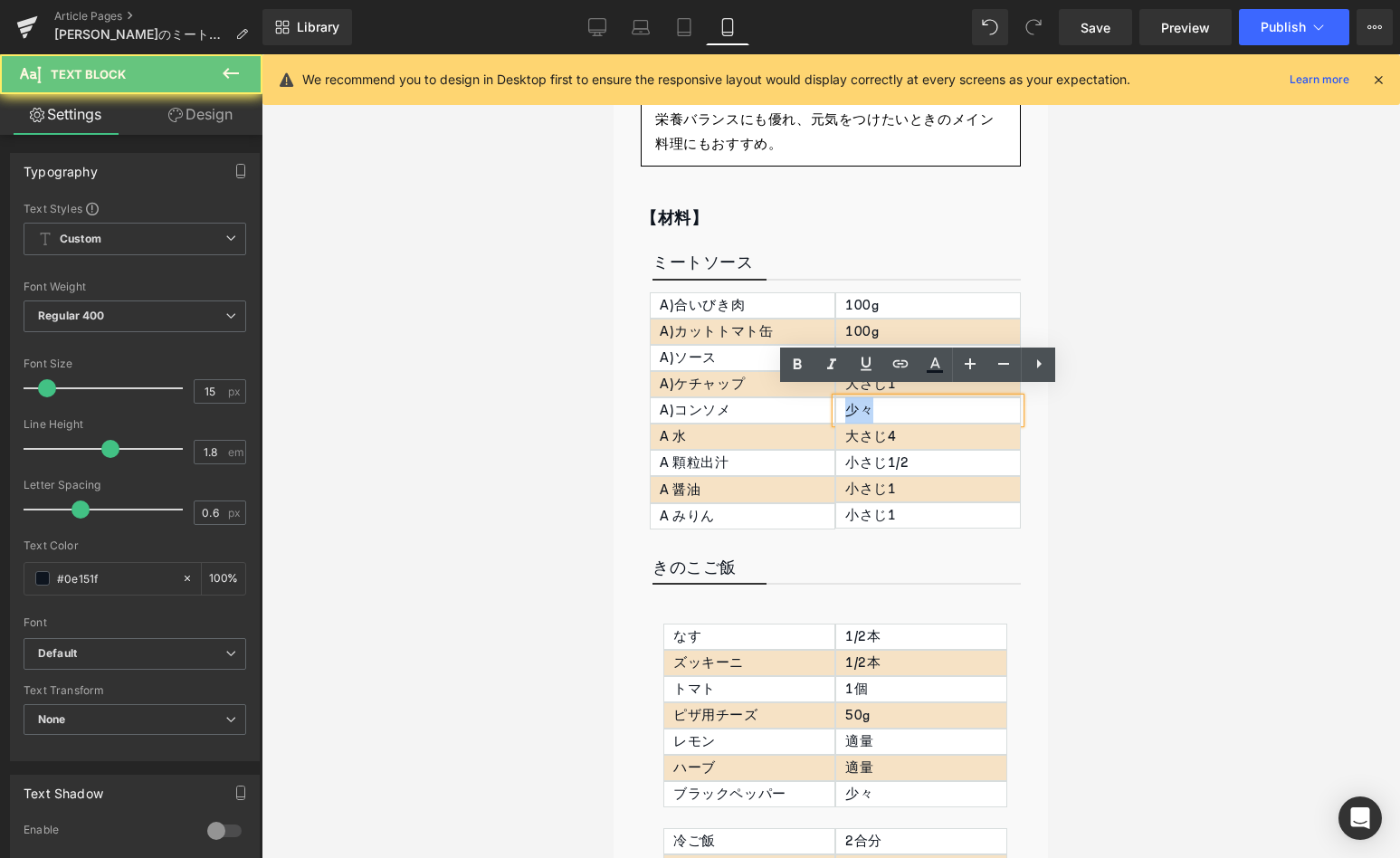
click at [855, 402] on div "少々" at bounding box center [928, 410] width 186 height 26
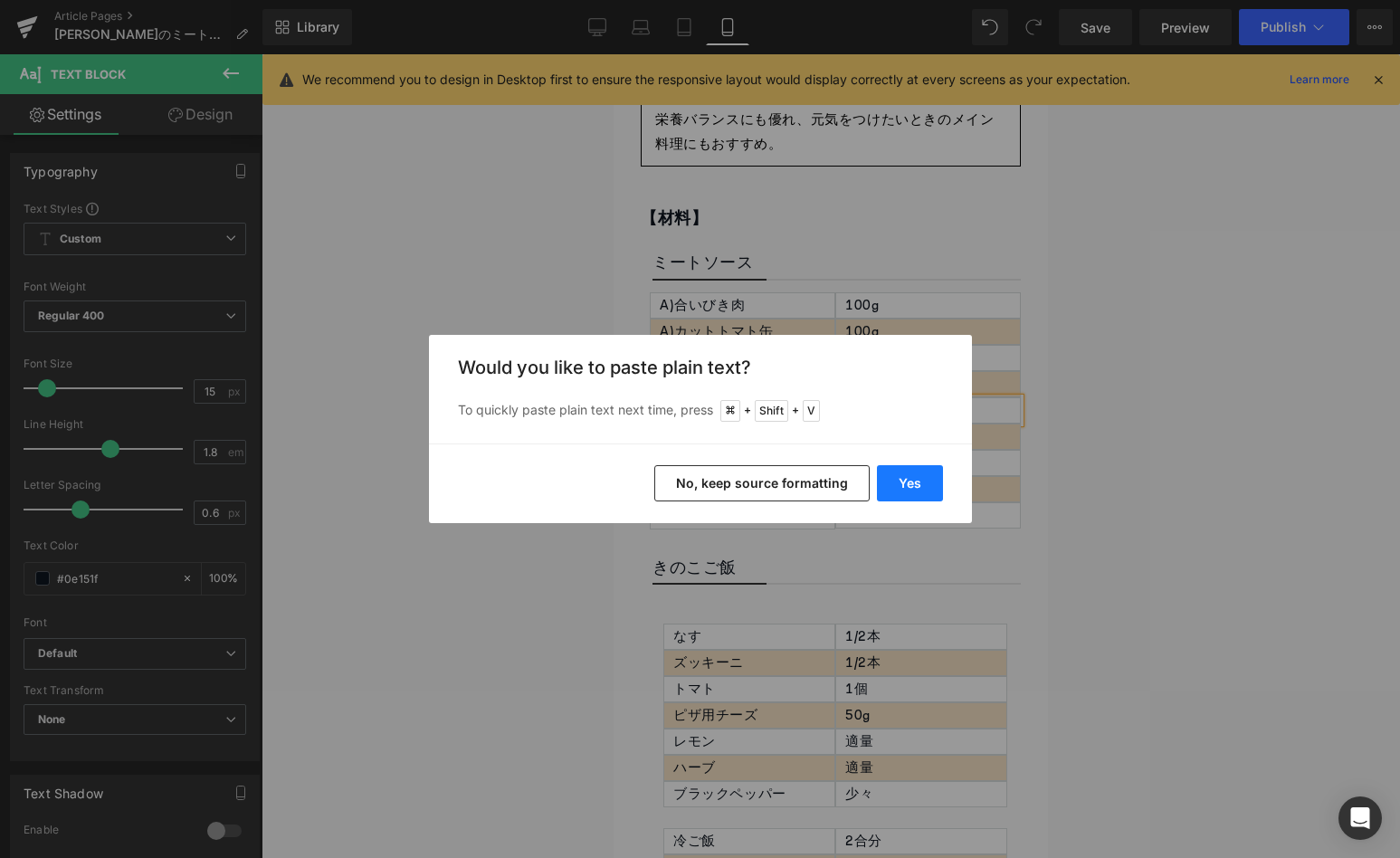
click at [906, 490] on button "Yes" at bounding box center [910, 482] width 66 height 36
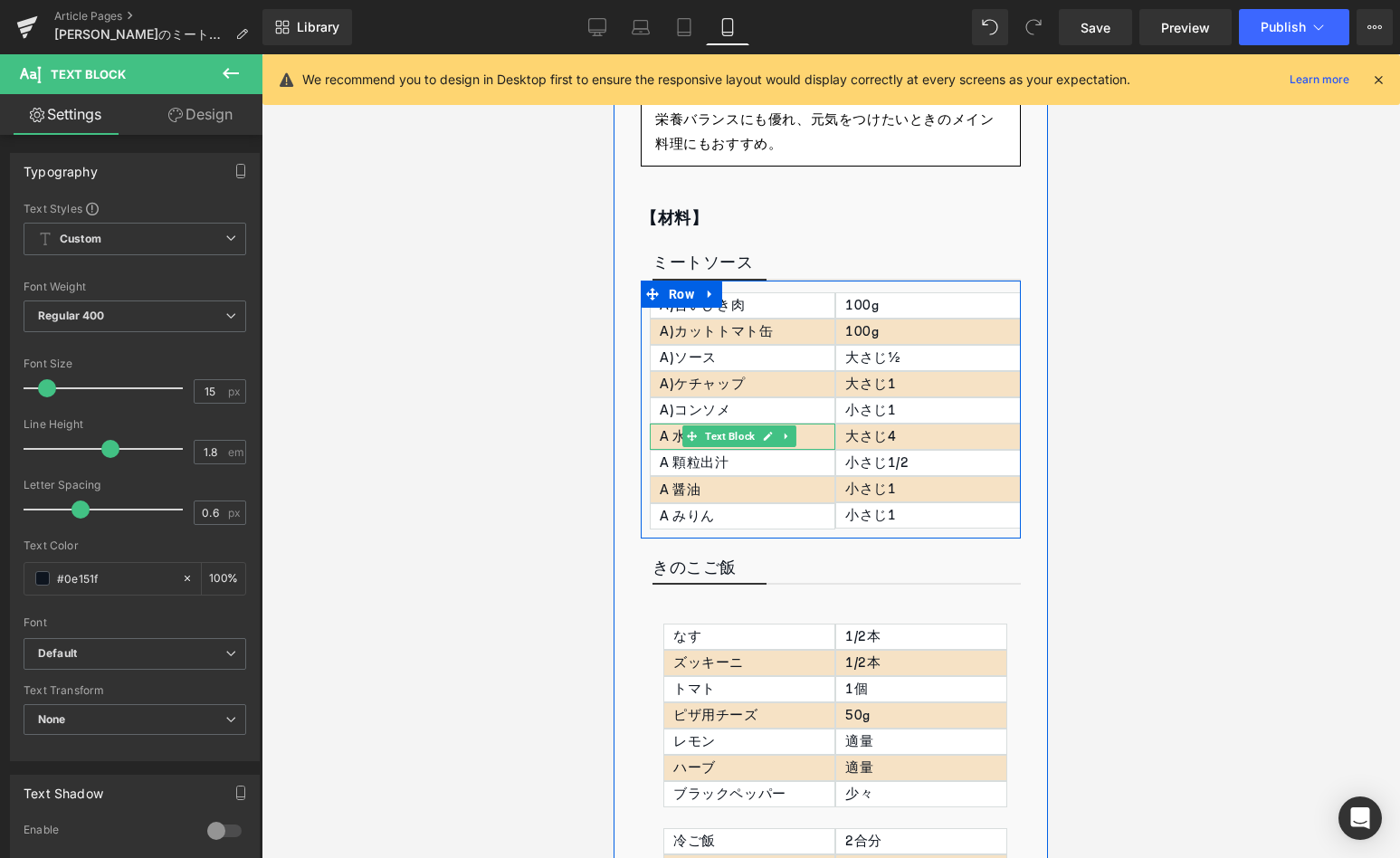
click at [671, 434] on p "A 水" at bounding box center [746, 436] width 174 height 24
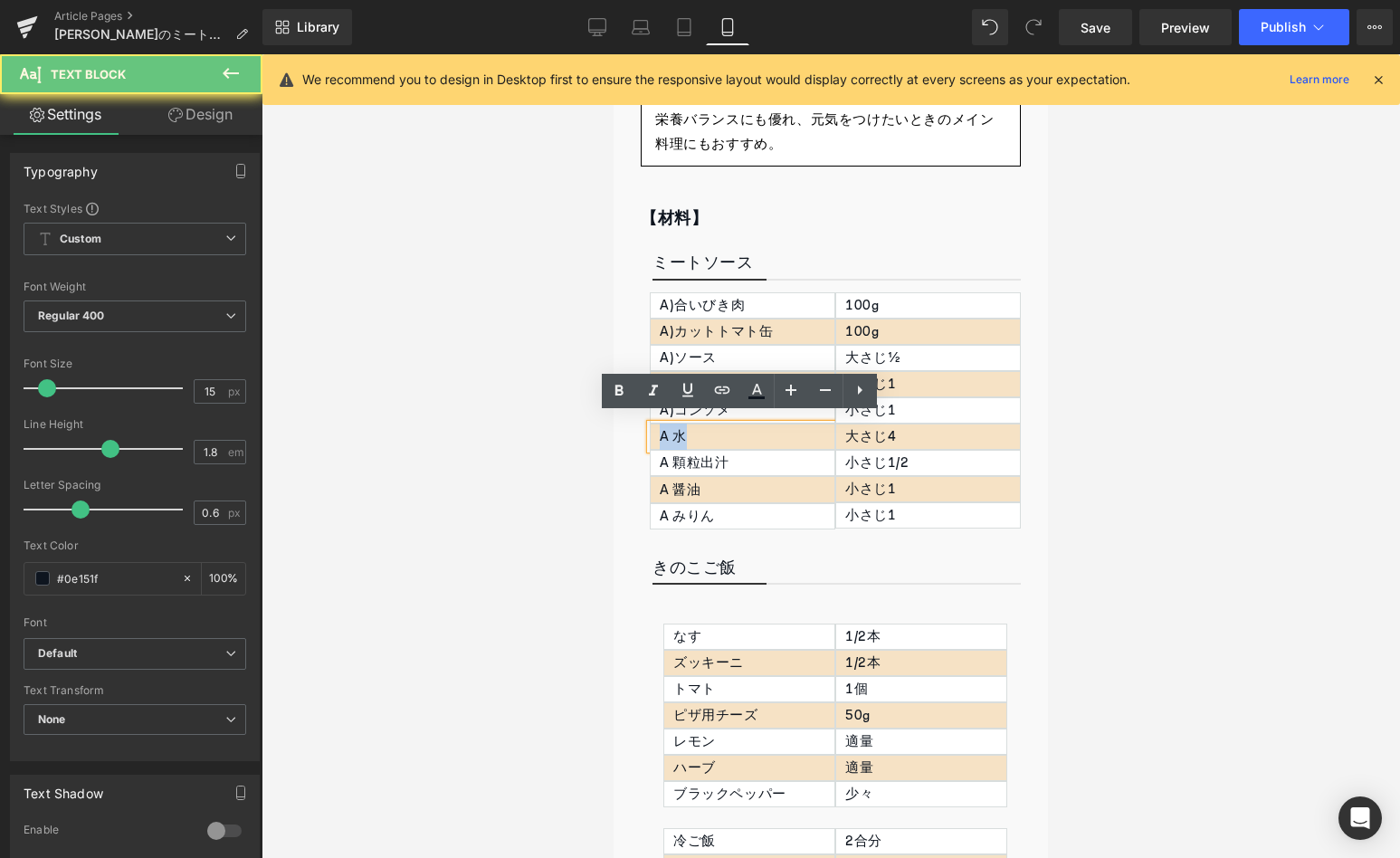
click at [671, 434] on p "A 水" at bounding box center [746, 436] width 174 height 24
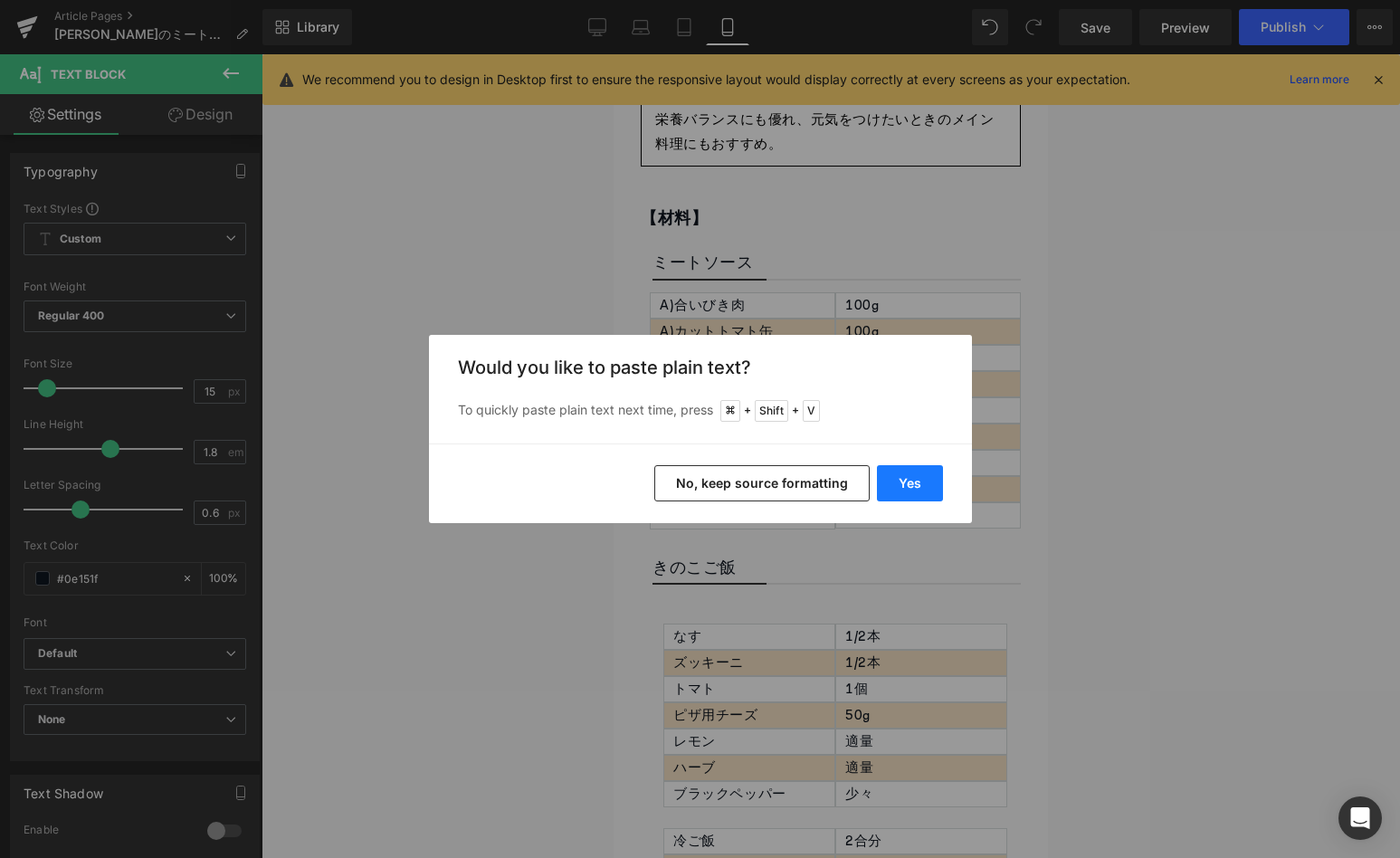
click at [901, 470] on button "Yes" at bounding box center [910, 482] width 66 height 36
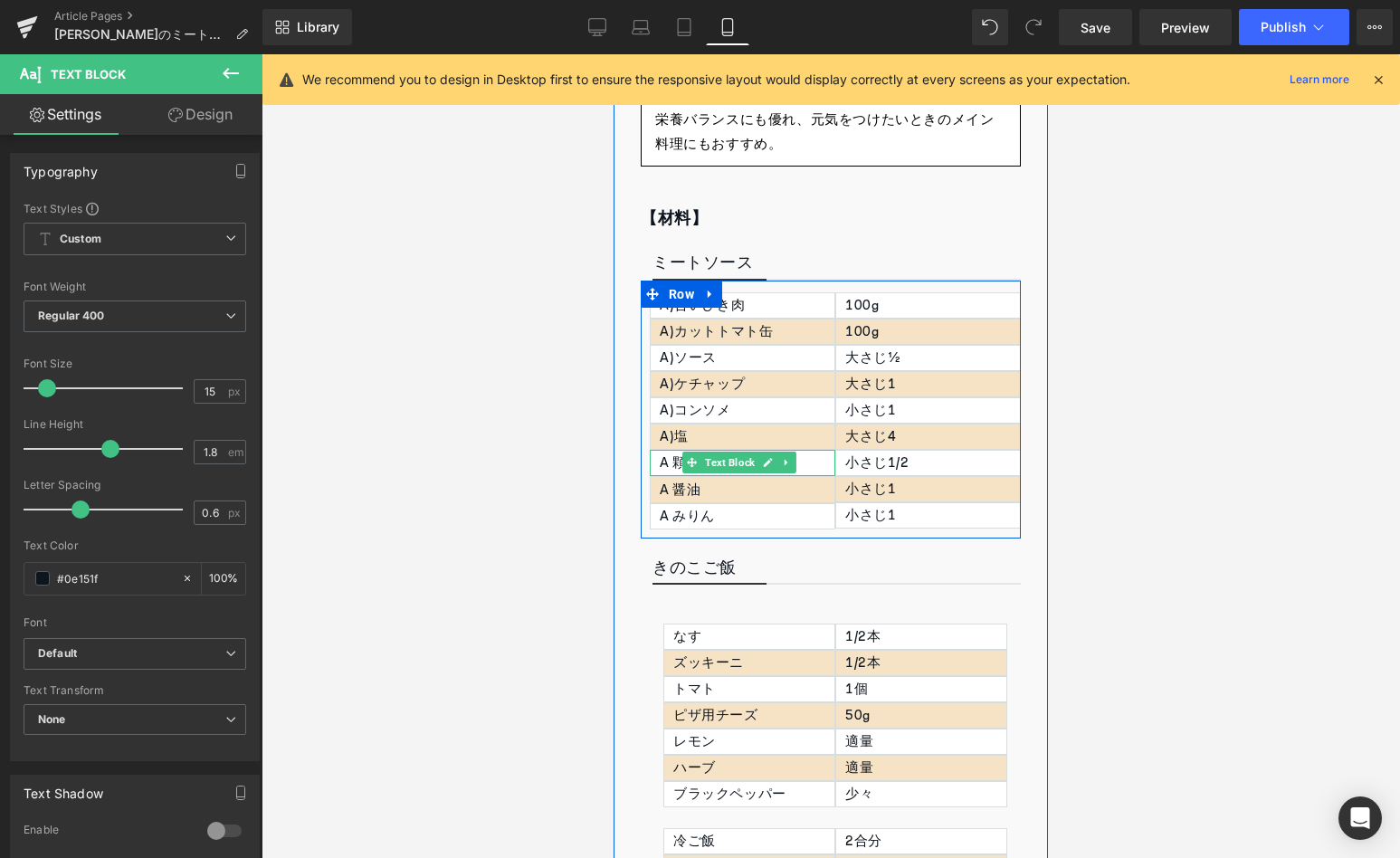
click at [675, 458] on p "A 顆粒出汁" at bounding box center [746, 462] width 174 height 24
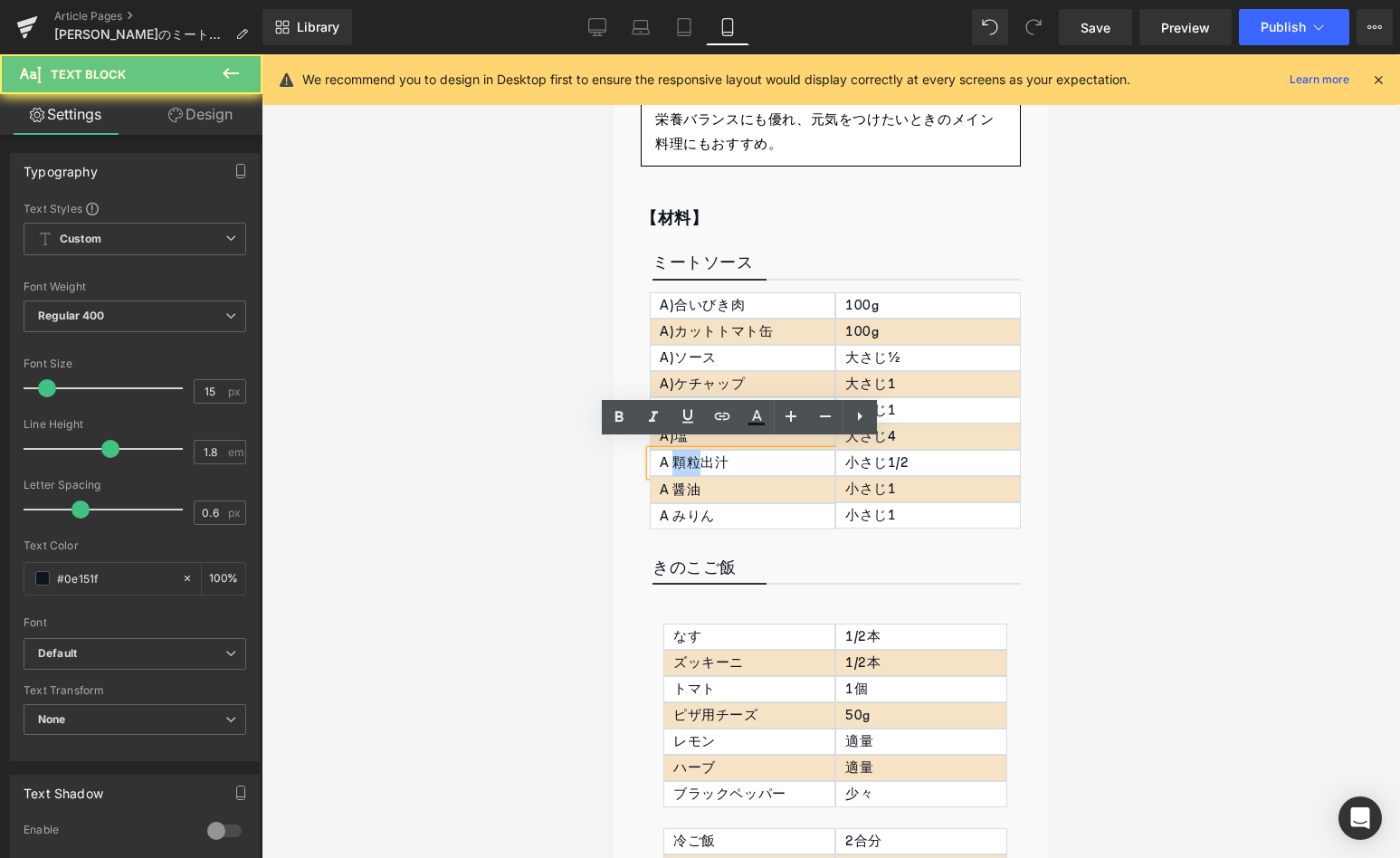
click at [675, 458] on p "A 顆粒出汁" at bounding box center [746, 462] width 174 height 24
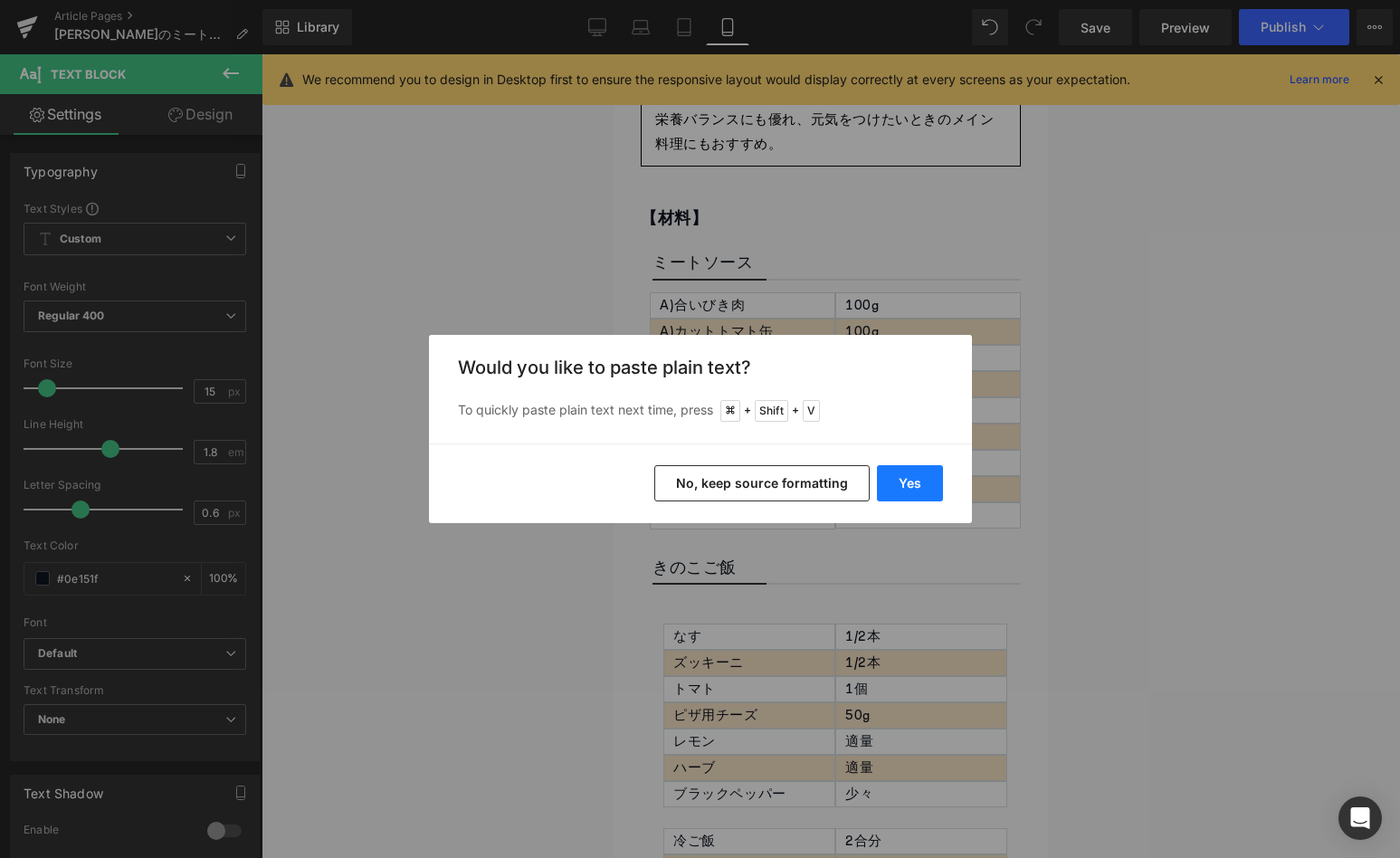
click at [897, 486] on button "Yes" at bounding box center [910, 482] width 66 height 36
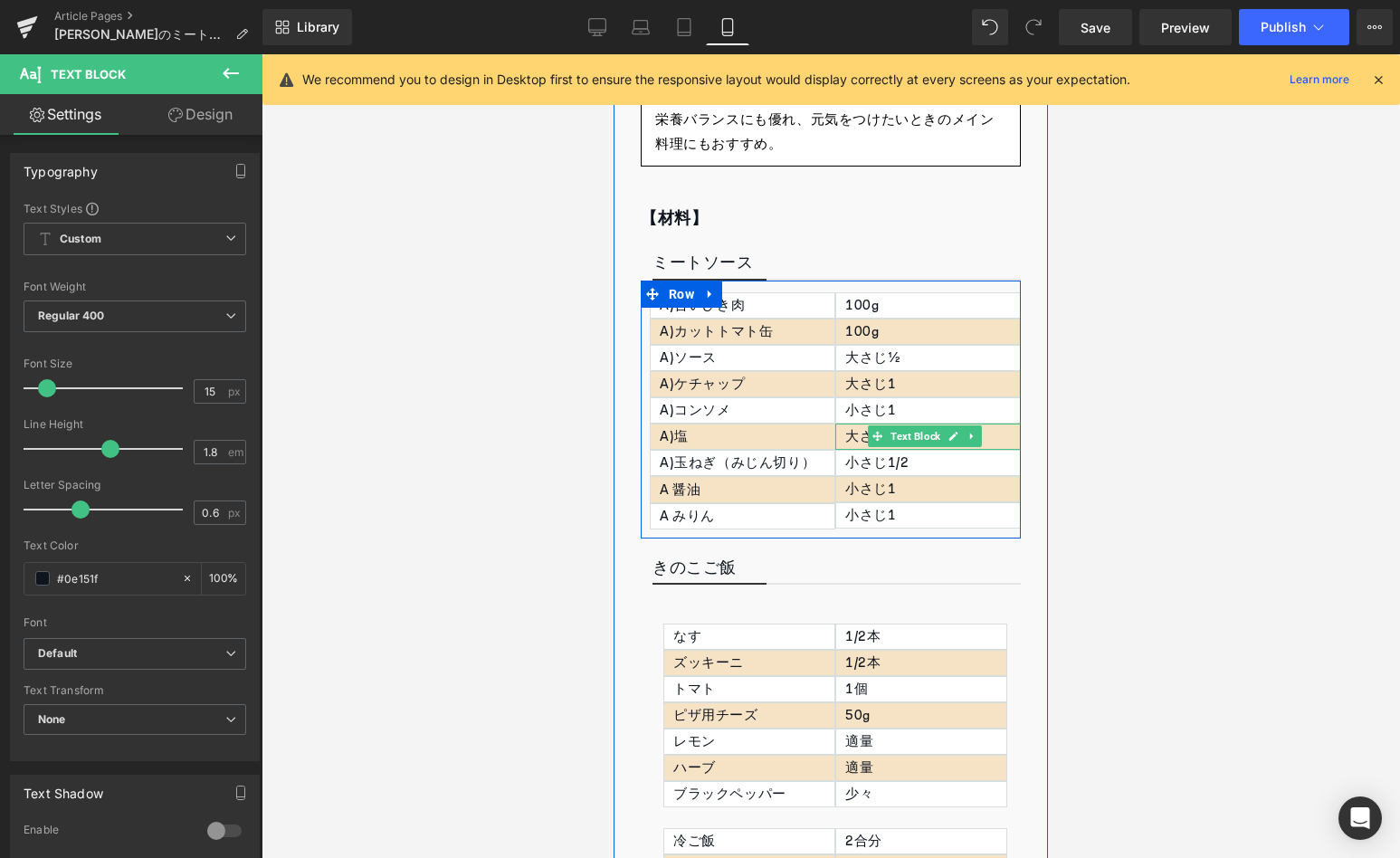
click at [849, 431] on p "大さじ4" at bounding box center [932, 436] width 174 height 24
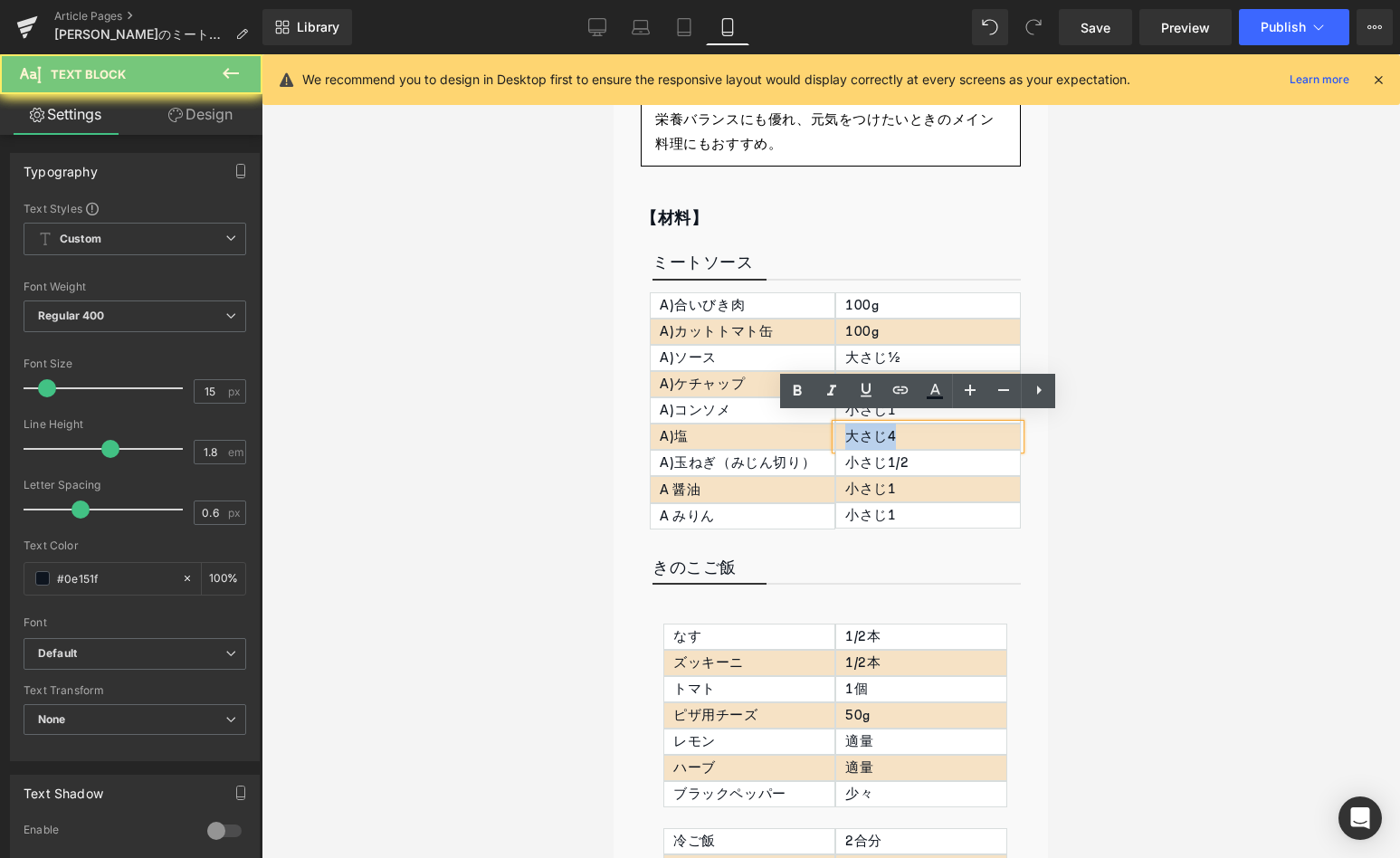
click at [849, 431] on p "大さじ4" at bounding box center [932, 436] width 174 height 24
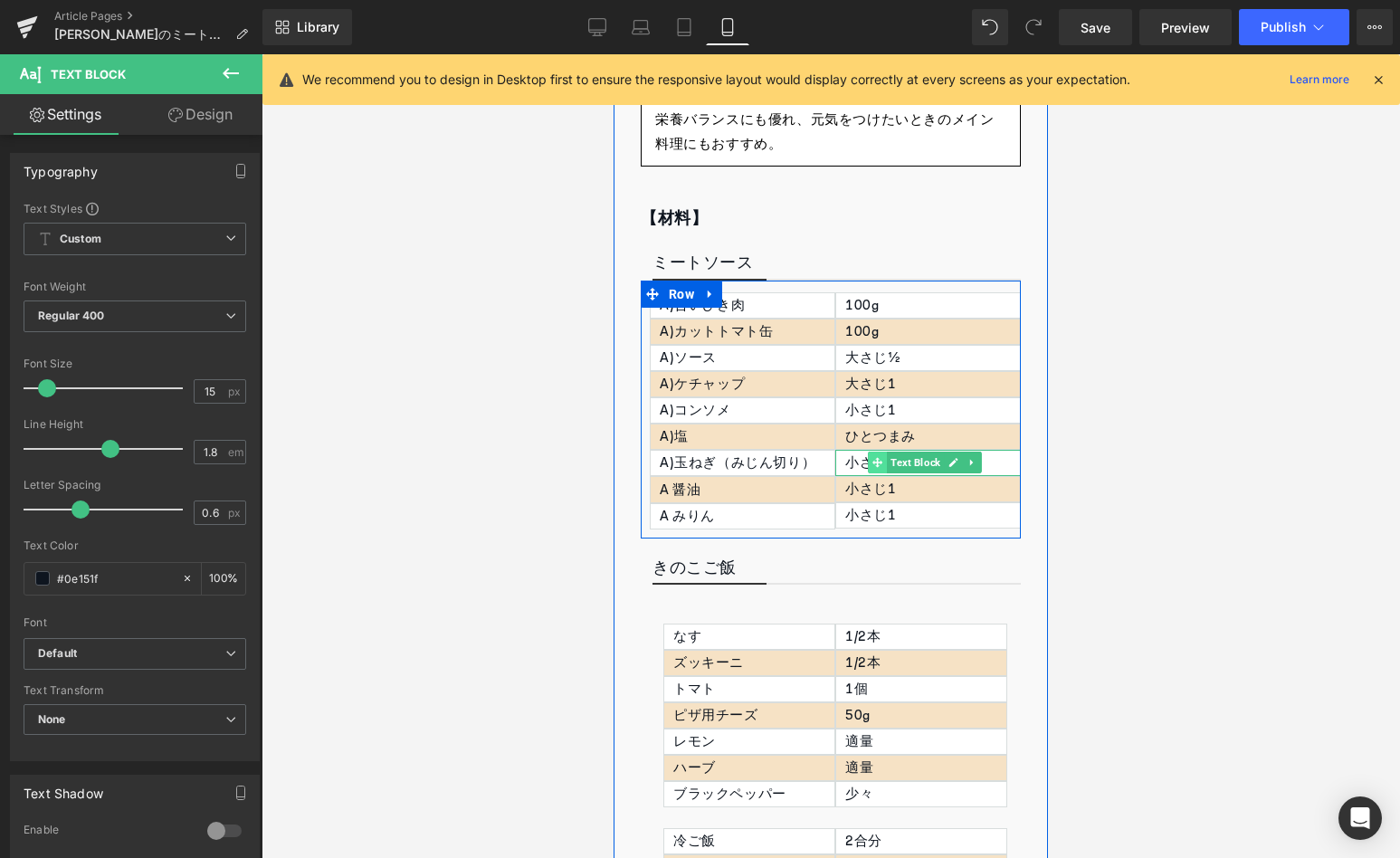
click at [867, 462] on span at bounding box center [877, 462] width 19 height 21
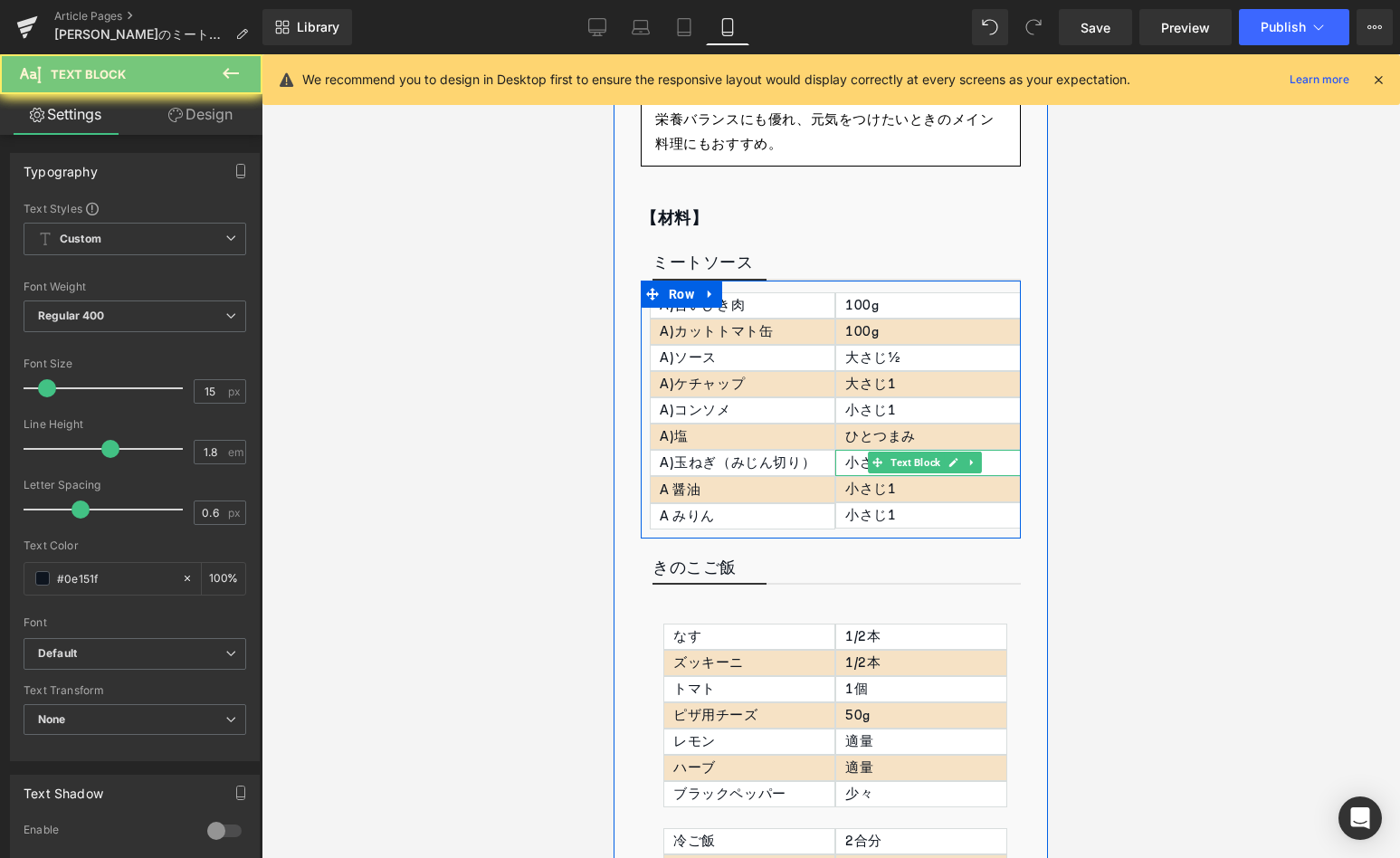
click at [845, 451] on p "小さじ1/2" at bounding box center [932, 462] width 174 height 24
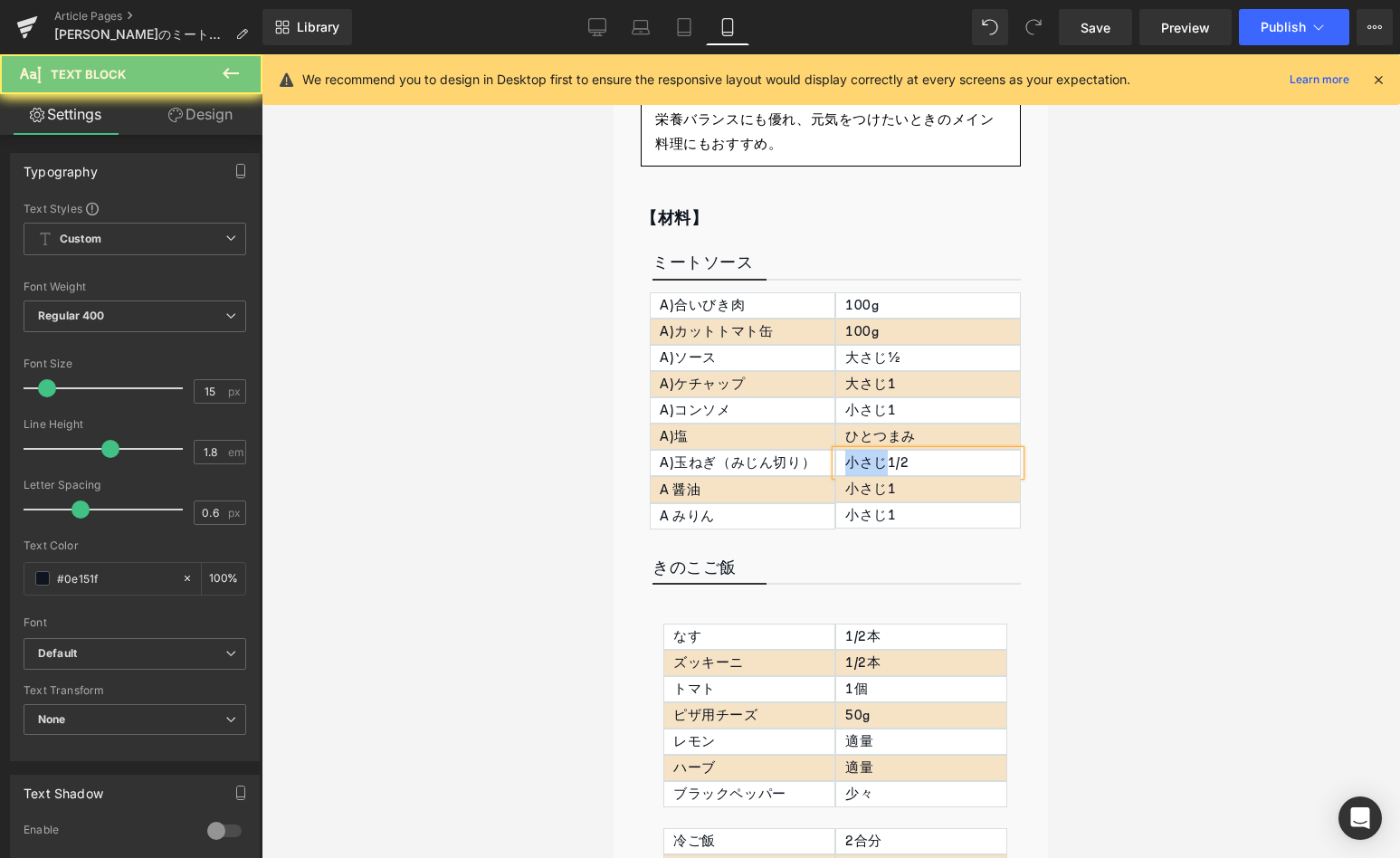
click at [845, 451] on p "小さじ1/2" at bounding box center [932, 462] width 174 height 24
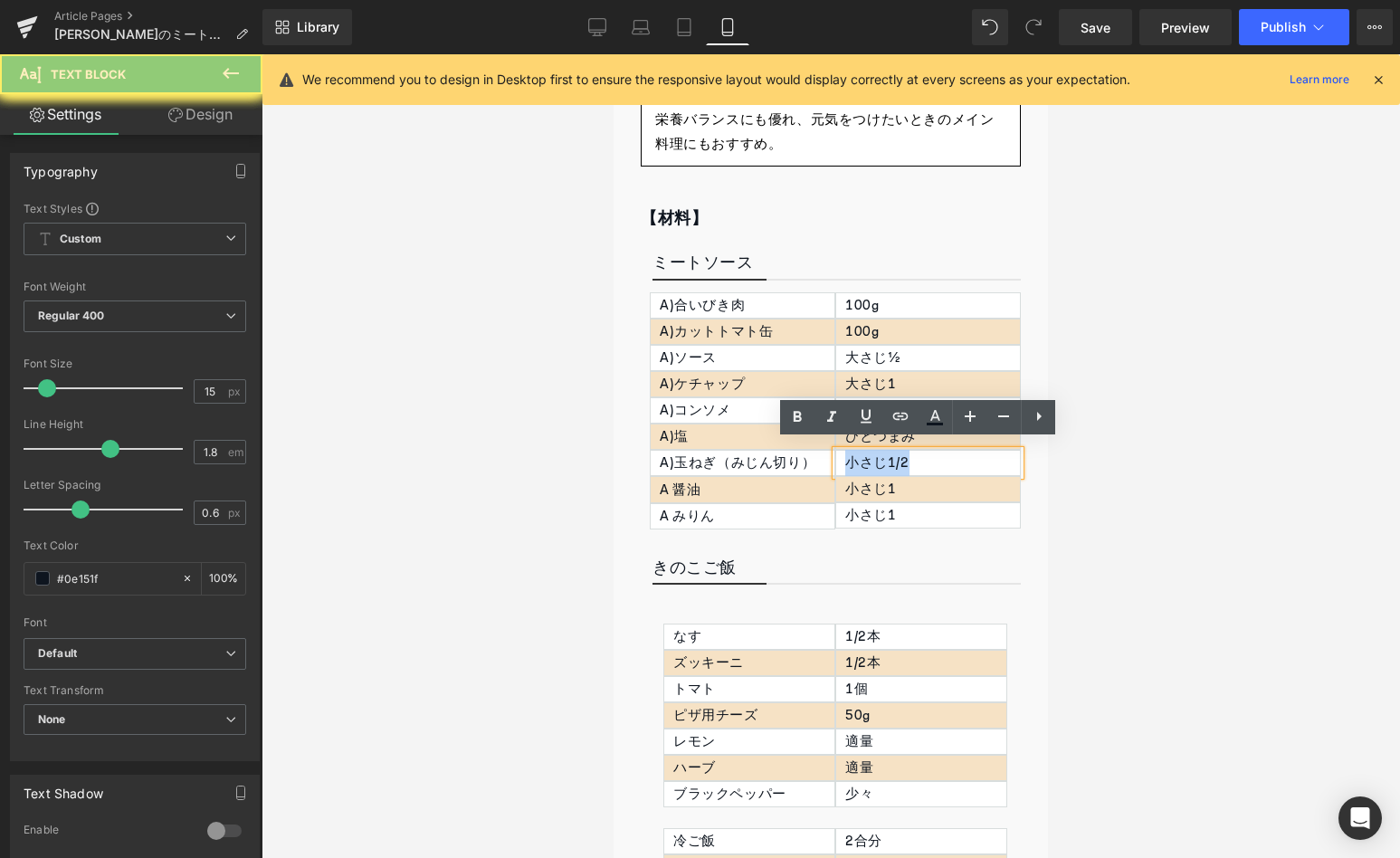
click at [845, 451] on p "小さじ1/2" at bounding box center [932, 462] width 174 height 24
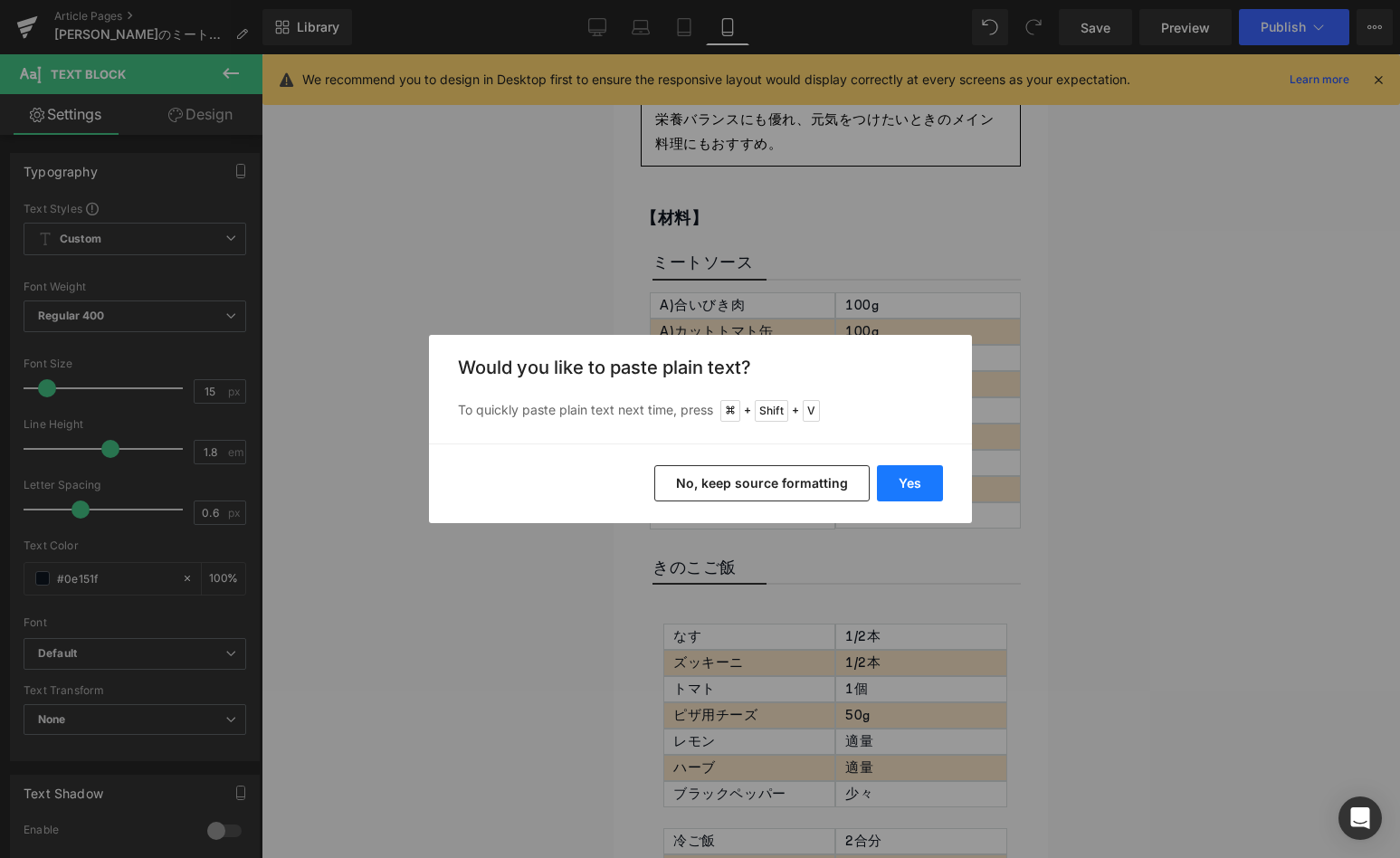
click at [909, 475] on button "Yes" at bounding box center [910, 482] width 66 height 36
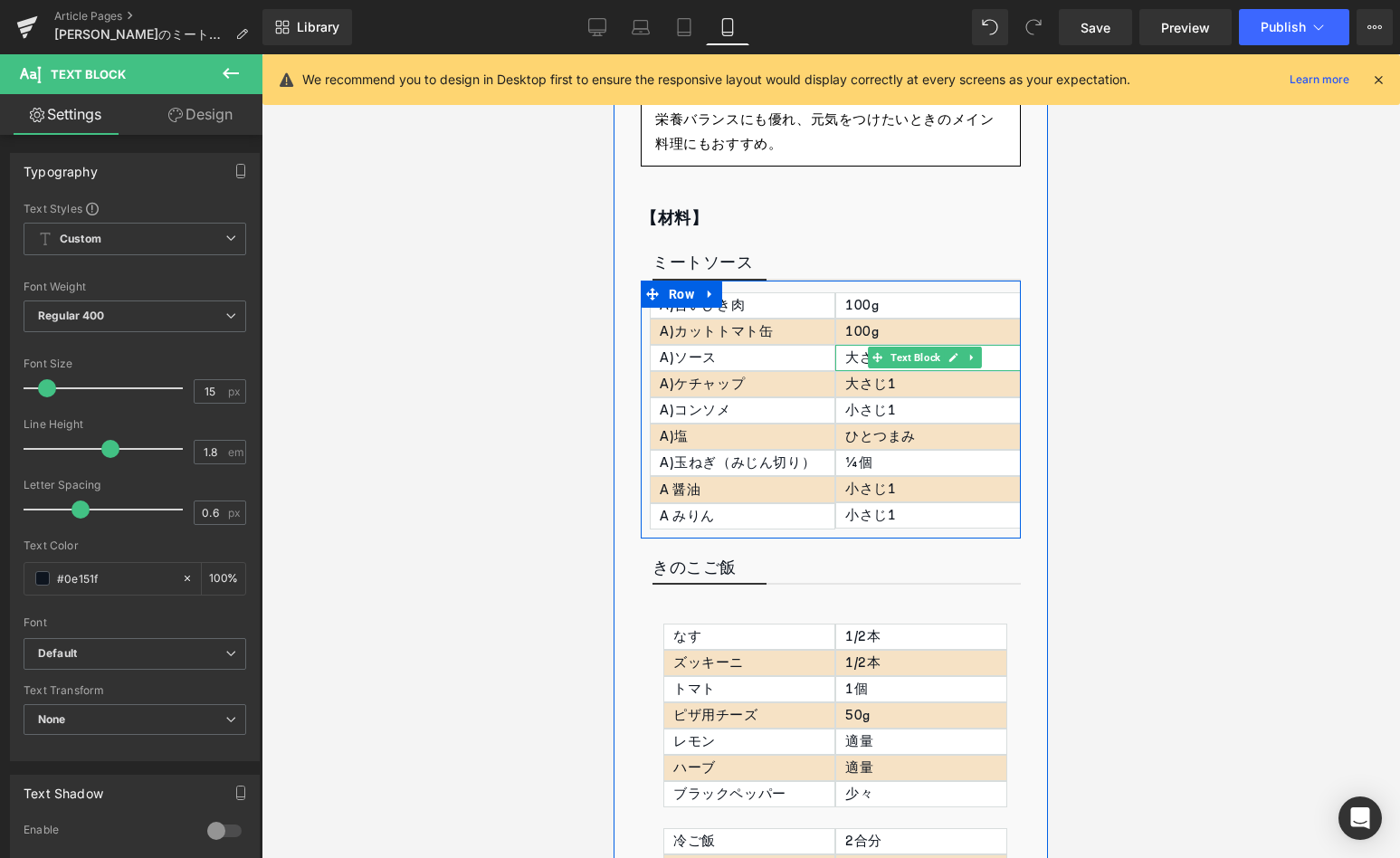
click at [990, 351] on div "大さじ½" at bounding box center [928, 357] width 186 height 26
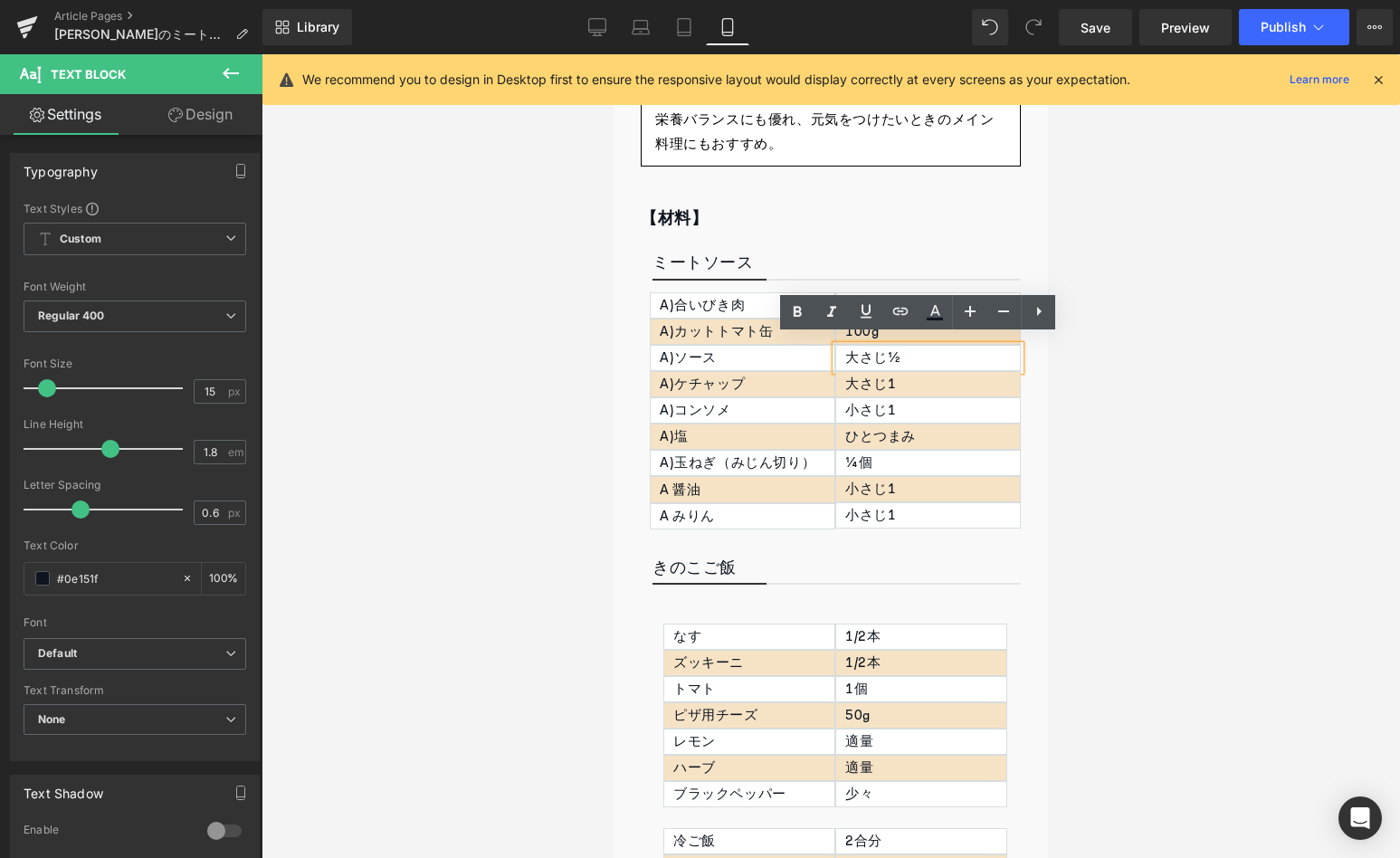
click at [969, 351] on div "大さじ½" at bounding box center [928, 357] width 186 height 26
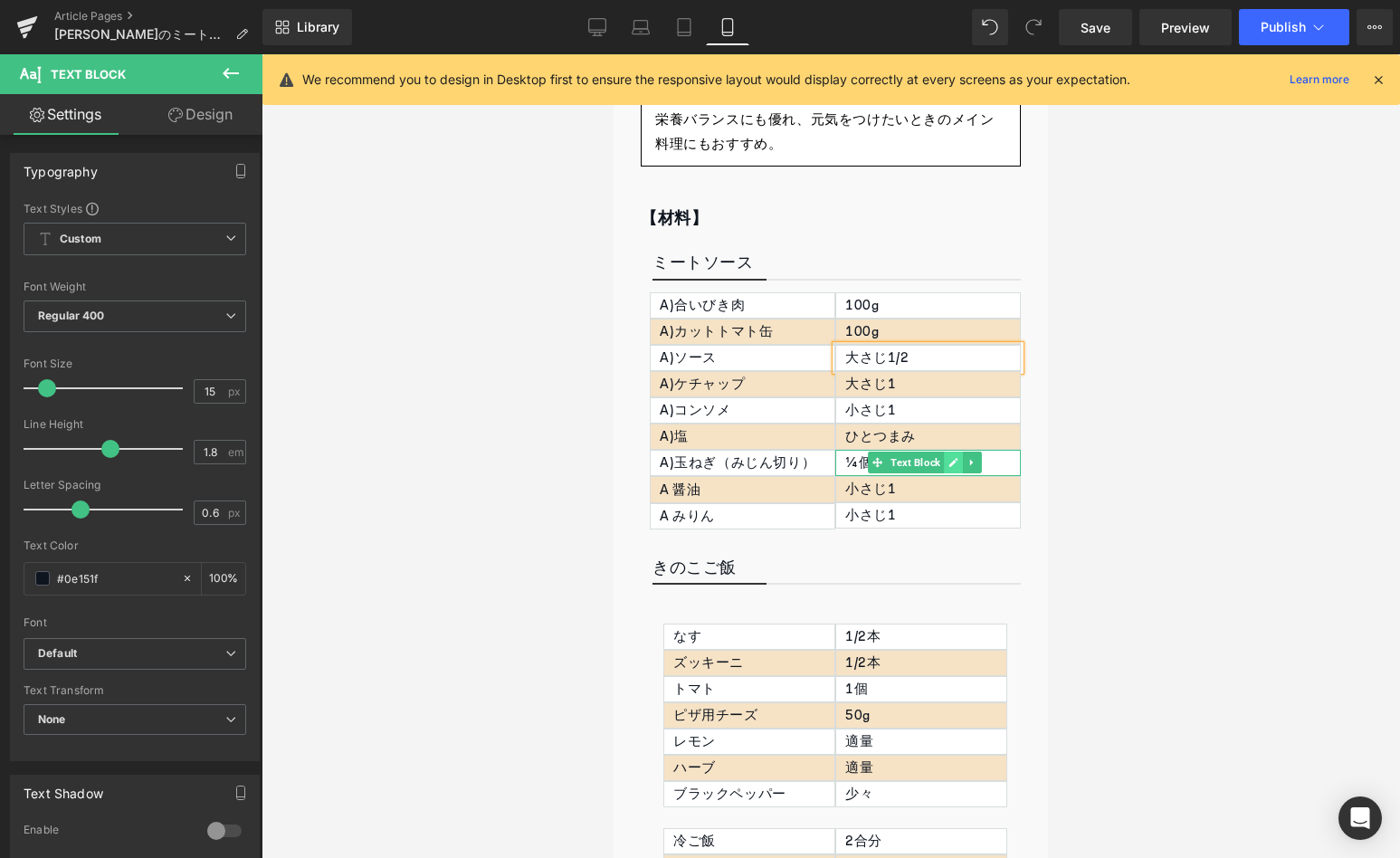
click at [947, 462] on link at bounding box center [954, 462] width 19 height 21
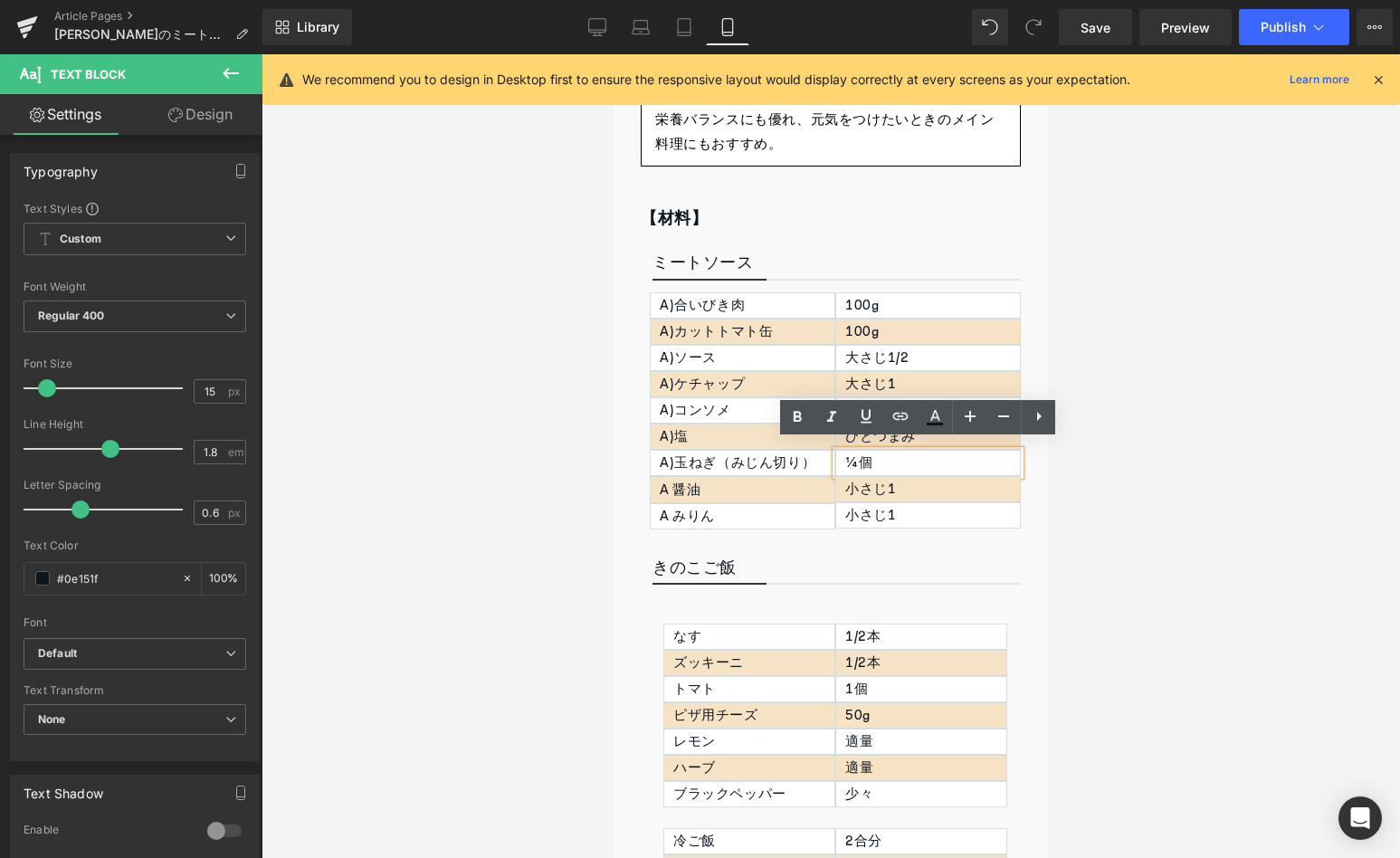
click at [886, 454] on p "¼個" at bounding box center [932, 462] width 174 height 24
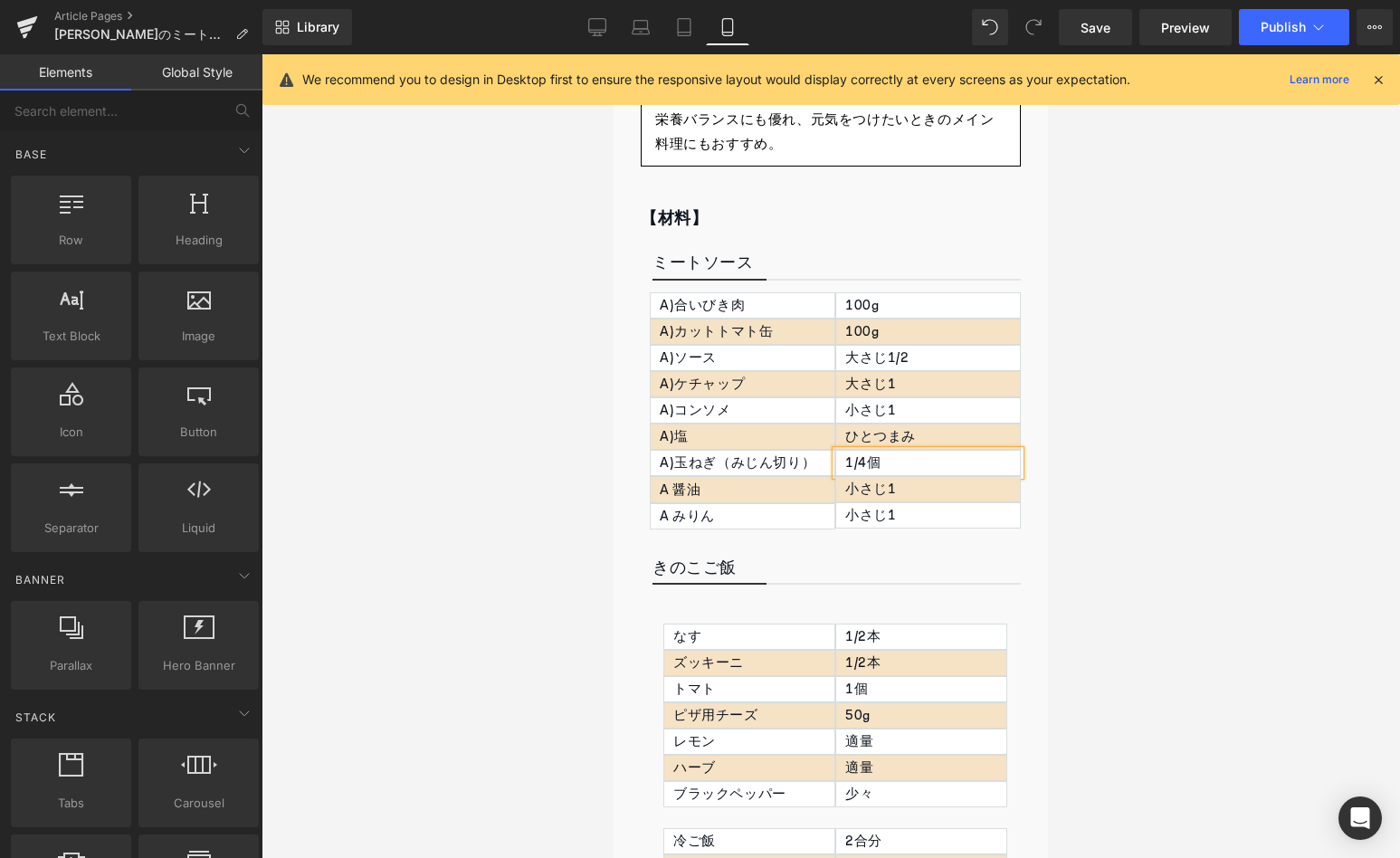
click at [1103, 309] on div at bounding box center [831, 456] width 1139 height 804
click at [679, 481] on div "A 醤油" at bounding box center [744, 490] width 186 height 27
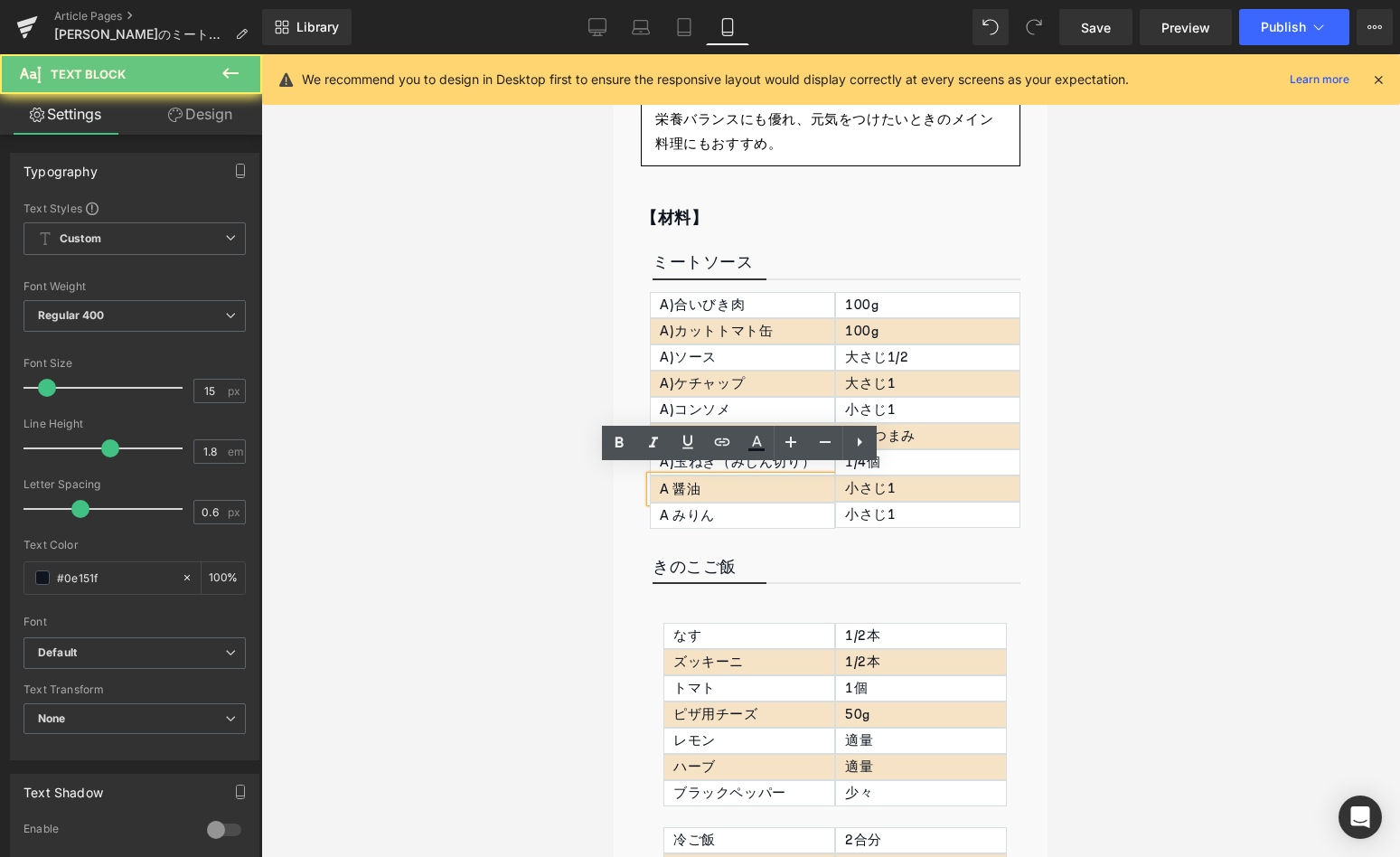
click at [678, 481] on div "A 醤油" at bounding box center [743, 489] width 186 height 27
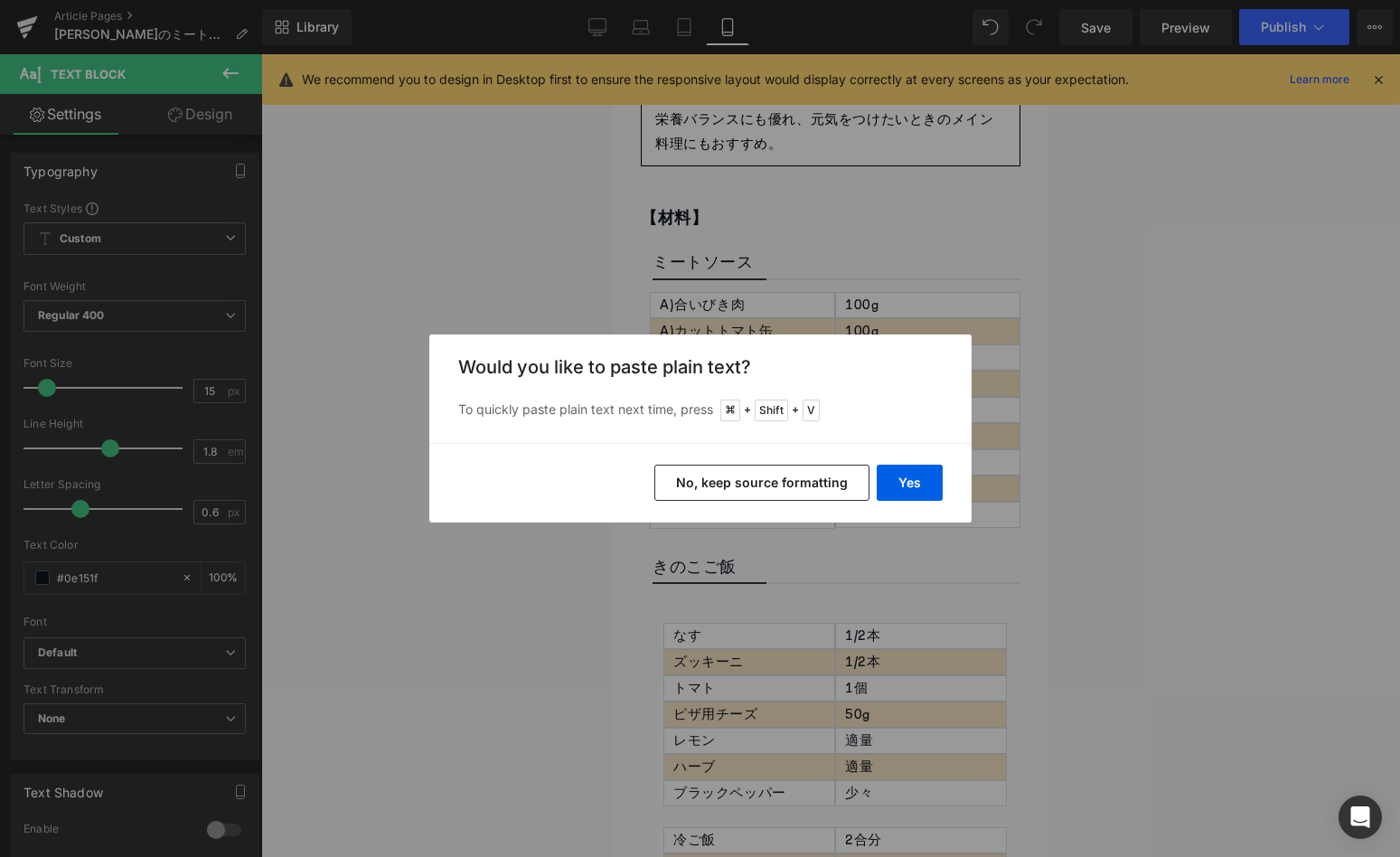
click at [919, 477] on button "Yes" at bounding box center [910, 482] width 66 height 36
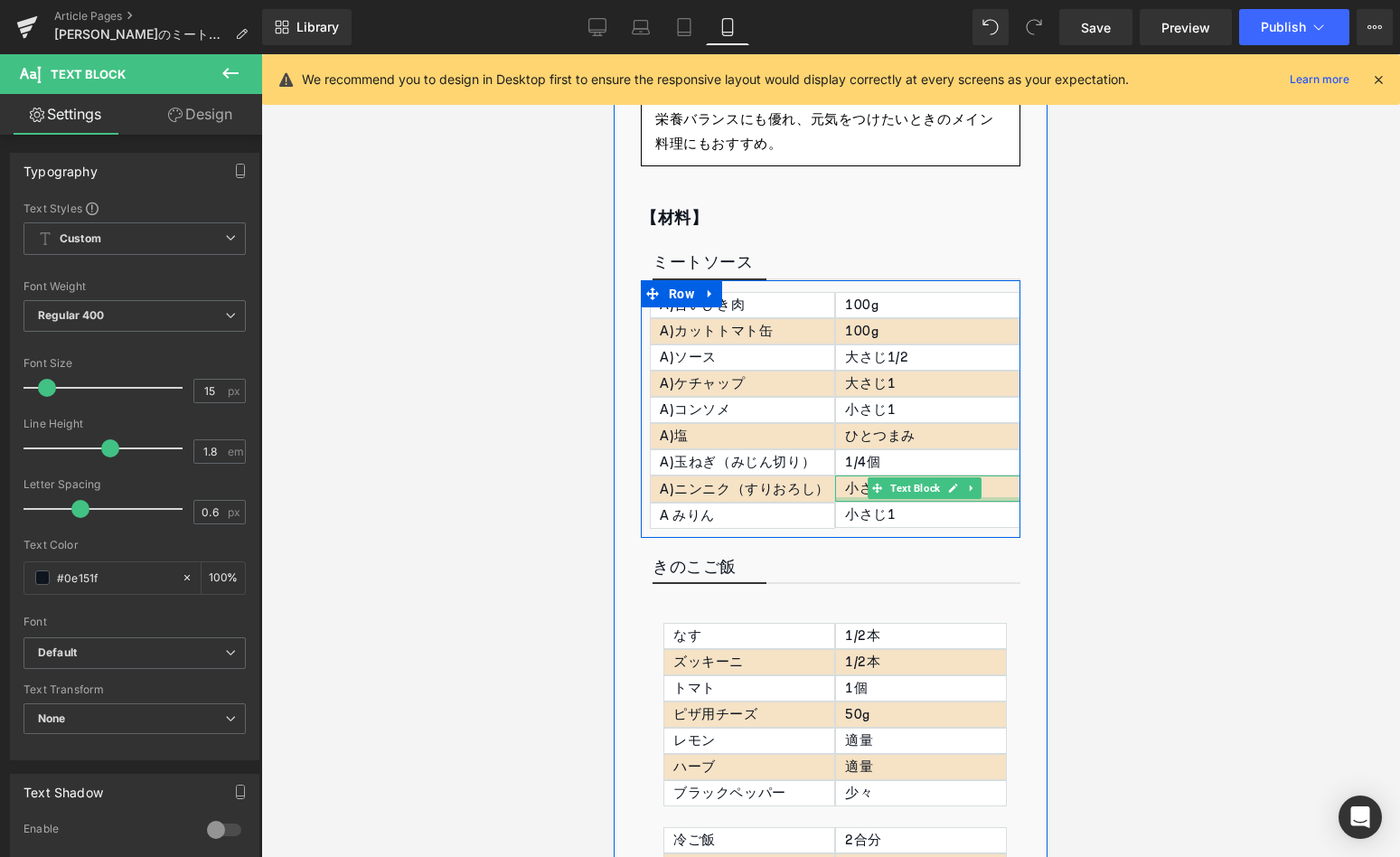
click at [852, 497] on div at bounding box center [928, 499] width 186 height 5
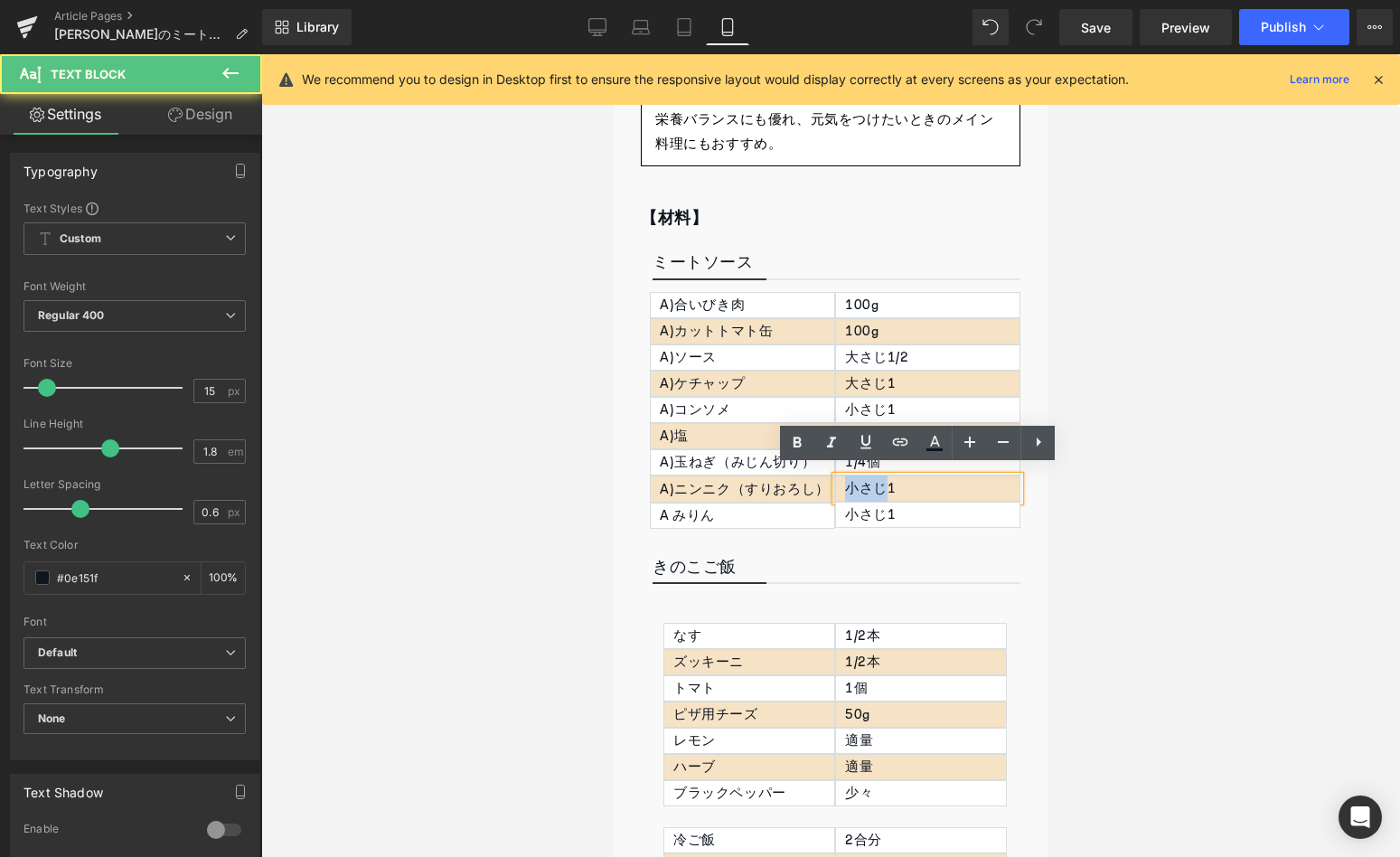
click at [852, 489] on p "小さじ1" at bounding box center [932, 488] width 174 height 24
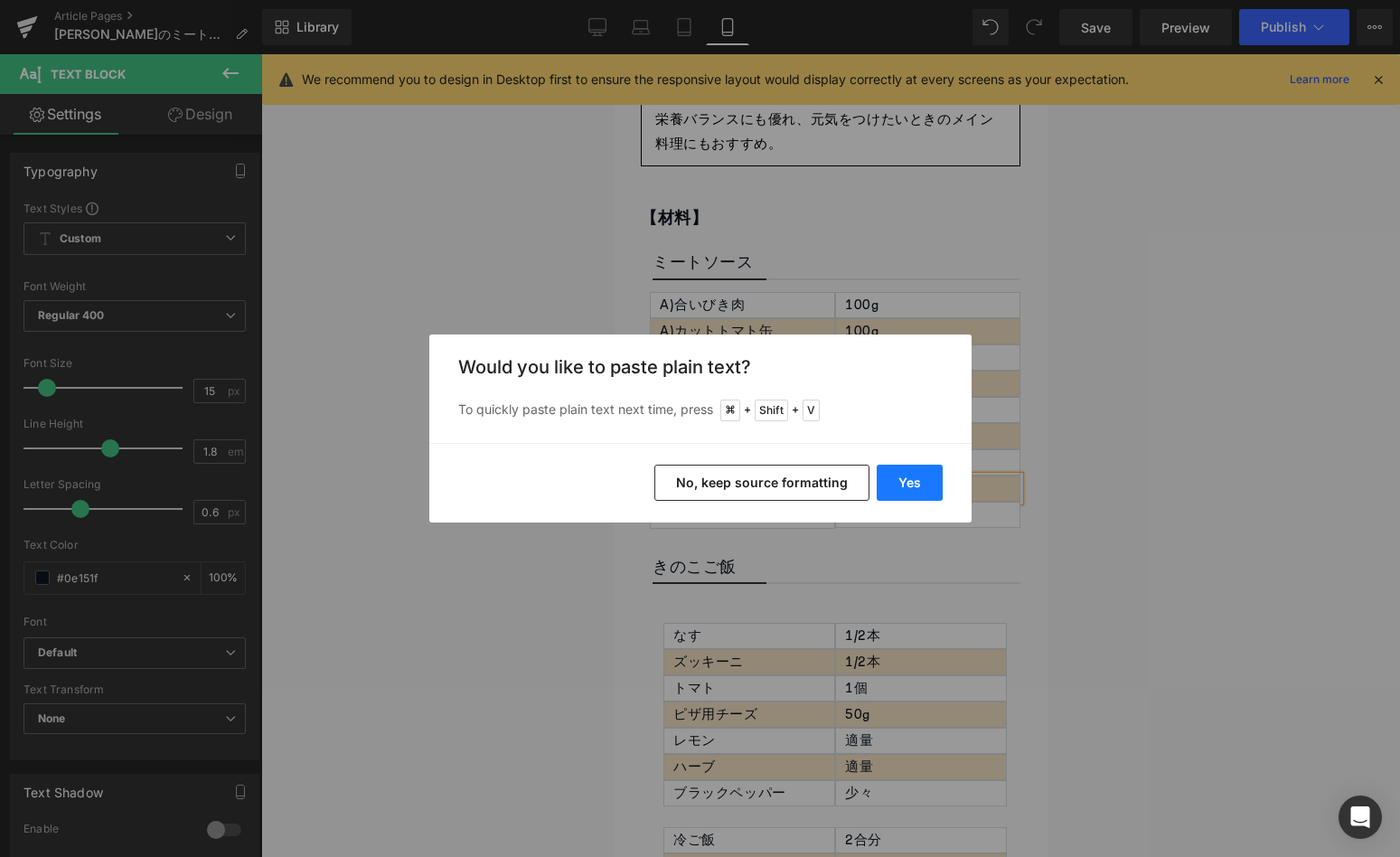
click at [916, 488] on button "Yes" at bounding box center [910, 482] width 66 height 36
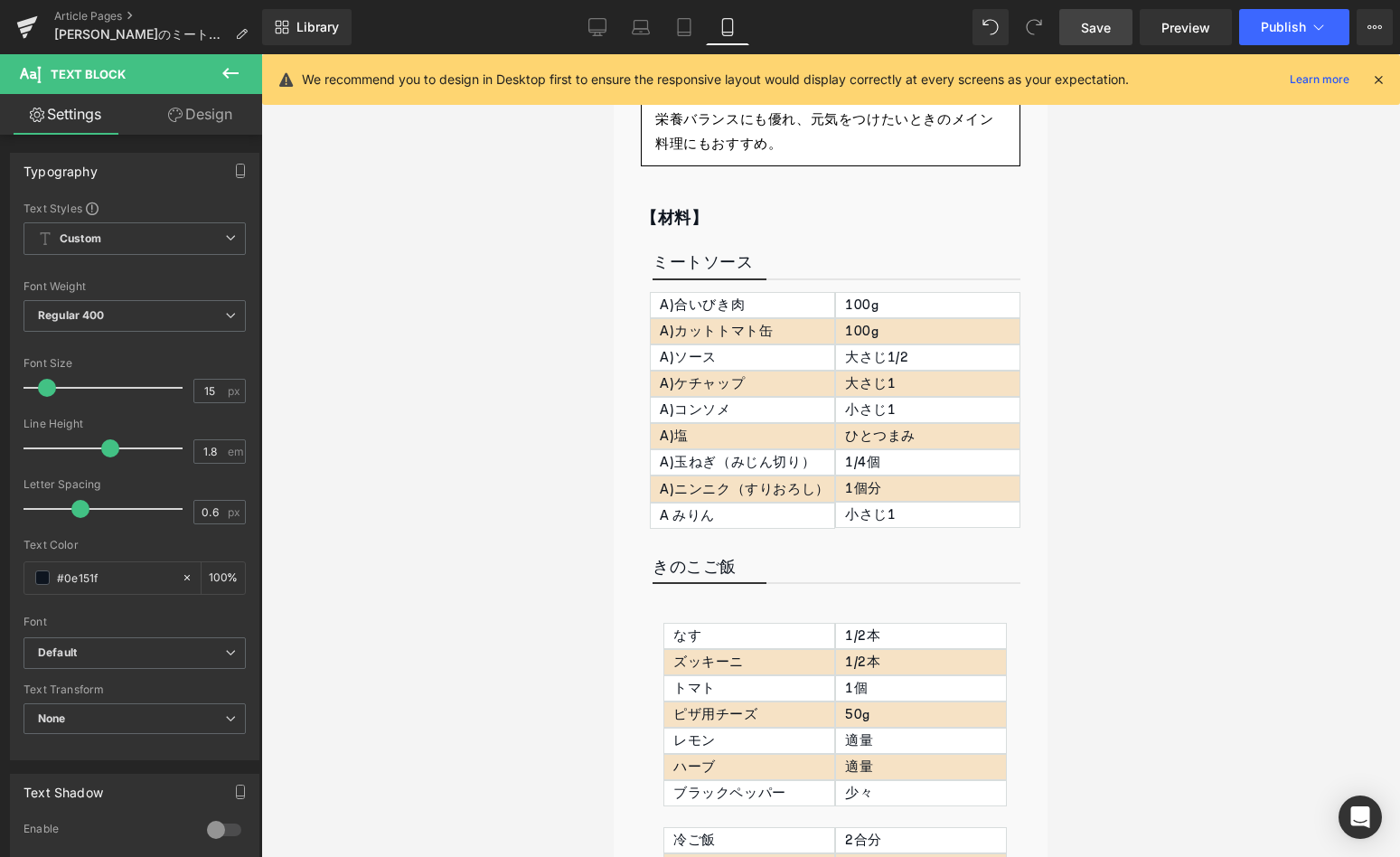
click at [1083, 39] on link "Save" at bounding box center [1095, 26] width 73 height 36
click at [1114, 23] on link "Save" at bounding box center [1095, 26] width 73 height 36
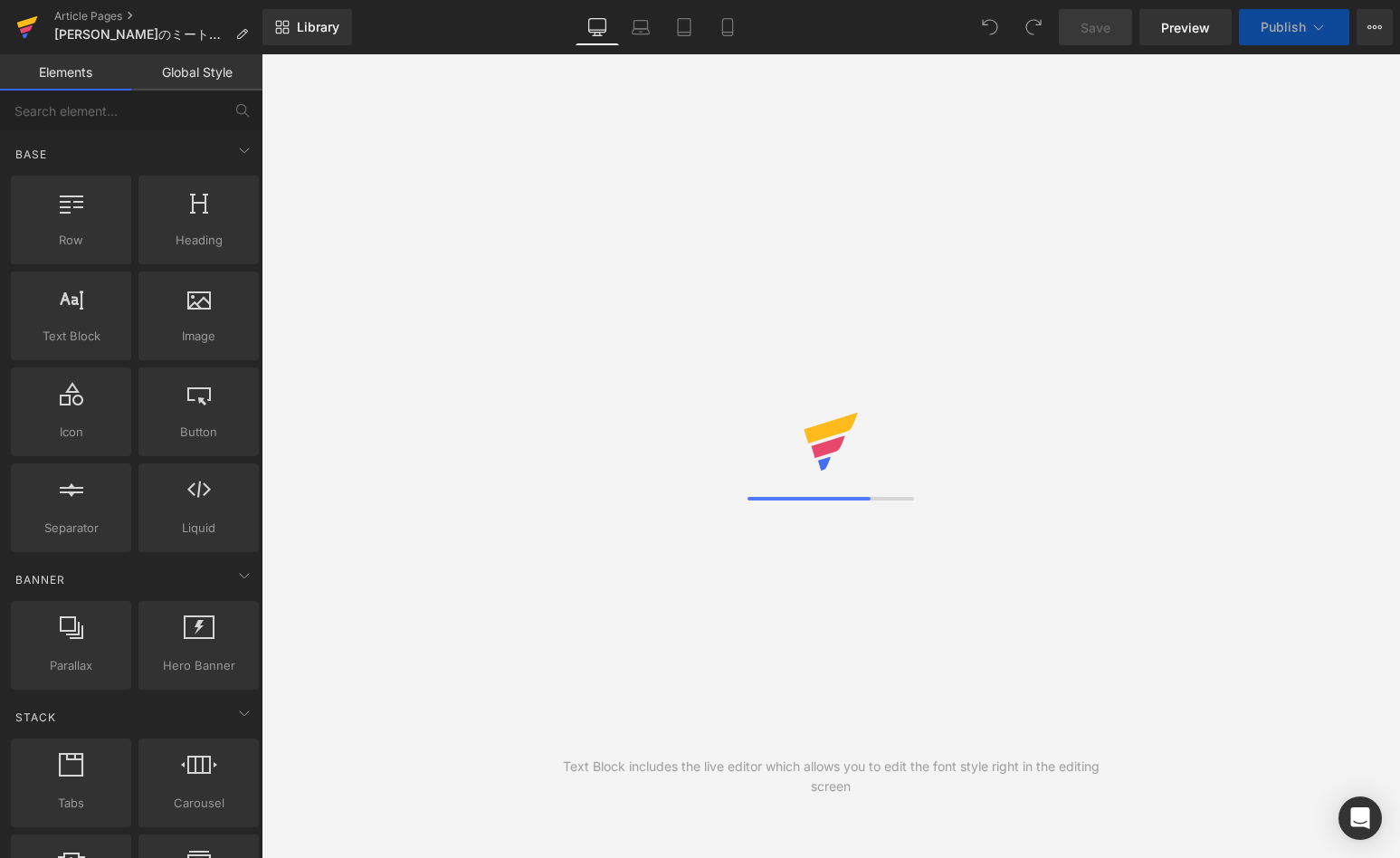
click at [25, 20] on icon at bounding box center [27, 22] width 20 height 12
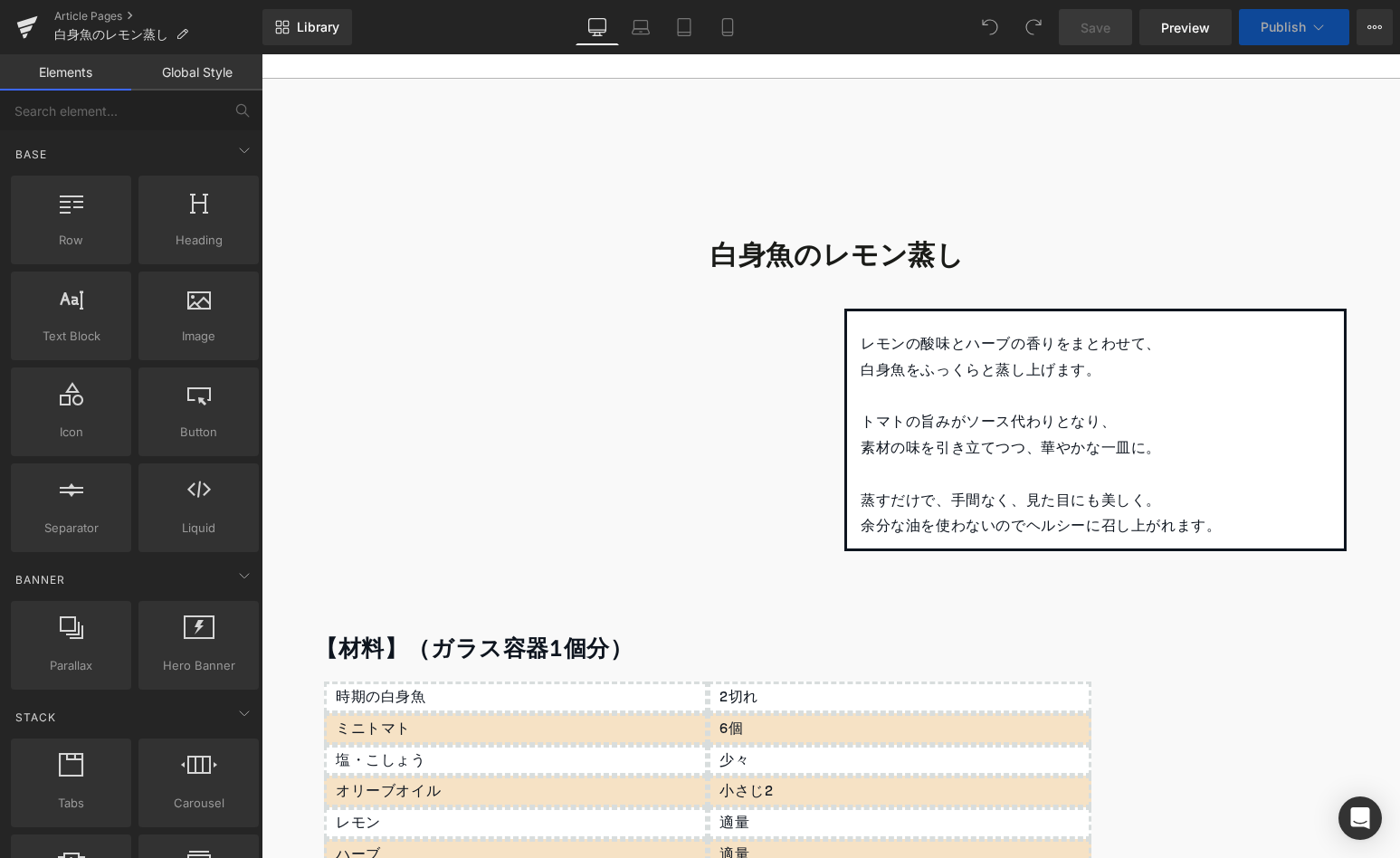
scroll to position [141, 0]
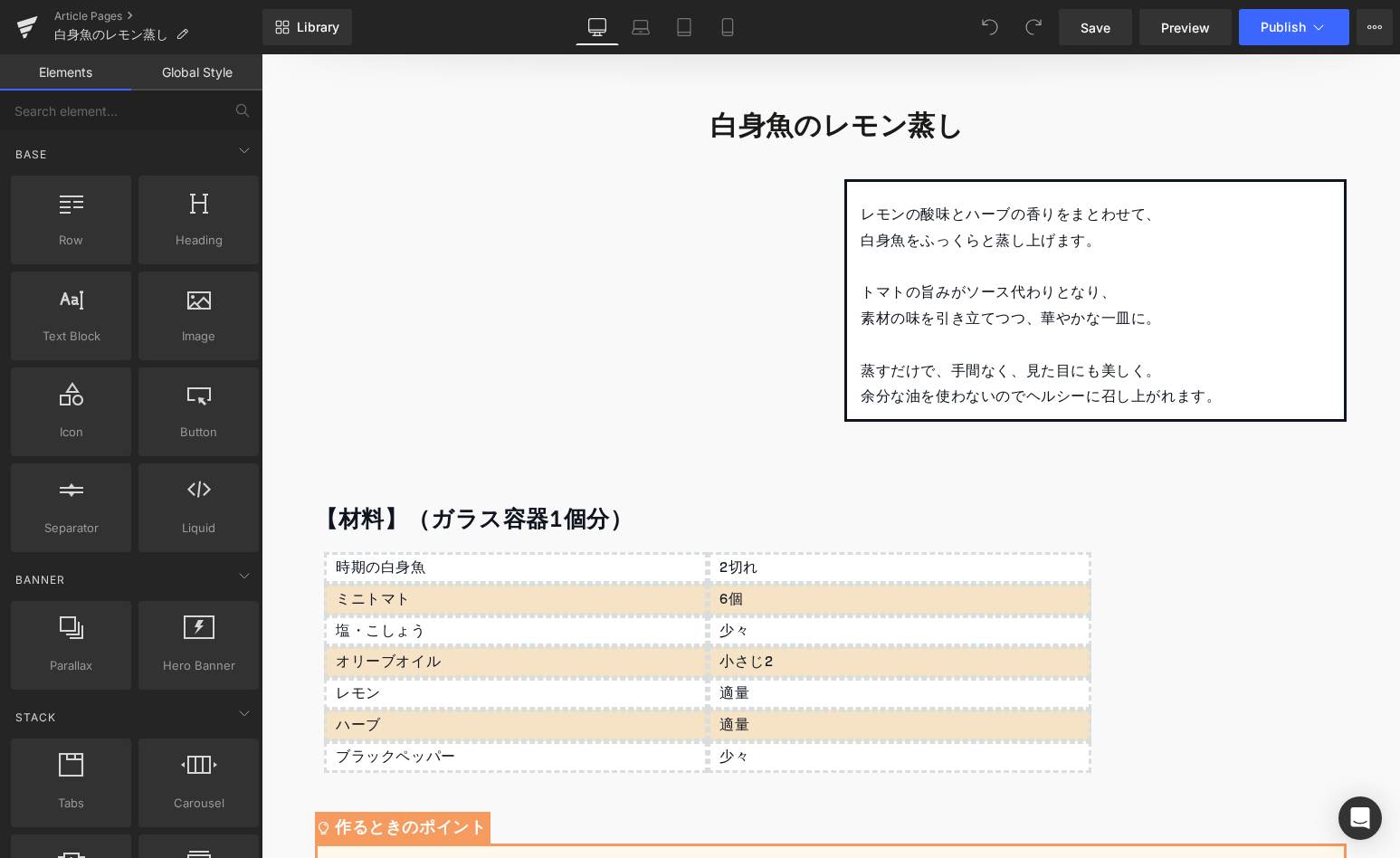
click at [429, 513] on strong "【材料】（ガラス容器1個分）" at bounding box center [473, 519] width 318 height 44
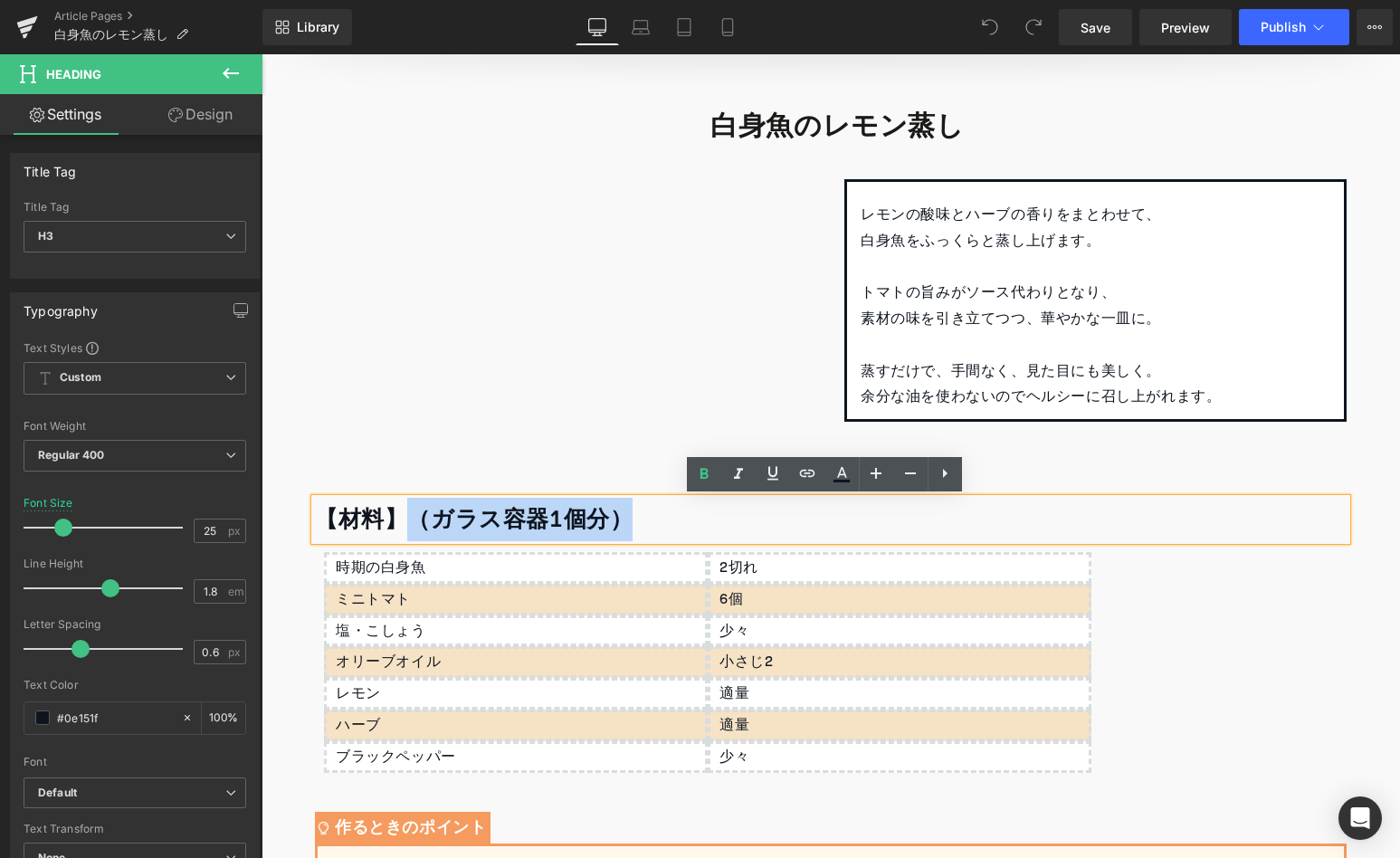
drag, startPoint x: 393, startPoint y: 513, endPoint x: 611, endPoint y: 509, distance: 218.0
click at [611, 509] on strong "【材料】（ガラス容器1個分）" at bounding box center [473, 519] width 318 height 44
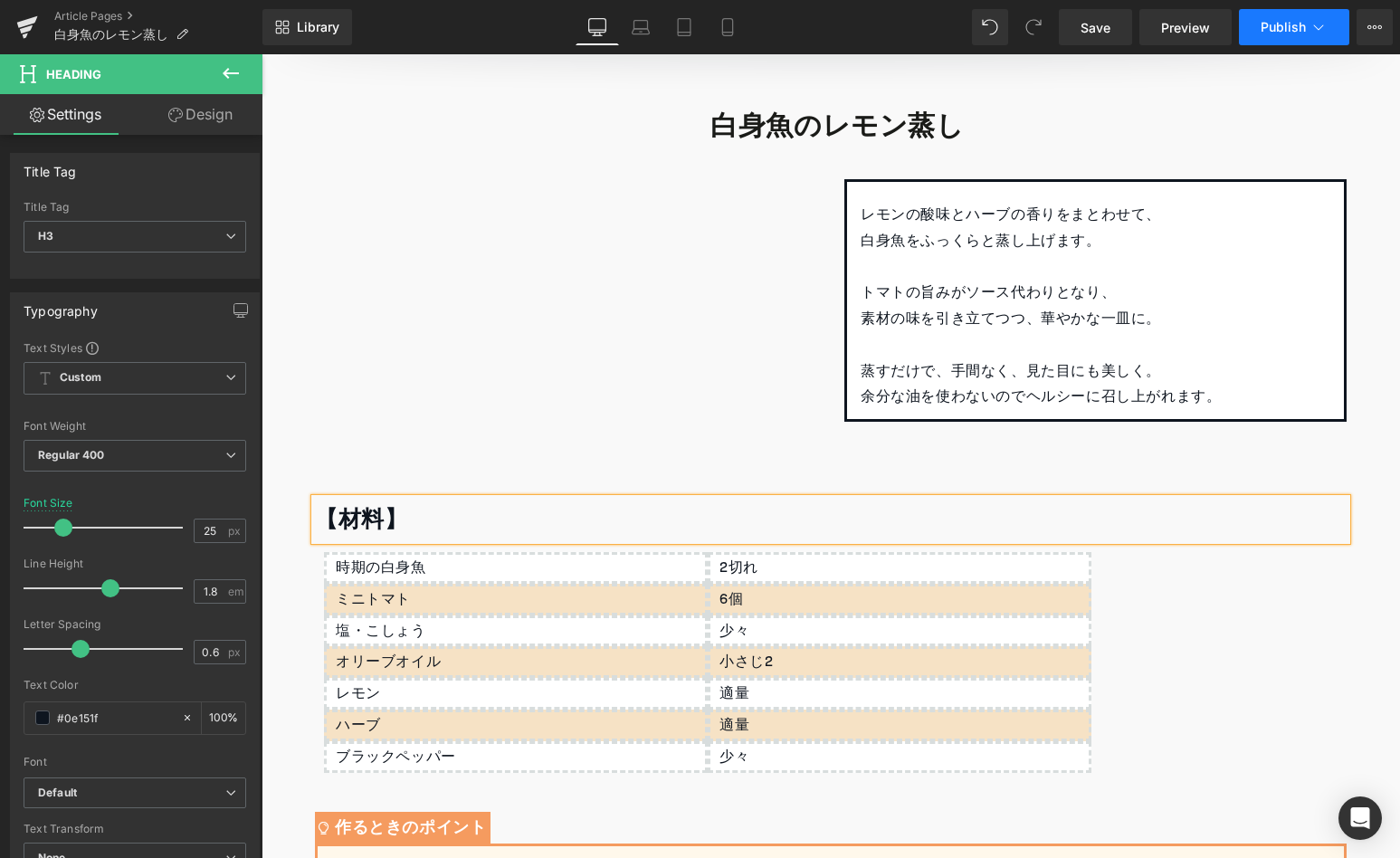
click at [1283, 14] on button "Publish" at bounding box center [1293, 26] width 110 height 36
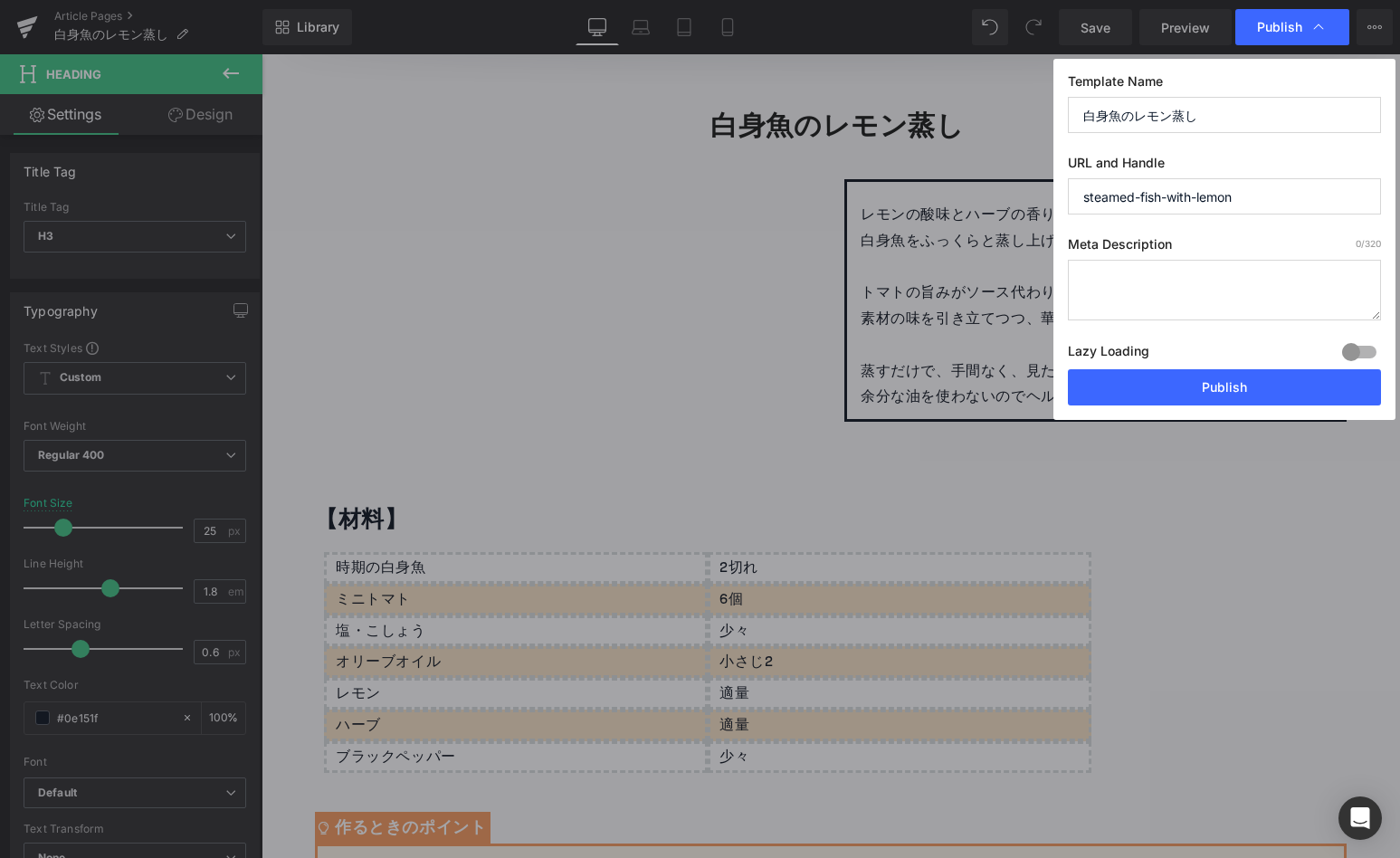
click at [1188, 367] on div "Lazy Loading Build Upgrade plan to unlock" at bounding box center [1224, 353] width 313 height 30
click at [1187, 380] on button "Publish" at bounding box center [1224, 386] width 313 height 36
